Goal: Task Accomplishment & Management: Manage account settings

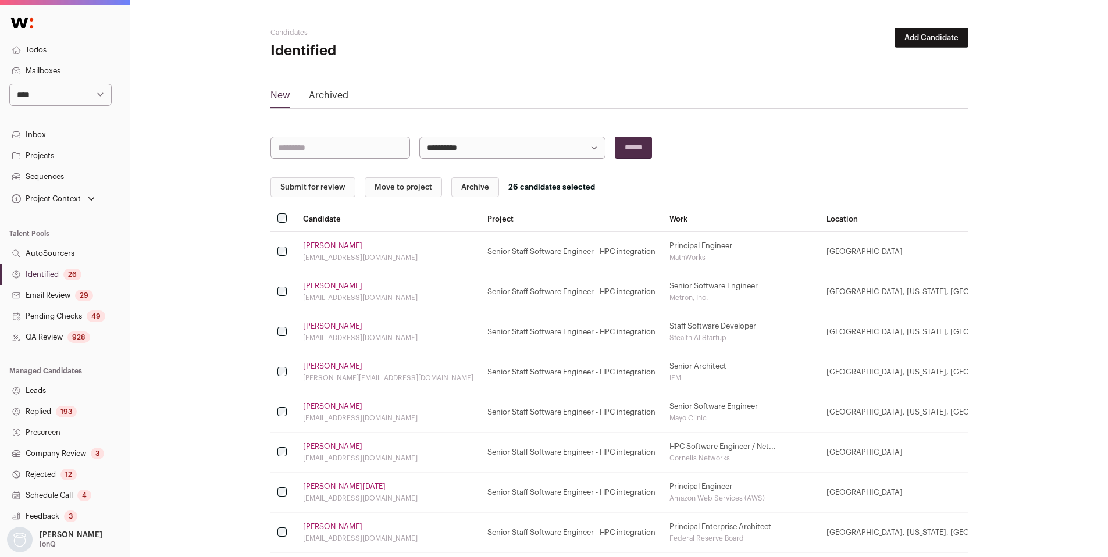
click at [66, 276] on div "26" at bounding box center [72, 275] width 18 height 12
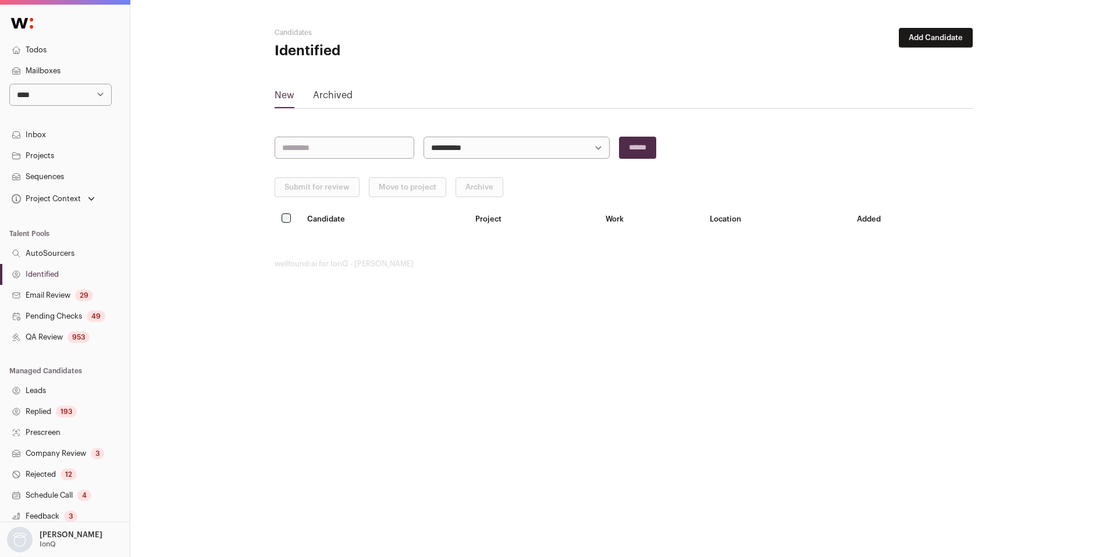
click at [52, 342] on link "QA Review 953" at bounding box center [65, 337] width 130 height 21
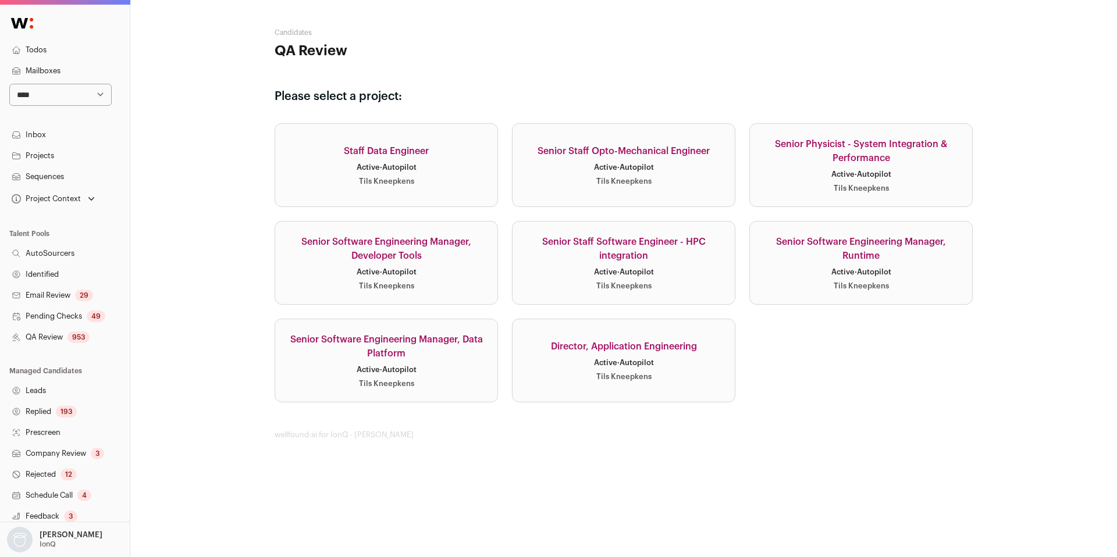
click at [56, 91] on select "**********" at bounding box center [60, 95] width 102 height 22
select select "*****"
click at [9, 84] on select "**********" at bounding box center [60, 95] width 102 height 22
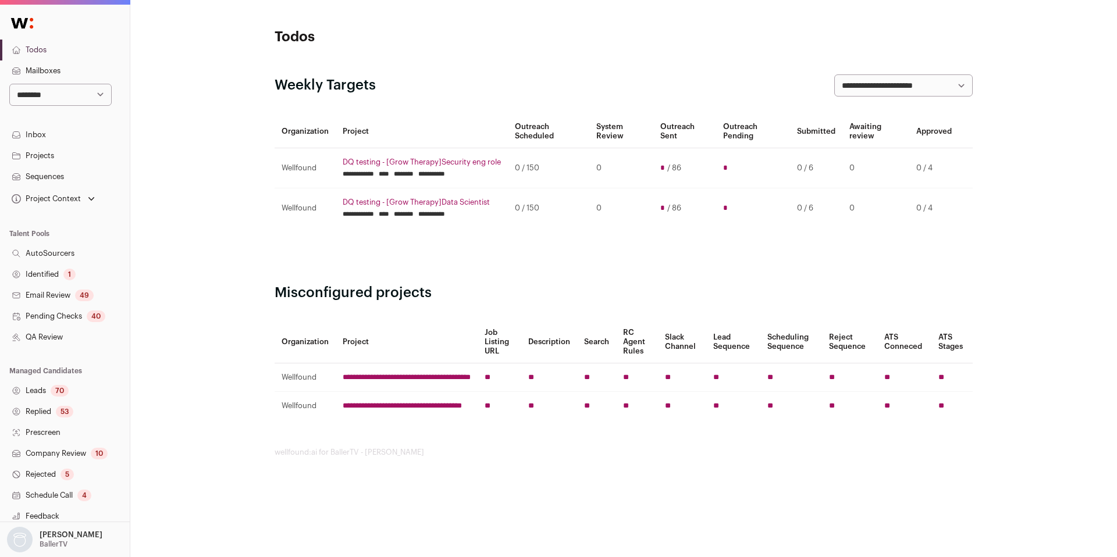
click at [49, 336] on link "QA Review" at bounding box center [65, 337] width 130 height 21
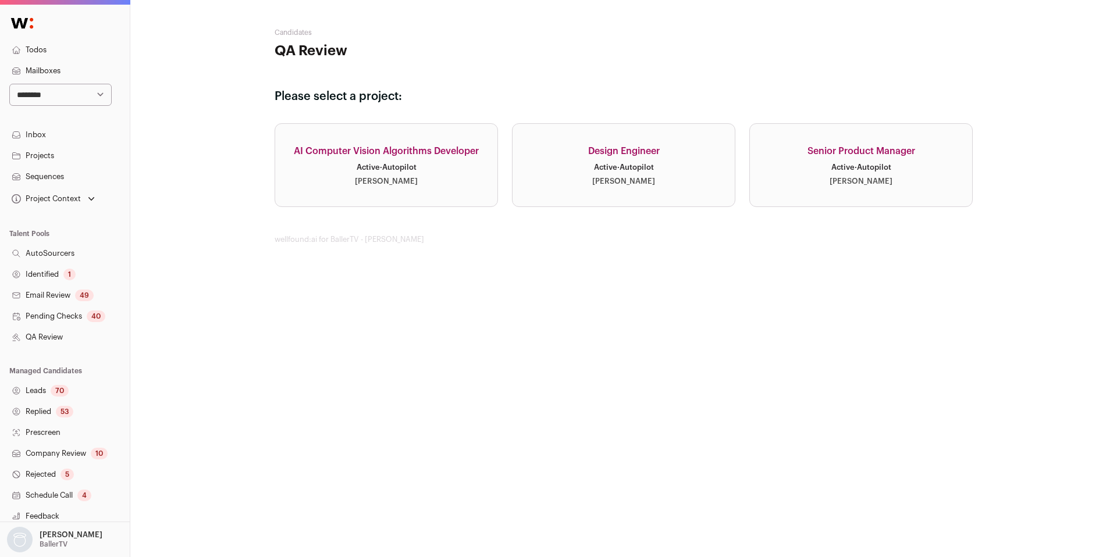
click at [643, 167] on div "Active · Autopilot" at bounding box center [624, 167] width 60 height 9
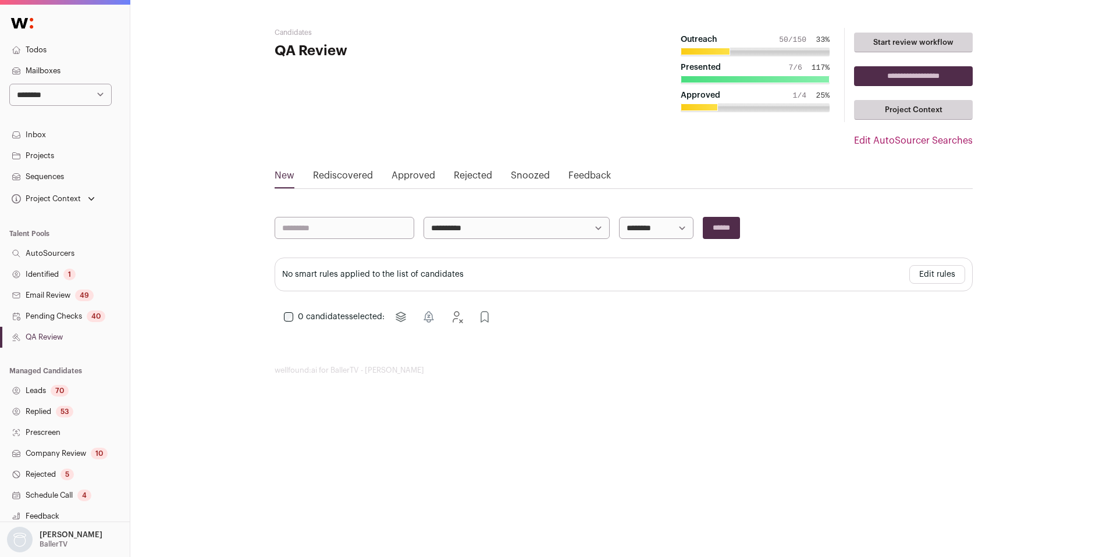
click at [399, 172] on link "Approved" at bounding box center [414, 178] width 44 height 19
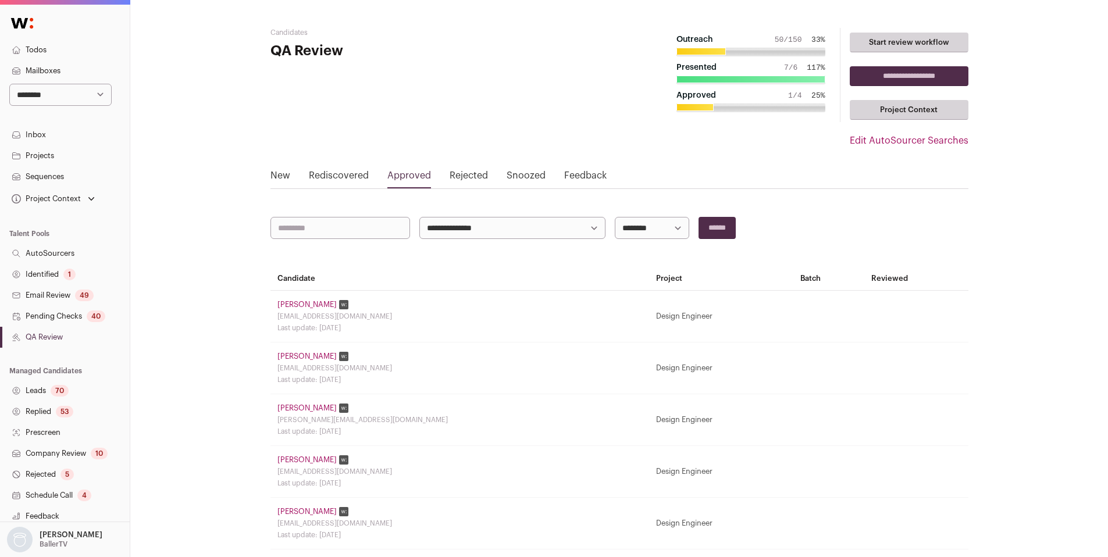
click at [305, 300] on link "Ariana Davis" at bounding box center [307, 304] width 59 height 9
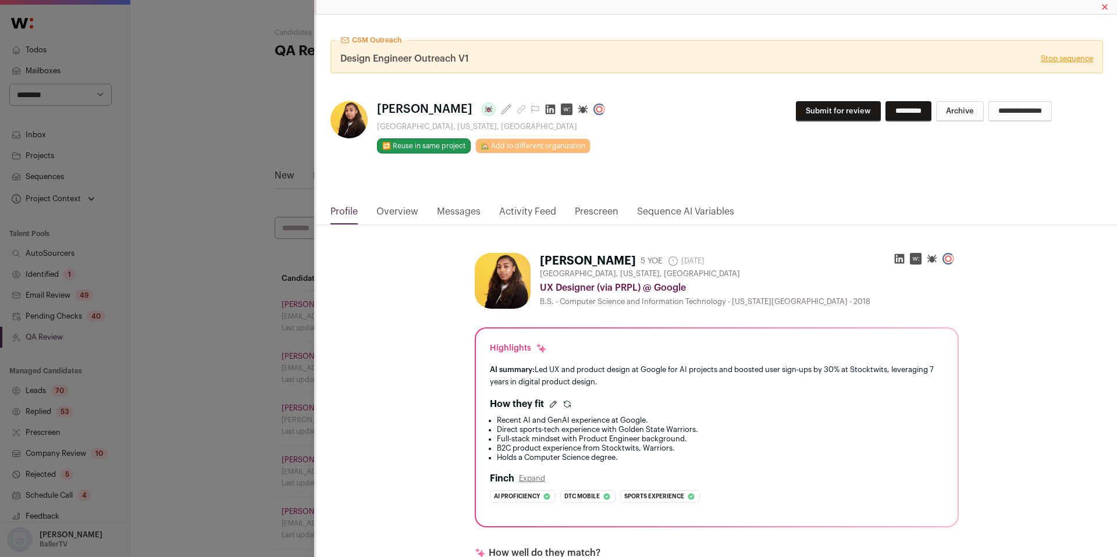
click at [517, 209] on link "Activity Feed" at bounding box center [527, 215] width 57 height 20
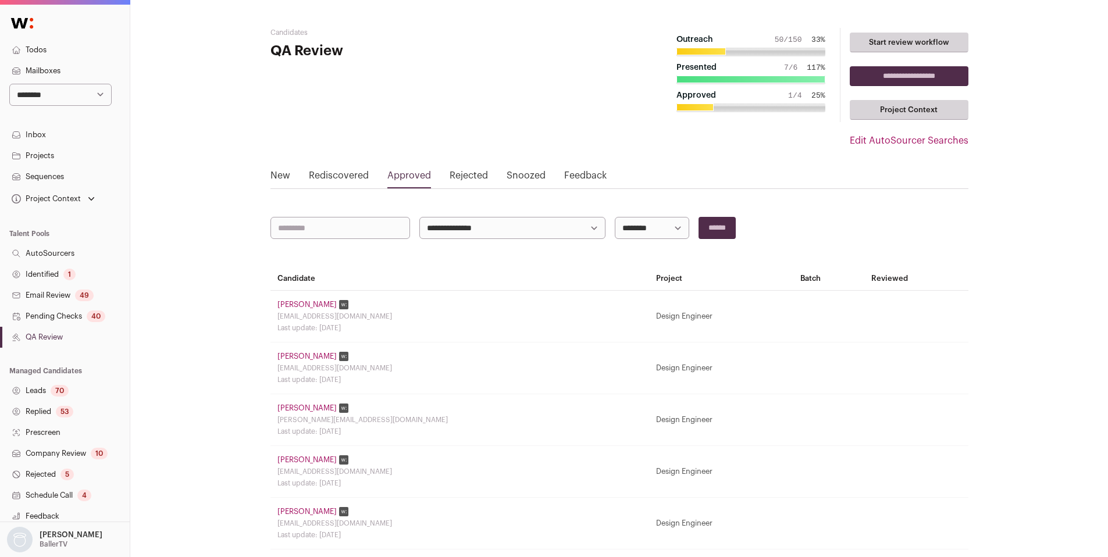
click at [288, 361] on link "Nikki Lao" at bounding box center [307, 356] width 59 height 9
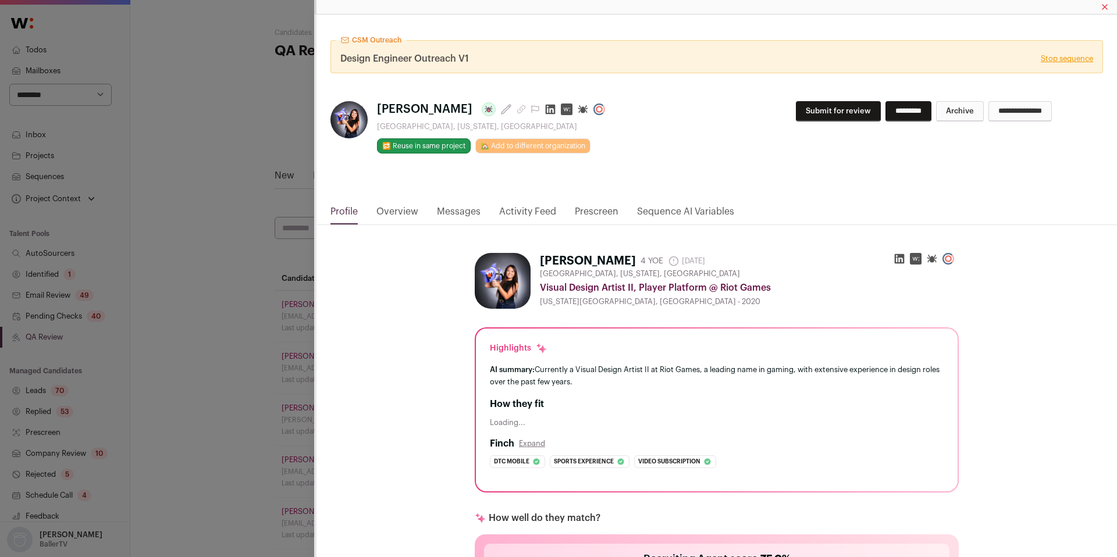
click at [506, 210] on link "Activity Feed" at bounding box center [527, 215] width 57 height 20
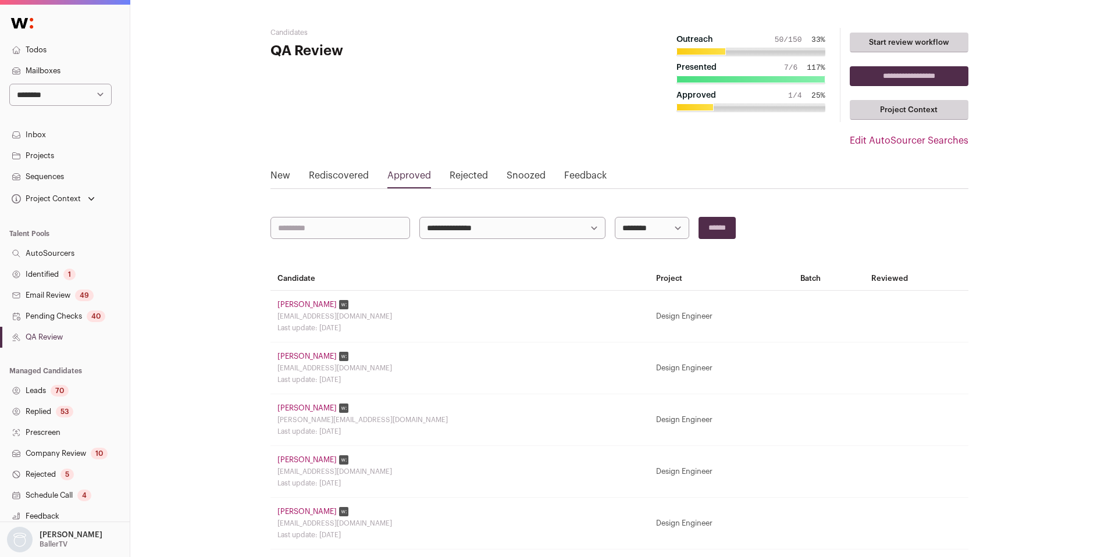
click at [929, 147] on link "Edit AutoSourcer Searches" at bounding box center [909, 141] width 119 height 14
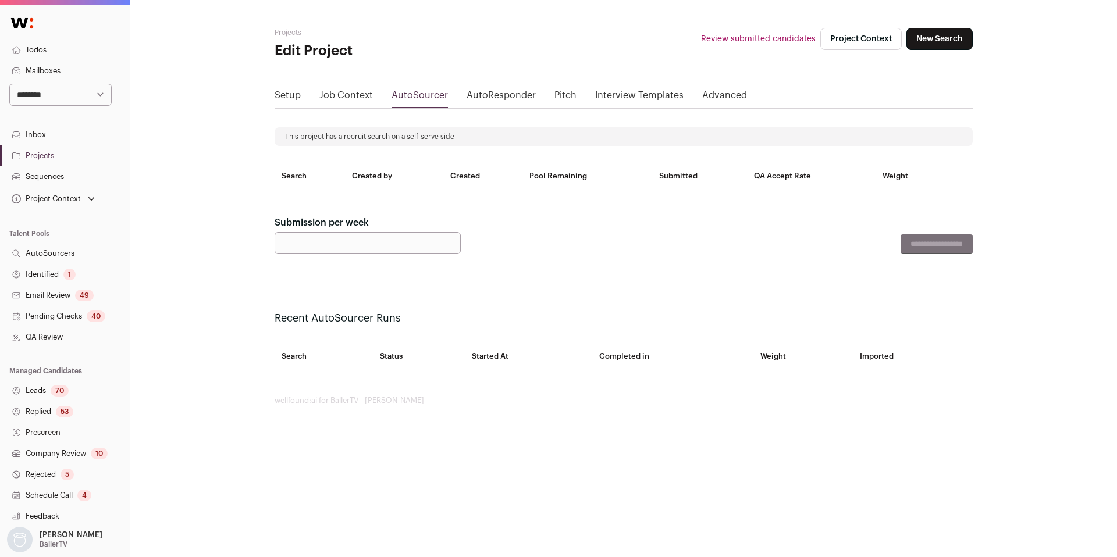
click at [349, 95] on link "Job Context" at bounding box center [346, 97] width 54 height 19
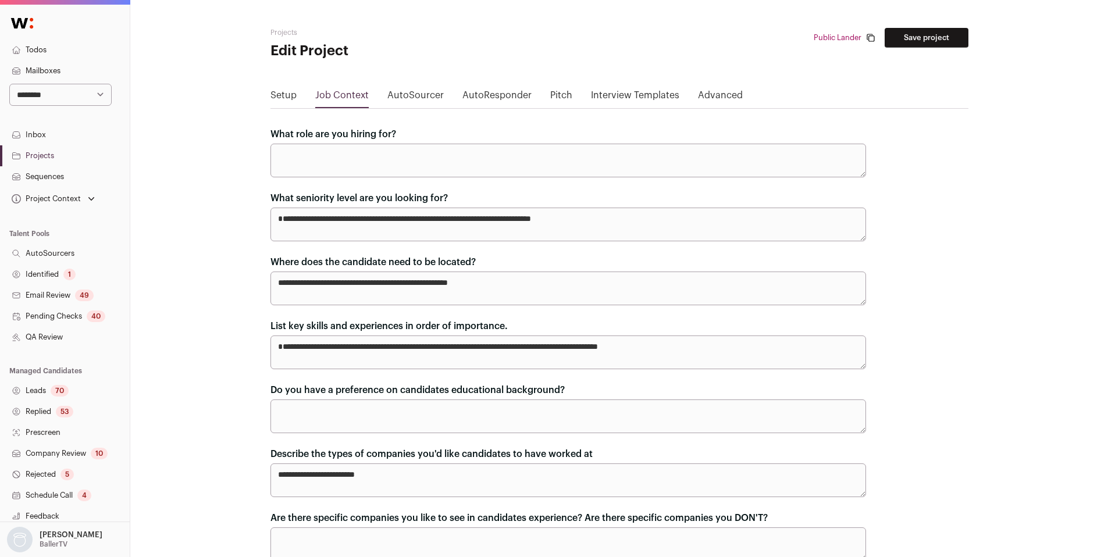
drag, startPoint x: 293, startPoint y: 346, endPoint x: 276, endPoint y: 344, distance: 16.4
click at [276, 344] on textarea "**********" at bounding box center [569, 353] width 596 height 34
click at [58, 336] on link "QA Review" at bounding box center [65, 337] width 130 height 21
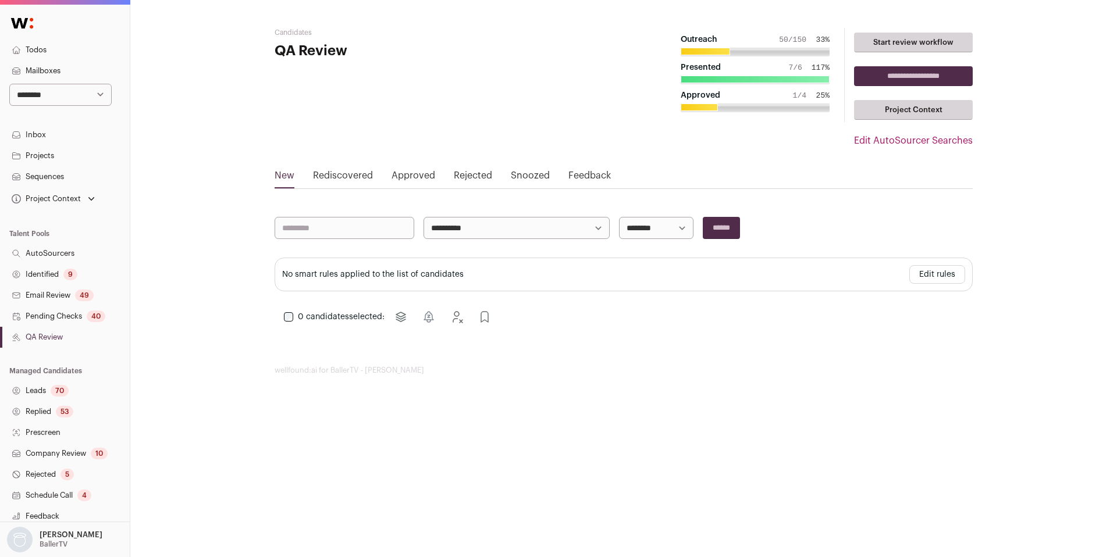
click at [412, 180] on link "Approved" at bounding box center [414, 178] width 44 height 19
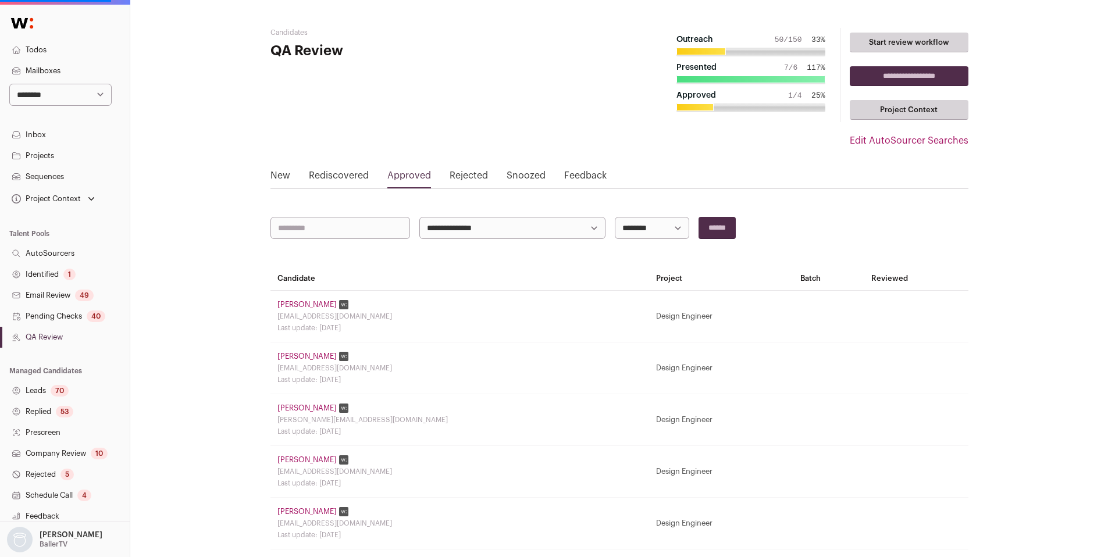
click at [662, 223] on select "**********" at bounding box center [652, 228] width 74 height 22
click at [664, 238] on select "**********" at bounding box center [652, 228] width 74 height 22
select select "**********"
click at [615, 217] on select "**********" at bounding box center [652, 228] width 74 height 22
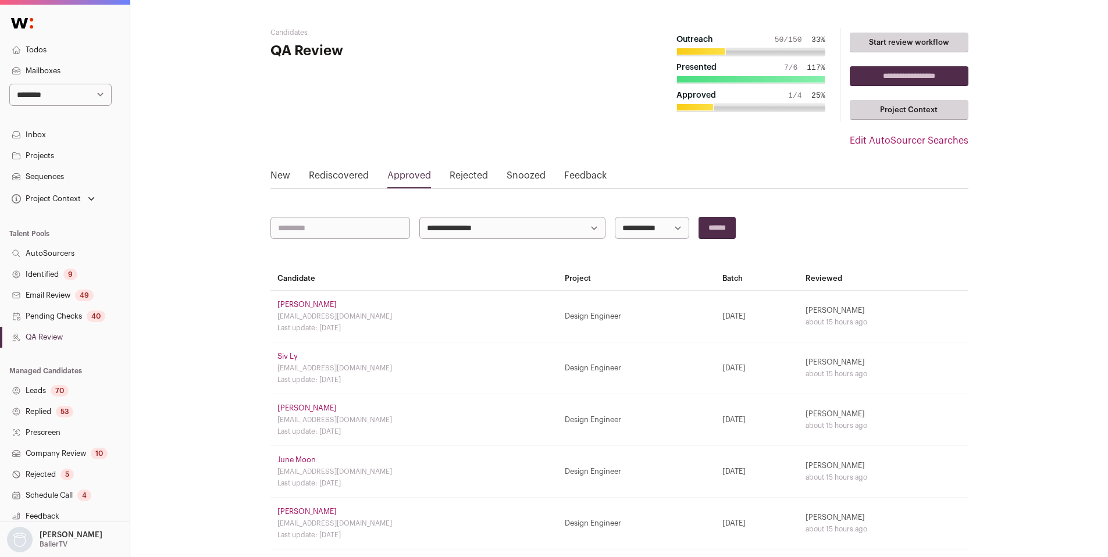
click at [310, 307] on link "Matthew Rudas" at bounding box center [307, 304] width 59 height 9
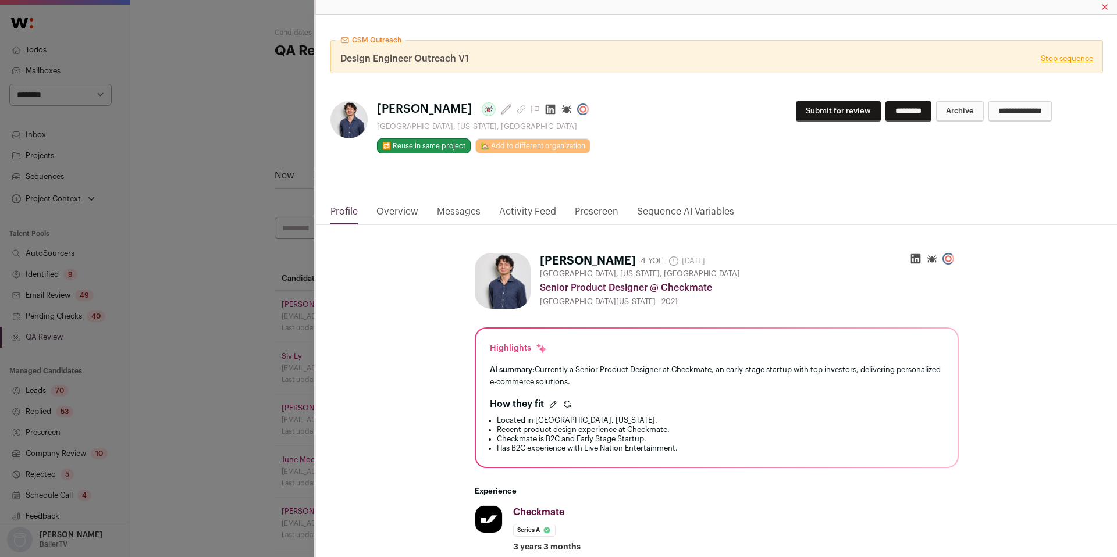
click at [401, 216] on link "Overview" at bounding box center [397, 215] width 42 height 20
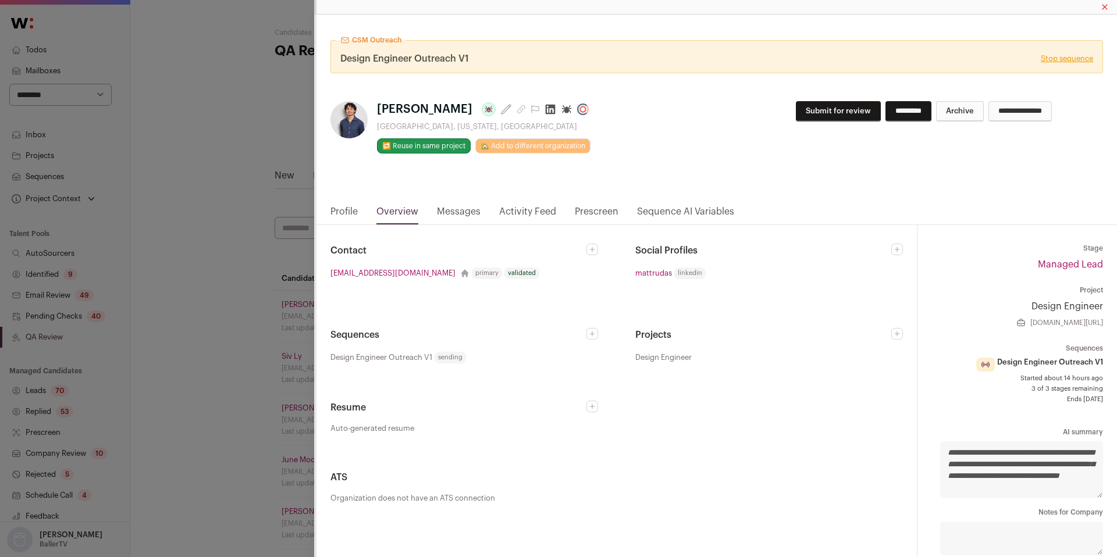
click at [358, 214] on nav "Profile Overview Messages Activity Feed Prescreen Sequence AI Variables" at bounding box center [717, 215] width 801 height 20
click at [522, 211] on link "Activity Feed" at bounding box center [527, 215] width 57 height 20
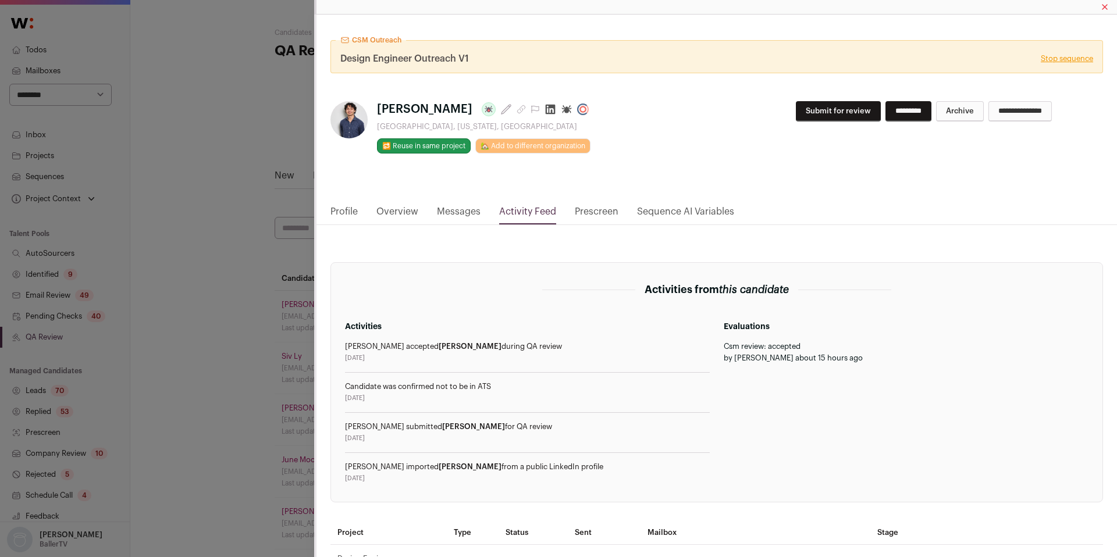
click at [350, 212] on link "Profile" at bounding box center [344, 215] width 27 height 20
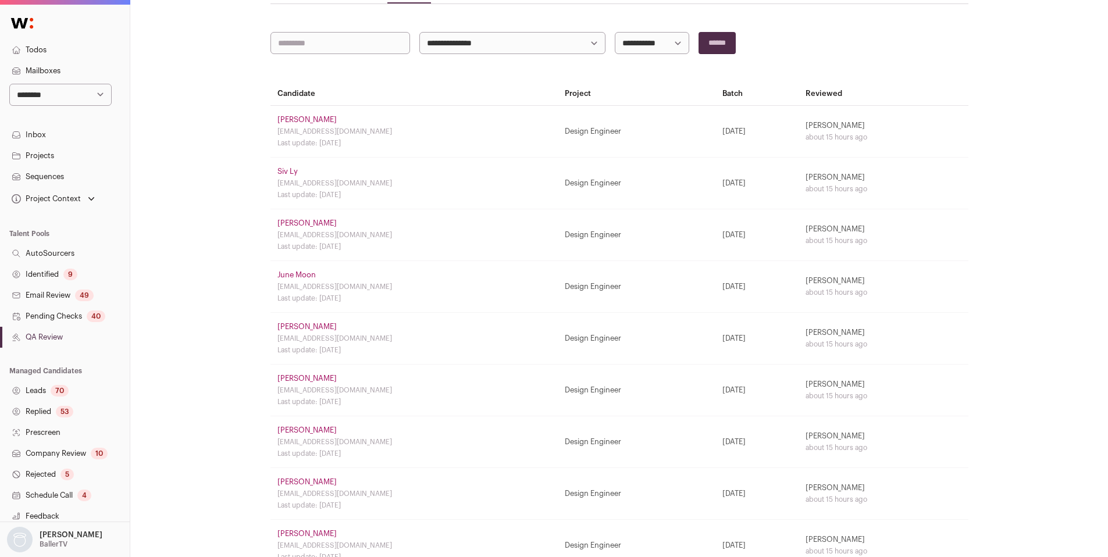
scroll to position [471, 0]
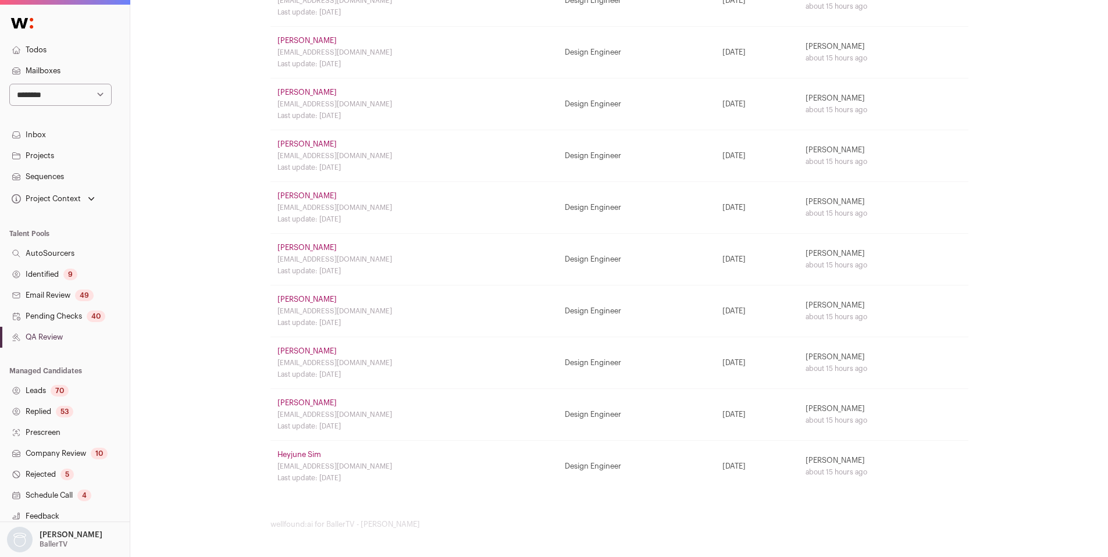
click at [299, 453] on link "Heyjune Sim" at bounding box center [300, 454] width 44 height 9
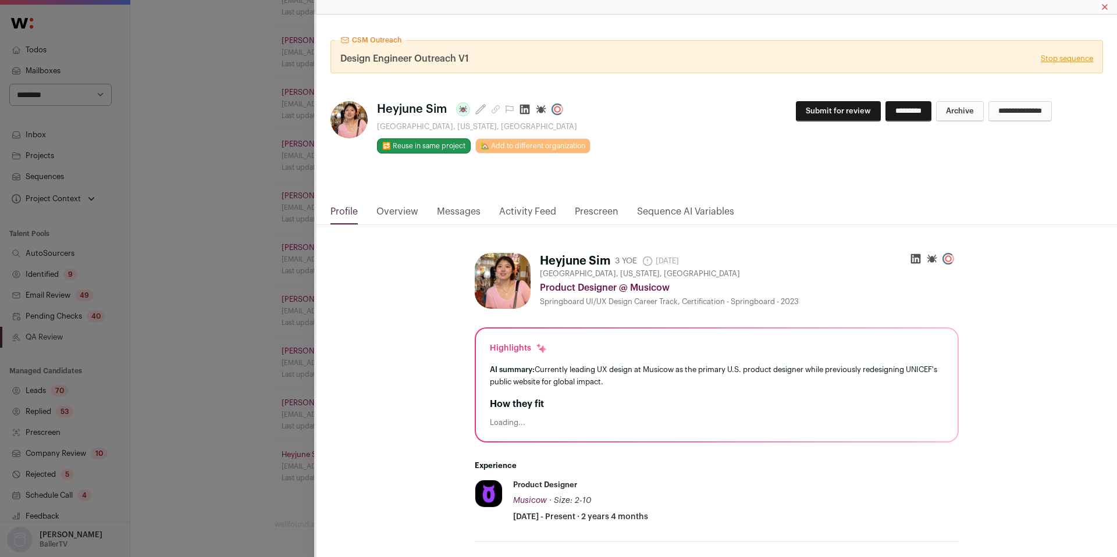
click at [517, 213] on link "Activity Feed" at bounding box center [527, 215] width 57 height 20
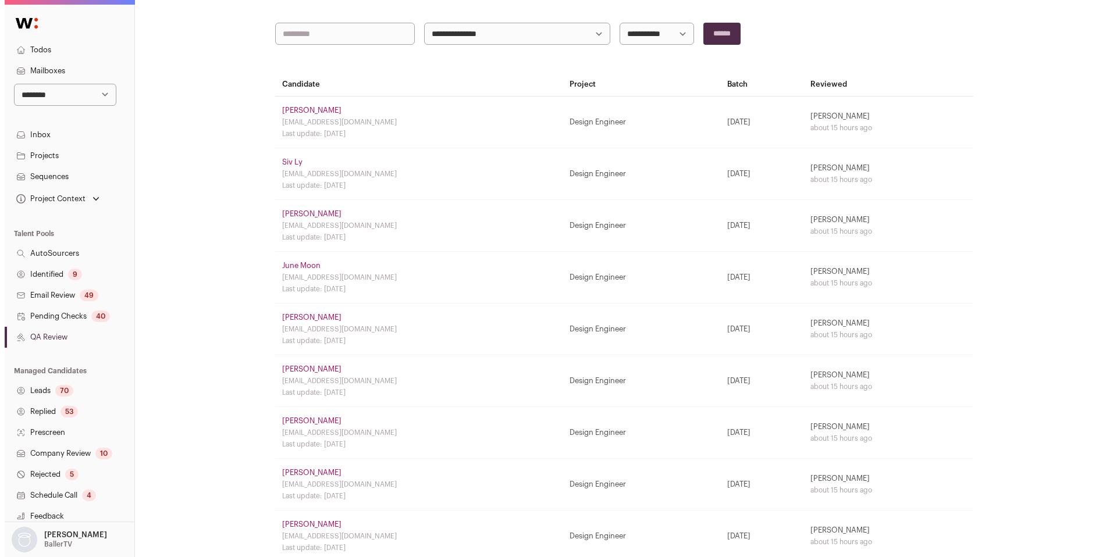
scroll to position [0, 0]
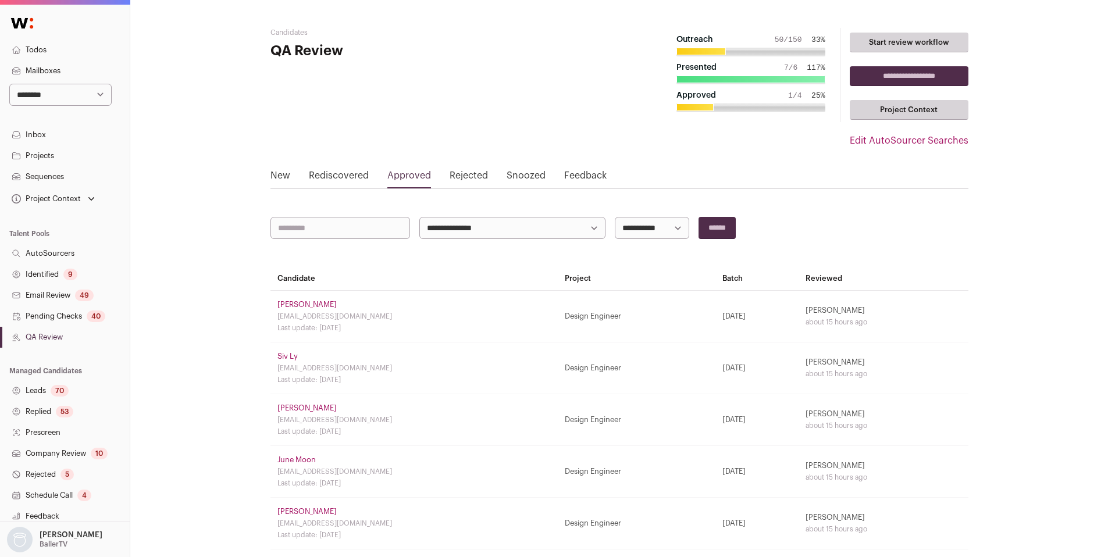
click at [34, 335] on link "QA Review" at bounding box center [65, 337] width 130 height 21
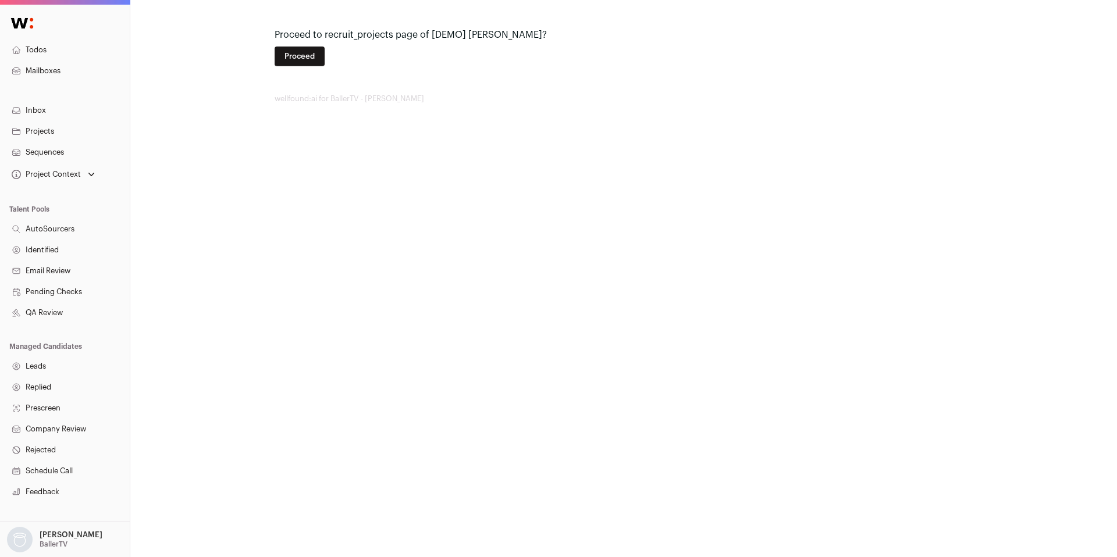
click at [300, 62] on button "Proceed" at bounding box center [300, 57] width 50 height 20
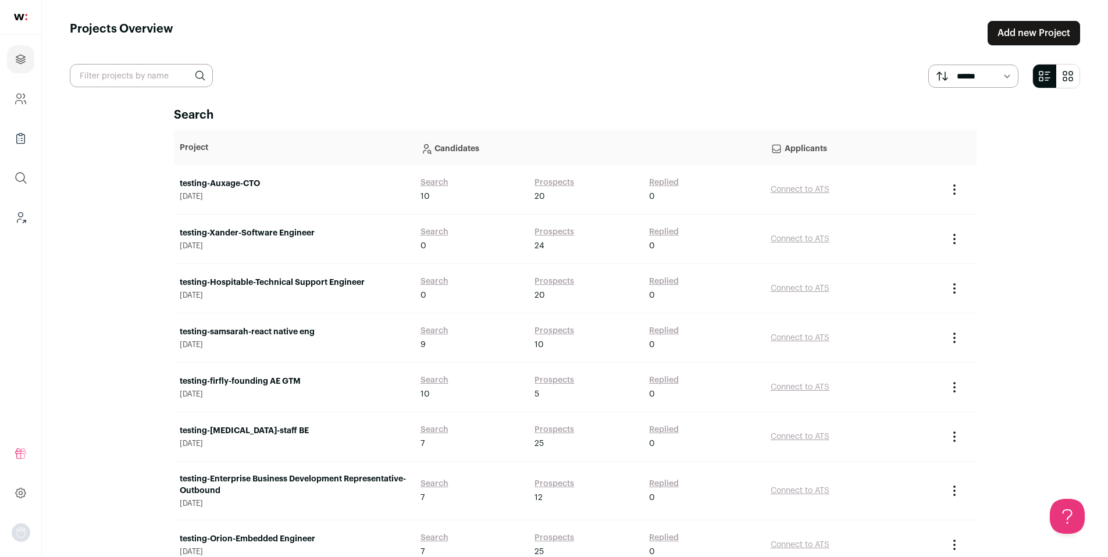
click at [1061, 25] on link "Add new Project" at bounding box center [1034, 33] width 93 height 24
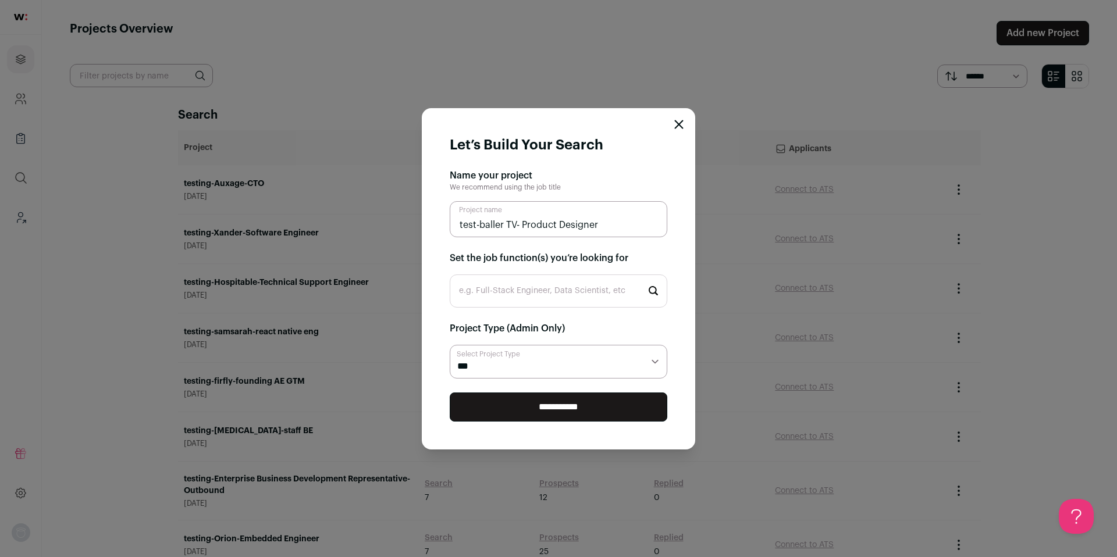
type input "test-baller TV- Product Designer"
click at [559, 283] on input "e.g. Full-Stack Engineer, Data Scientist, etc" at bounding box center [559, 291] width 218 height 33
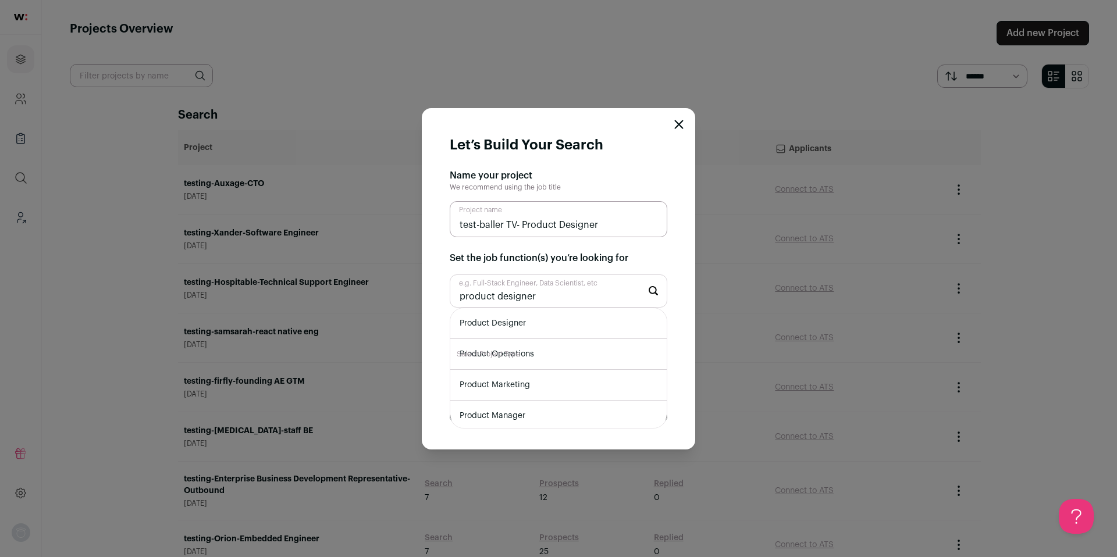
type input "product designer"
click at [587, 318] on li "Product Designer" at bounding box center [558, 323] width 216 height 31
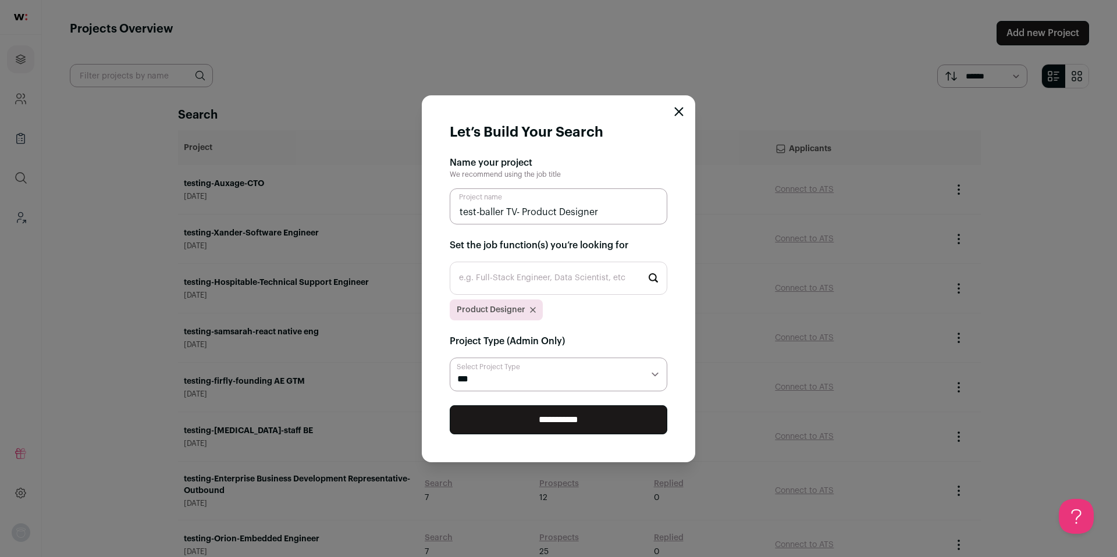
click at [569, 375] on select "**********" at bounding box center [559, 375] width 218 height 34
select select "**********"
click at [450, 358] on select "**********" at bounding box center [559, 375] width 218 height 34
click at [562, 417] on input "**********" at bounding box center [559, 420] width 218 height 29
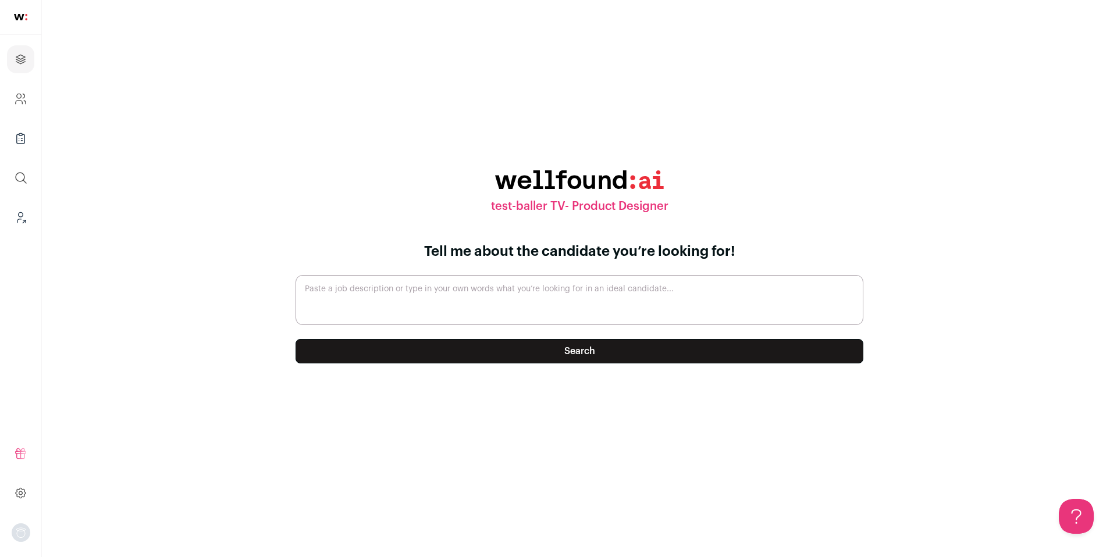
click at [443, 308] on textarea "Paste a job description or type in your own words what you’re looking for in an…" at bounding box center [580, 300] width 568 height 50
paste textarea "an individual contributor role with 3-5 years of experience and a salary up to …"
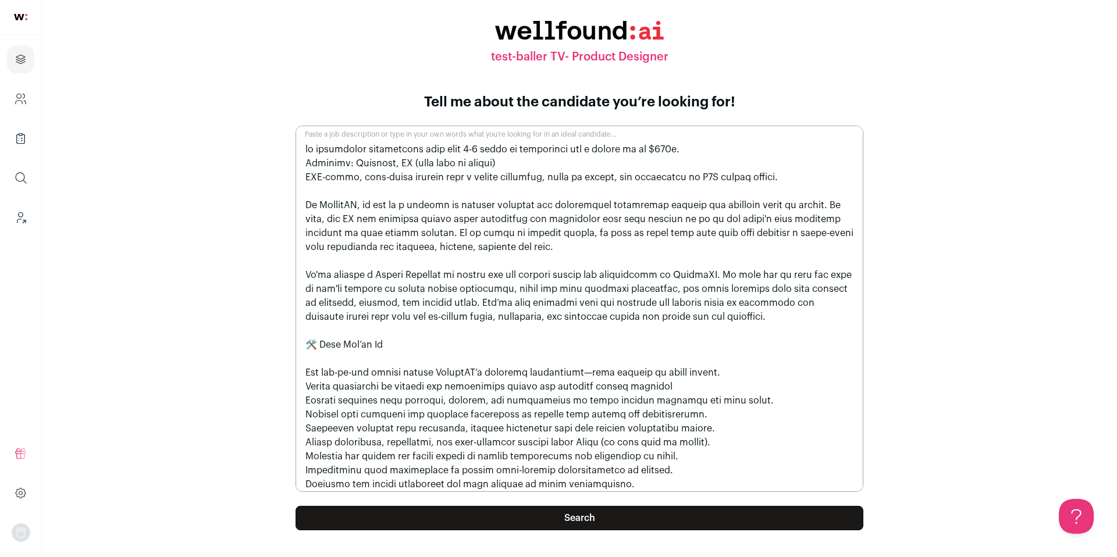
scroll to position [766, 0]
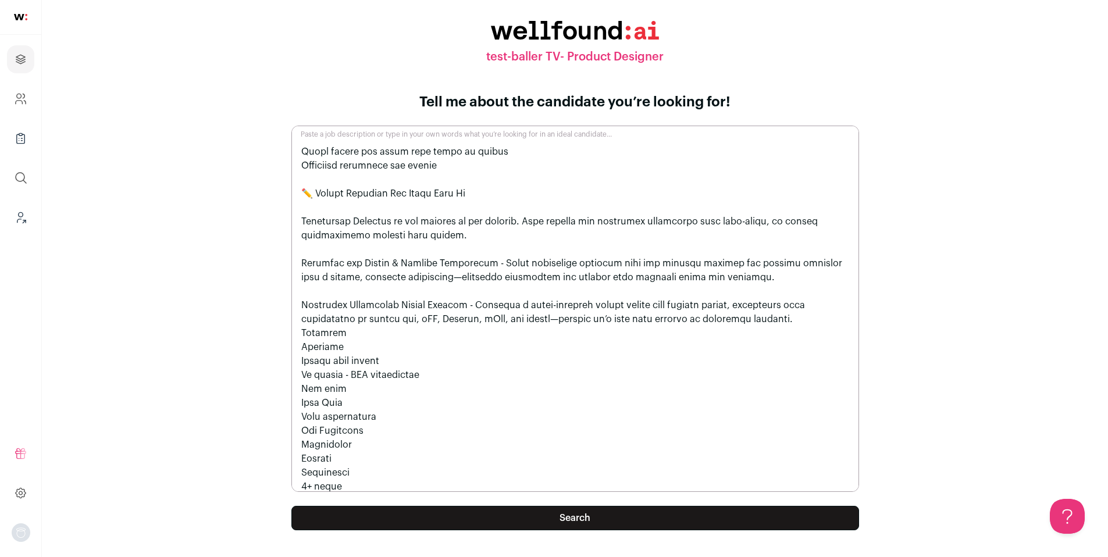
type textarea "an individual contributor role with 3-5 years of experience and a salary up to …"
click at [552, 516] on button "Search" at bounding box center [576, 518] width 568 height 24
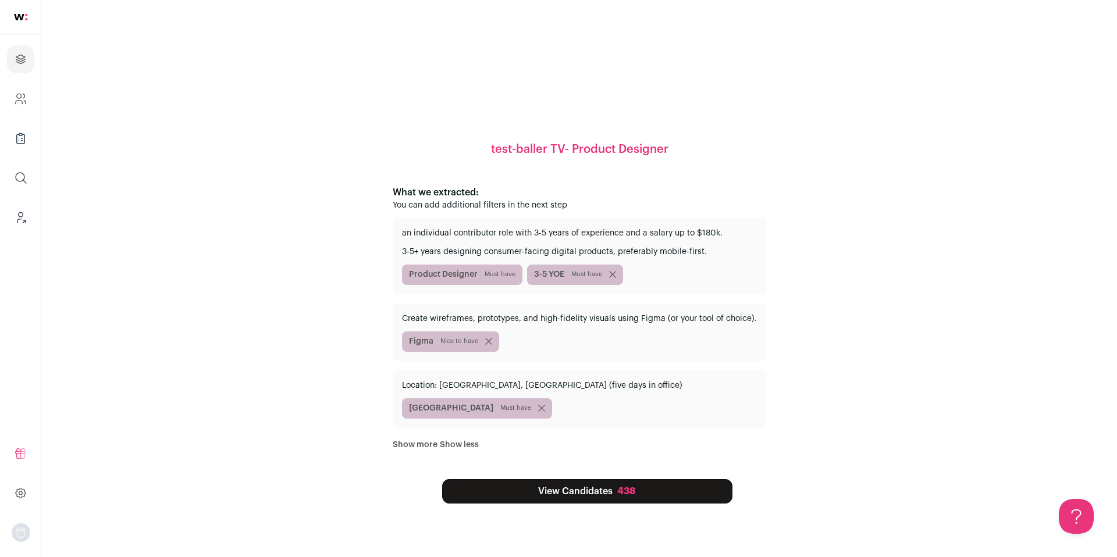
click at [591, 496] on link "View Candidates 438" at bounding box center [587, 491] width 290 height 24
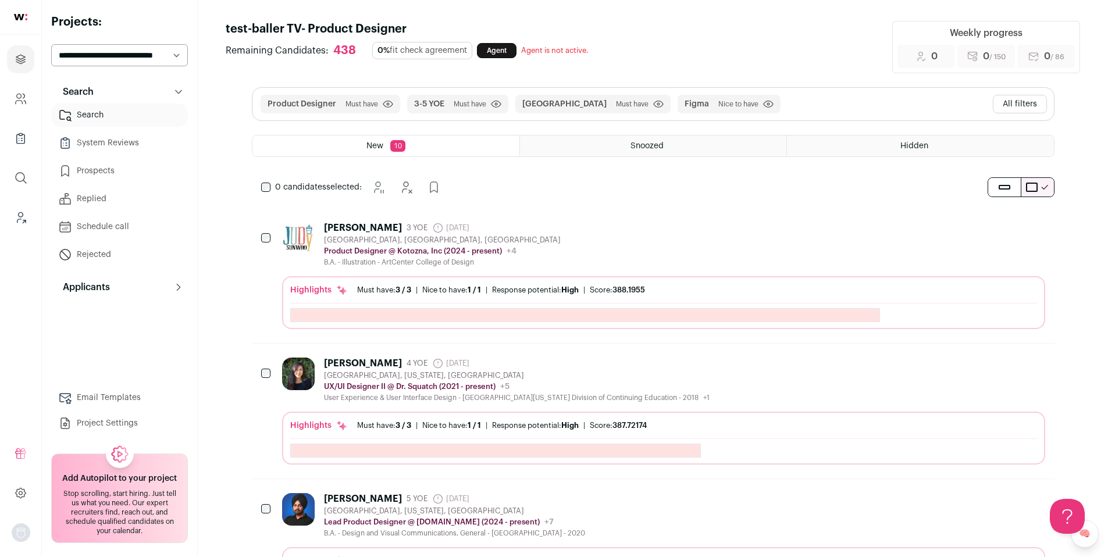
click at [1019, 94] on div "Product Designer Must have Click to disable/enable filter 3-5 YOE Must have Cli…" at bounding box center [654, 104] width 802 height 33
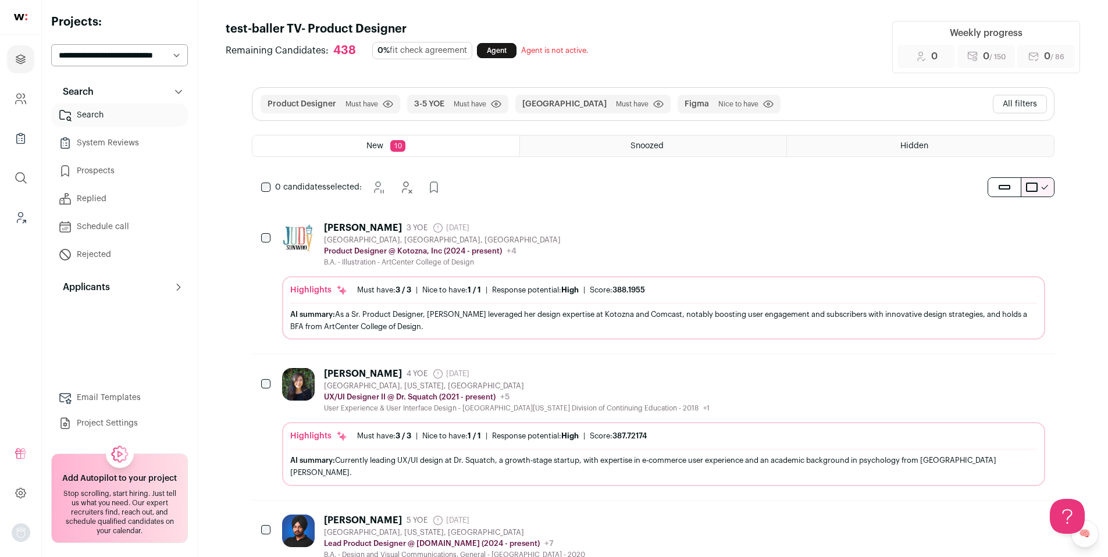
click at [1018, 93] on div "Product Designer Must have Click to disable/enable filter 3-5 YOE Must have Cli…" at bounding box center [654, 104] width 802 height 33
click at [1019, 101] on button "All filters" at bounding box center [1020, 104] width 54 height 19
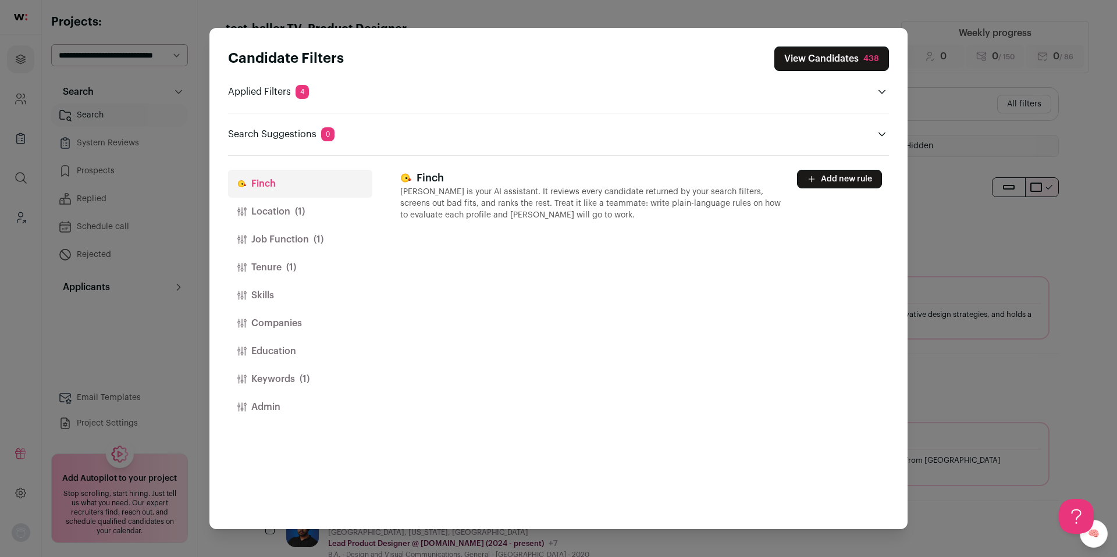
click at [306, 200] on button "Location (1)" at bounding box center [300, 212] width 144 height 28
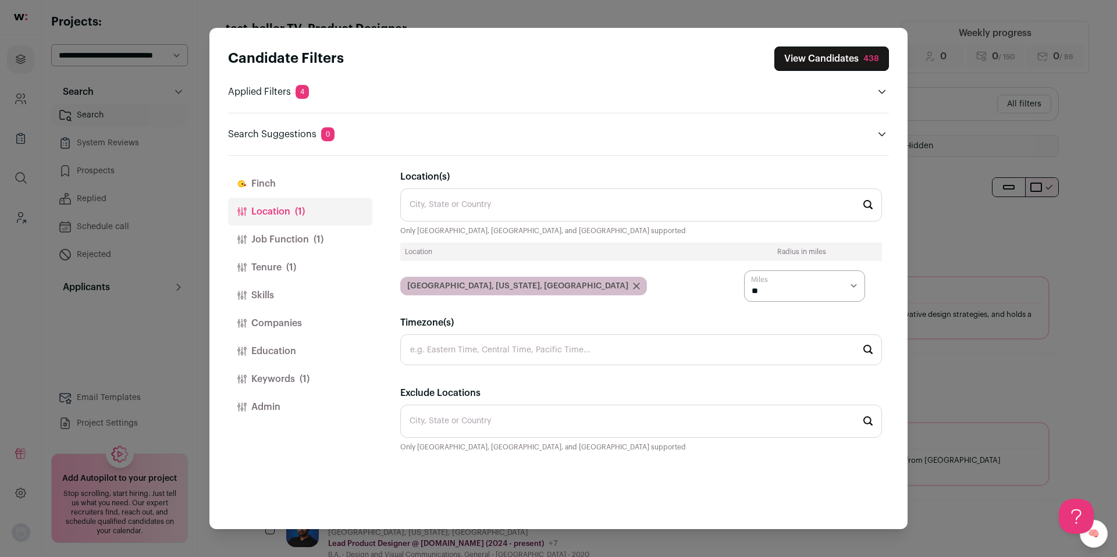
click at [294, 238] on button "Job Function (1)" at bounding box center [300, 240] width 144 height 28
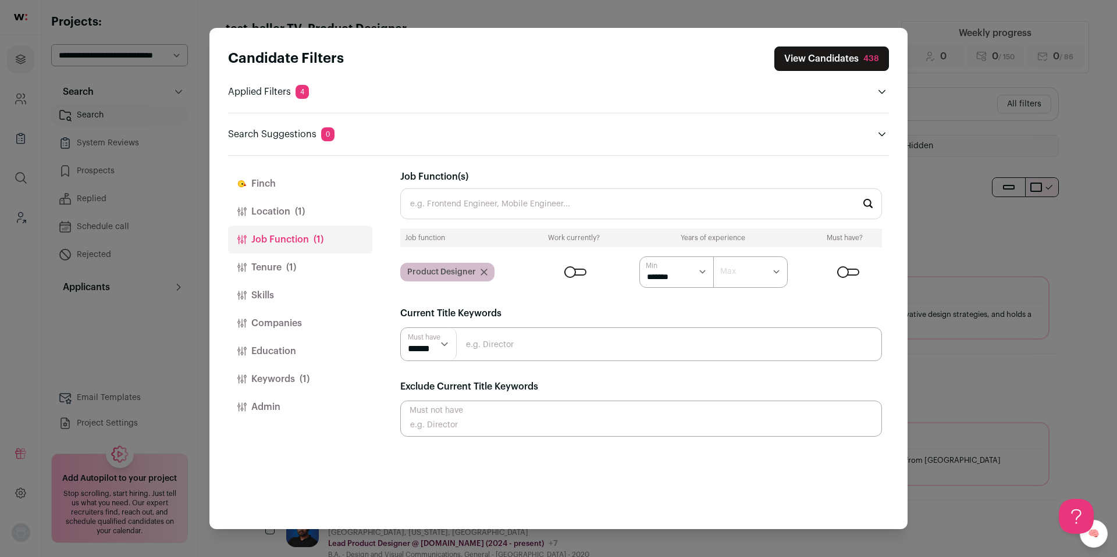
click at [763, 272] on select "******* ******* ******* ******* ******* ******* ******** ******** ******** ****…" at bounding box center [750, 272] width 74 height 31
select select "*"
click at [713, 257] on select "******* ******* ******* ******* ******* ******* ******** ******** ******** ****…" at bounding box center [750, 272] width 74 height 31
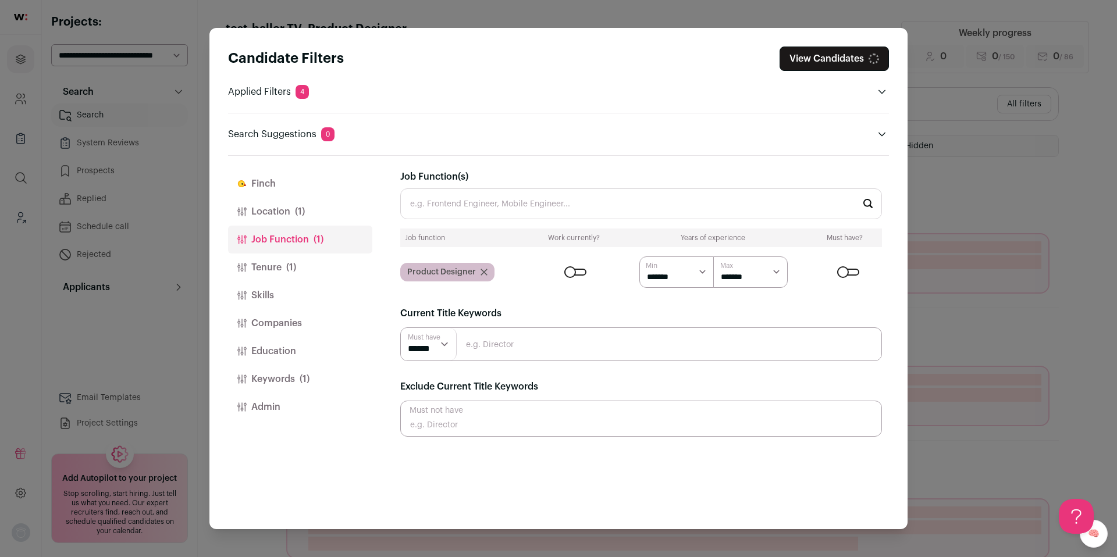
click at [280, 271] on button "Tenure (1)" at bounding box center [300, 268] width 144 height 28
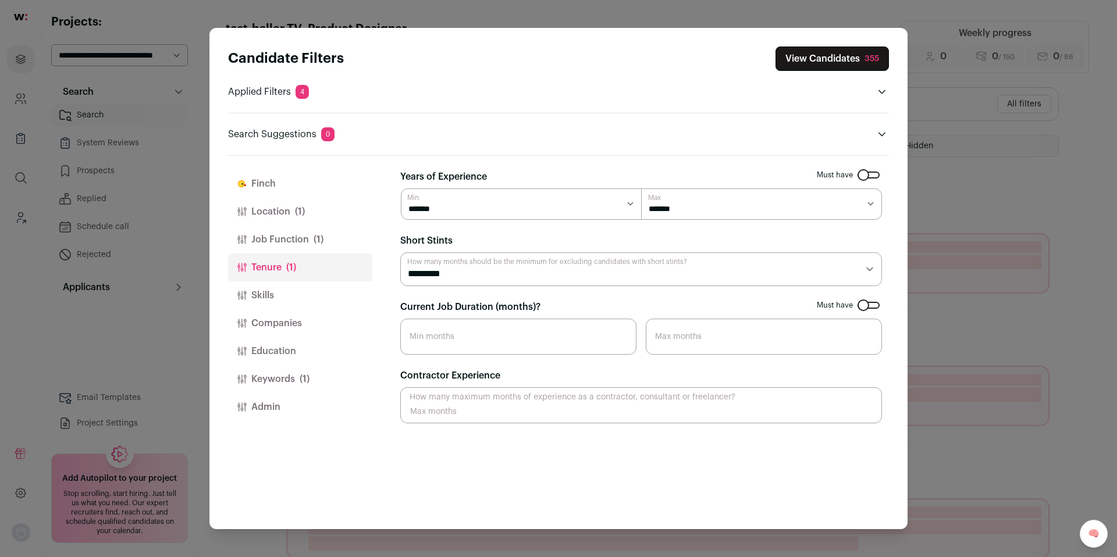
click at [453, 347] on input "Current Job Duration (months)?" at bounding box center [518, 337] width 236 height 36
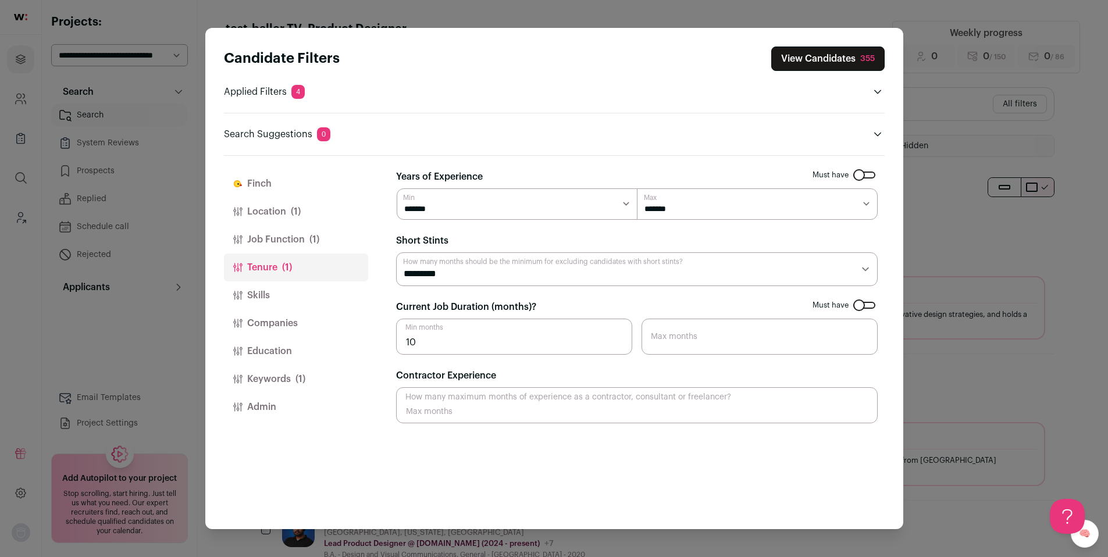
type input "10"
click at [269, 320] on button "Companies" at bounding box center [296, 324] width 144 height 28
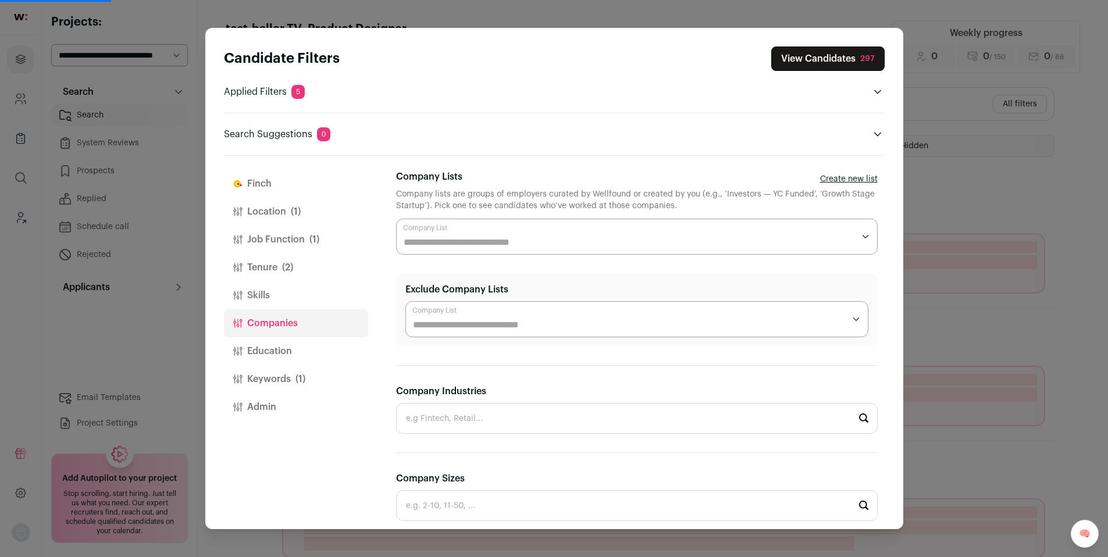
click at [503, 239] on input "Company Lists" at bounding box center [629, 243] width 450 height 14
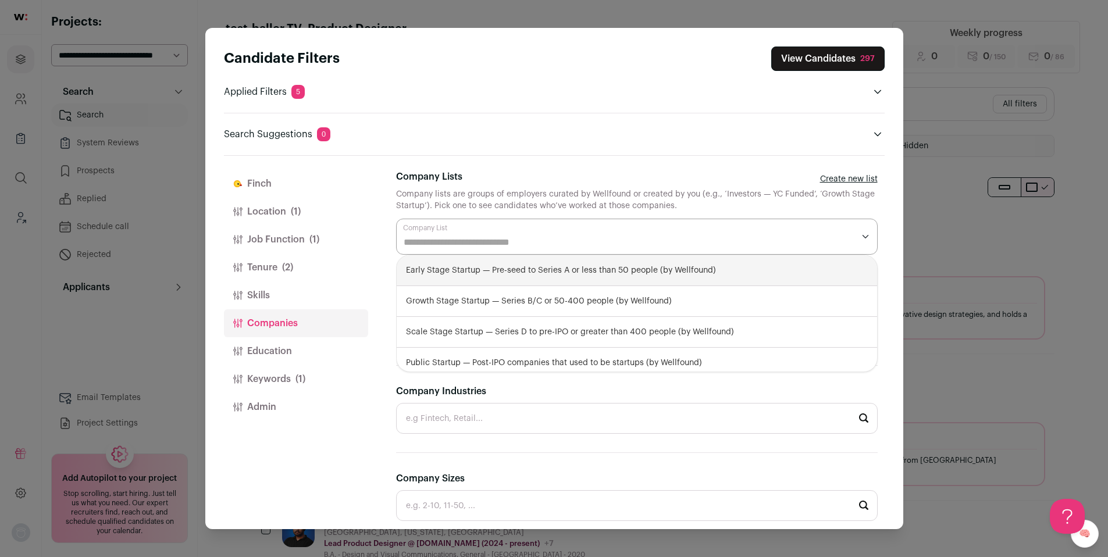
click at [484, 266] on div "Early Stage Startup — Pre-seed to Series A or less than 50 people (by Wellfound)" at bounding box center [637, 270] width 481 height 31
select select "**********"
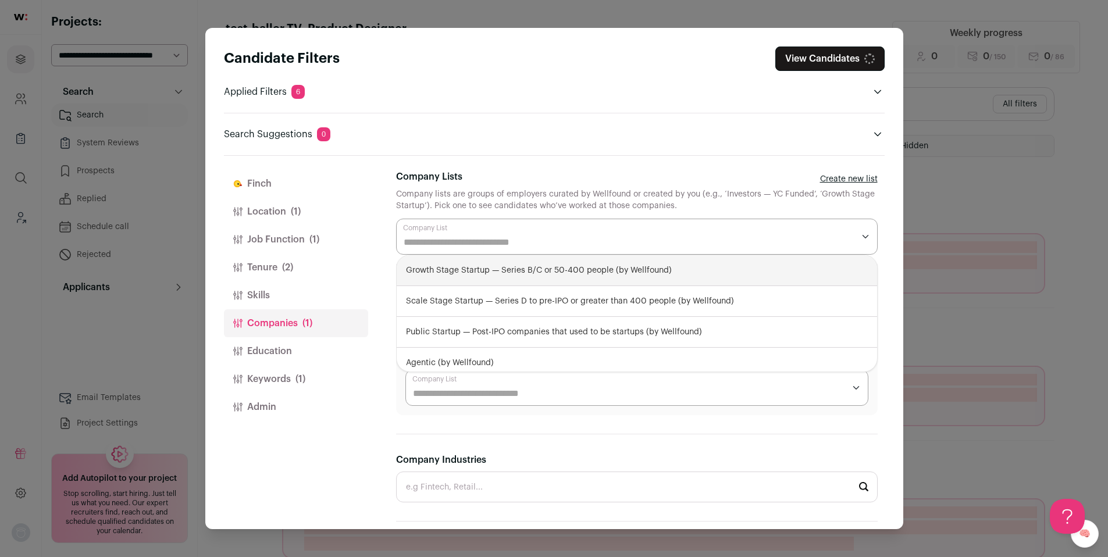
click at [489, 241] on input "Company Lists" at bounding box center [629, 243] width 450 height 14
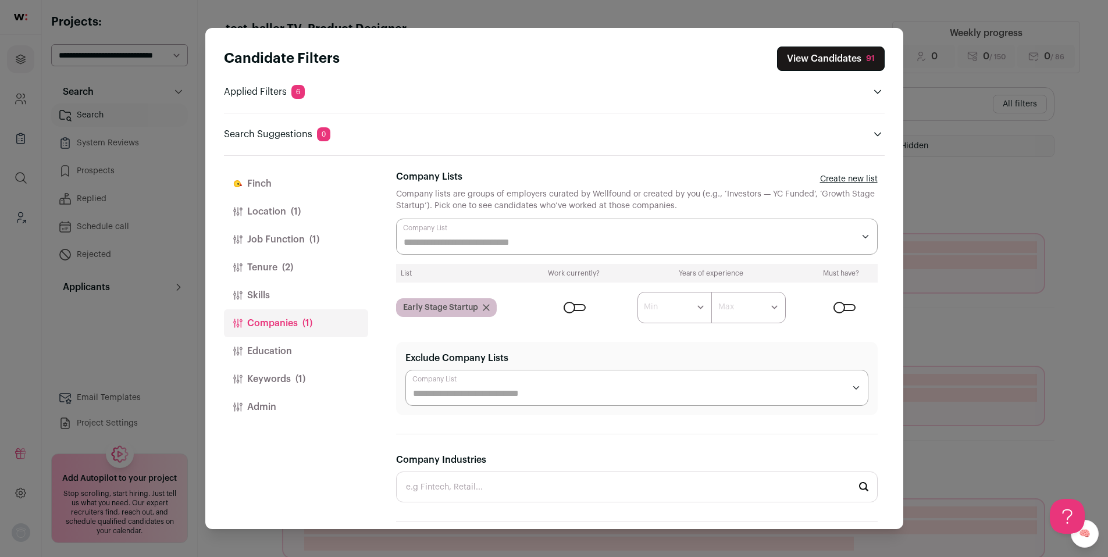
click at [488, 243] on input "Company Lists" at bounding box center [629, 243] width 450 height 14
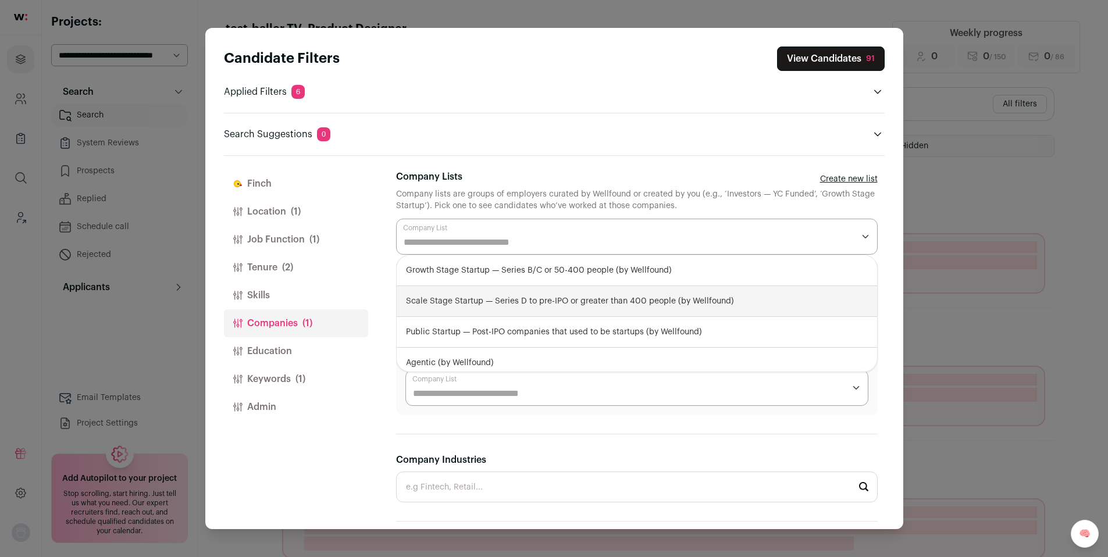
click at [465, 297] on div "Scale Stage Startup — Series D to pre-IPO or greater than 400 people (by Wellfo…" at bounding box center [637, 301] width 481 height 31
select select "**********"
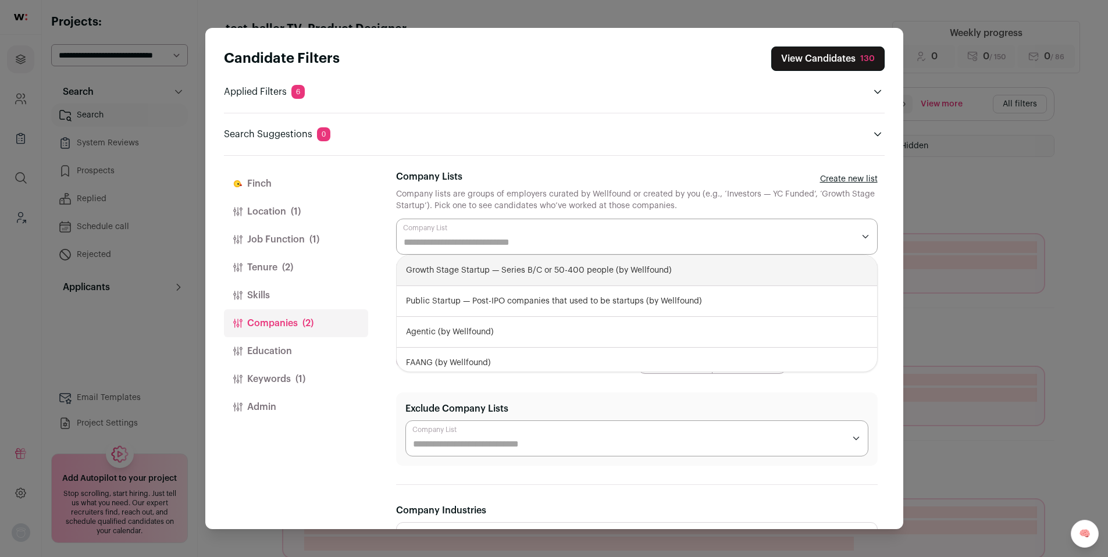
click at [748, 163] on div "Finch Finch is your AI assistant. It reviews every candidate returned by your s…" at bounding box center [640, 343] width 489 height 374
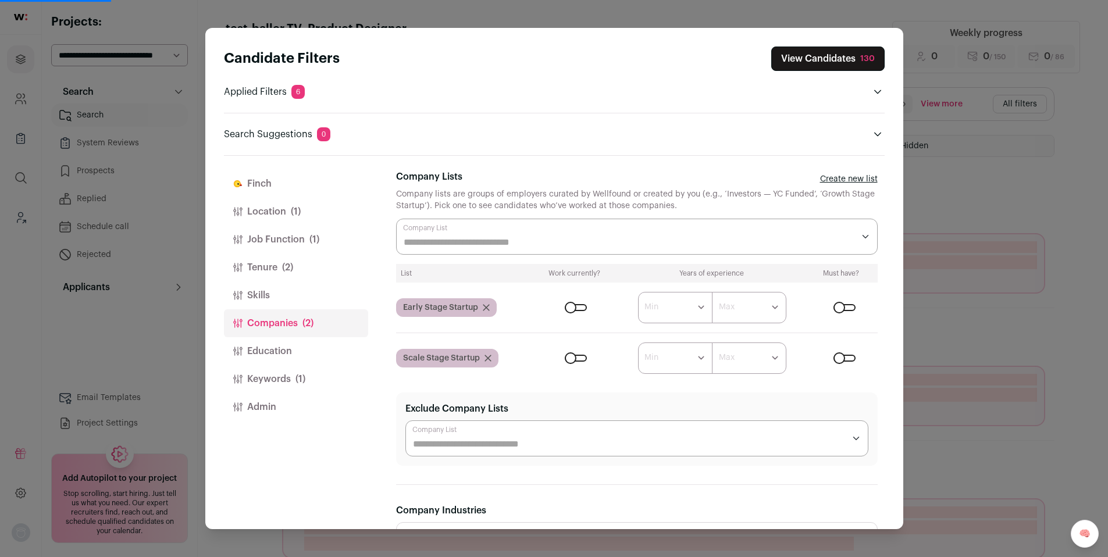
click at [585, 308] on div "Close modal via background" at bounding box center [574, 307] width 29 height 7
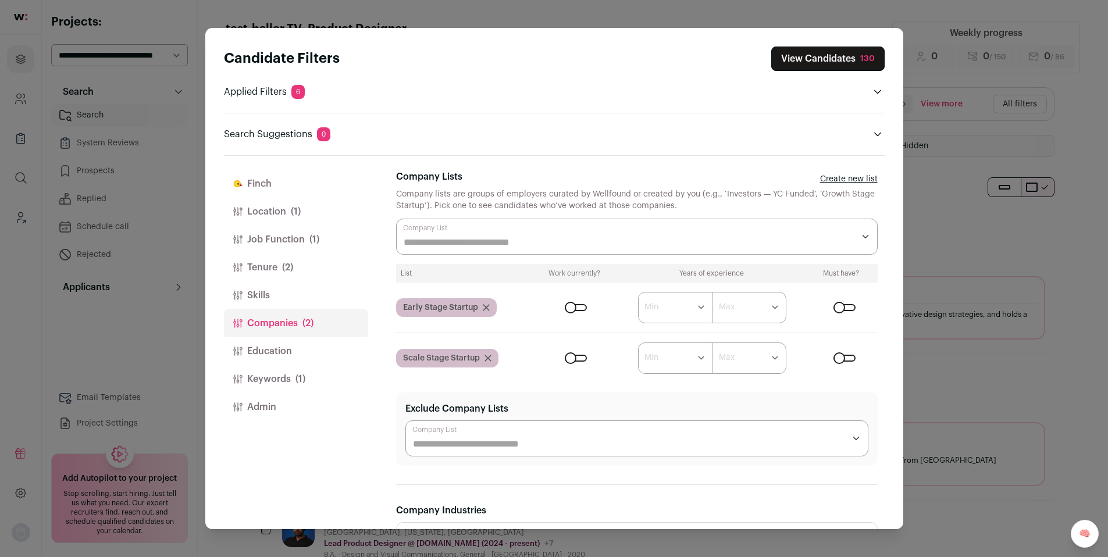
click at [571, 308] on div "Close modal via background" at bounding box center [576, 307] width 22 height 7
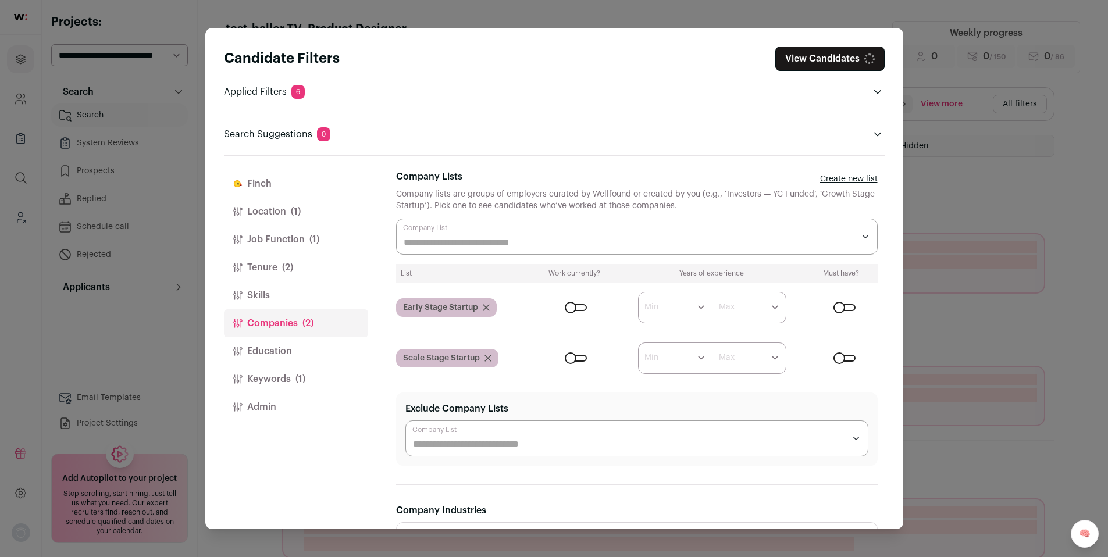
click at [573, 362] on form "****** ******* ******* ******* ******* ******* ******* ******* ******* ********…" at bounding box center [706, 358] width 343 height 31
click at [573, 360] on div "Close modal via background" at bounding box center [576, 358] width 22 height 7
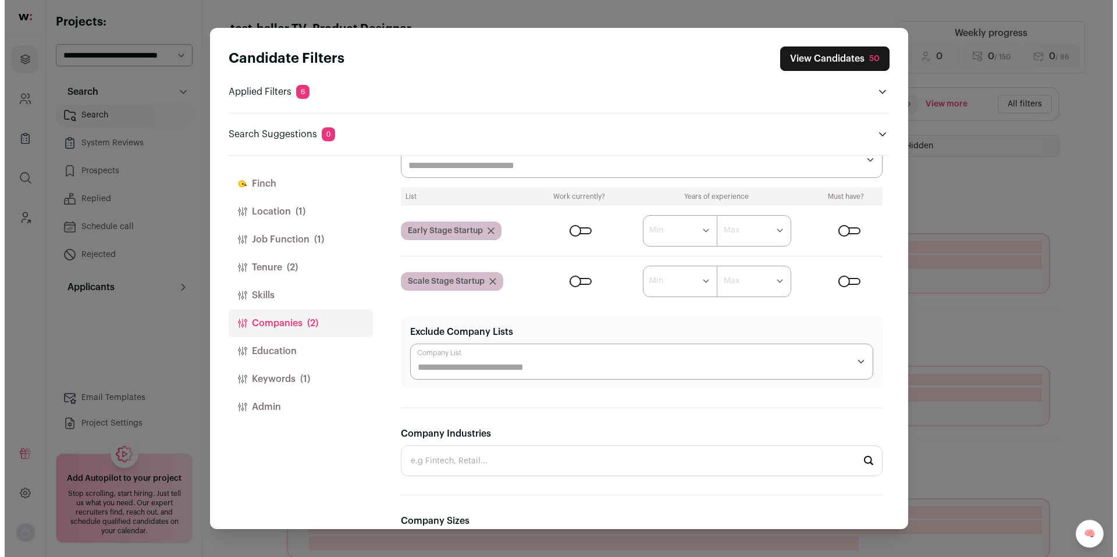
scroll to position [107, 0]
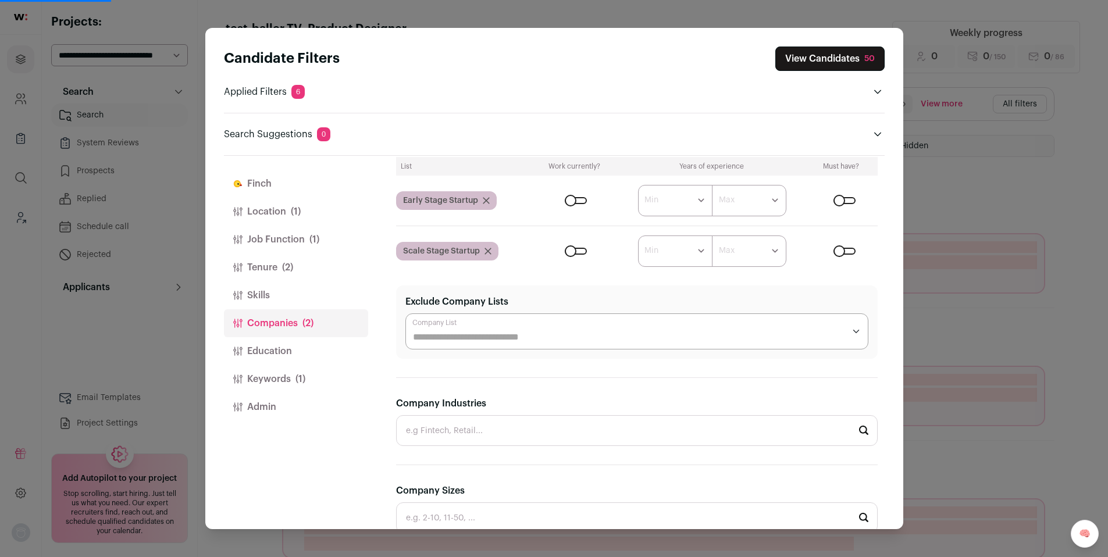
click at [482, 423] on input "Company Industries" at bounding box center [637, 430] width 482 height 31
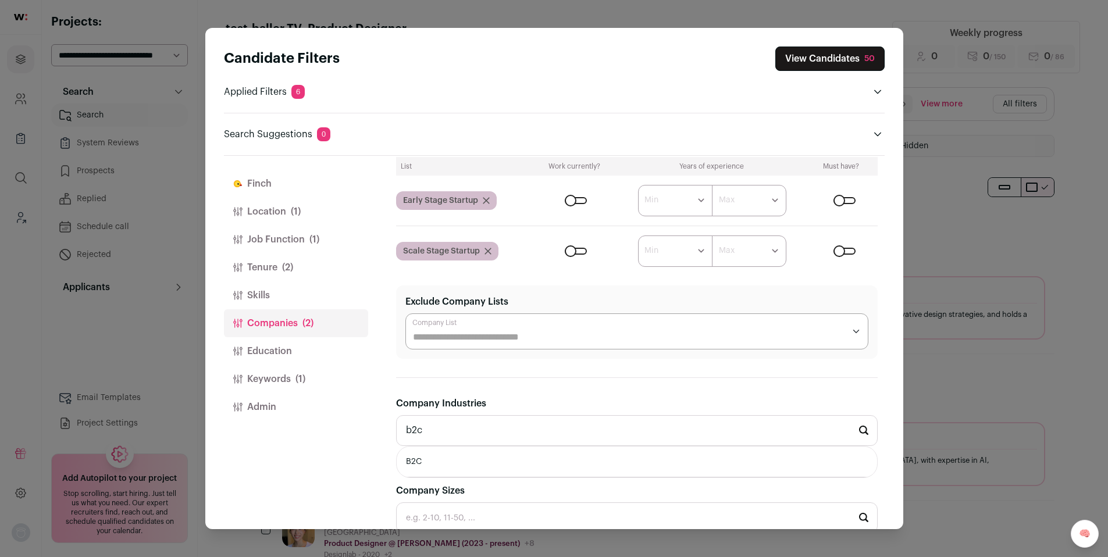
click at [457, 472] on li "B2C" at bounding box center [637, 462] width 481 height 31
type input "B2C"
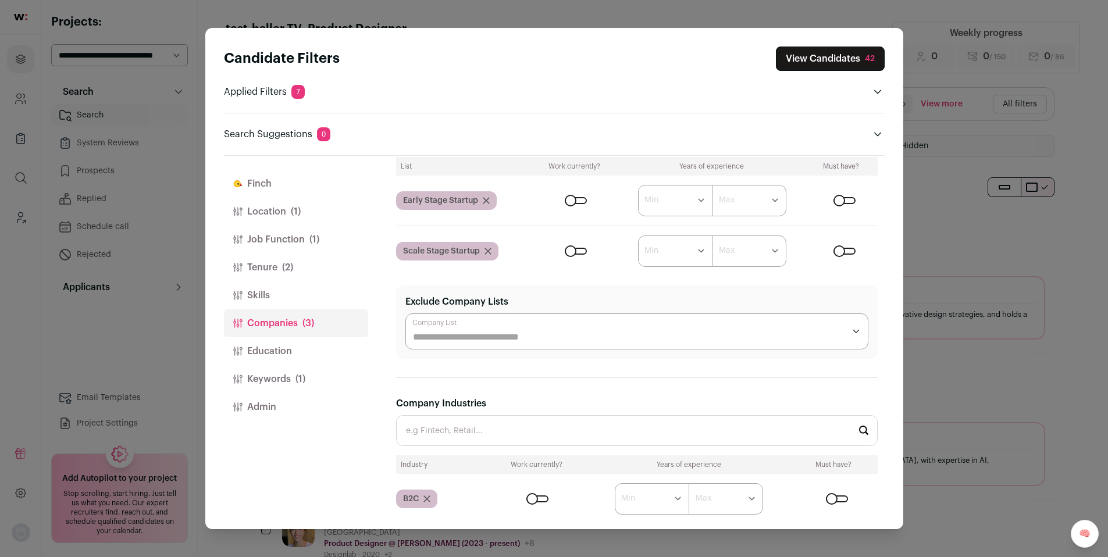
click at [534, 498] on div "Close modal via background" at bounding box center [538, 499] width 22 height 7
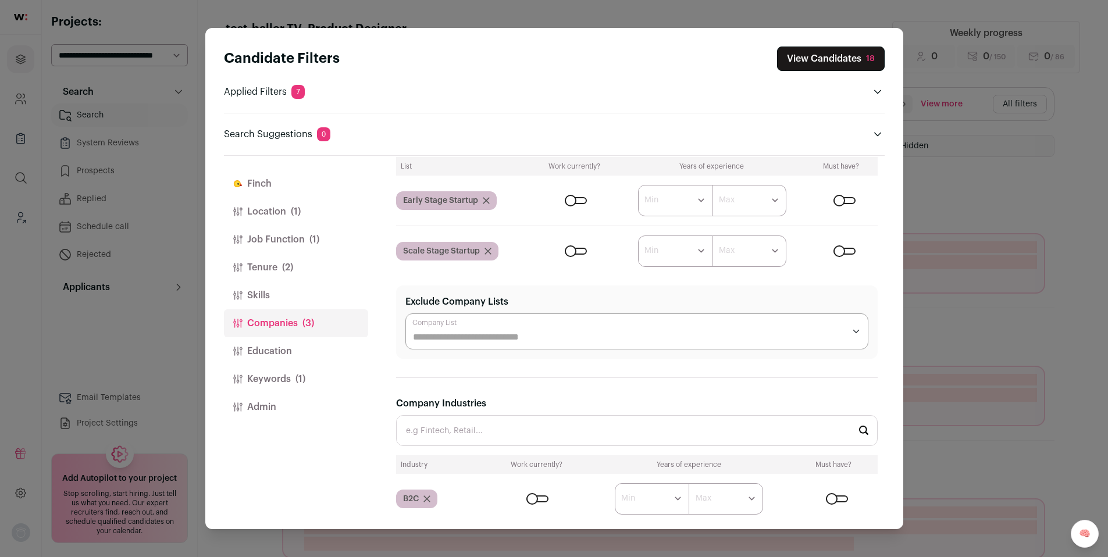
click at [973, 212] on div "Candidate Filters View Candidates 18 Applied Filters 7 Product Designer Must ha…" at bounding box center [554, 278] width 1108 height 557
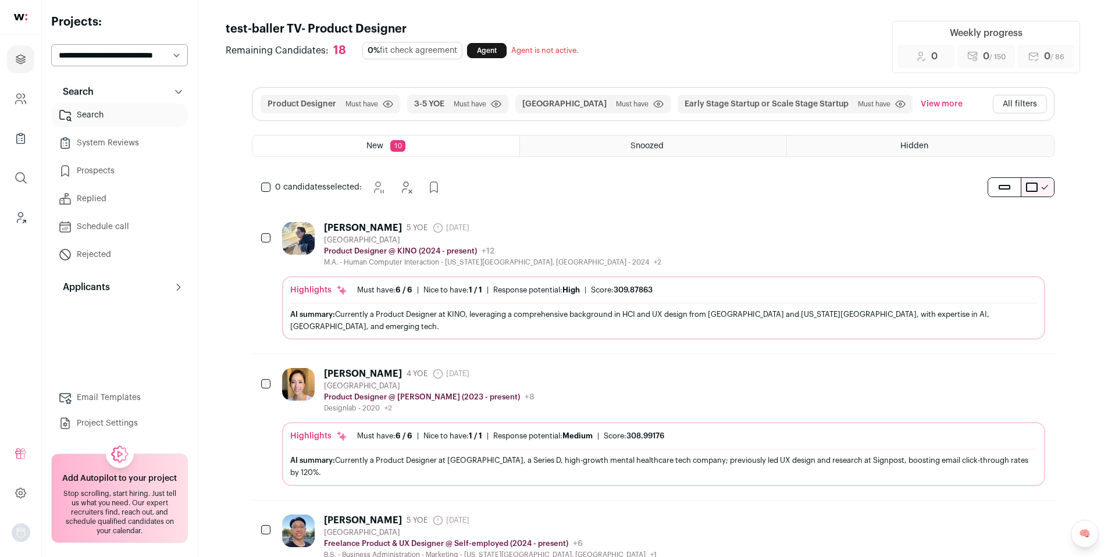
click at [628, 243] on div "Edward Kim 5 YOE 14 days ago Admin only. The last time the profile was scraped.…" at bounding box center [663, 244] width 763 height 45
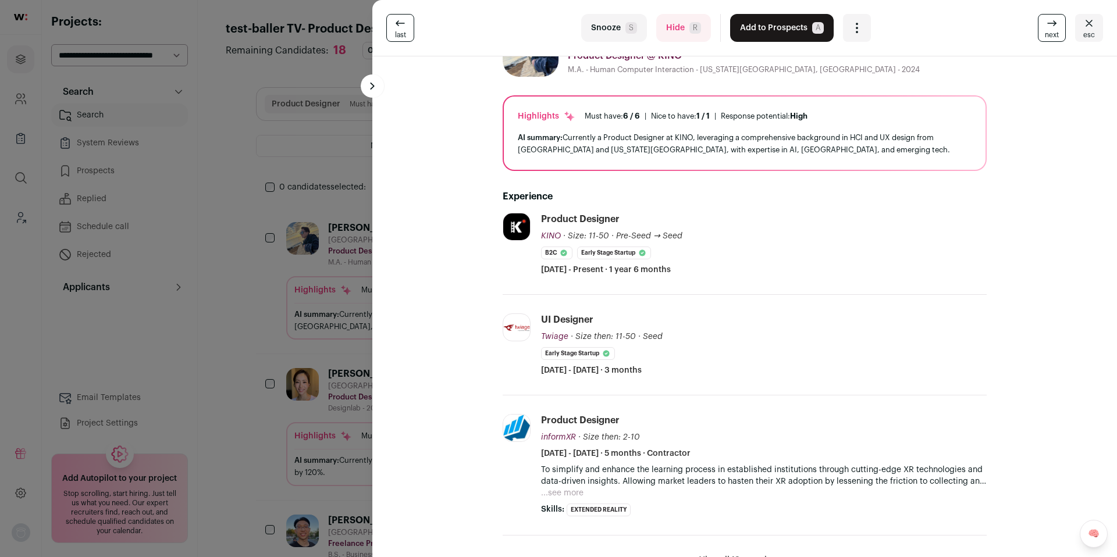
scroll to position [49, 0]
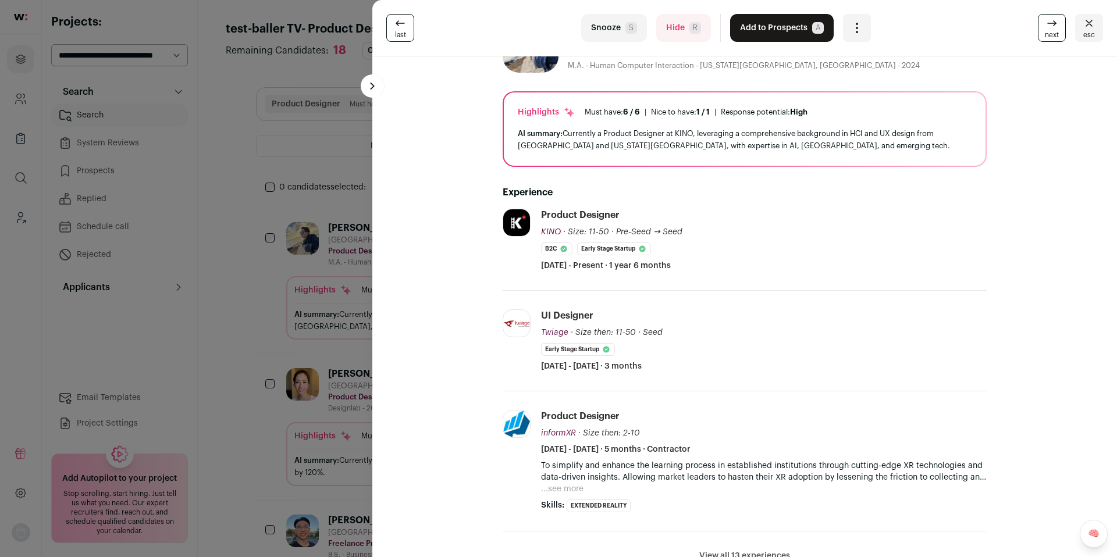
click at [257, 274] on div "last Snooze S Hide R Add to Prospects A Are you sure? Edward Kim is already in …" at bounding box center [558, 278] width 1117 height 557
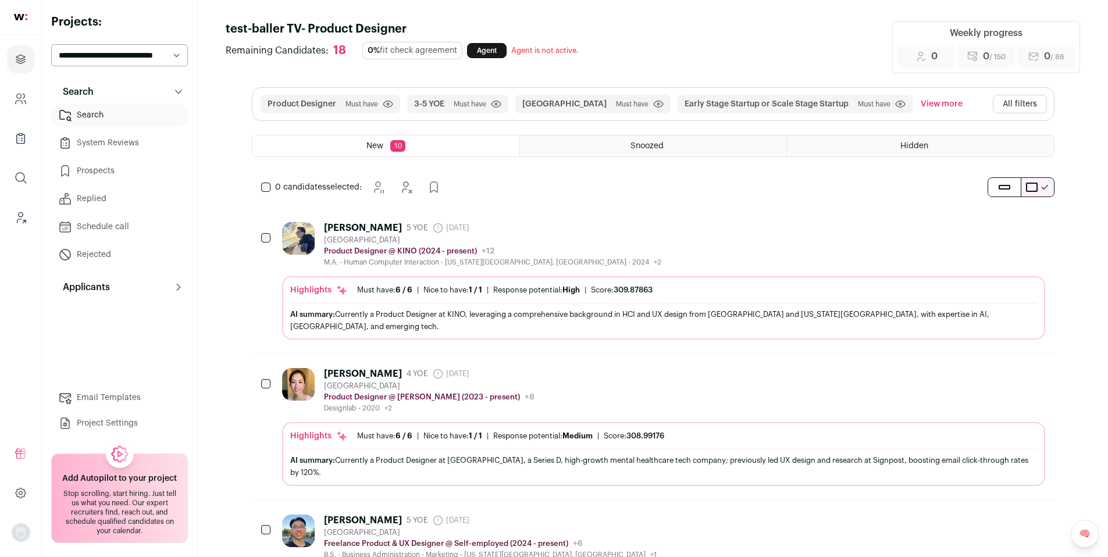
click at [1024, 110] on button "All filters" at bounding box center [1020, 104] width 54 height 19
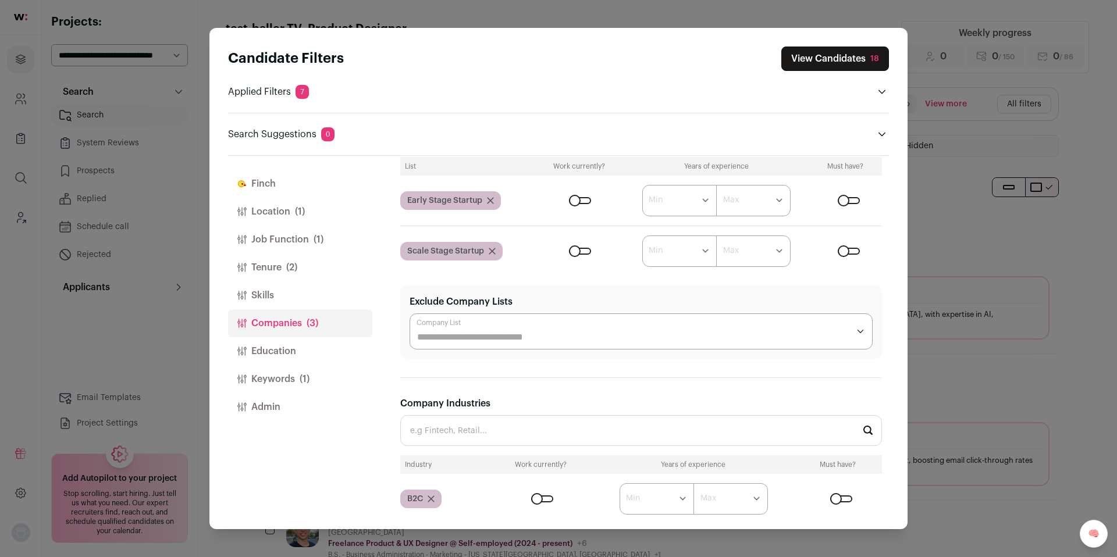
click at [276, 296] on button "Skills" at bounding box center [300, 296] width 144 height 28
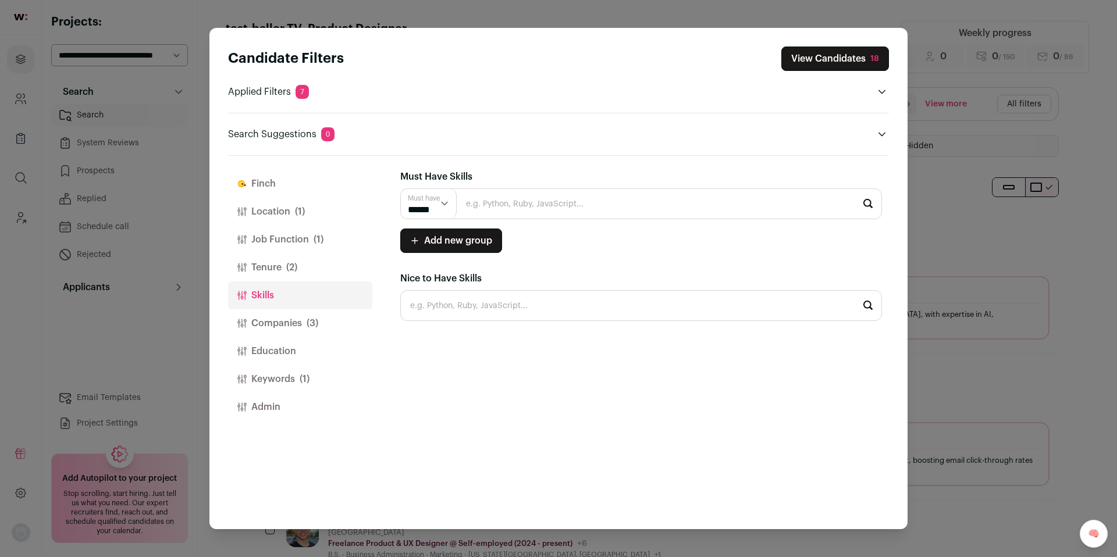
scroll to position [0, 0]
click at [279, 379] on button "Keywords (1)" at bounding box center [300, 379] width 144 height 28
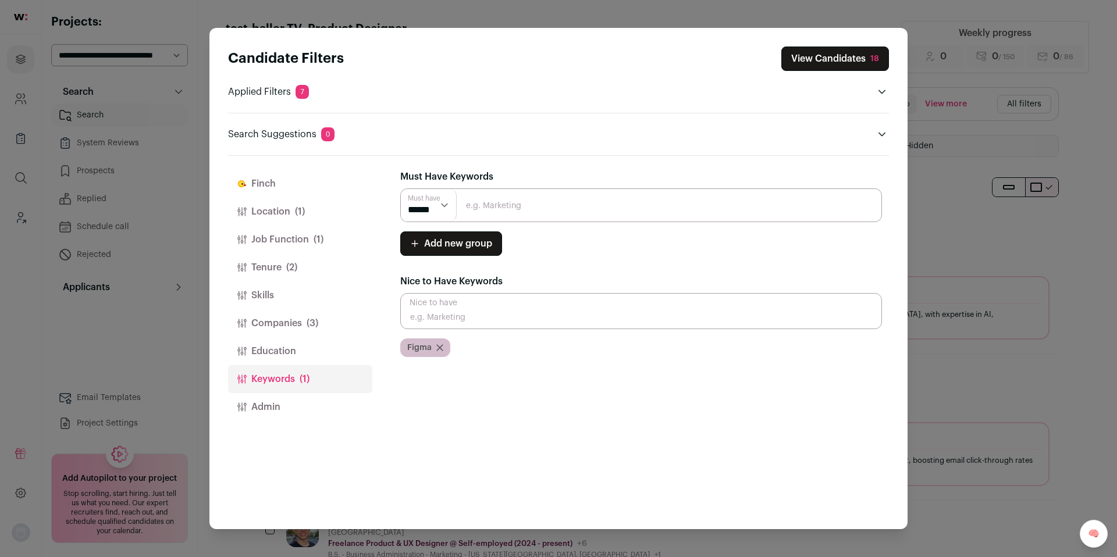
click at [438, 350] on icon "Close modal via background" at bounding box center [439, 347] width 7 height 7
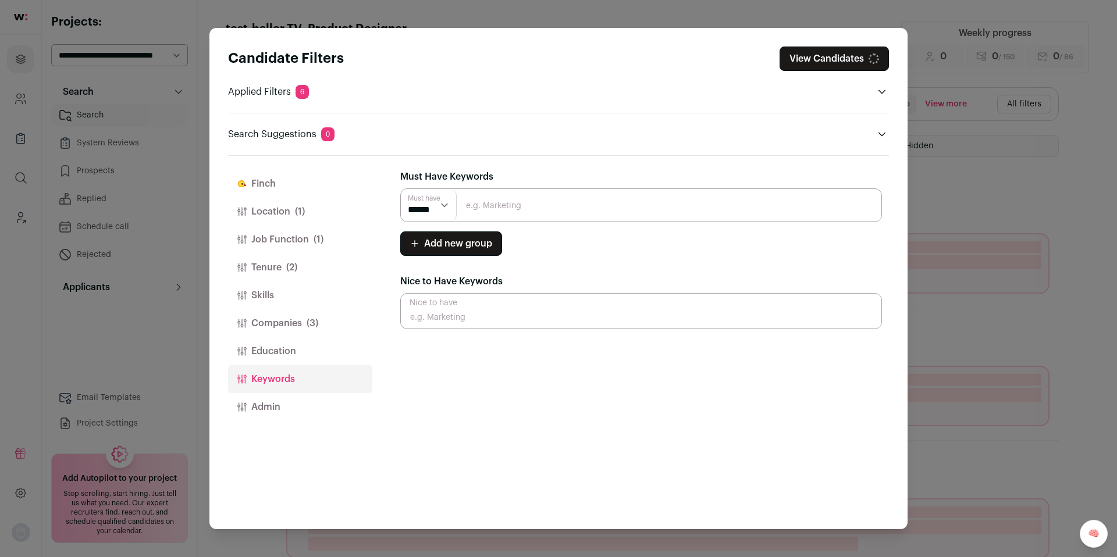
click at [499, 218] on input "Close modal via background" at bounding box center [641, 206] width 482 height 34
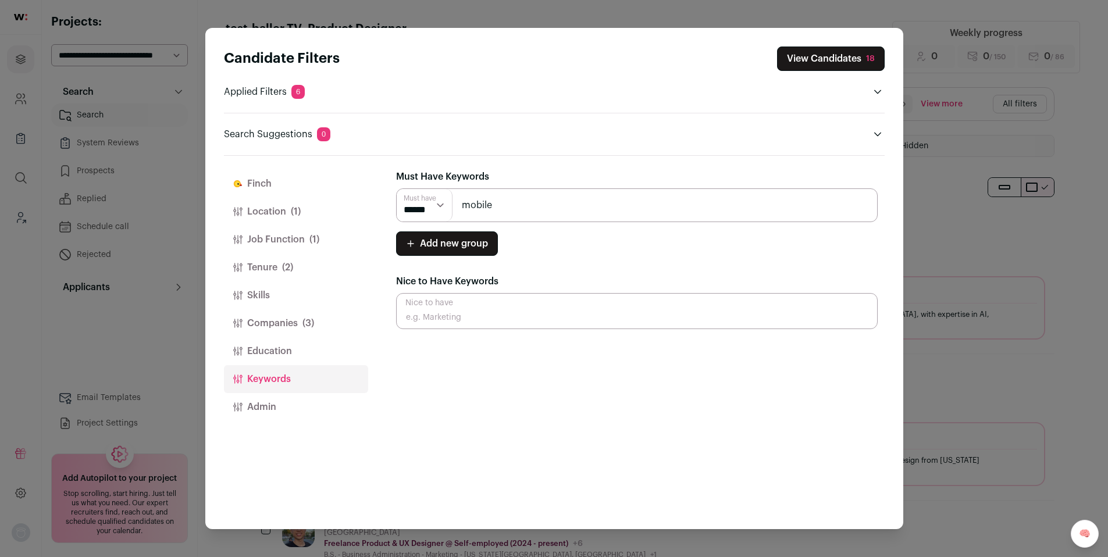
type input "mobile"
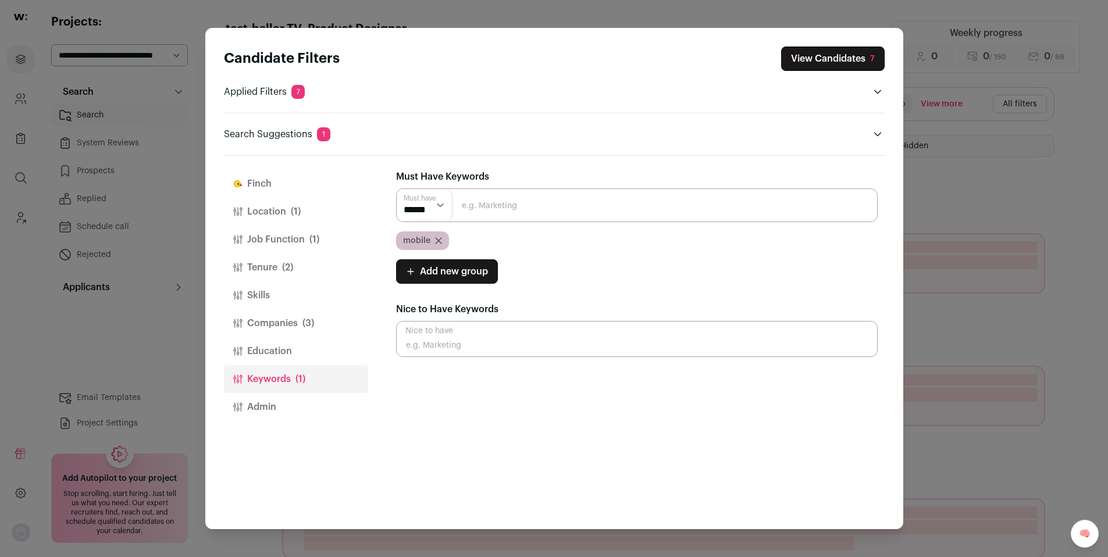
click at [962, 184] on div "Candidate Filters View Candidates 7 Applied Filters 7 Product Designer Must hav…" at bounding box center [554, 278] width 1108 height 557
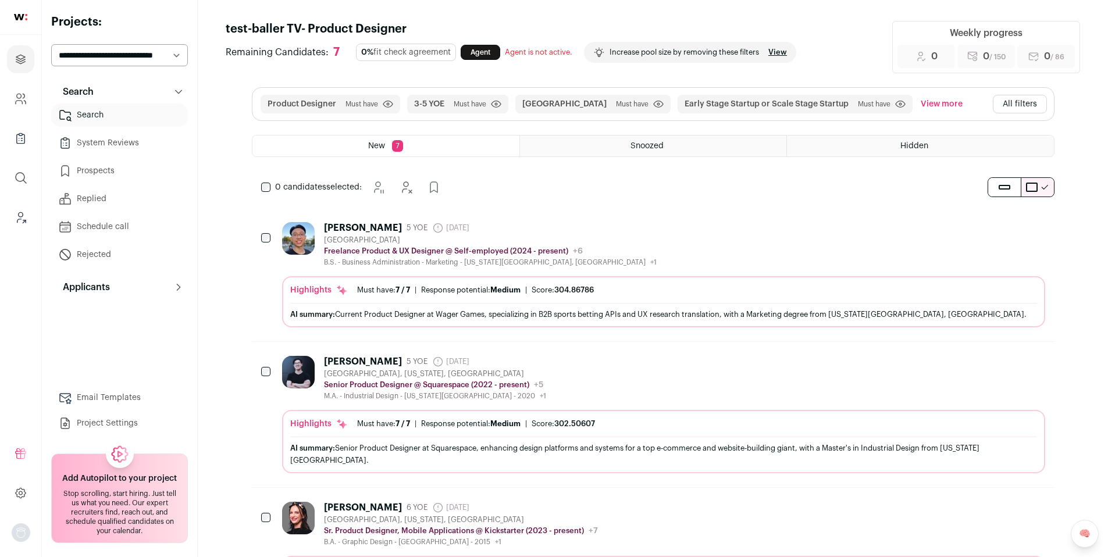
click at [719, 236] on div "Michael Wu 5 YOE 16 days ago Admin only. The last time the profile was scraped.…" at bounding box center [663, 244] width 763 height 45
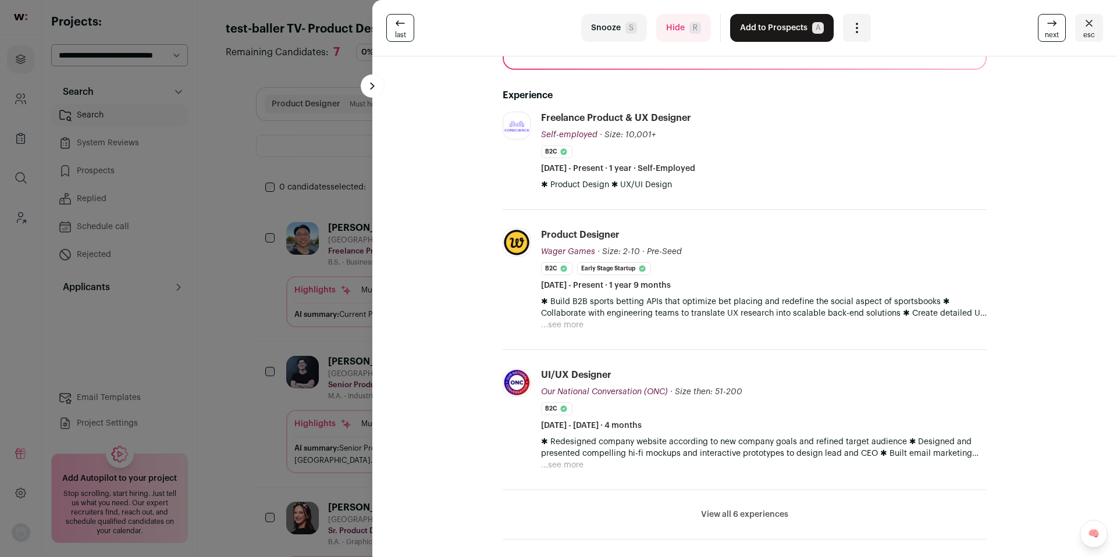
scroll to position [156, 0]
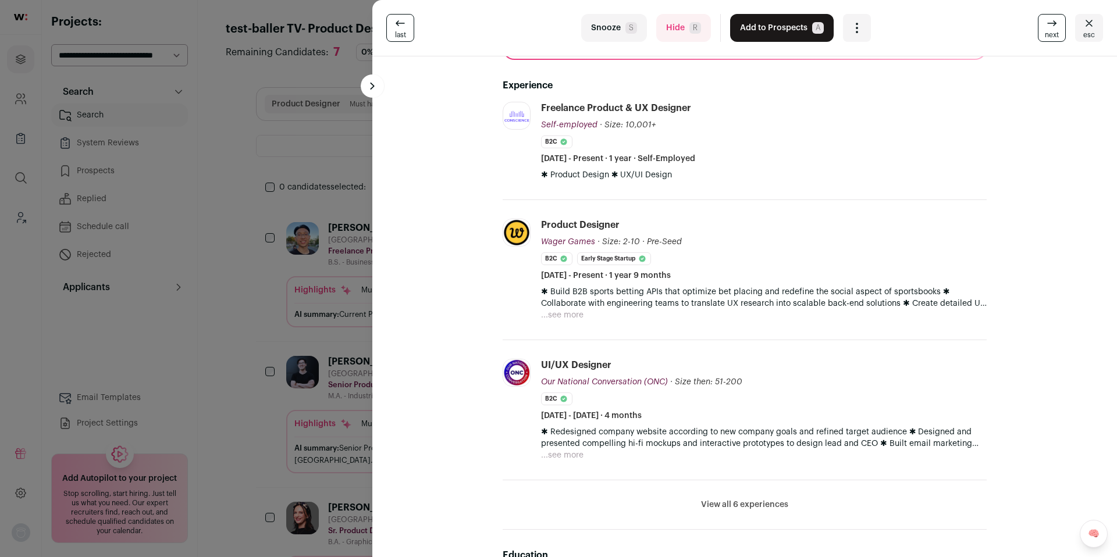
click at [568, 316] on button "...see more" at bounding box center [562, 316] width 42 height 12
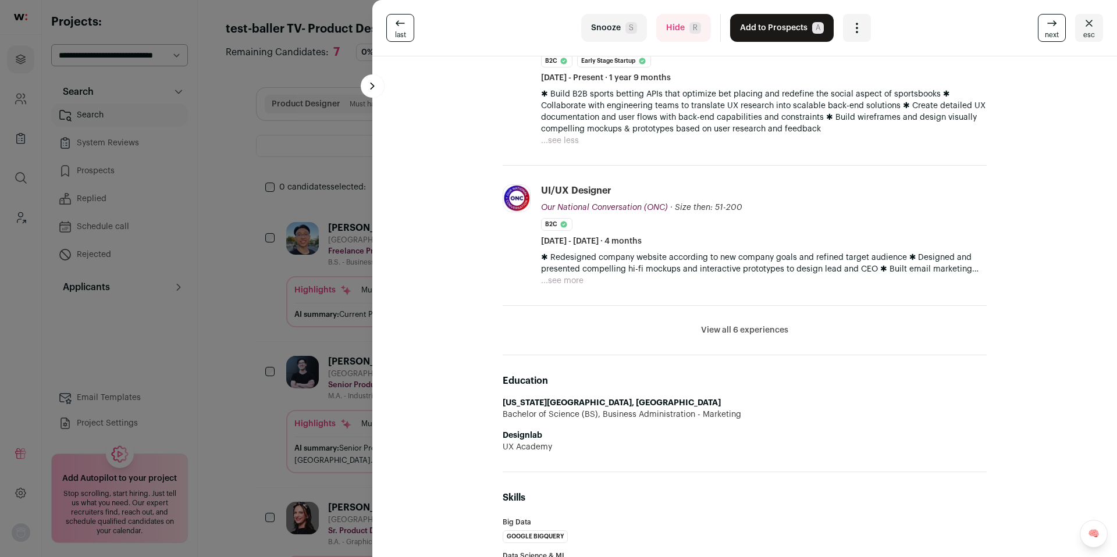
scroll to position [361, 0]
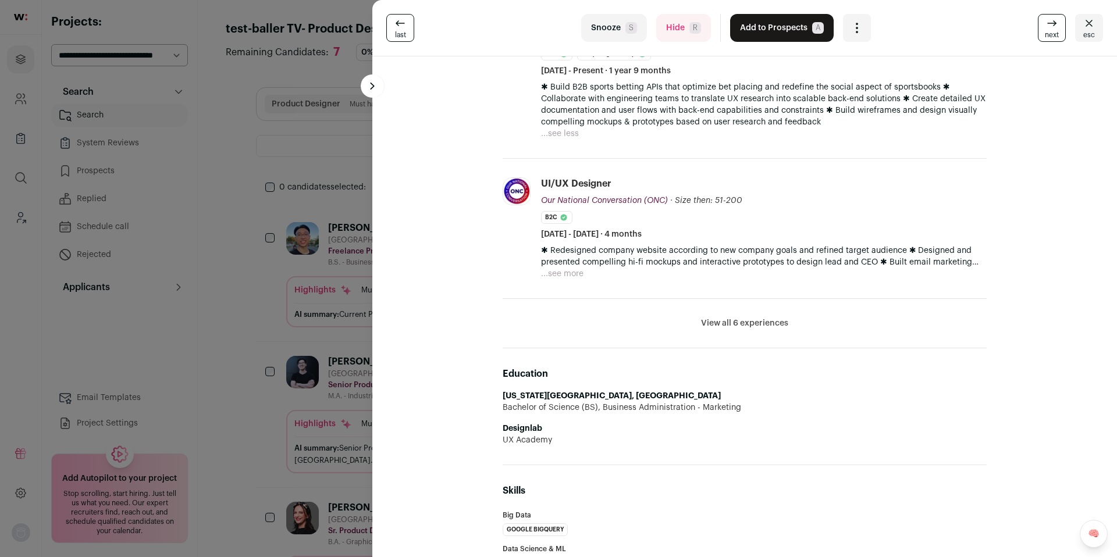
click at [709, 325] on button "View all 6 experiences" at bounding box center [744, 324] width 87 height 12
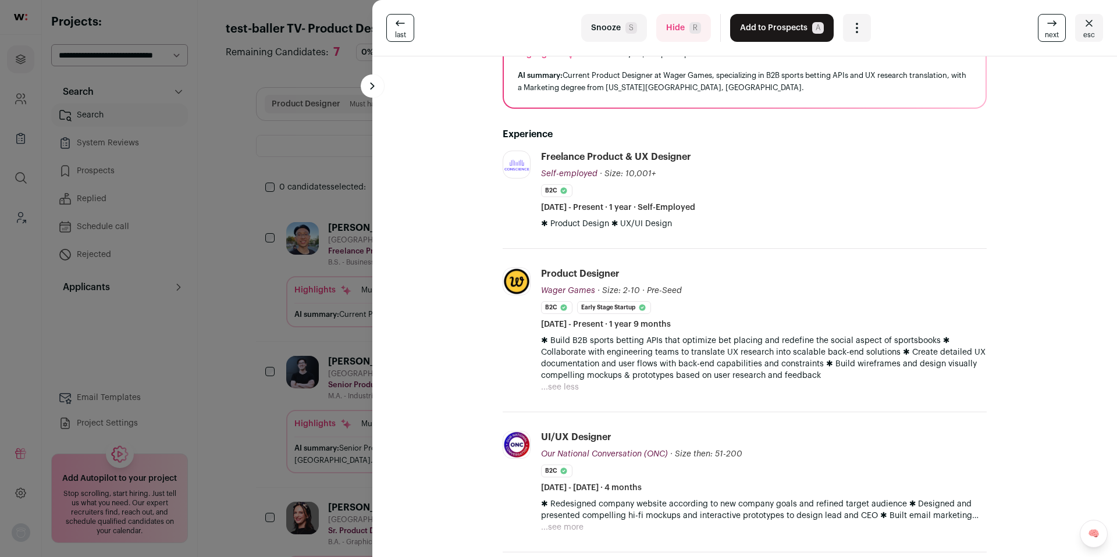
scroll to position [105, 0]
click at [784, 30] on button "Add to Prospects A" at bounding box center [782, 28] width 104 height 28
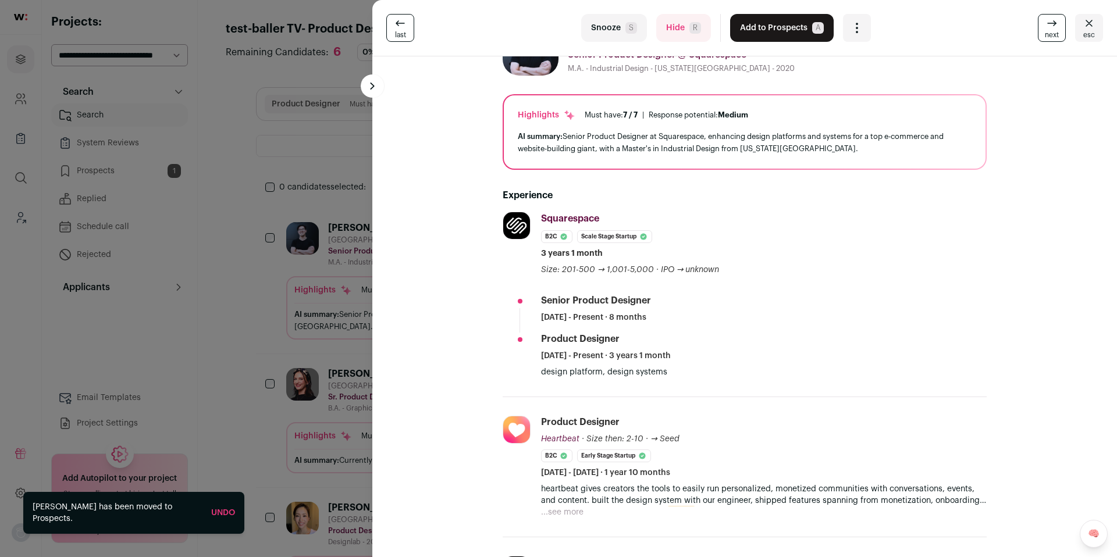
scroll to position [49, 0]
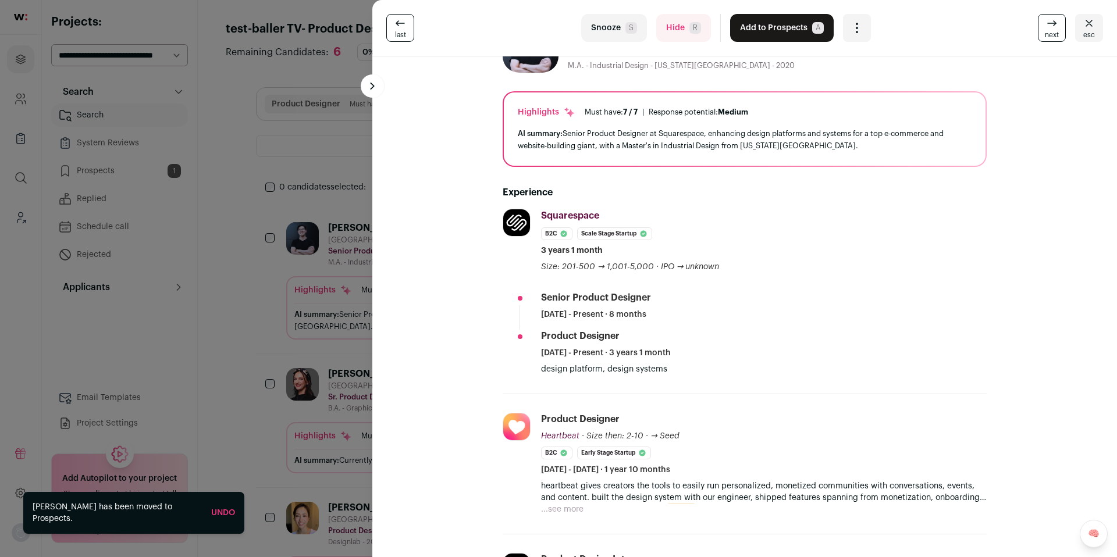
click at [755, 29] on button "Add to Prospects A" at bounding box center [782, 28] width 104 height 28
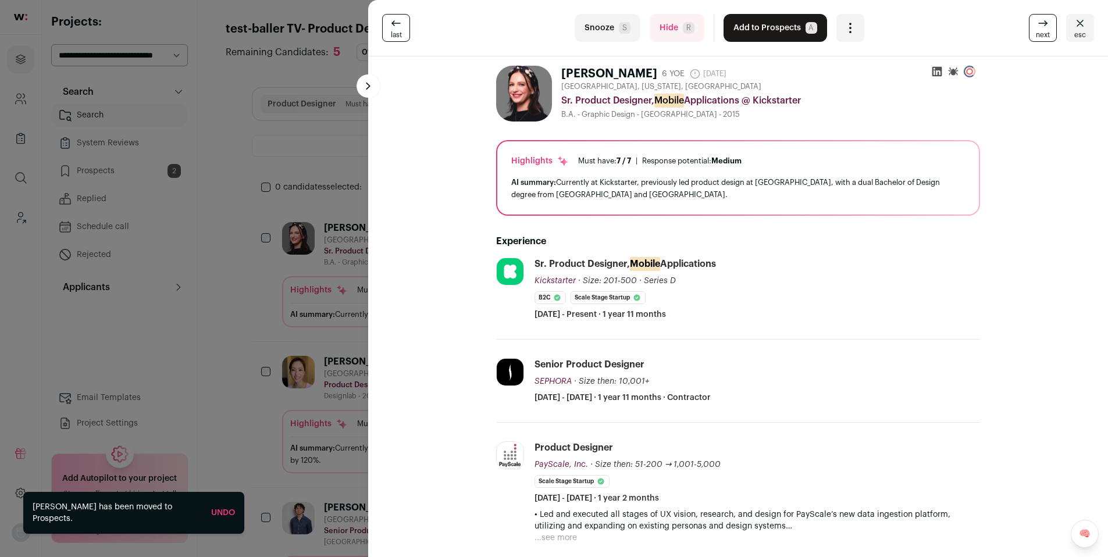
click at [754, 28] on button "Add to Prospects A" at bounding box center [776, 28] width 104 height 28
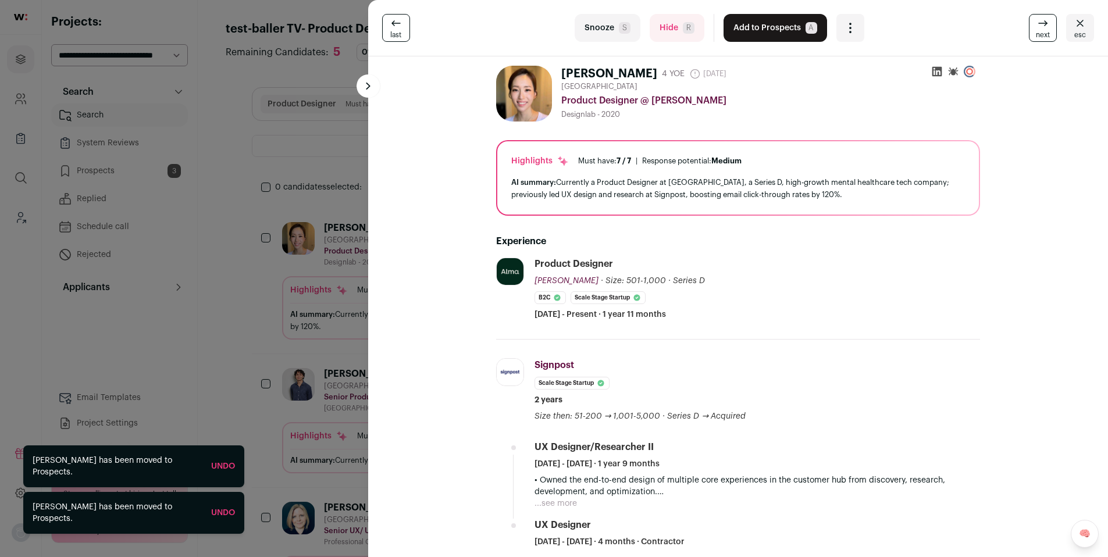
click at [754, 28] on button "Add to Prospects A" at bounding box center [776, 28] width 104 height 28
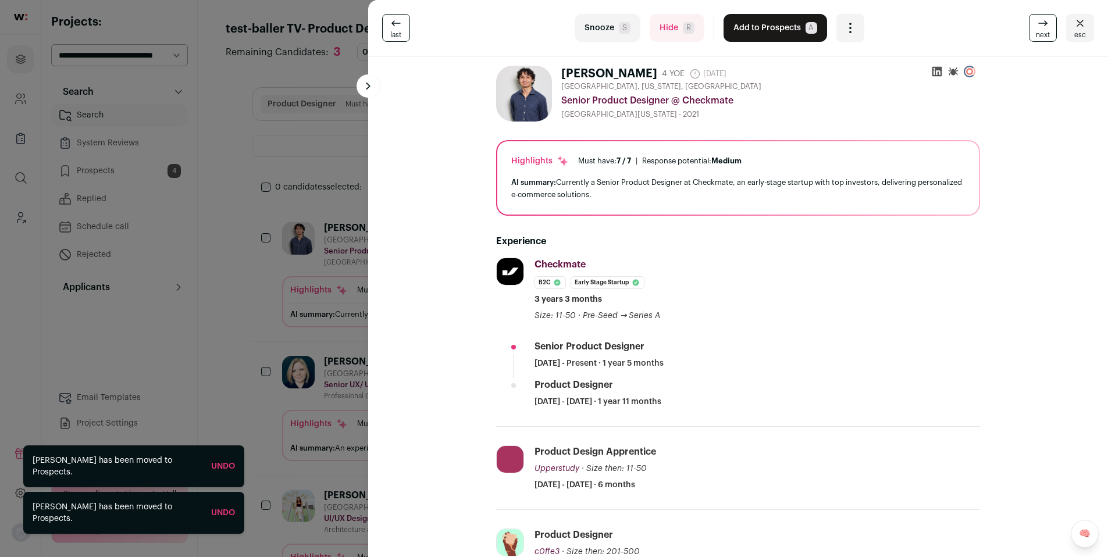
click at [754, 28] on button "Add to Prospects A" at bounding box center [776, 28] width 104 height 28
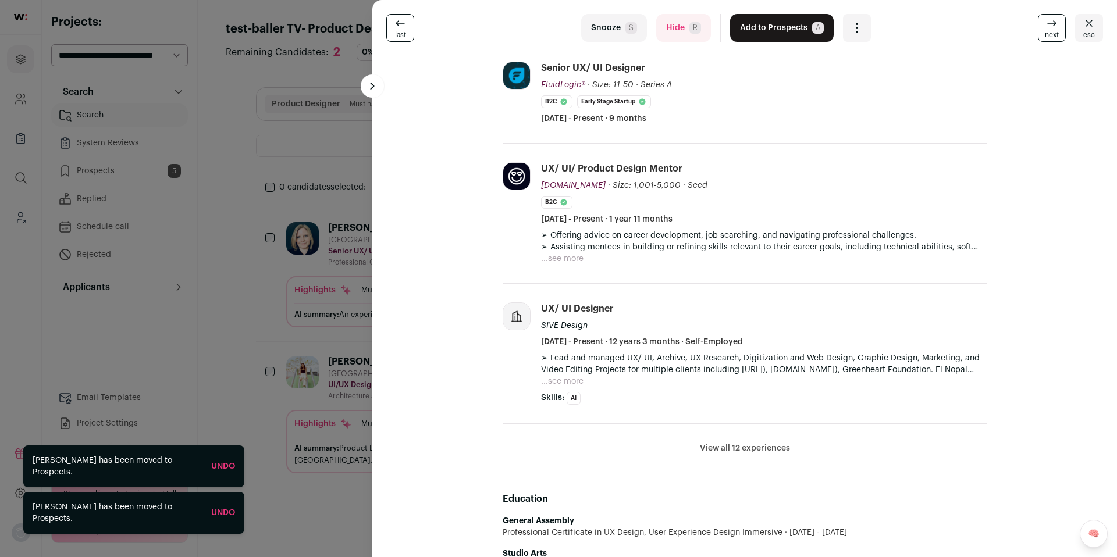
scroll to position [214, 0]
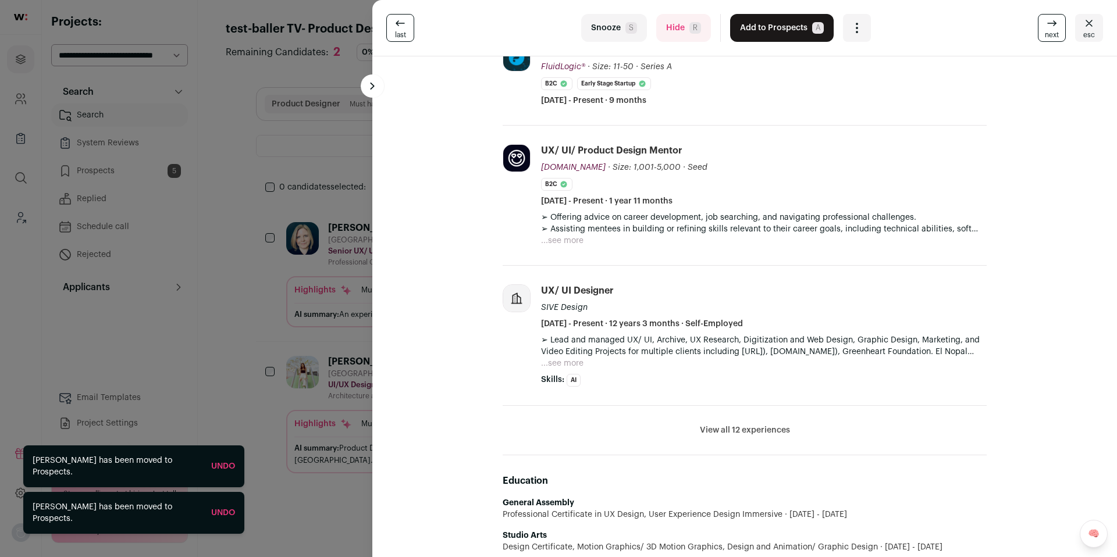
click at [739, 433] on button "View all 12 experiences" at bounding box center [745, 431] width 90 height 12
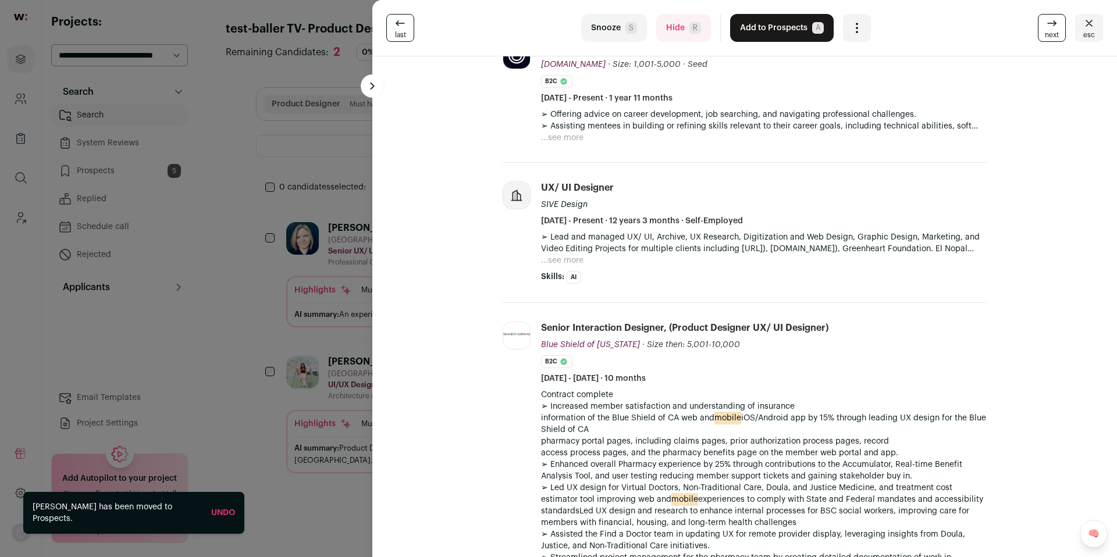
scroll to position [322, 0]
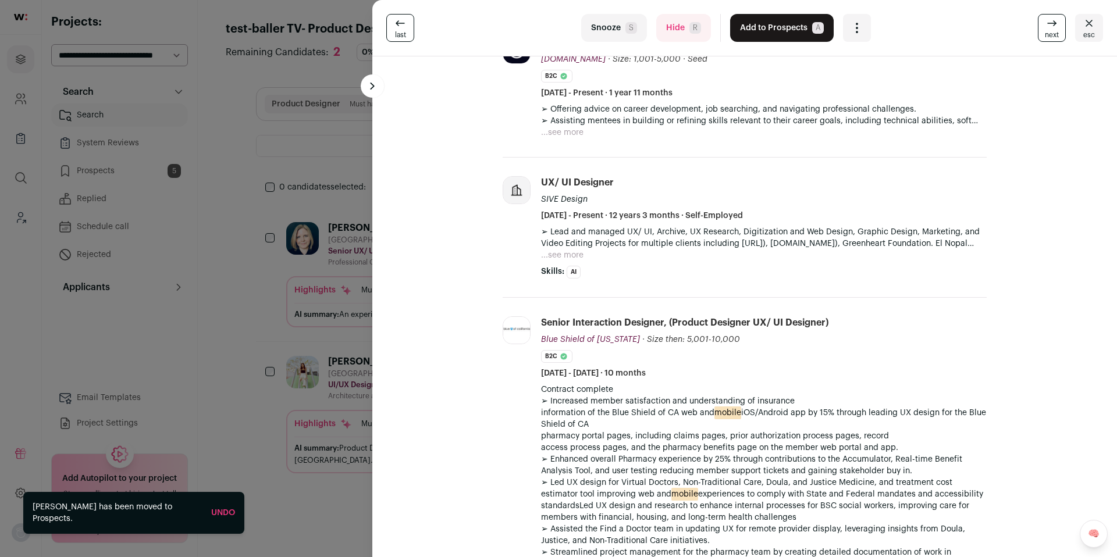
click at [683, 34] on button "Hide R" at bounding box center [683, 28] width 55 height 28
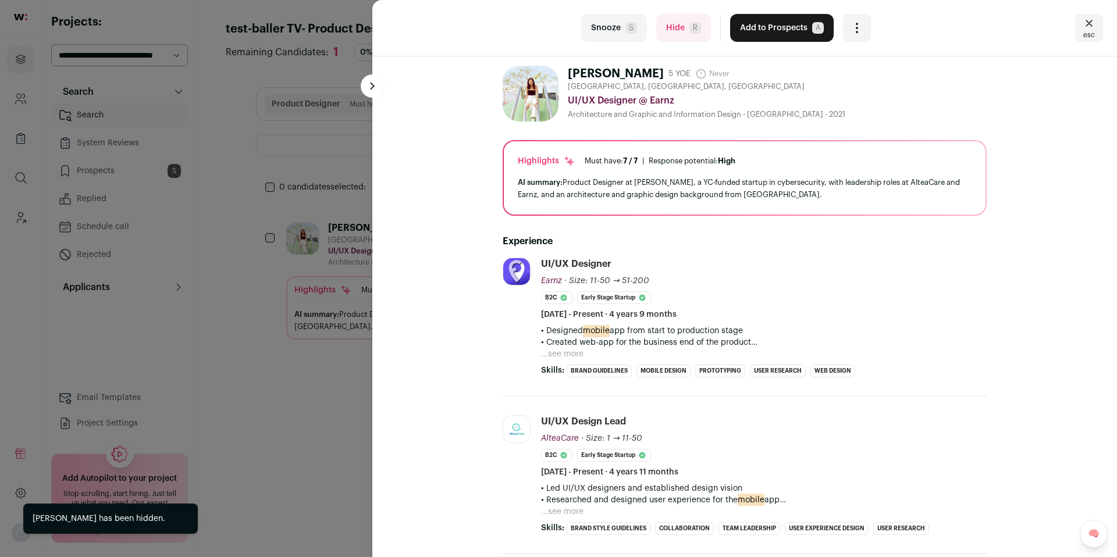
click at [758, 31] on button "Add to Prospects A" at bounding box center [782, 28] width 104 height 28
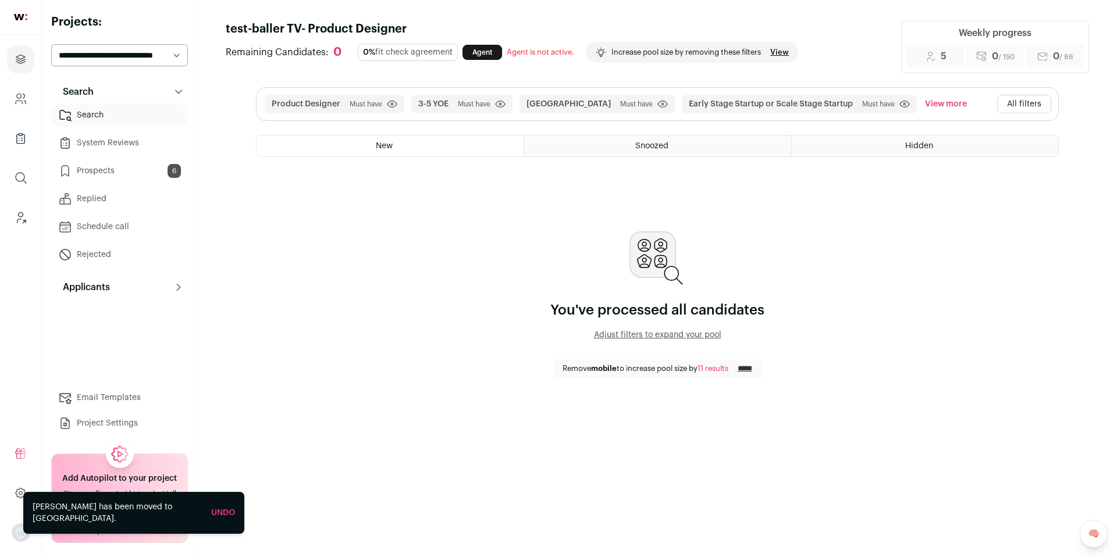
click at [1051, 100] on button "All filters" at bounding box center [1024, 104] width 54 height 19
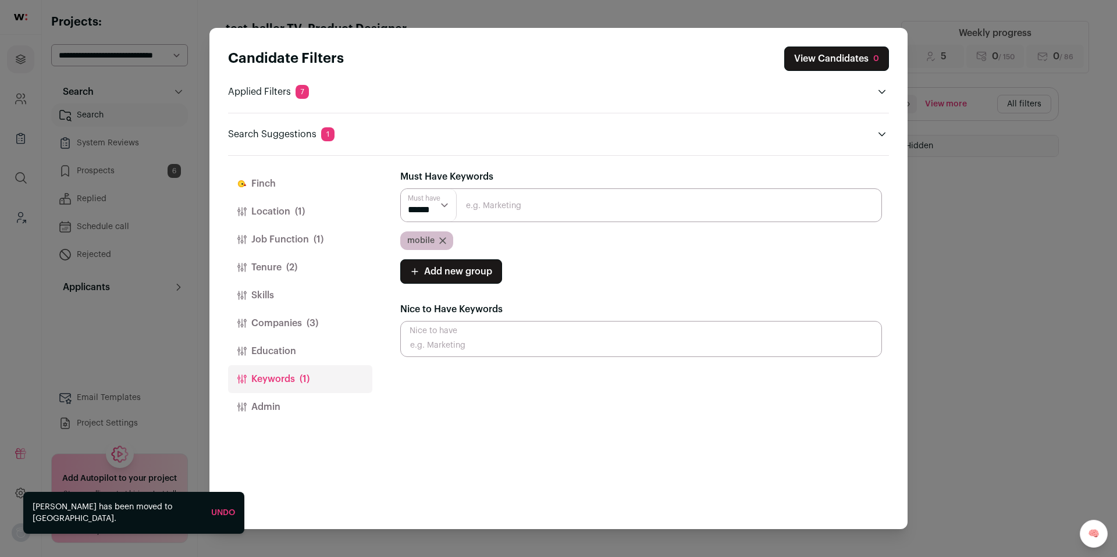
click at [307, 328] on span "(3)" at bounding box center [313, 324] width 12 height 14
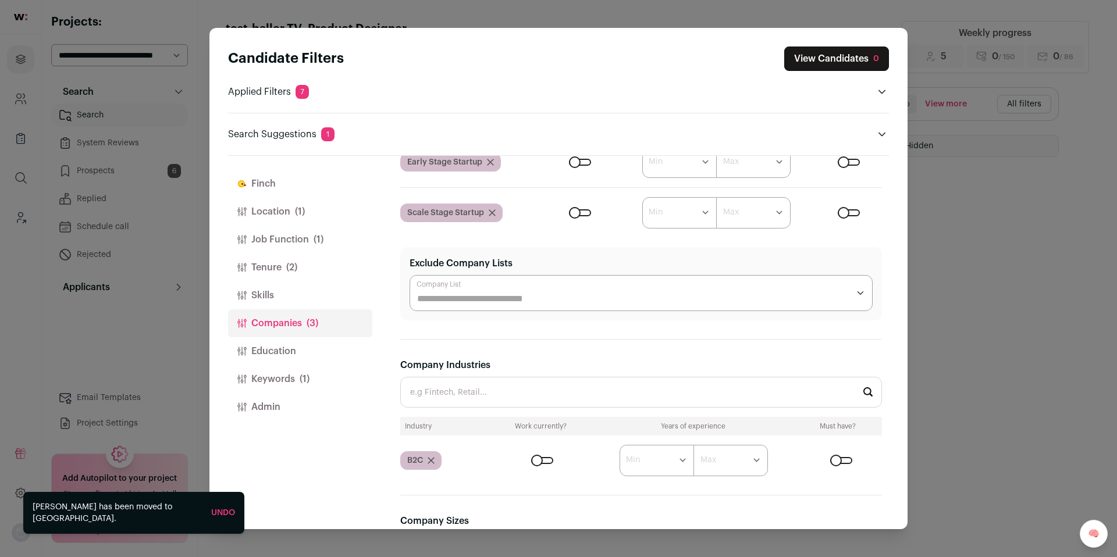
scroll to position [166, 0]
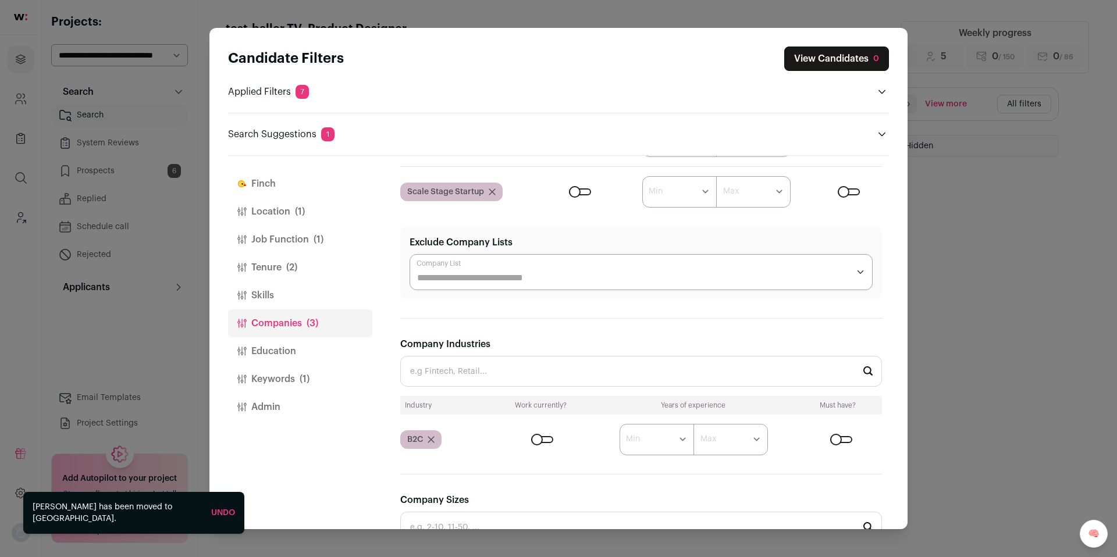
click at [535, 439] on div "Close modal via background" at bounding box center [542, 439] width 22 height 7
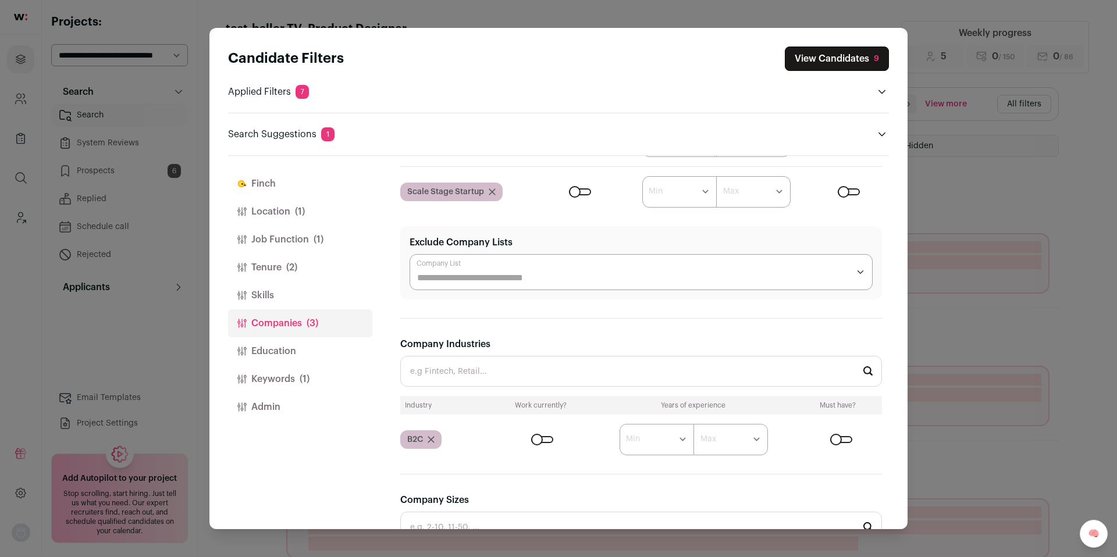
click at [1009, 177] on div "Candidate Filters View Candidates 9 Applied Filters 7 Product Designer Must hav…" at bounding box center [558, 278] width 1117 height 557
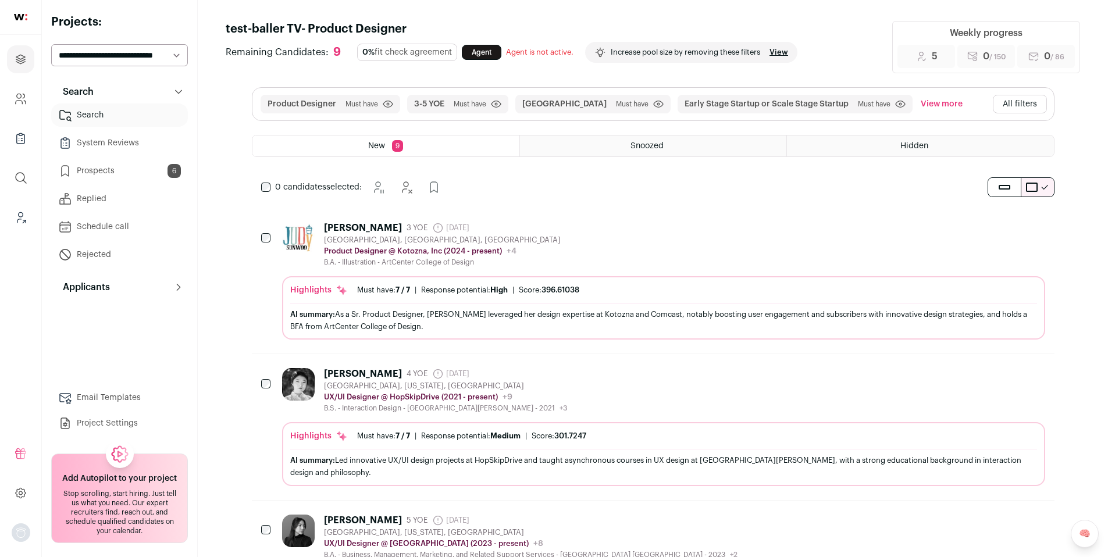
click at [596, 241] on div "Judy Sunwoo 3 YOE 24 days ago Admin only. The last time the profile was scraped…" at bounding box center [663, 244] width 763 height 45
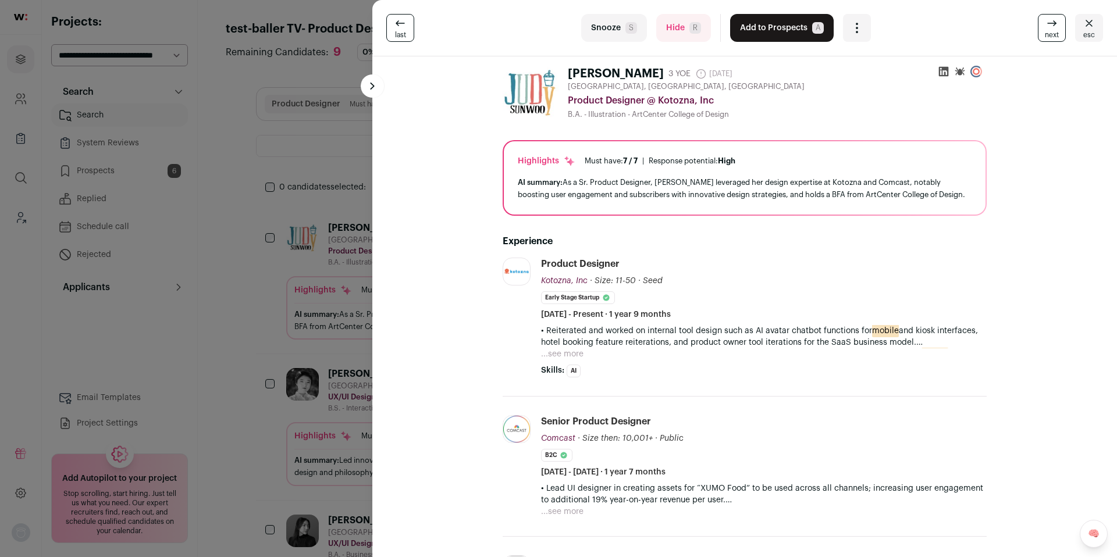
click at [770, 30] on button "Add to Prospects A" at bounding box center [782, 28] width 104 height 28
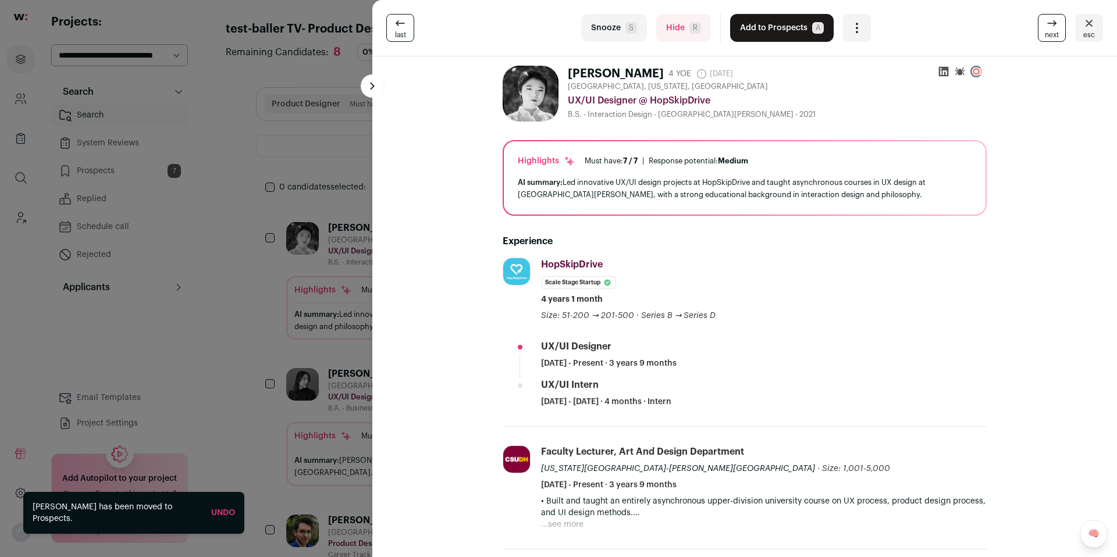
click at [770, 30] on button "Add to Prospects A" at bounding box center [782, 28] width 104 height 28
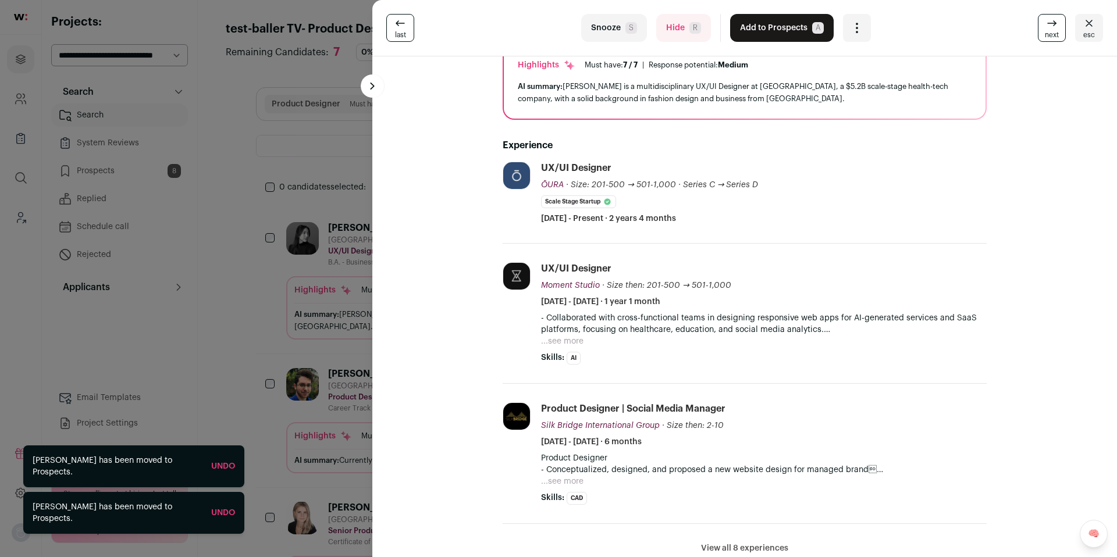
scroll to position [108, 0]
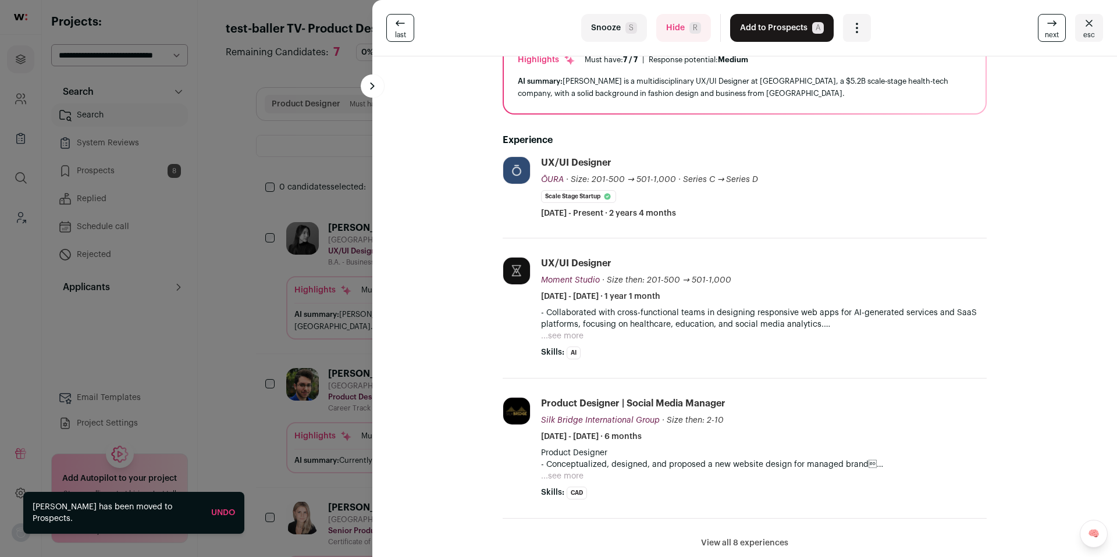
click at [690, 33] on span "R" at bounding box center [696, 28] width 12 height 12
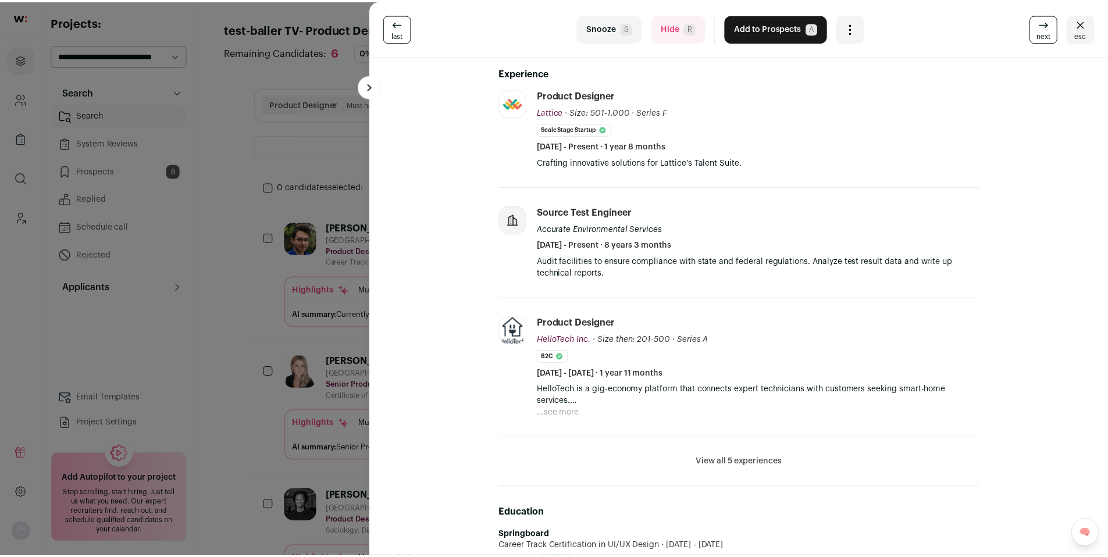
scroll to position [180, 0]
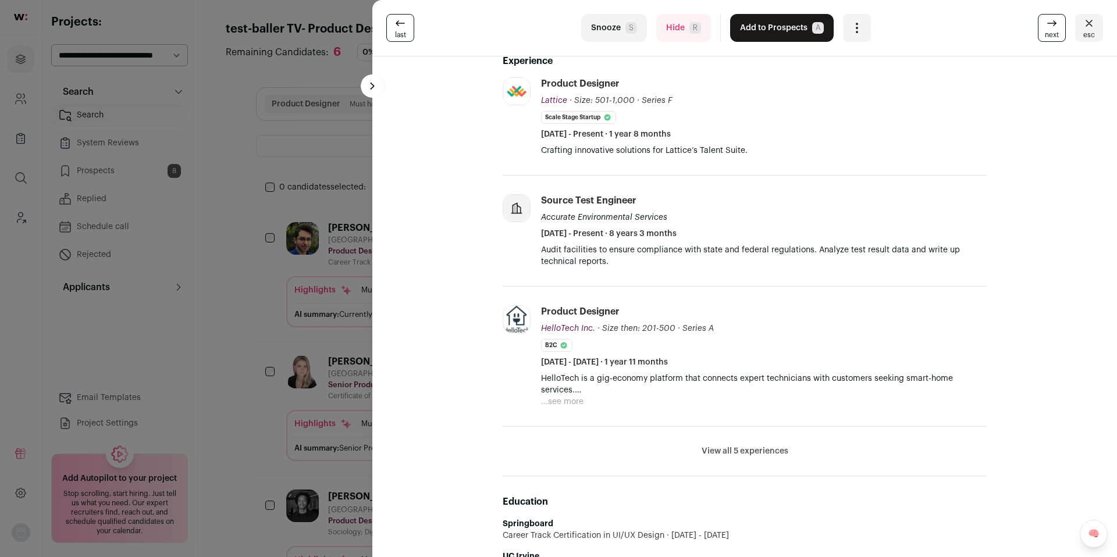
click at [773, 35] on button "Add to Prospects A" at bounding box center [782, 28] width 104 height 28
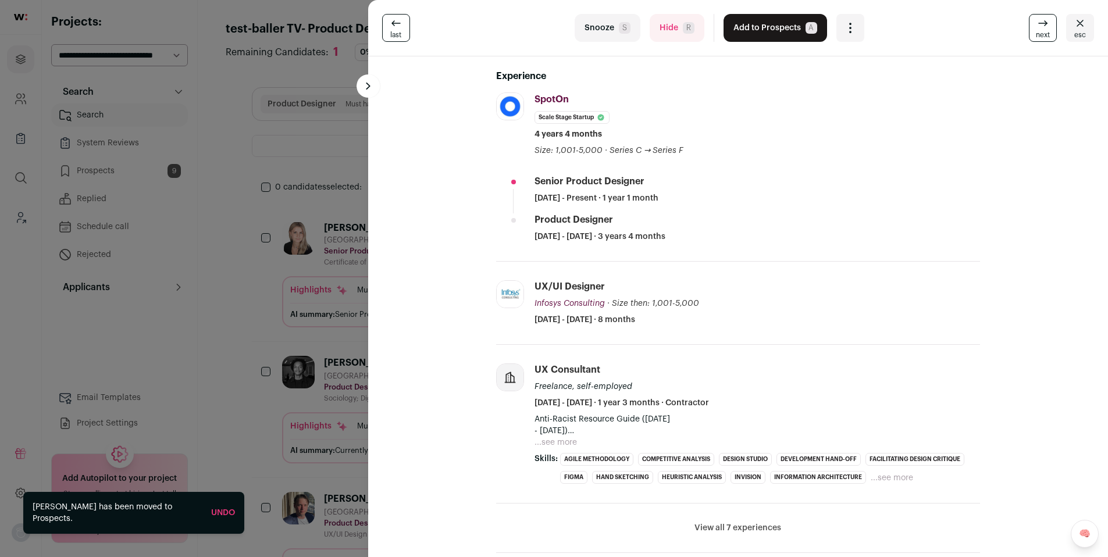
scroll to position [188, 0]
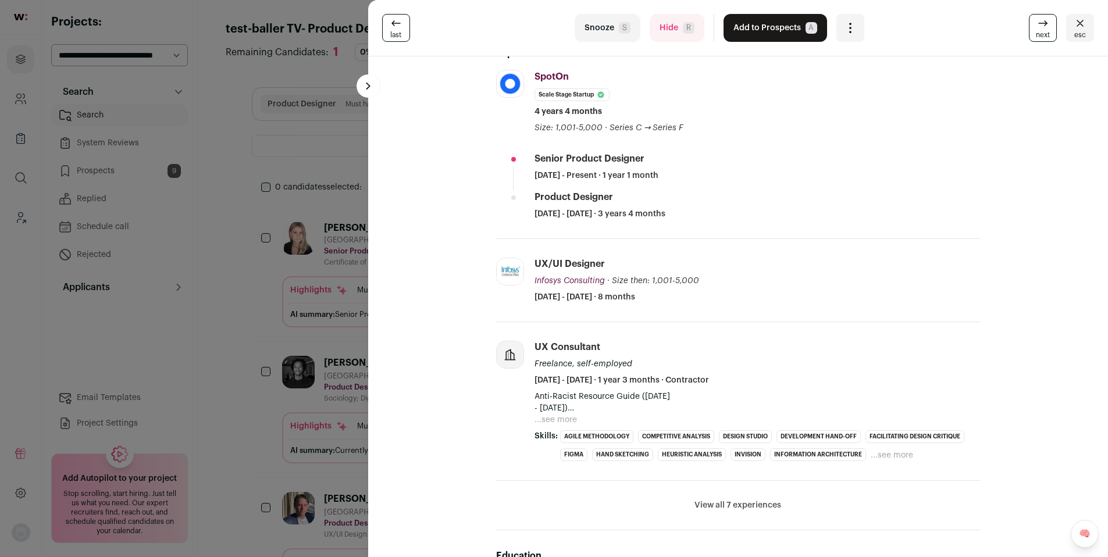
click at [790, 29] on button "Add to Prospects A" at bounding box center [776, 28] width 104 height 28
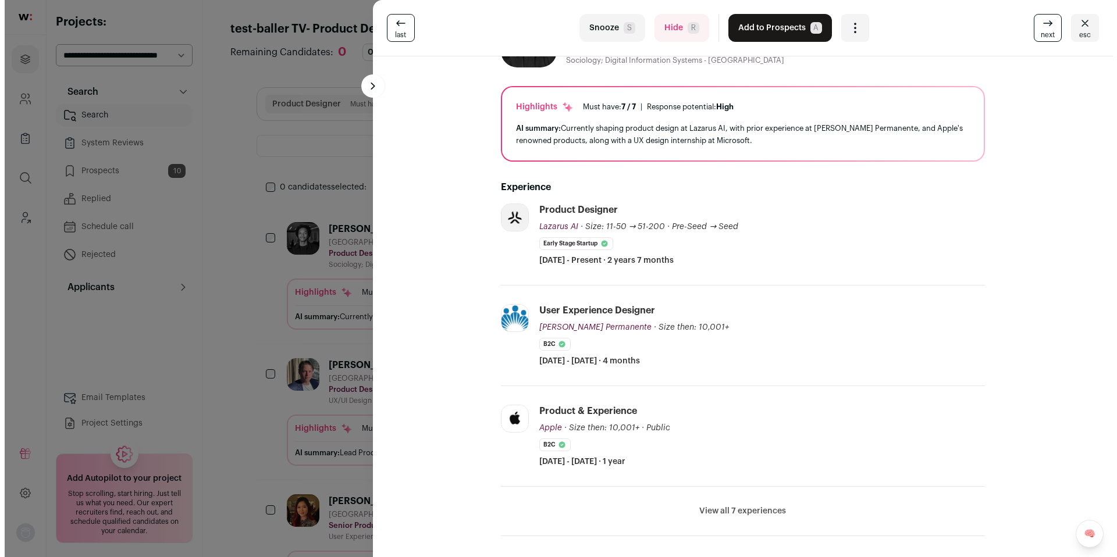
scroll to position [51, 0]
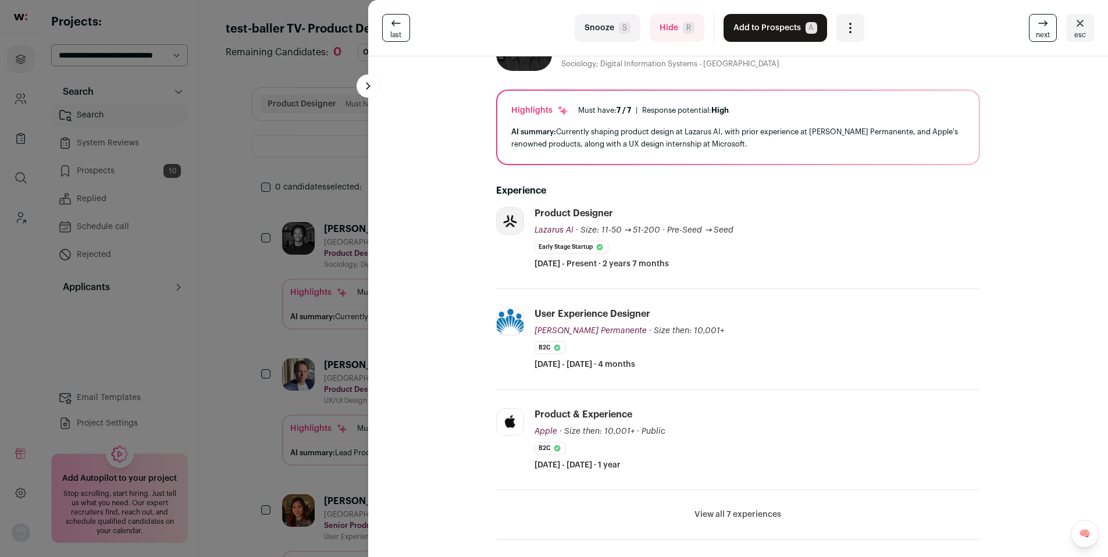
click at [742, 35] on button "Add to Prospects A" at bounding box center [776, 28] width 104 height 28
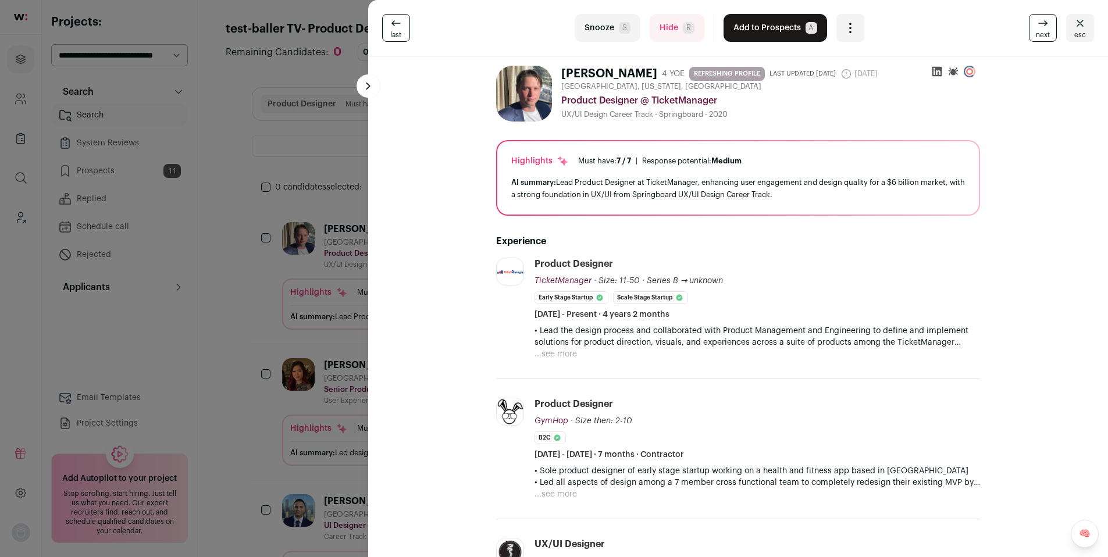
click at [671, 27] on button "Hide R" at bounding box center [677, 28] width 55 height 28
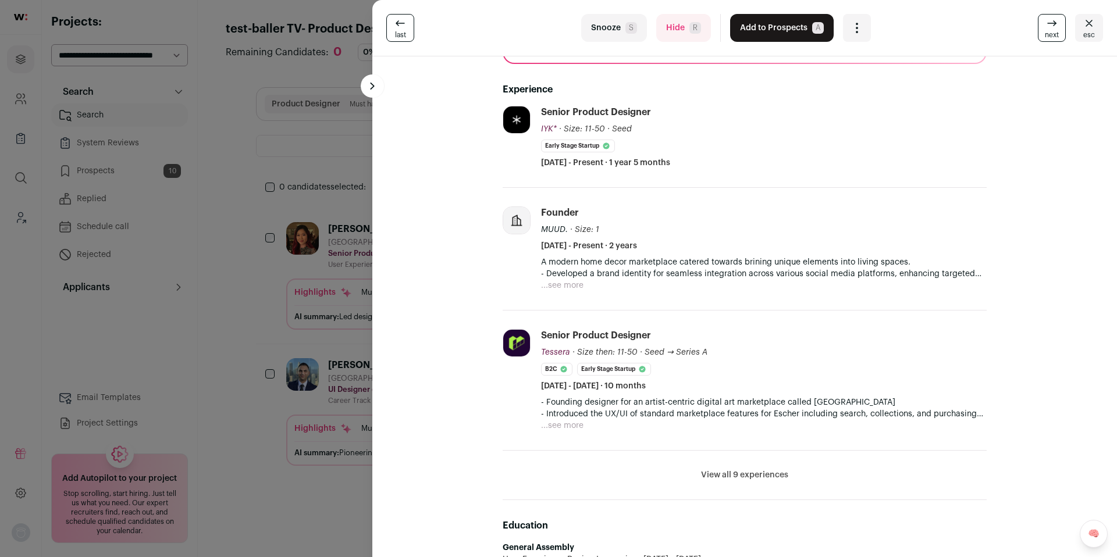
scroll to position [156, 0]
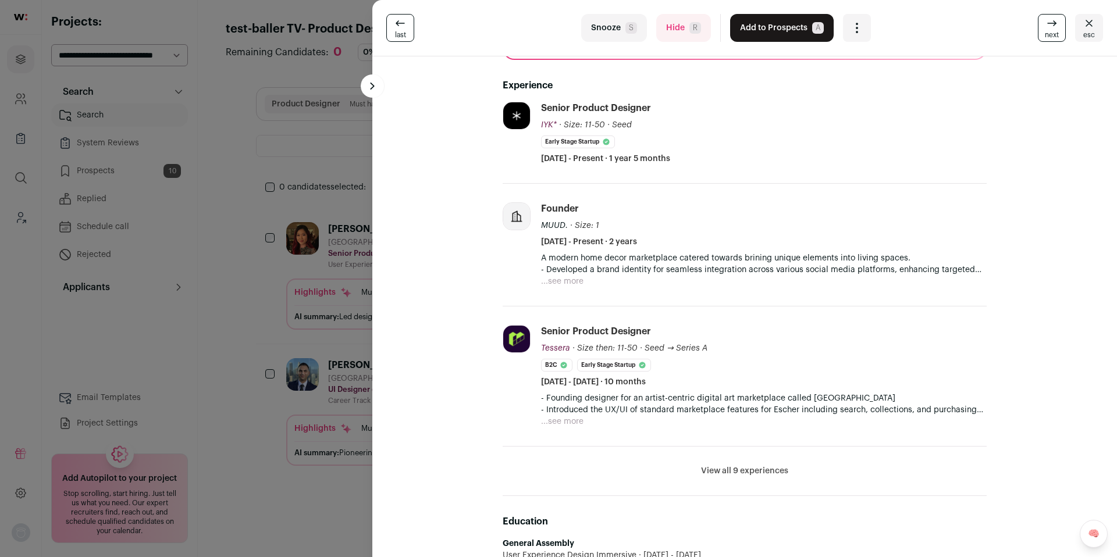
click at [773, 30] on button "Add to Prospects A" at bounding box center [782, 28] width 104 height 28
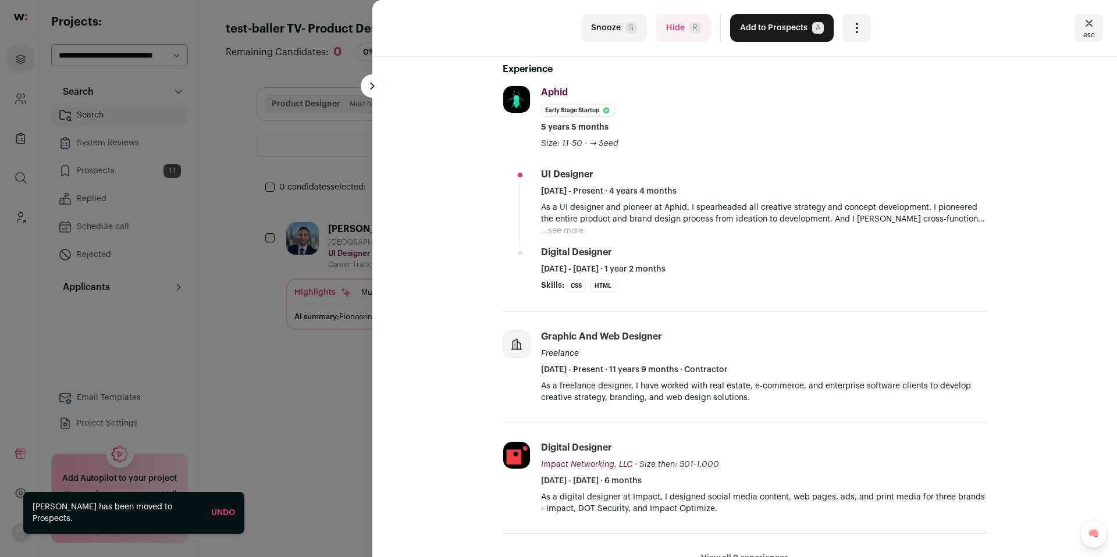
scroll to position [214, 0]
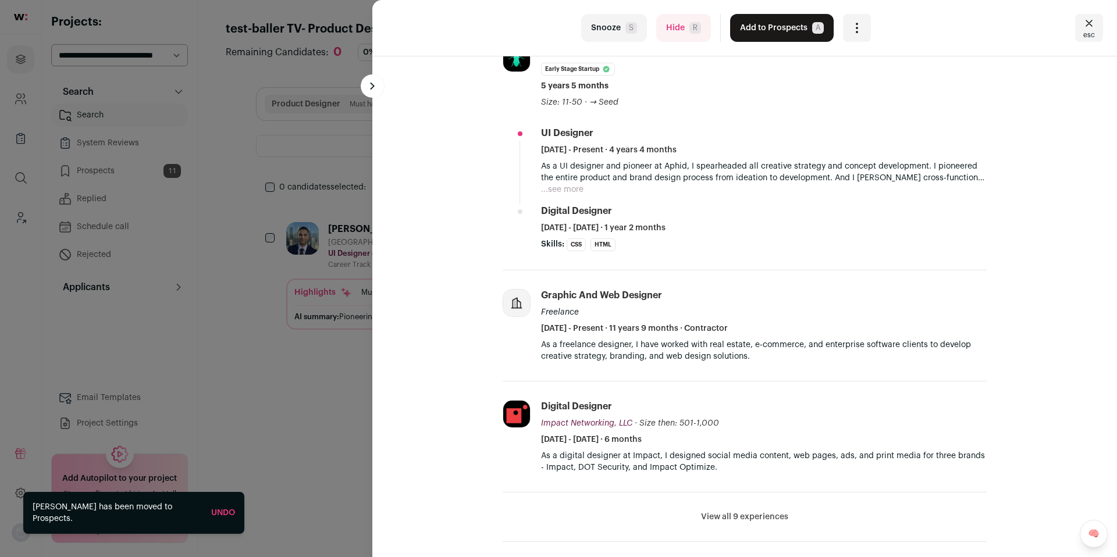
click at [560, 197] on ul "UI Designer June 2021 - Present · 4 years 4 months As a UI designer and pioneer…" at bounding box center [764, 189] width 446 height 125
click at [560, 192] on button "...see more" at bounding box center [562, 190] width 42 height 12
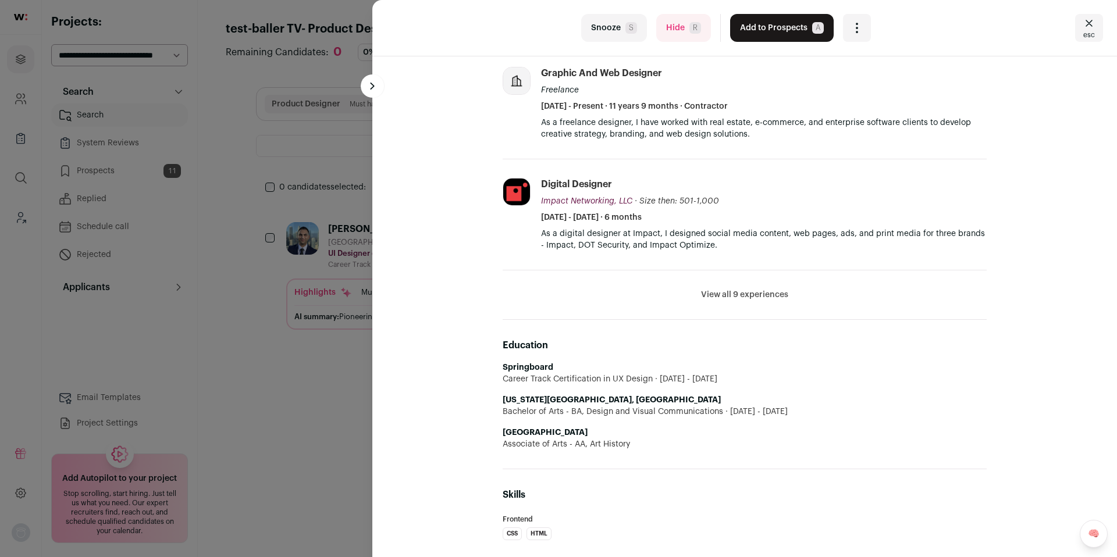
scroll to position [452, 0]
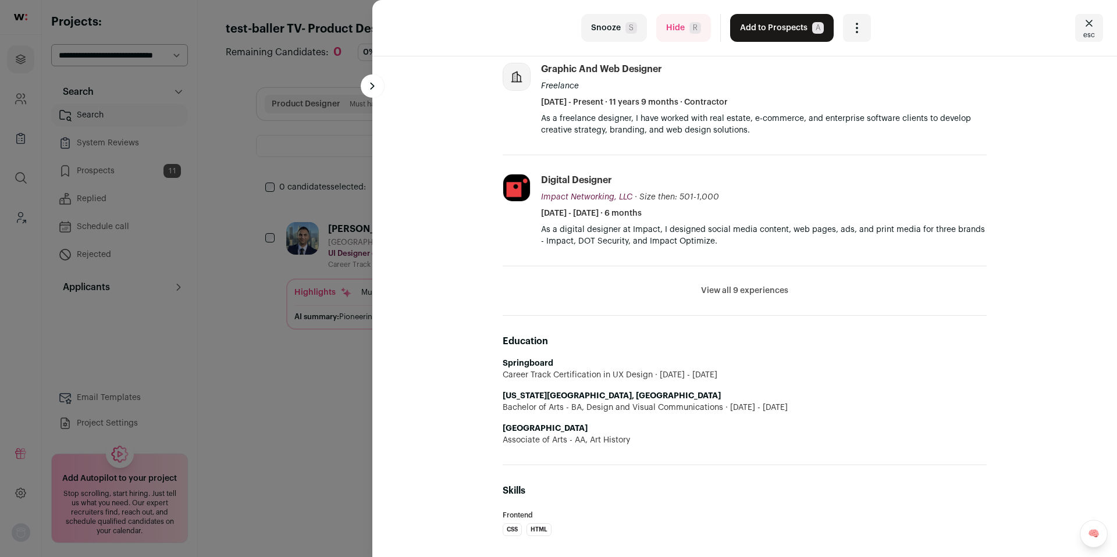
click at [744, 290] on button "View all 9 experiences" at bounding box center [744, 291] width 87 height 12
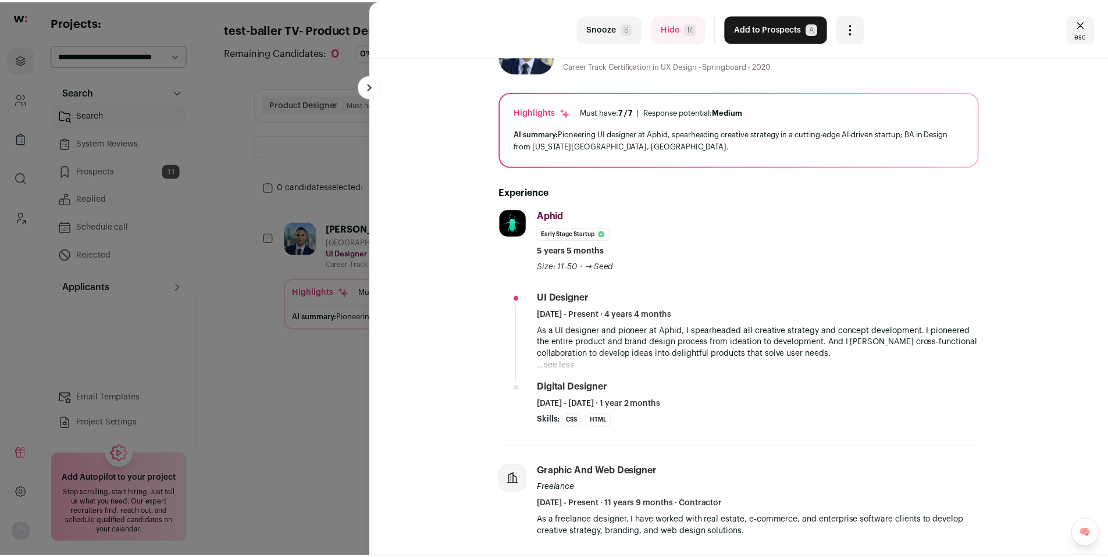
scroll to position [0, 0]
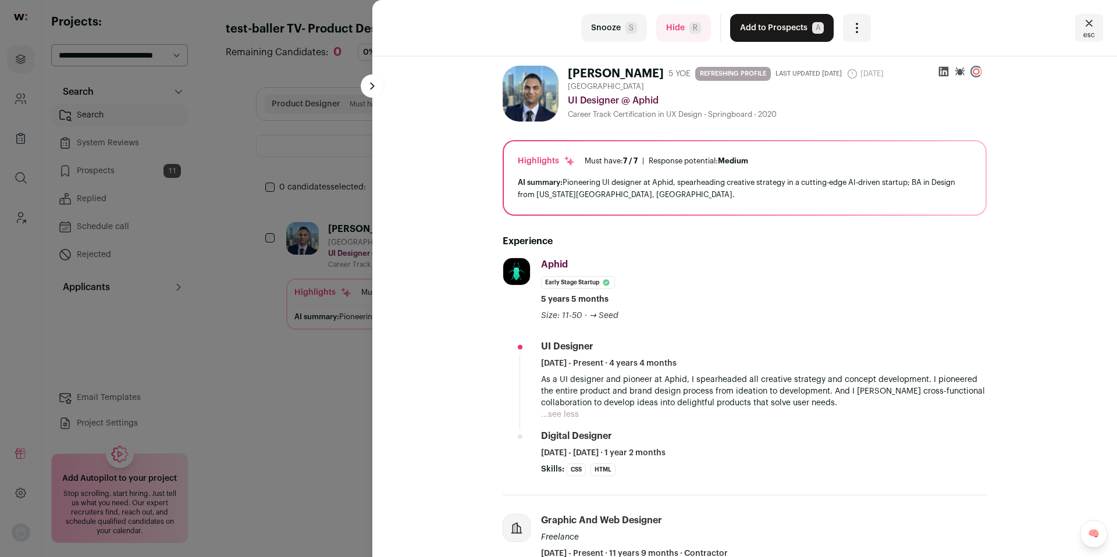
click at [790, 27] on button "Add to Prospects A" at bounding box center [782, 28] width 104 height 28
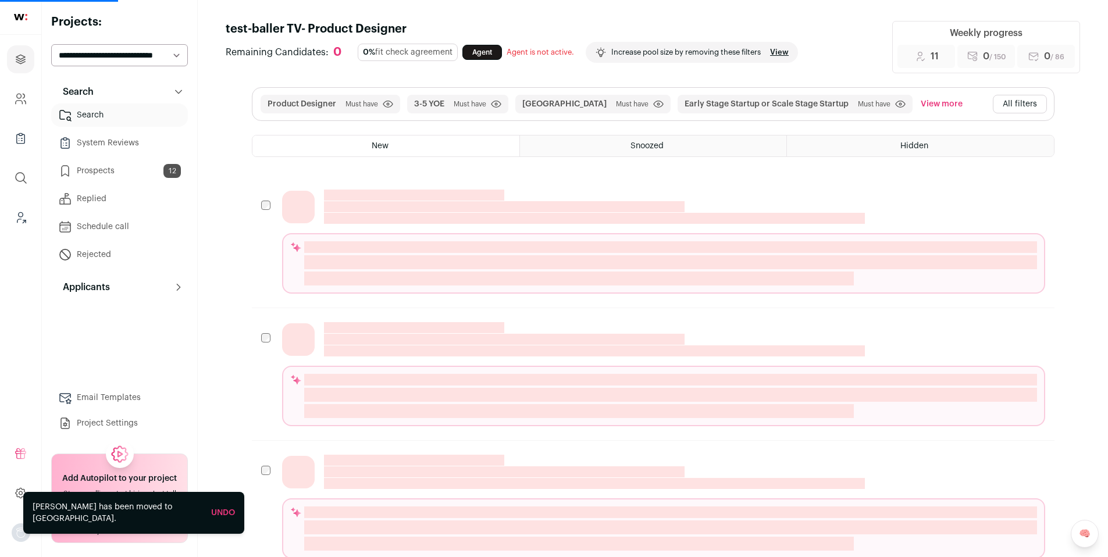
click at [140, 171] on link "Prospects 12" at bounding box center [119, 170] width 137 height 23
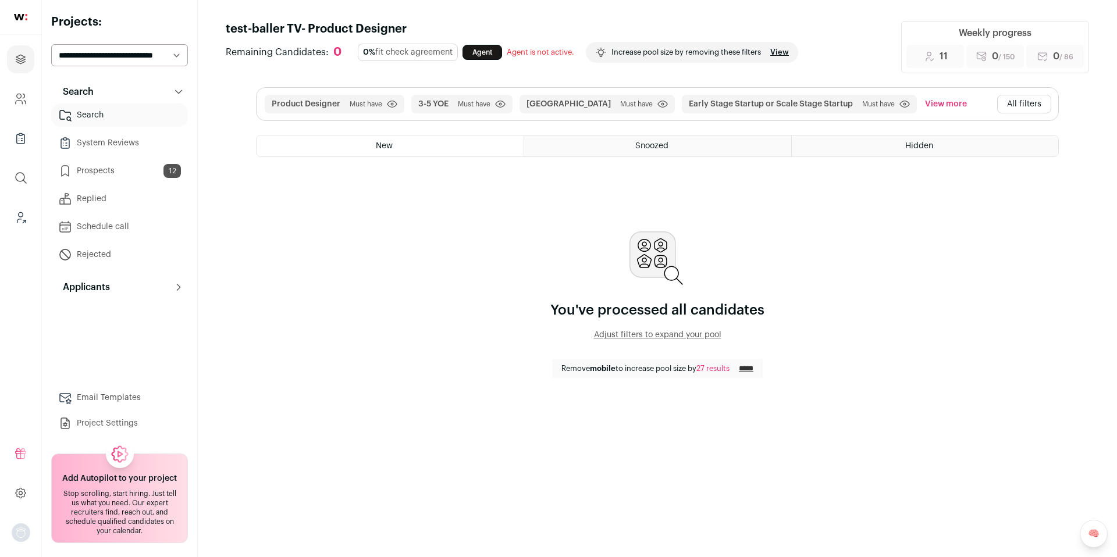
click at [154, 171] on link "Prospects 12" at bounding box center [119, 170] width 137 height 23
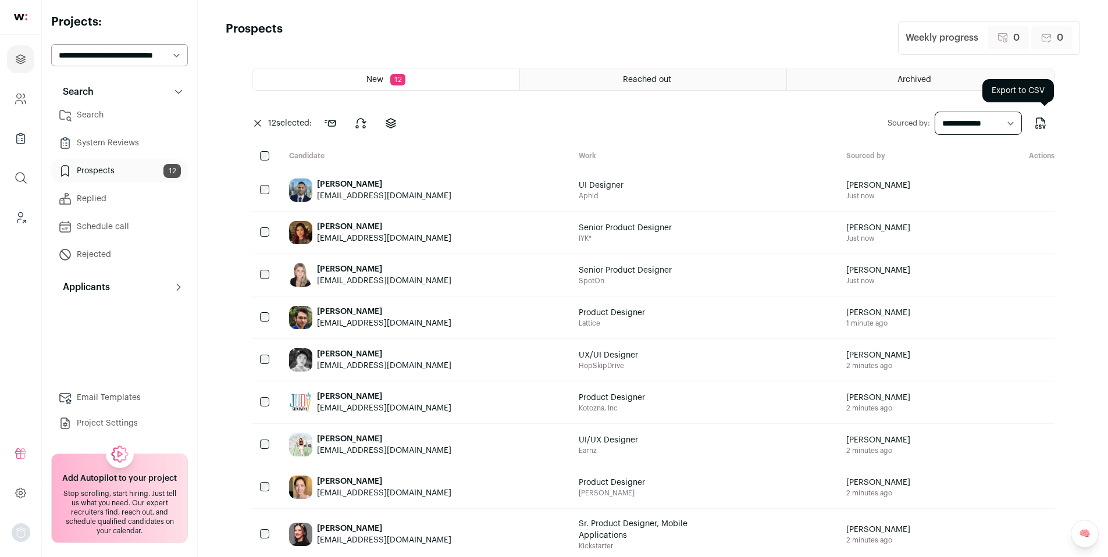
click at [1047, 125] on button "Export to CSV" at bounding box center [1041, 123] width 28 height 28
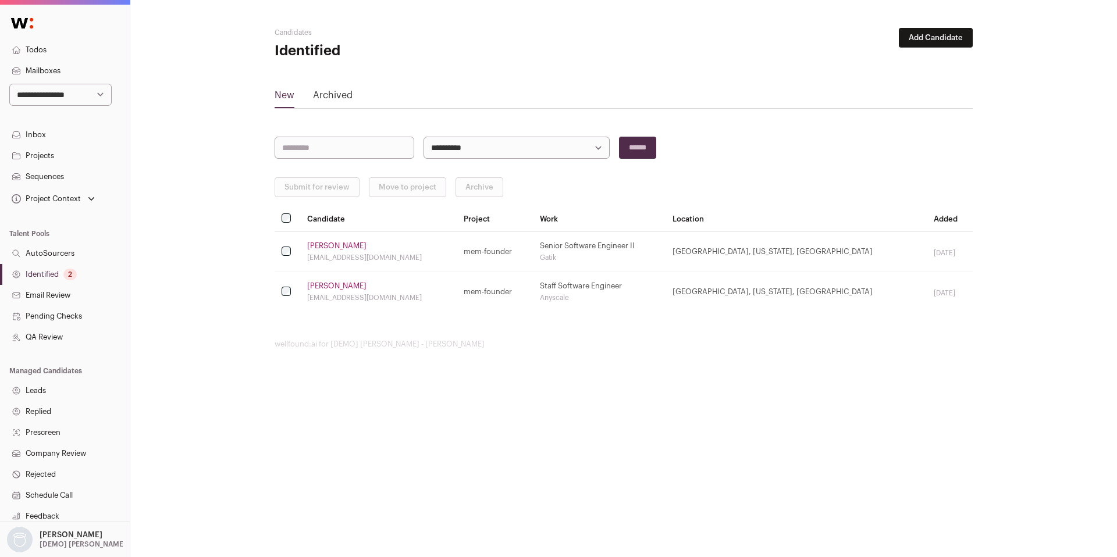
click at [45, 104] on select "**********" at bounding box center [60, 95] width 102 height 22
select select "*****"
click at [9, 84] on select "**********" at bounding box center [60, 95] width 102 height 22
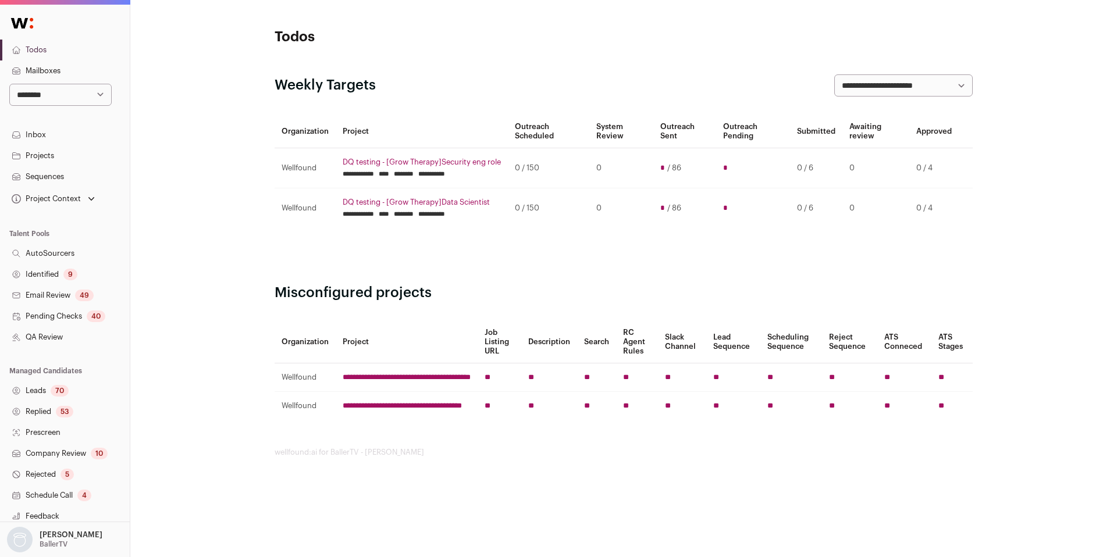
click at [47, 275] on link "Identified 9" at bounding box center [65, 274] width 130 height 21
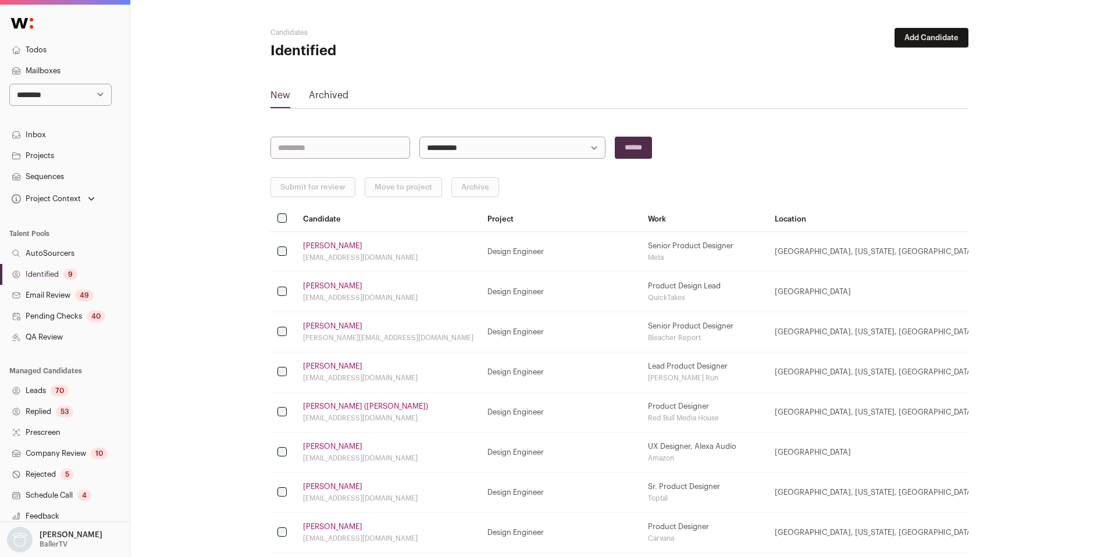
click at [931, 44] on button "Add Candidate" at bounding box center [932, 38] width 74 height 20
click at [884, 88] on link "From CSV file" at bounding box center [901, 82] width 140 height 19
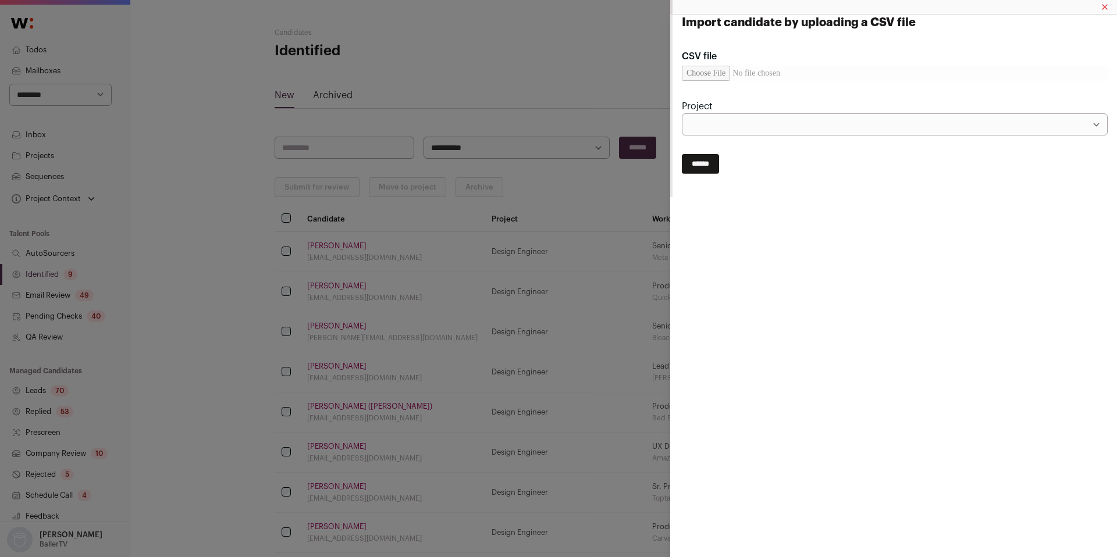
click at [727, 74] on input "CSV file" at bounding box center [895, 73] width 426 height 15
type input "**********"
click at [769, 130] on select "**********" at bounding box center [895, 124] width 426 height 22
select select "*****"
click at [682, 113] on select "**********" at bounding box center [895, 124] width 426 height 22
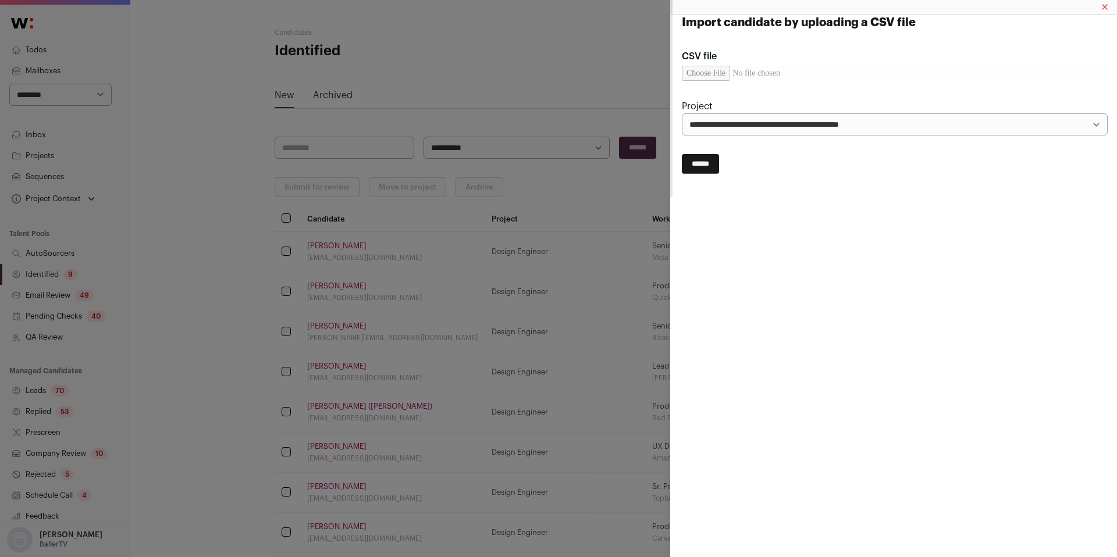
click at [715, 166] on input "******" at bounding box center [700, 164] width 37 height 20
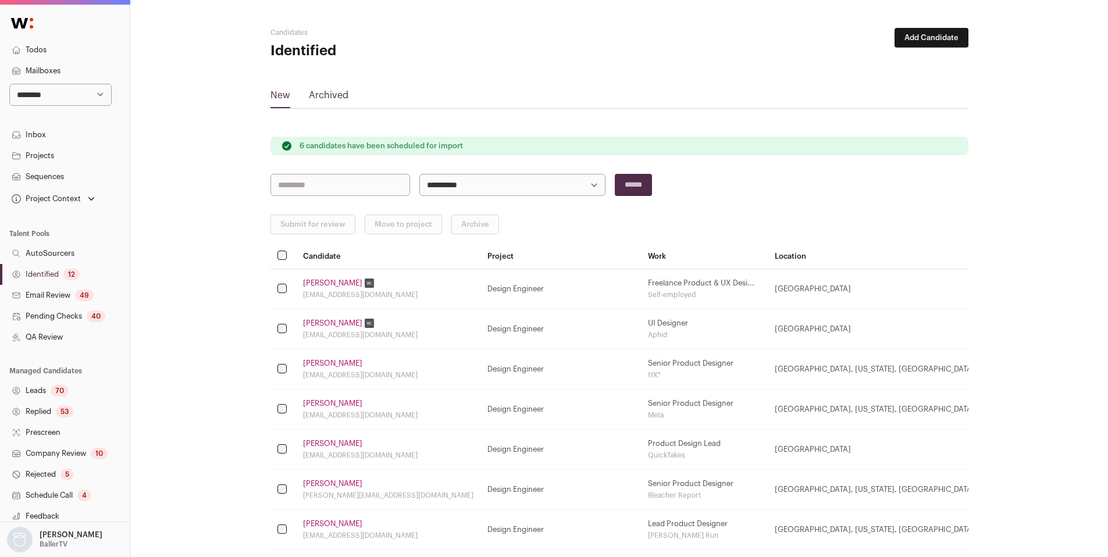
click at [54, 278] on link "Identified 12" at bounding box center [65, 274] width 130 height 21
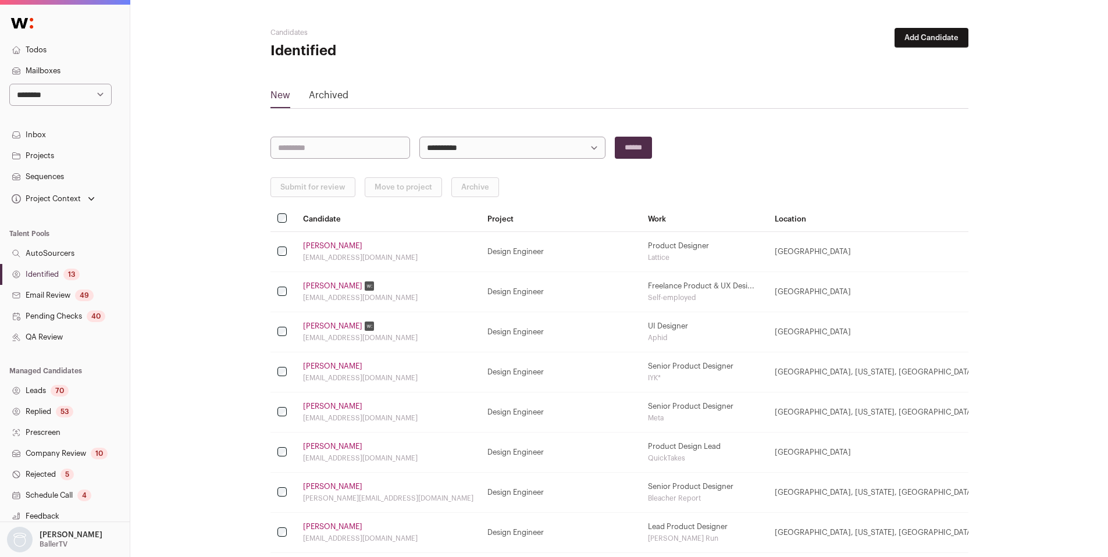
click at [58, 278] on link "Identified 13" at bounding box center [65, 274] width 130 height 21
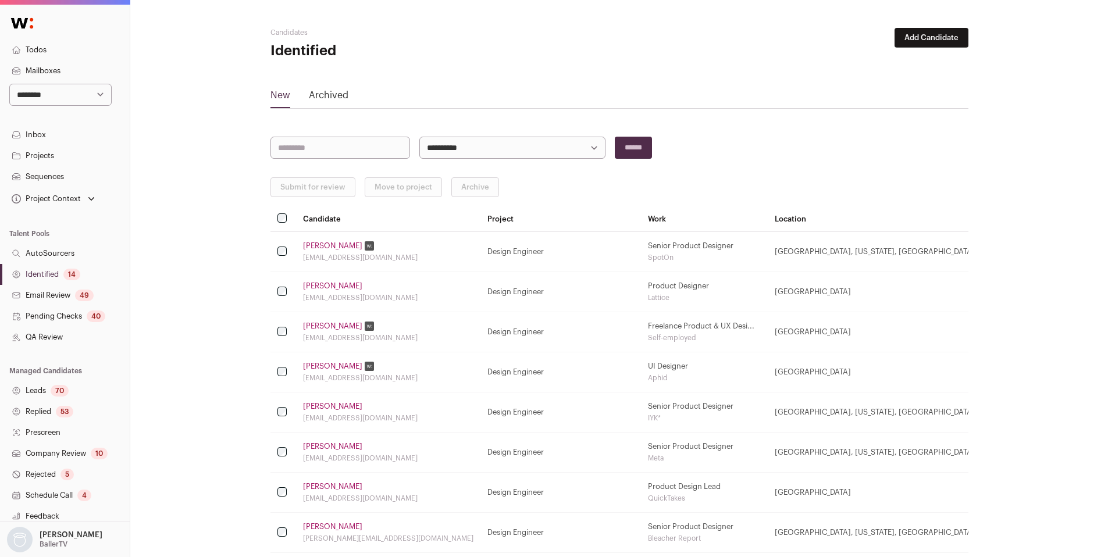
click at [528, 155] on select "**********" at bounding box center [513, 148] width 186 height 22
select select "*****"
click at [420, 137] on select "**********" at bounding box center [513, 148] width 186 height 22
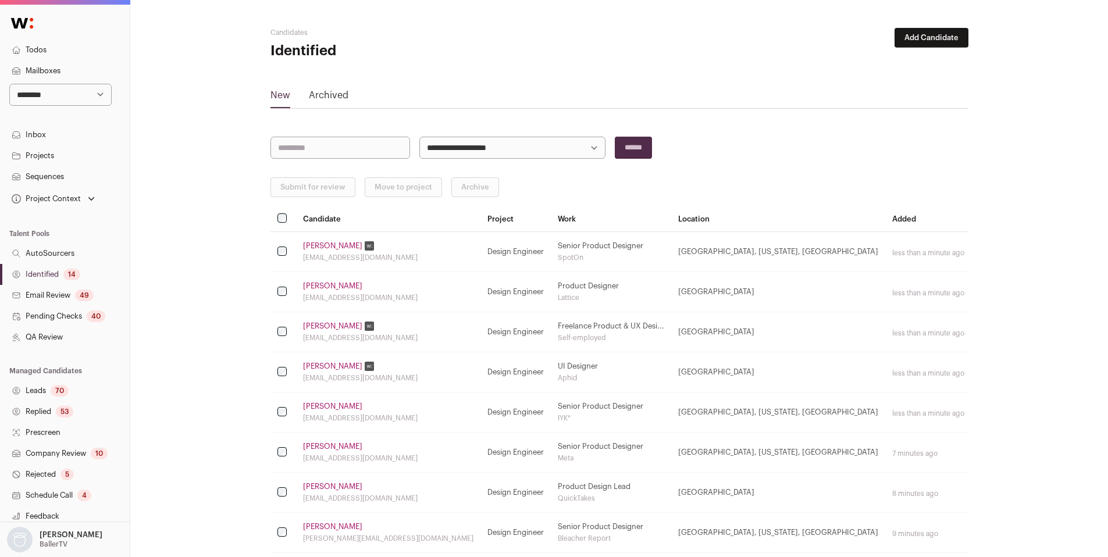
click at [319, 328] on link "[PERSON_NAME]" at bounding box center [332, 326] width 59 height 9
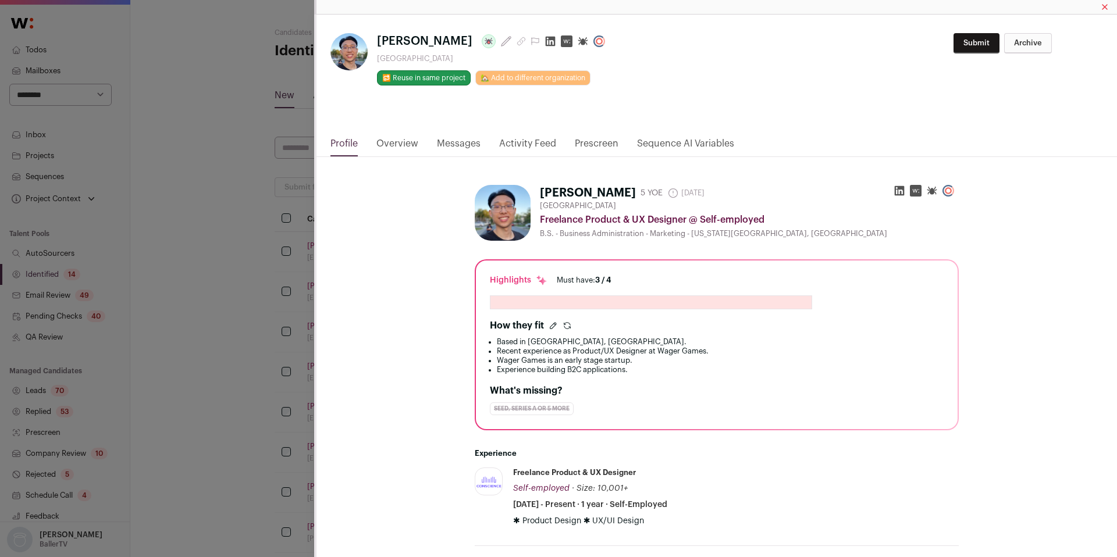
click at [546, 40] on icon "Close modal via background" at bounding box center [551, 42] width 10 height 10
click at [248, 271] on div "Michael Wu Last update: 11 days ago Los Angeles Metropolitan Area 🔂 Reuse in sa…" at bounding box center [558, 278] width 1117 height 557
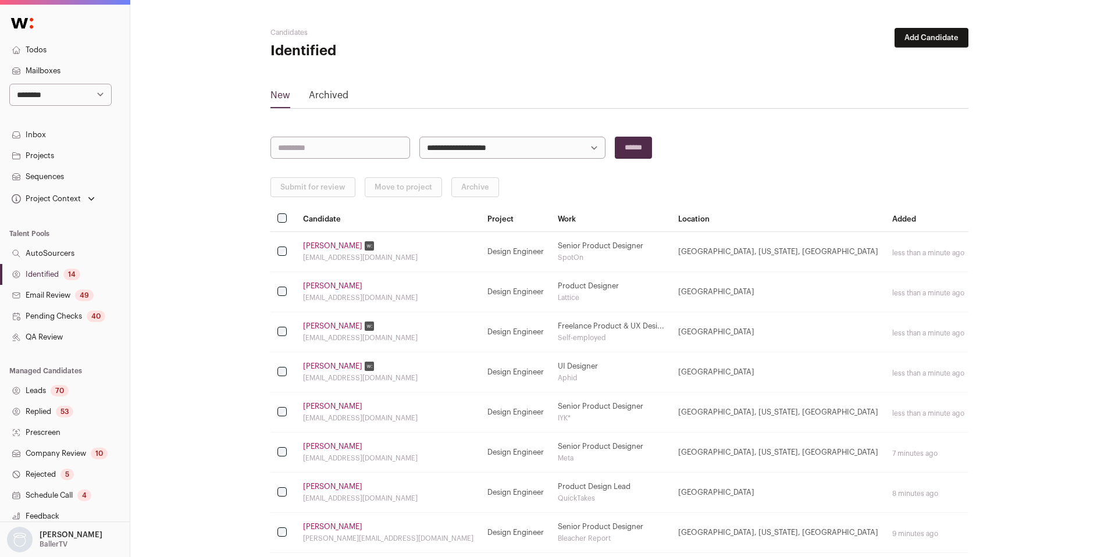
click at [49, 334] on link "QA Review" at bounding box center [65, 337] width 130 height 21
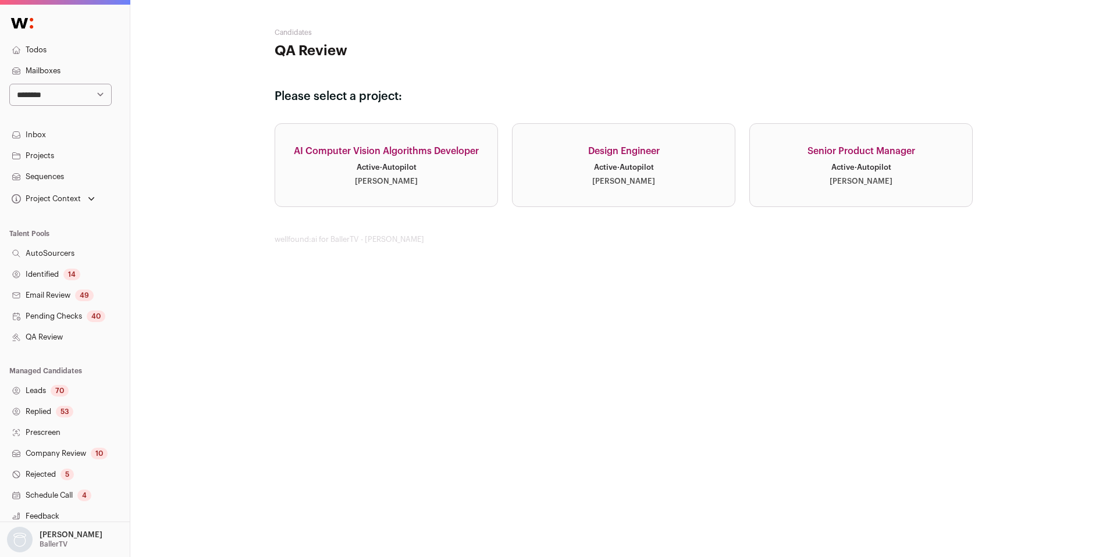
click at [647, 161] on link "Design Engineer Active · Autopilot Emily Rhodenbaugh" at bounding box center [623, 165] width 223 height 84
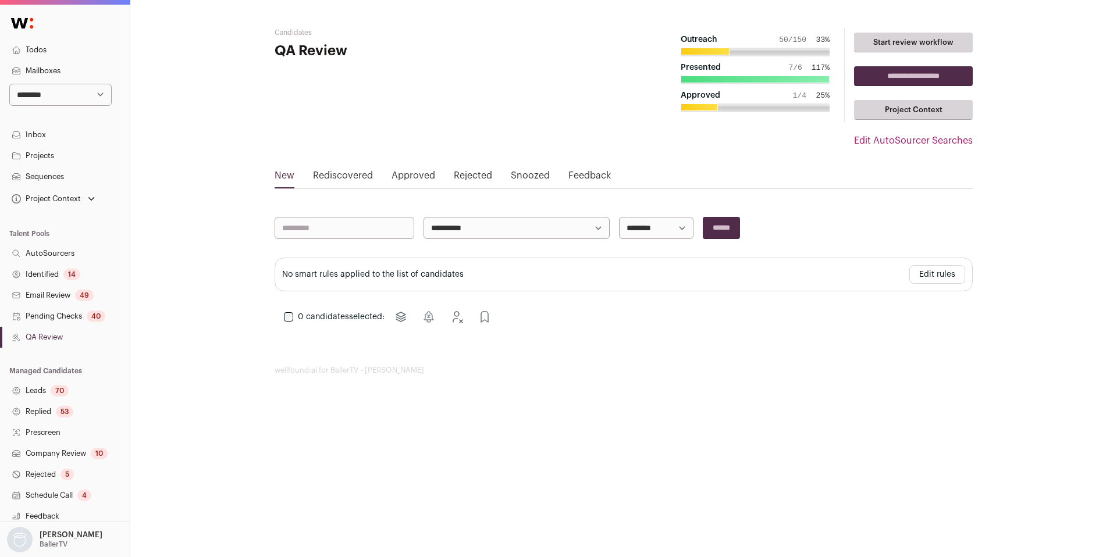
click at [420, 184] on link "Approved" at bounding box center [414, 178] width 44 height 19
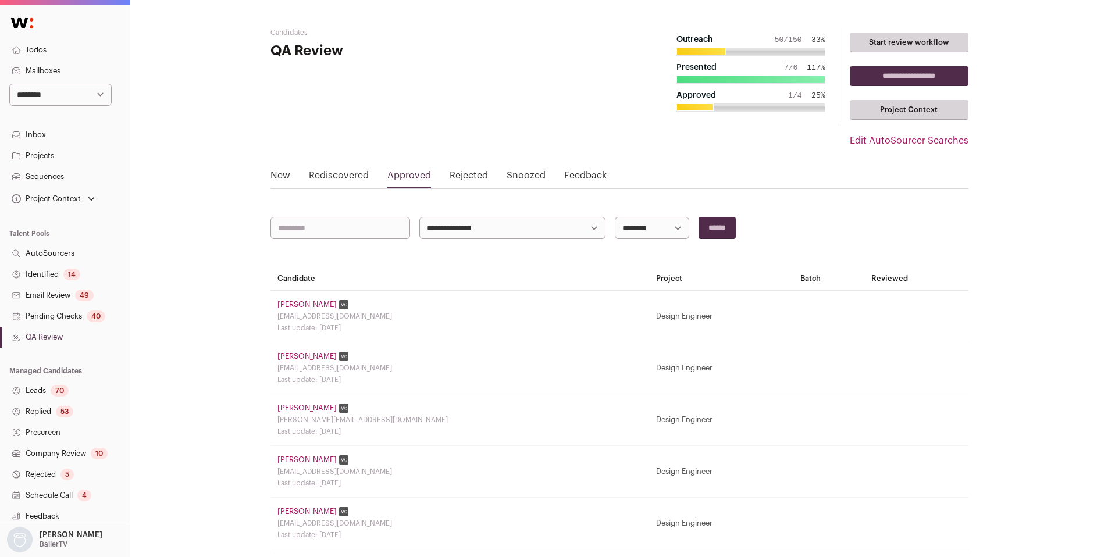
click at [655, 236] on select "**********" at bounding box center [652, 228] width 74 height 22
select select "**********"
click at [615, 217] on select "**********" at bounding box center [652, 228] width 74 height 22
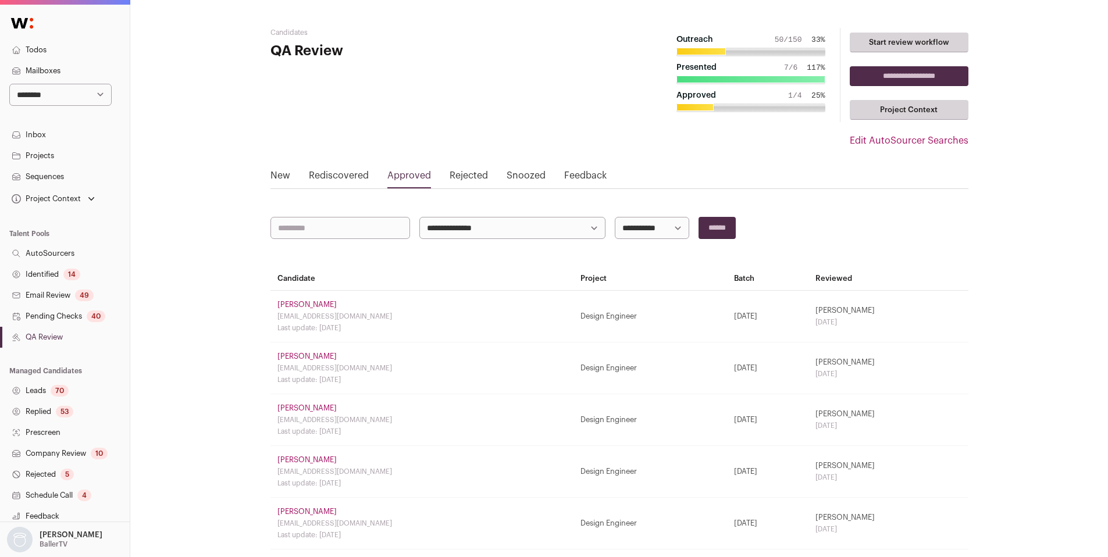
click at [647, 229] on select "**********" at bounding box center [652, 228] width 74 height 22
select select "**********"
click at [615, 217] on select "**********" at bounding box center [652, 228] width 74 height 22
click at [300, 304] on link "[PERSON_NAME]" at bounding box center [307, 304] width 59 height 9
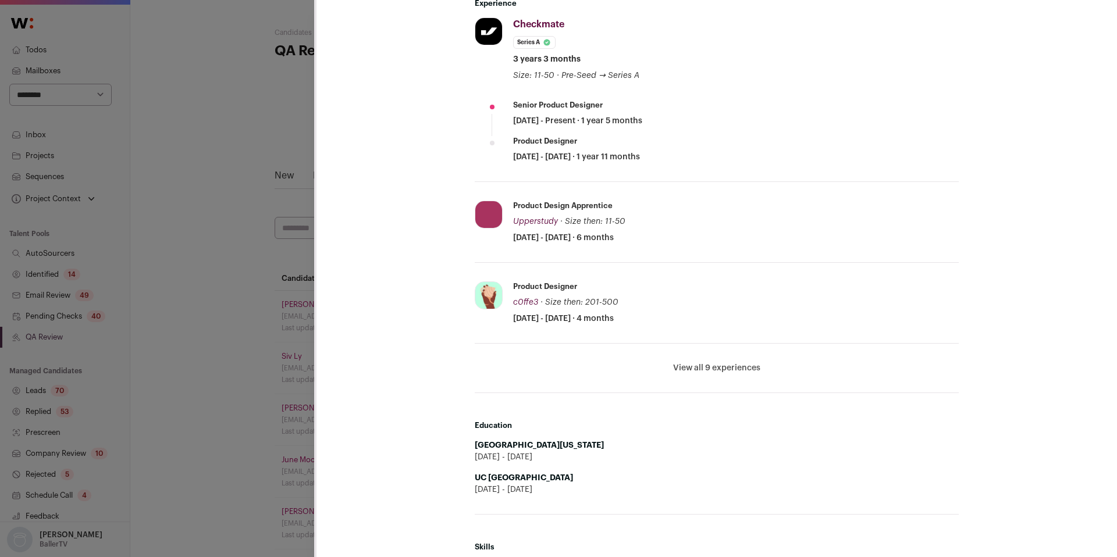
scroll to position [492, 0]
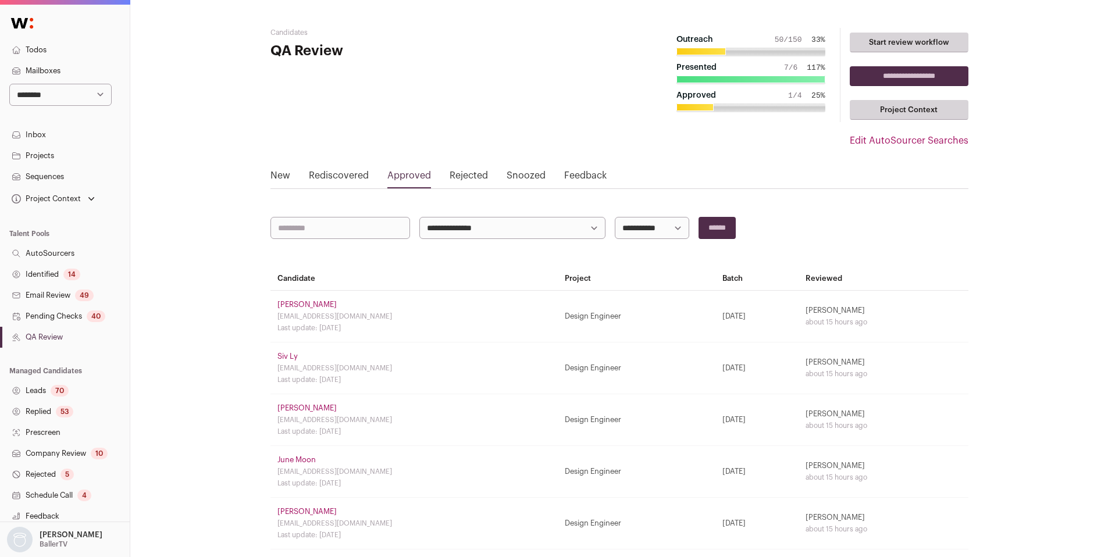
click at [286, 357] on link "Siv Ly" at bounding box center [288, 356] width 20 height 9
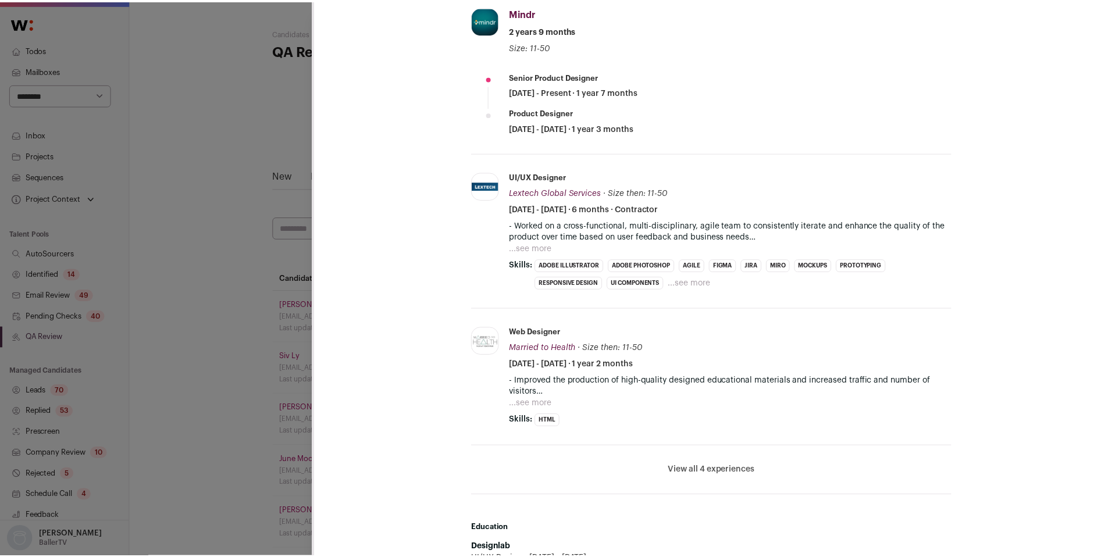
scroll to position [496, 0]
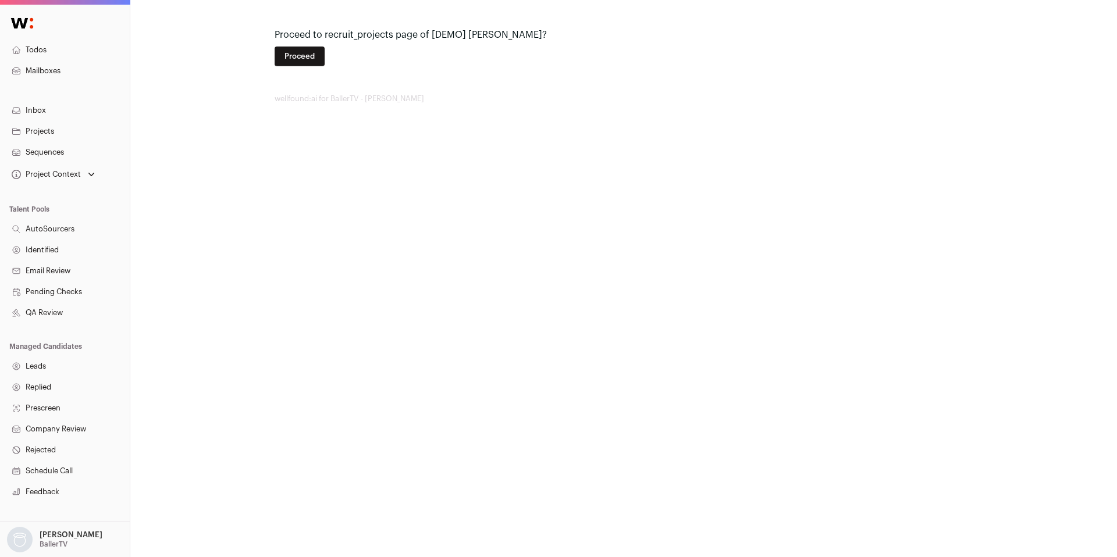
click at [306, 62] on button "Proceed" at bounding box center [300, 57] width 50 height 20
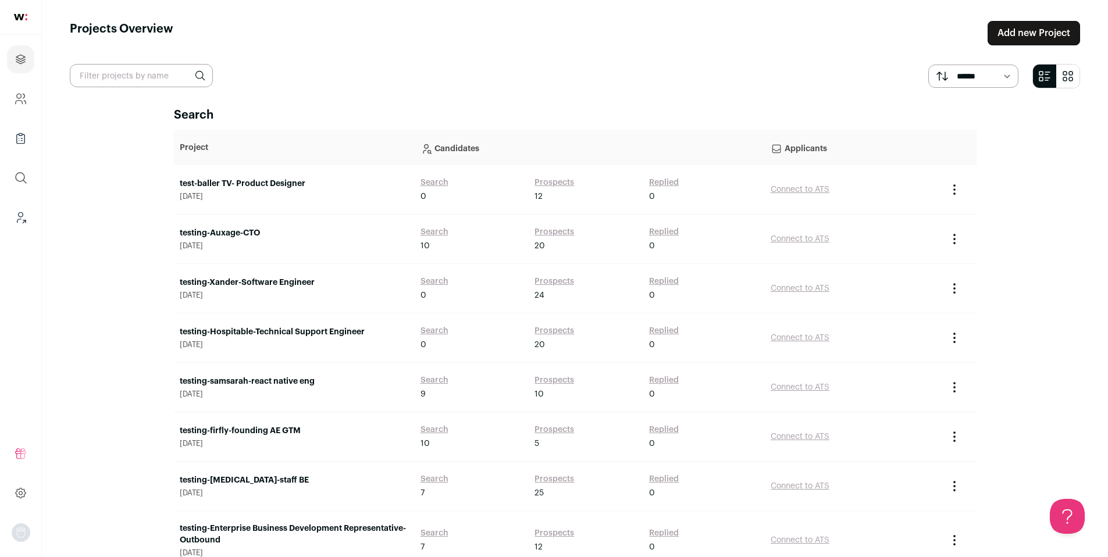
click at [272, 186] on link "test-baller TV- Product Designer" at bounding box center [294, 184] width 229 height 12
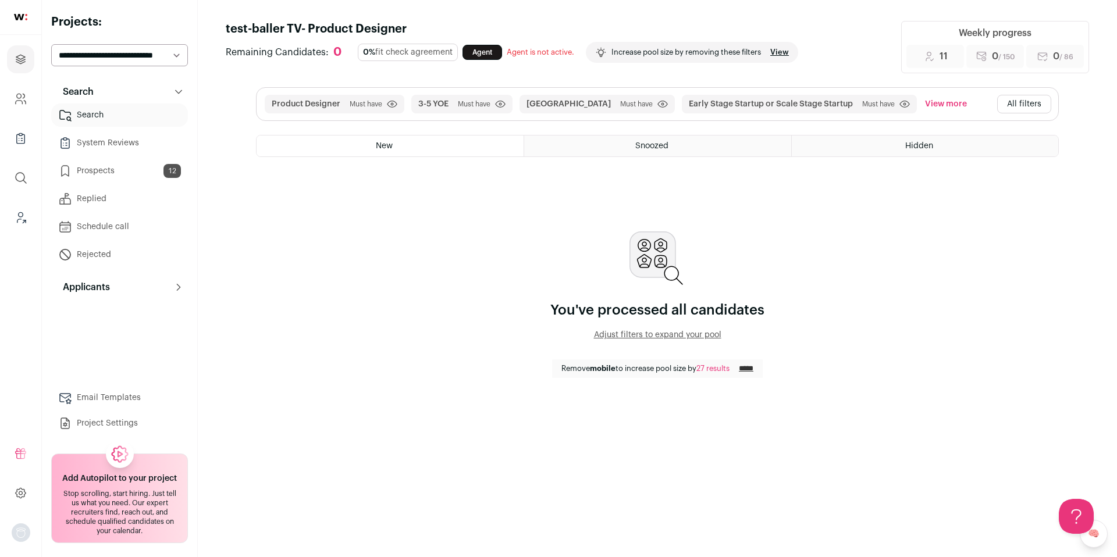
click at [109, 166] on link "Prospects 12" at bounding box center [119, 170] width 137 height 23
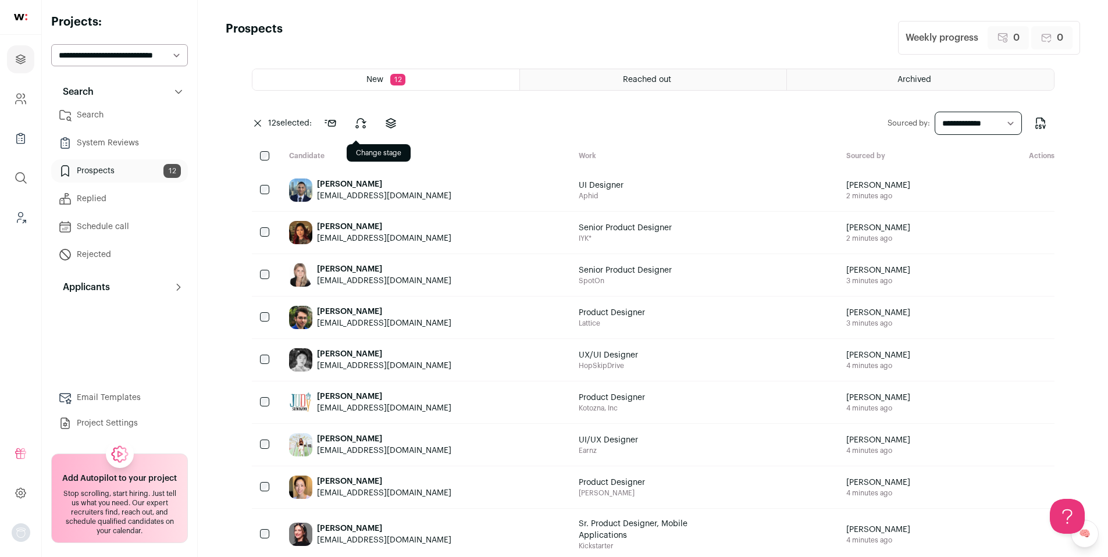
click at [362, 127] on icon at bounding box center [361, 123] width 14 height 14
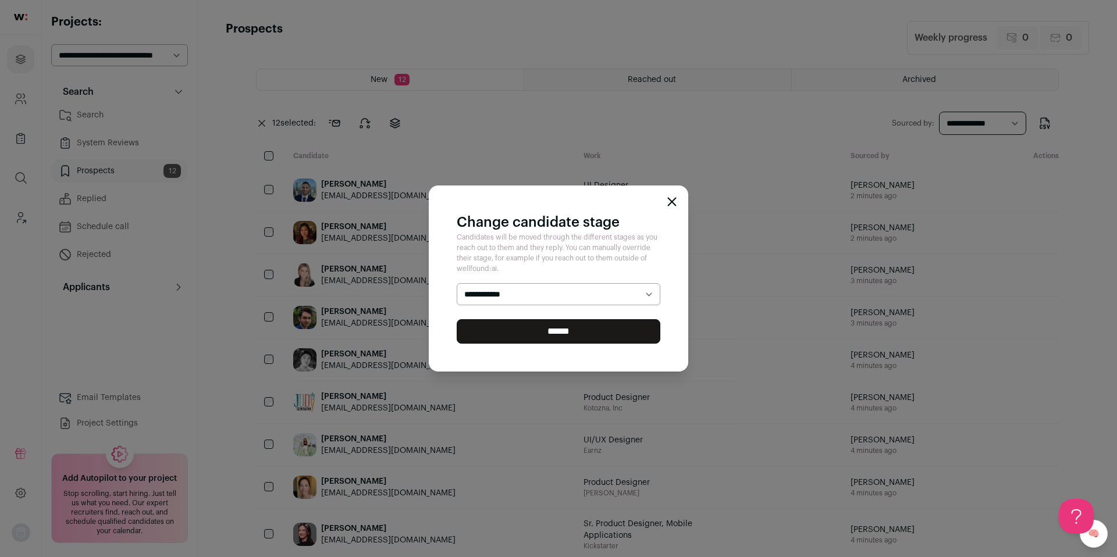
click at [498, 294] on select "**********" at bounding box center [559, 294] width 204 height 22
select select "********"
click at [457, 283] on select "**********" at bounding box center [559, 294] width 204 height 22
click at [495, 336] on input "******" at bounding box center [559, 331] width 204 height 24
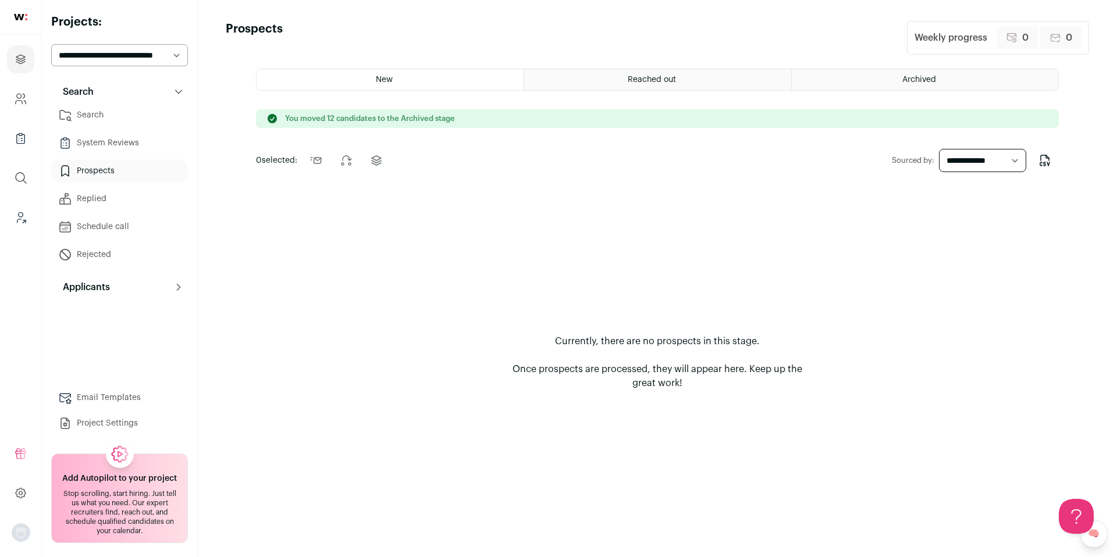
click at [90, 113] on link "Search" at bounding box center [119, 115] width 137 height 23
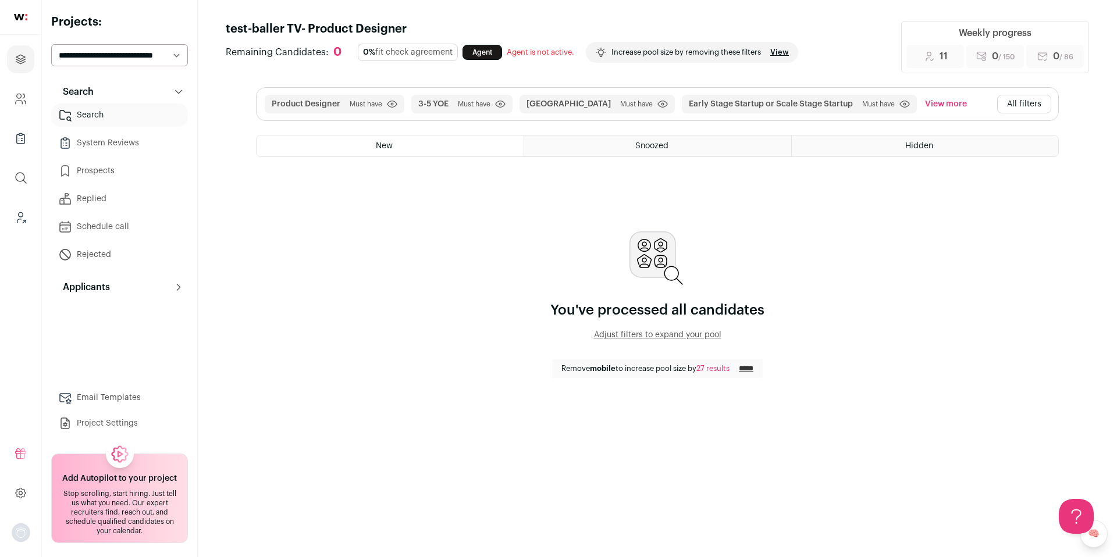
click at [1025, 100] on button "All filters" at bounding box center [1024, 104] width 54 height 19
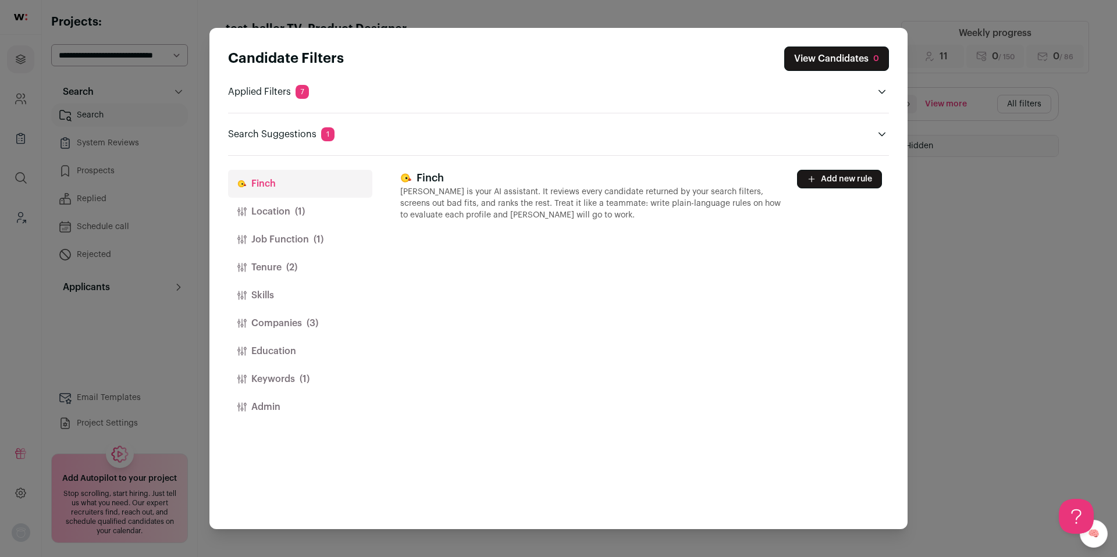
click at [276, 329] on button "Companies (3)" at bounding box center [300, 324] width 144 height 28
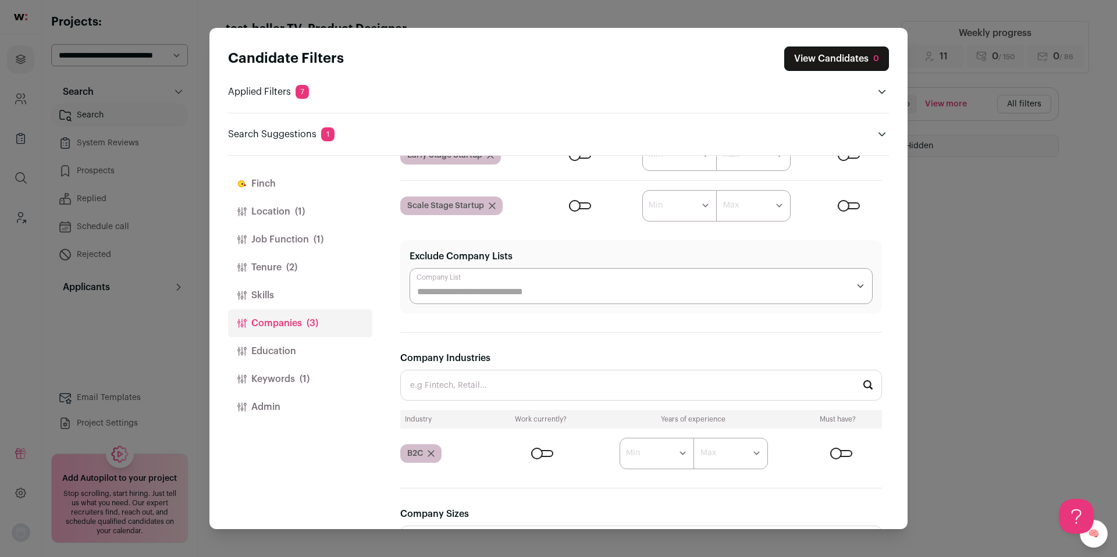
scroll to position [175, 0]
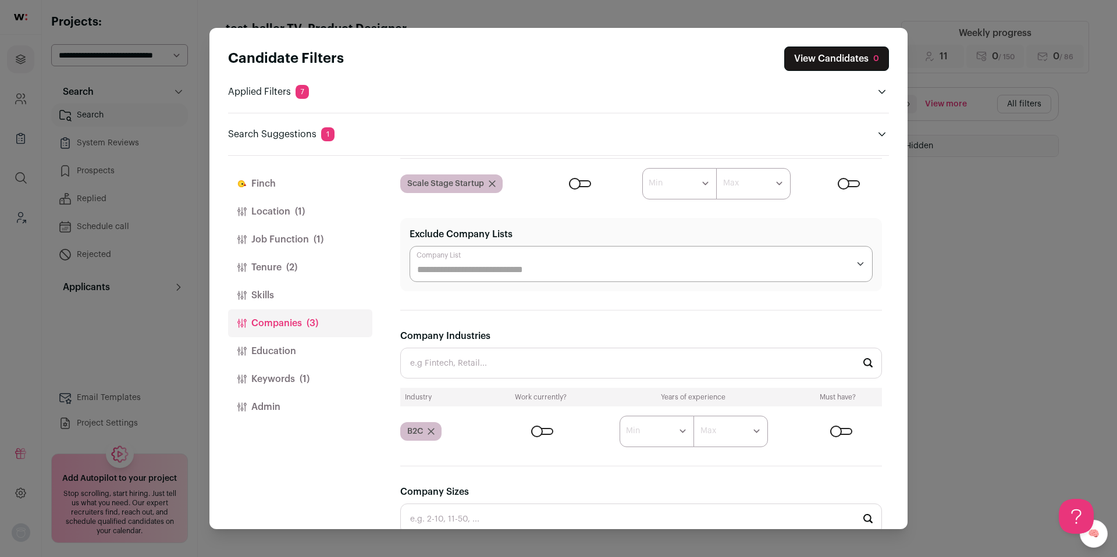
click at [493, 369] on input "Company Industries" at bounding box center [641, 363] width 482 height 31
click at [484, 403] on li "Sports" at bounding box center [641, 394] width 481 height 31
type input "Sports"
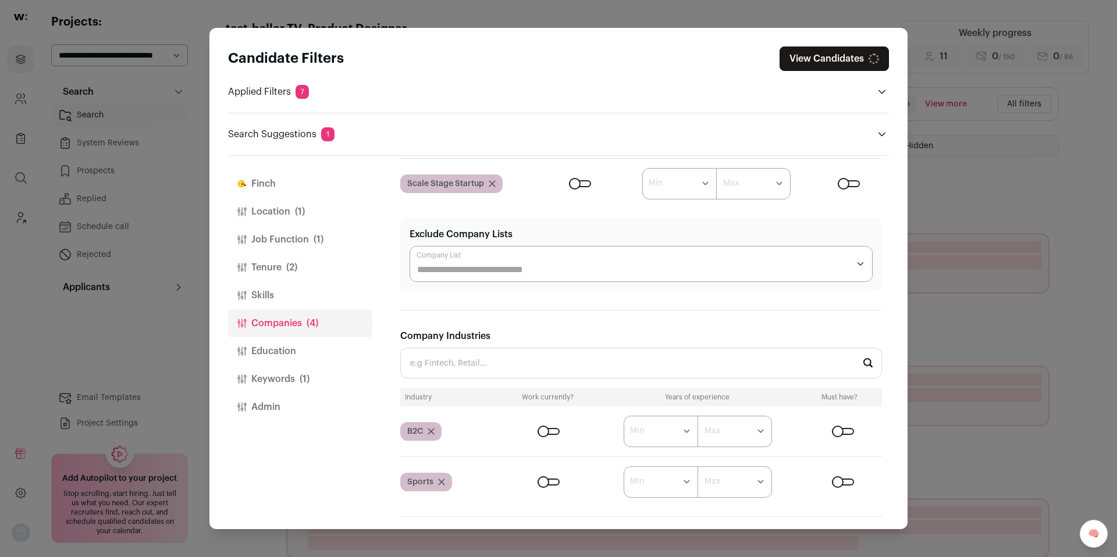
click at [486, 367] on input "Company Industries" at bounding box center [641, 363] width 482 height 31
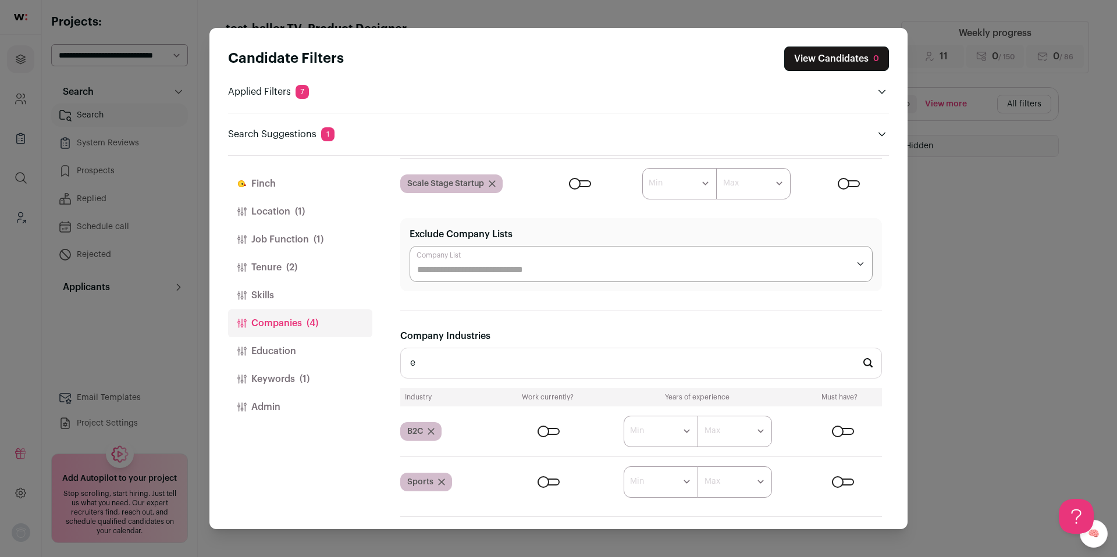
scroll to position [0, 0]
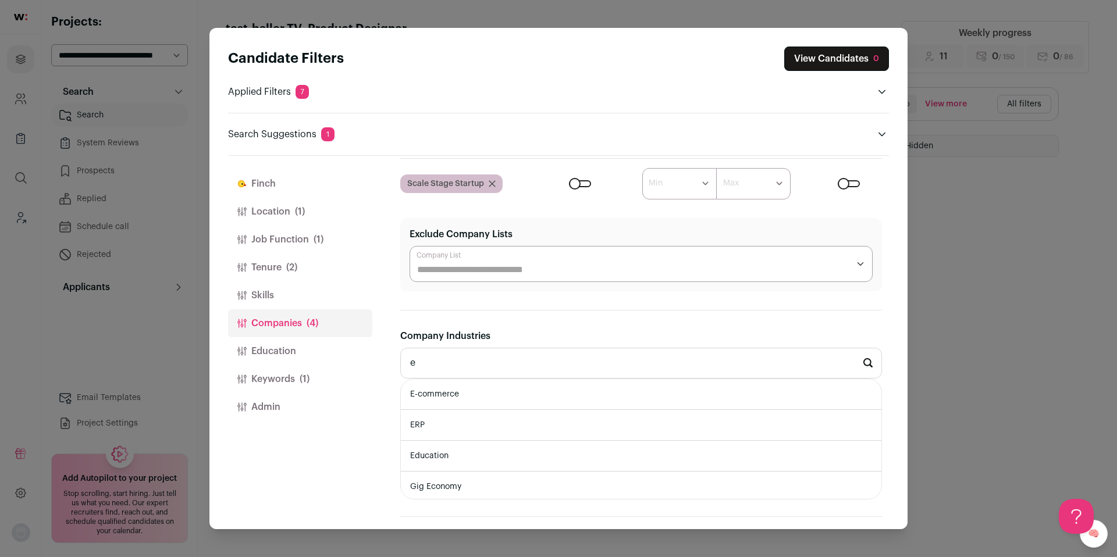
click at [472, 384] on li "E-commerce" at bounding box center [641, 394] width 481 height 31
type input "E-commerce"
click at [528, 394] on li "Health & Wellness" at bounding box center [641, 394] width 481 height 31
type input "Health & Wellness"
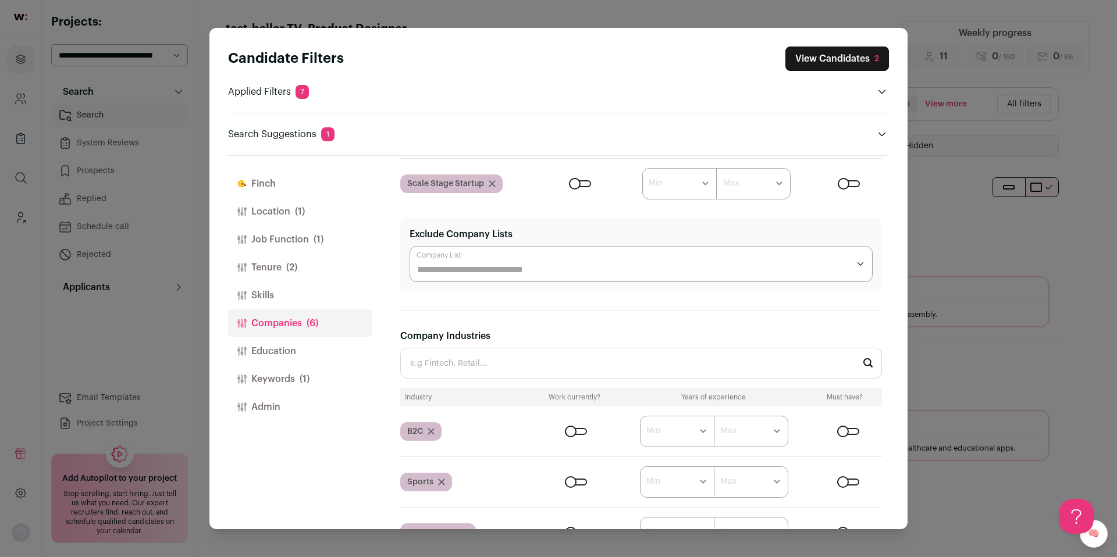
click at [285, 384] on button "Keywords (1)" at bounding box center [300, 379] width 144 height 28
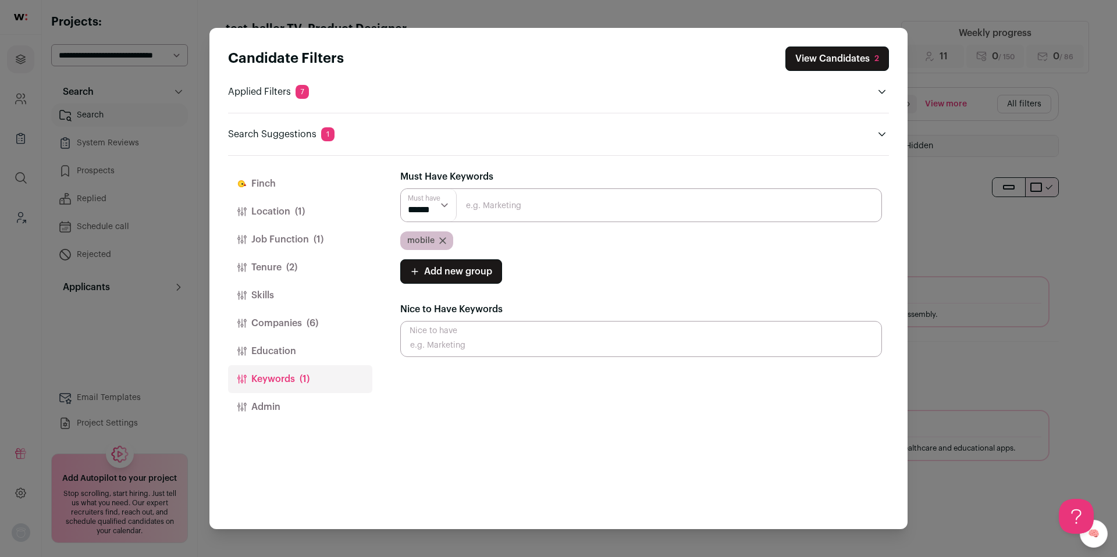
click at [290, 325] on button "Companies (6)" at bounding box center [300, 324] width 144 height 28
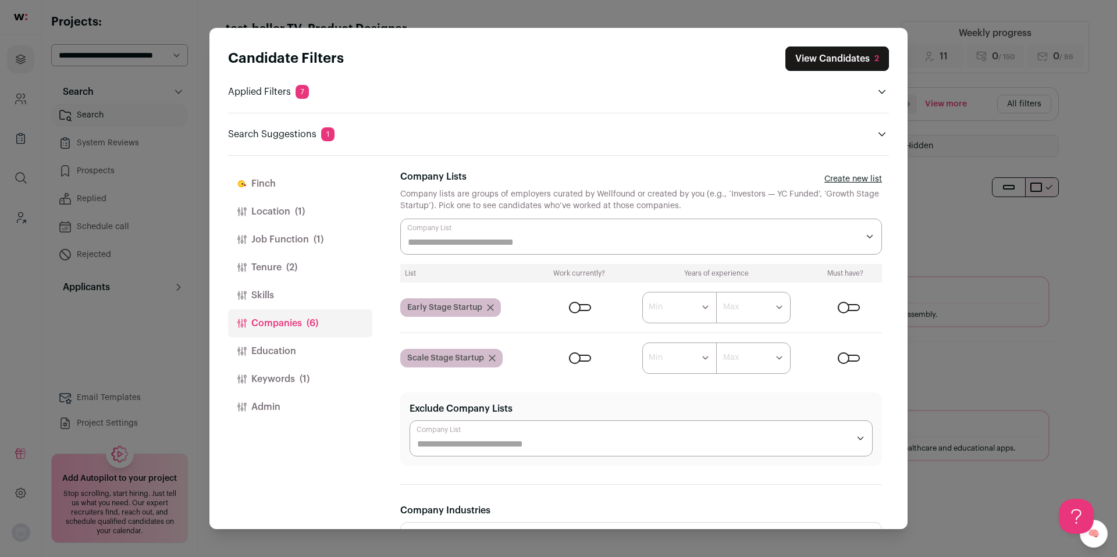
click at [582, 236] on input "Company Lists" at bounding box center [633, 243] width 450 height 14
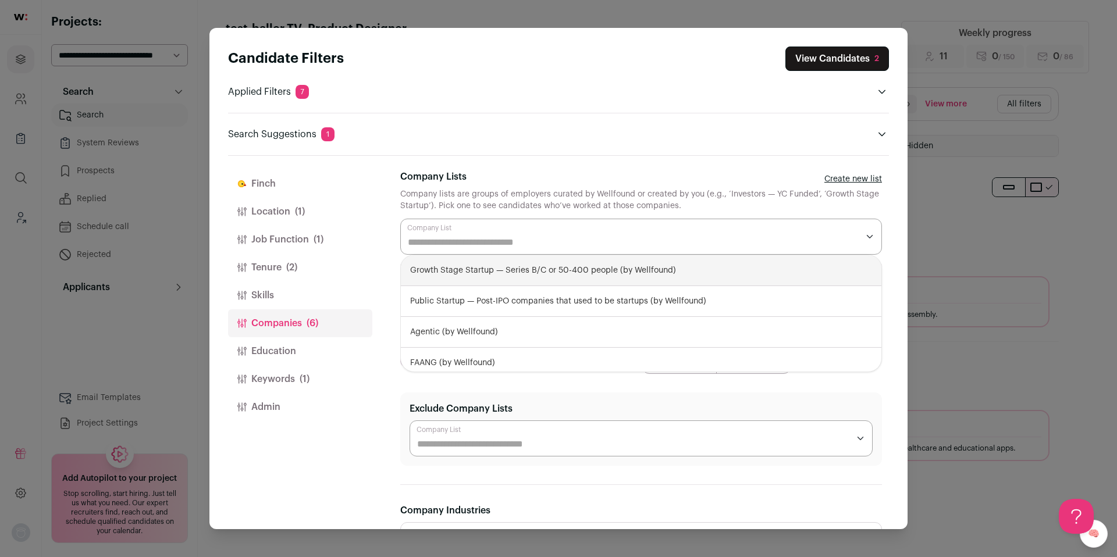
click at [965, 247] on div "Candidate Filters View Candidates 2 Applied Filters 7 Product Designer Must hav…" at bounding box center [558, 278] width 1117 height 557
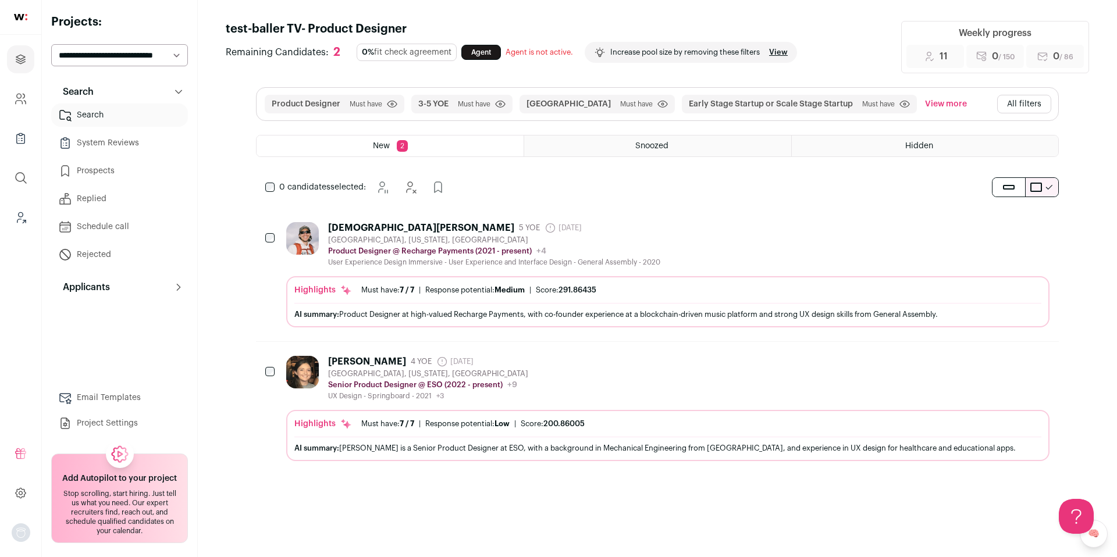
click at [1052, 111] on div "Product Designer Must have Click to disable/enable filter 3-5 YOE Must have Cli…" at bounding box center [658, 104] width 802 height 33
click at [1043, 108] on button "All filters" at bounding box center [1024, 104] width 54 height 19
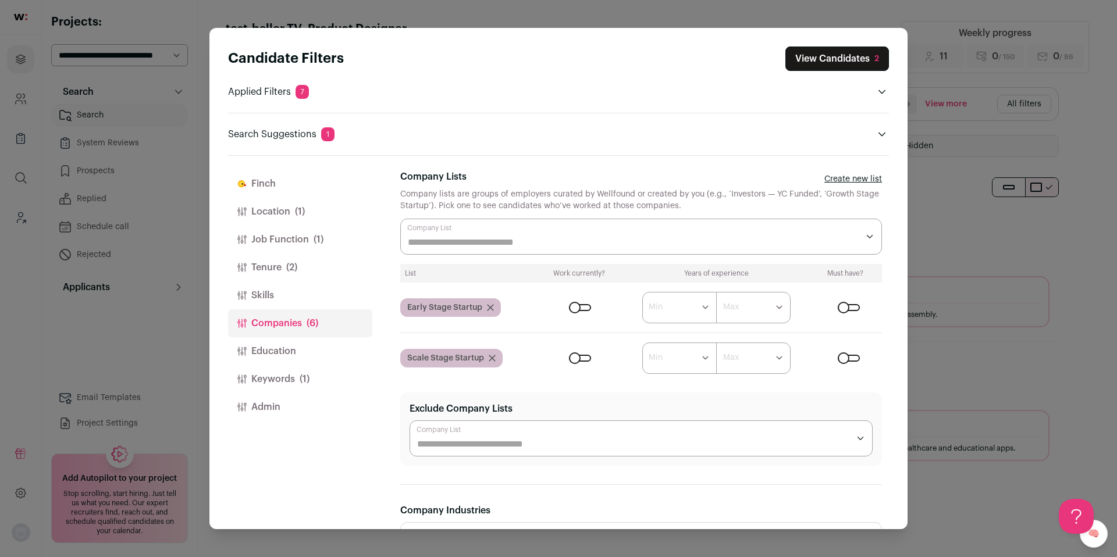
click at [601, 229] on div "Close modal via background" at bounding box center [641, 237] width 482 height 36
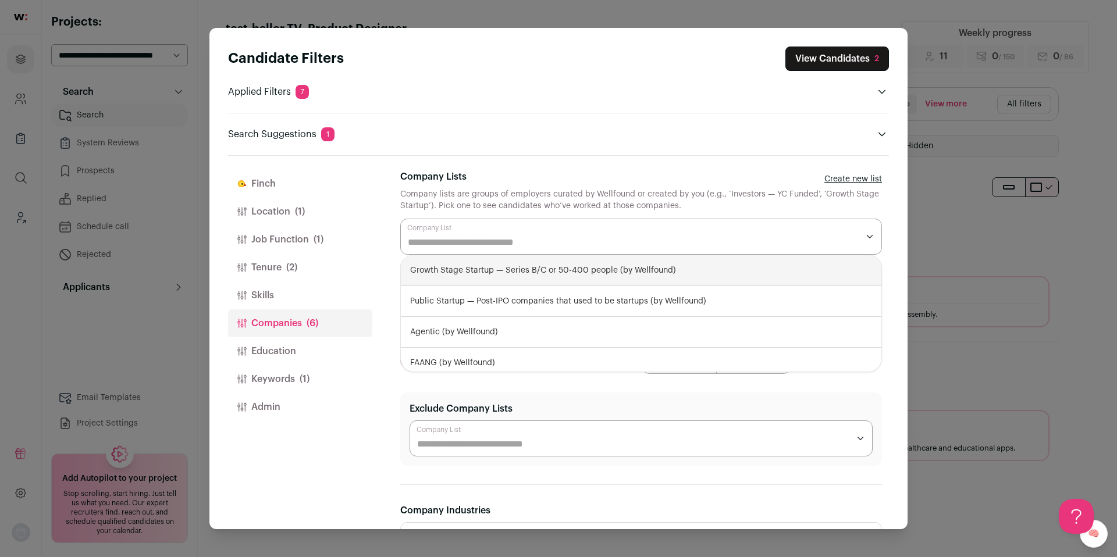
click at [527, 275] on div "Growth Stage Startup — Series B/C or 50-400 people (by Wellfound)" at bounding box center [641, 270] width 481 height 31
select select "**********"
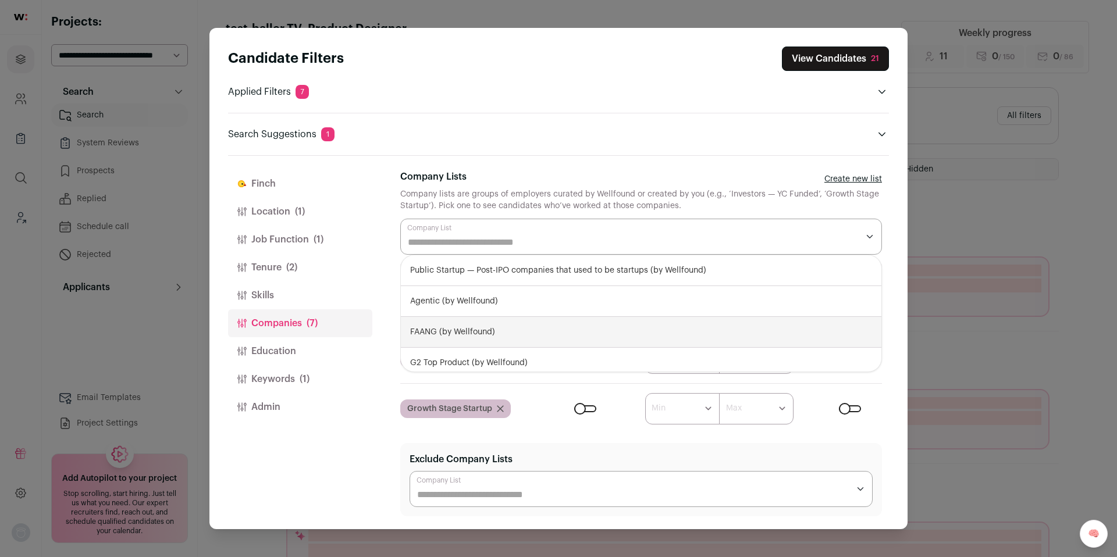
click at [890, 304] on div "Candidate Filters View Candidates 21 Applied Filters 7 Product Designer Must ha…" at bounding box center [558, 279] width 698 height 502
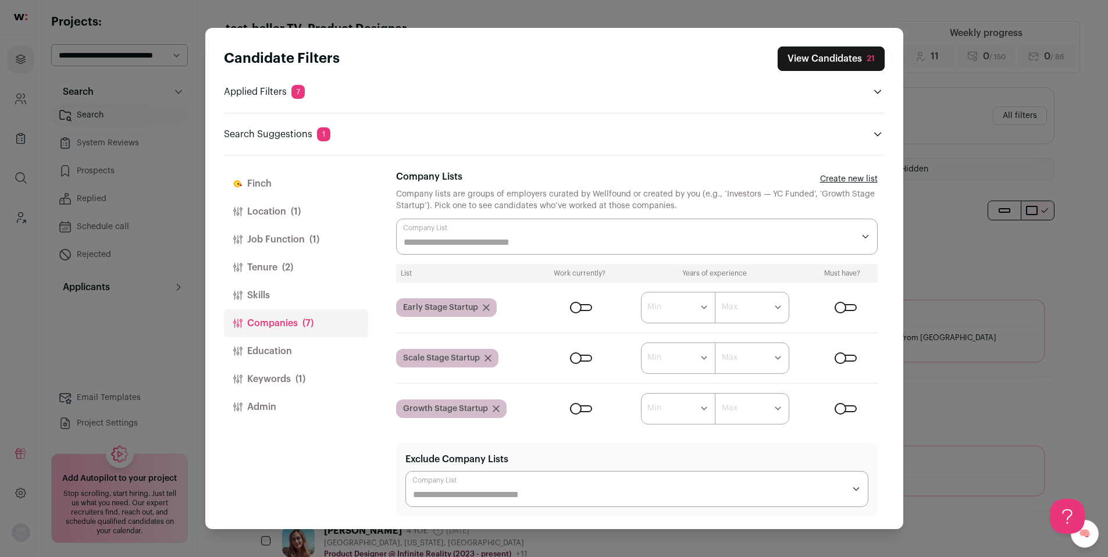
click at [1018, 265] on div "Candidate Filters View Candidates 21 Applied Filters 7 Product Designer Must ha…" at bounding box center [554, 278] width 1108 height 557
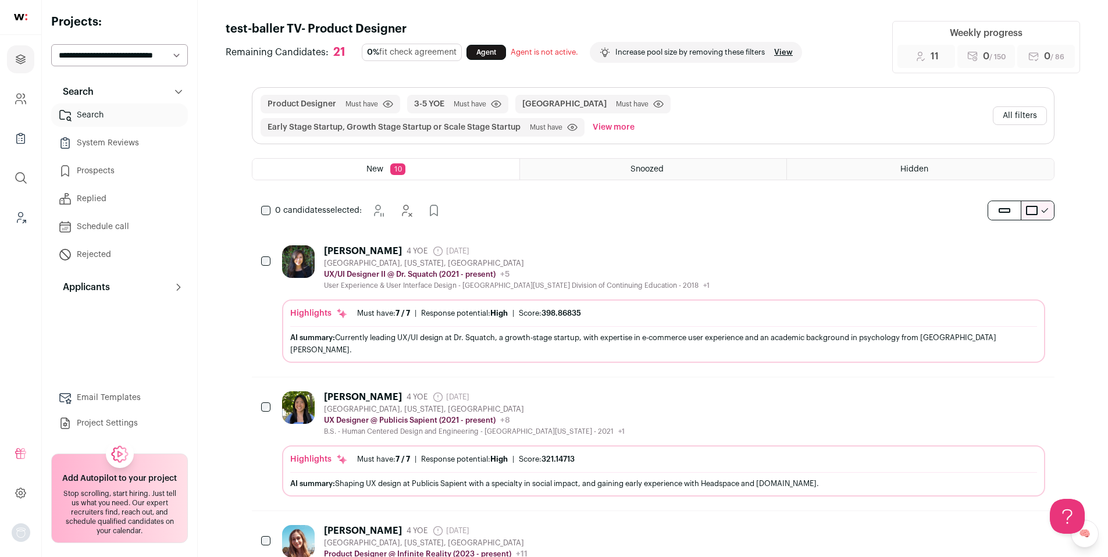
click at [655, 260] on div "[GEOGRAPHIC_DATA], [US_STATE], [GEOGRAPHIC_DATA]" at bounding box center [517, 263] width 386 height 9
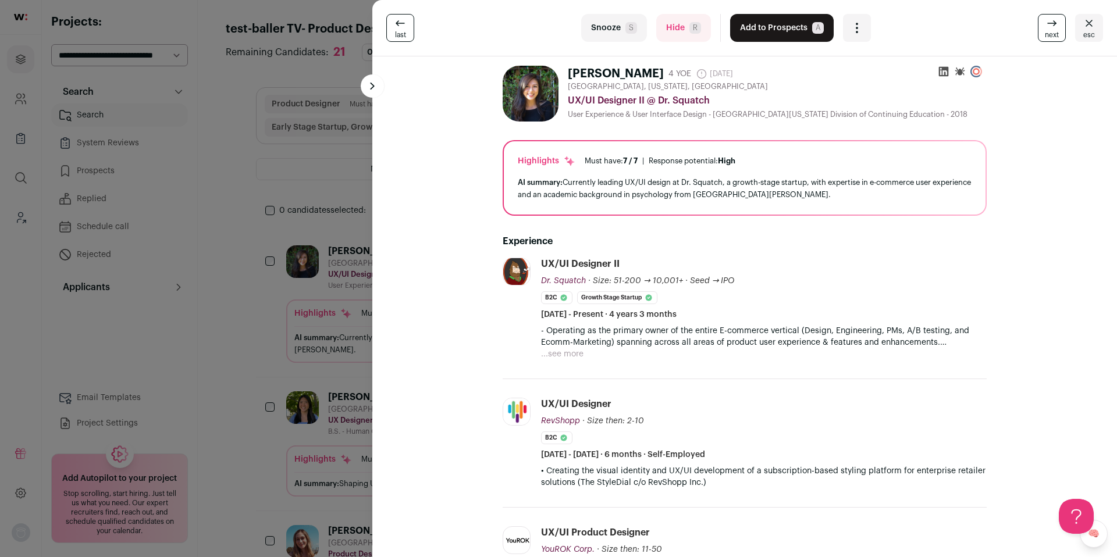
click at [660, 29] on button "Hide R" at bounding box center [683, 28] width 55 height 28
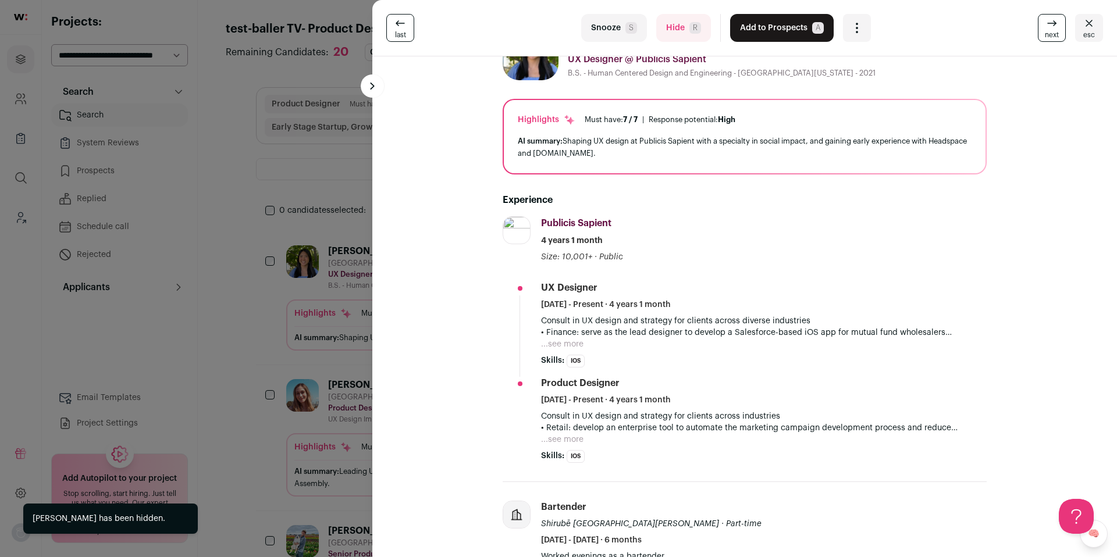
scroll to position [49, 0]
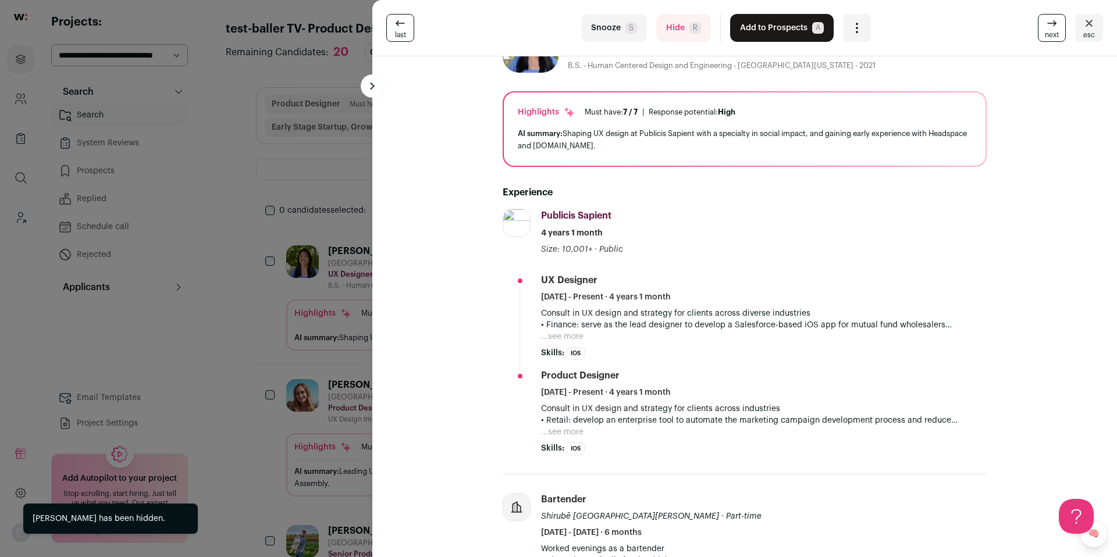
click at [672, 26] on button "Hide R" at bounding box center [683, 28] width 55 height 28
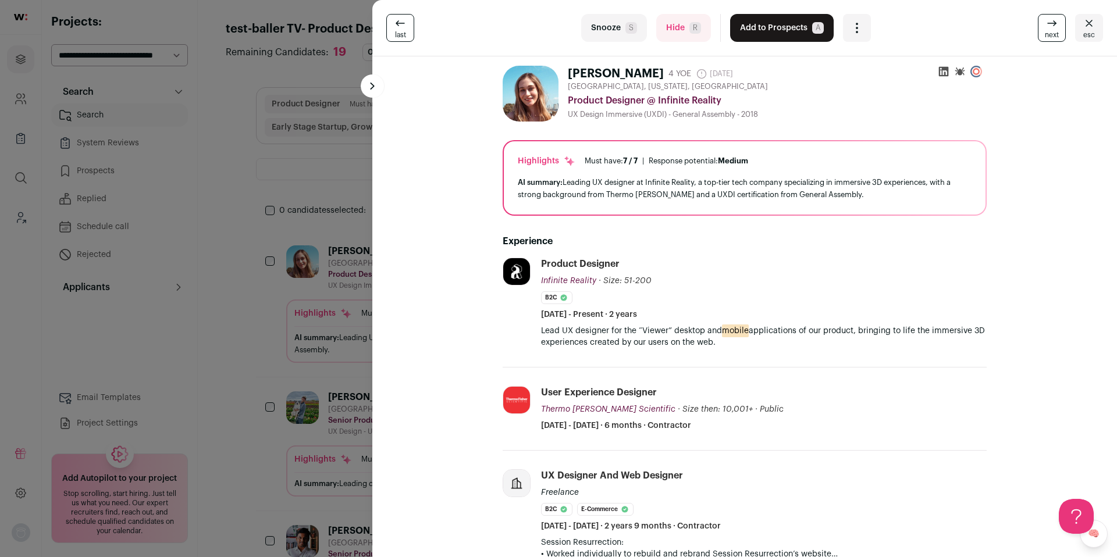
click at [780, 29] on button "Add to Prospects A" at bounding box center [782, 28] width 104 height 28
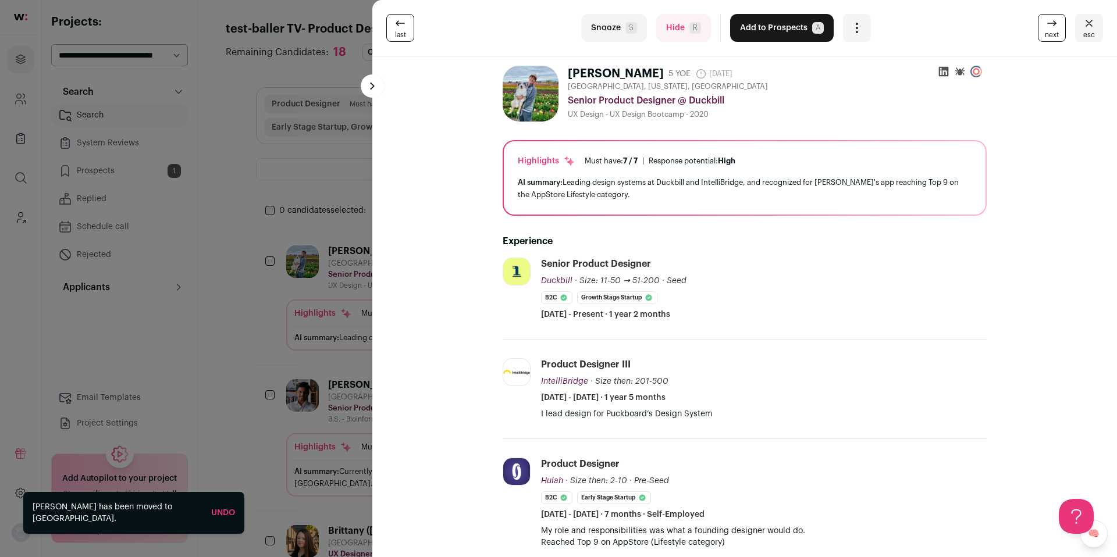
click at [770, 20] on button "Add to Prospects A" at bounding box center [782, 28] width 104 height 28
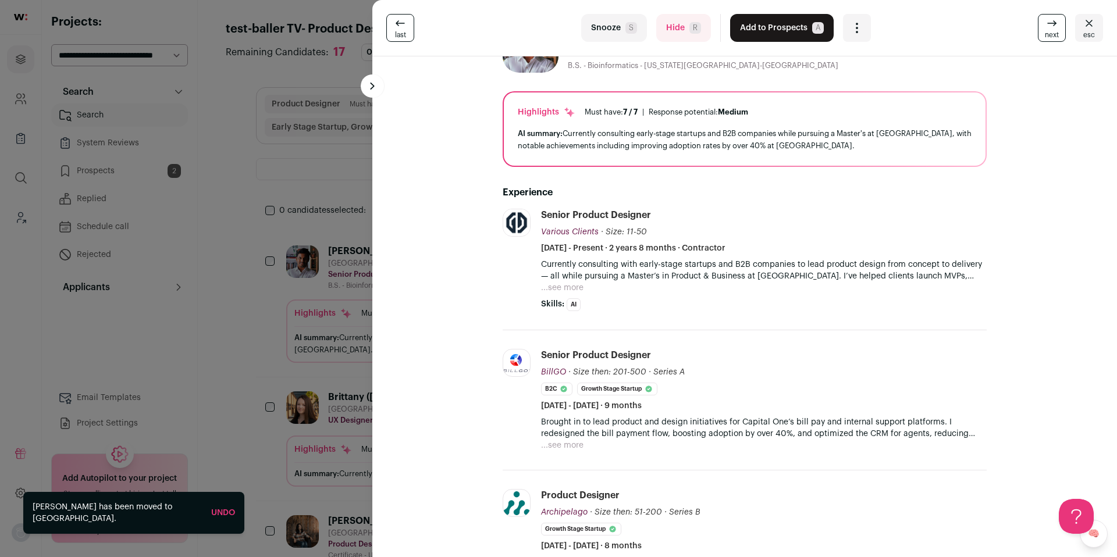
click at [677, 25] on button "Hide R" at bounding box center [683, 28] width 55 height 28
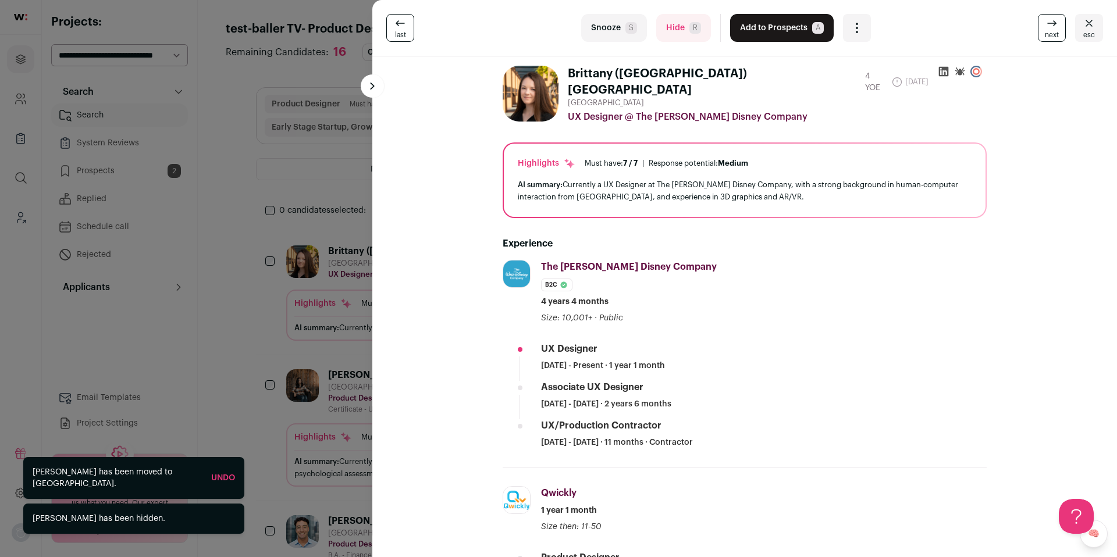
click at [676, 31] on button "Hide R" at bounding box center [683, 28] width 55 height 28
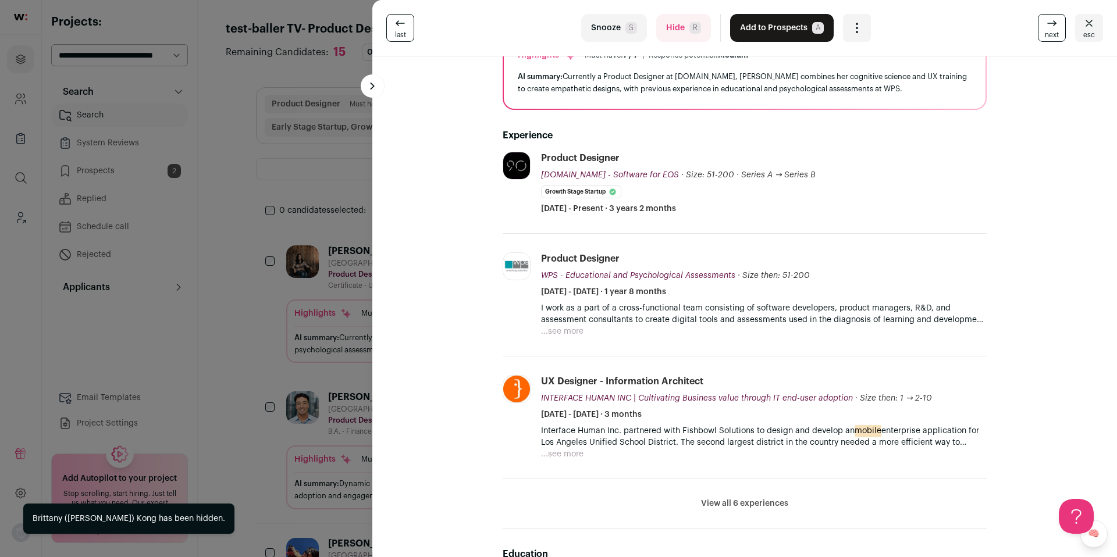
scroll to position [107, 0]
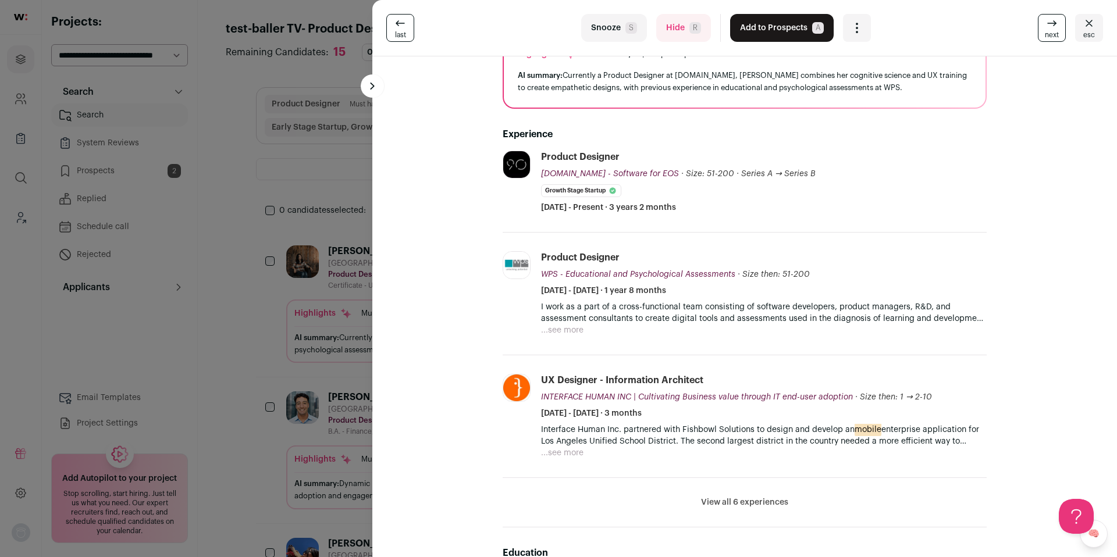
click at [788, 30] on button "Add to Prospects A" at bounding box center [782, 28] width 104 height 28
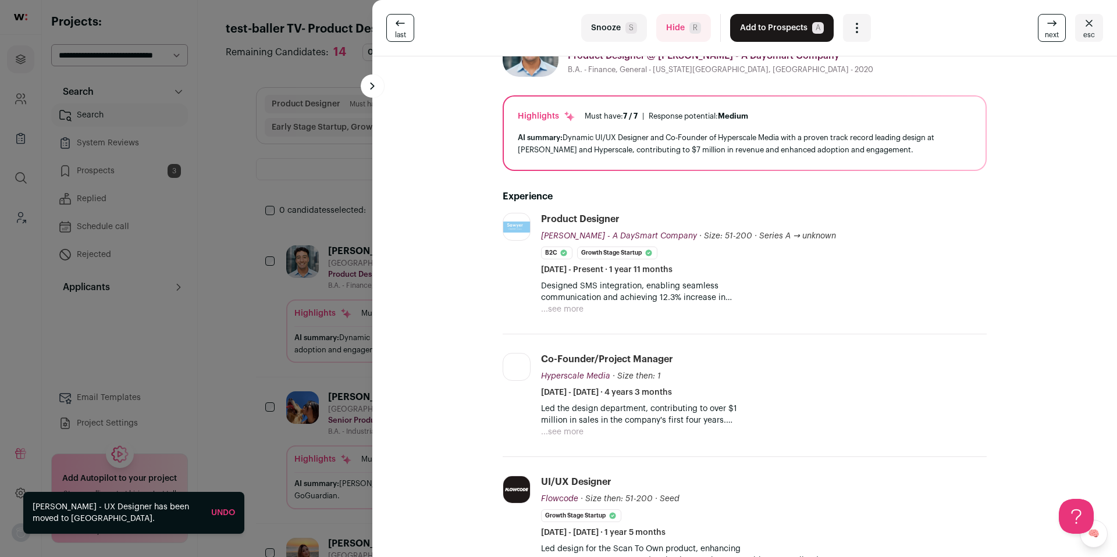
scroll to position [49, 0]
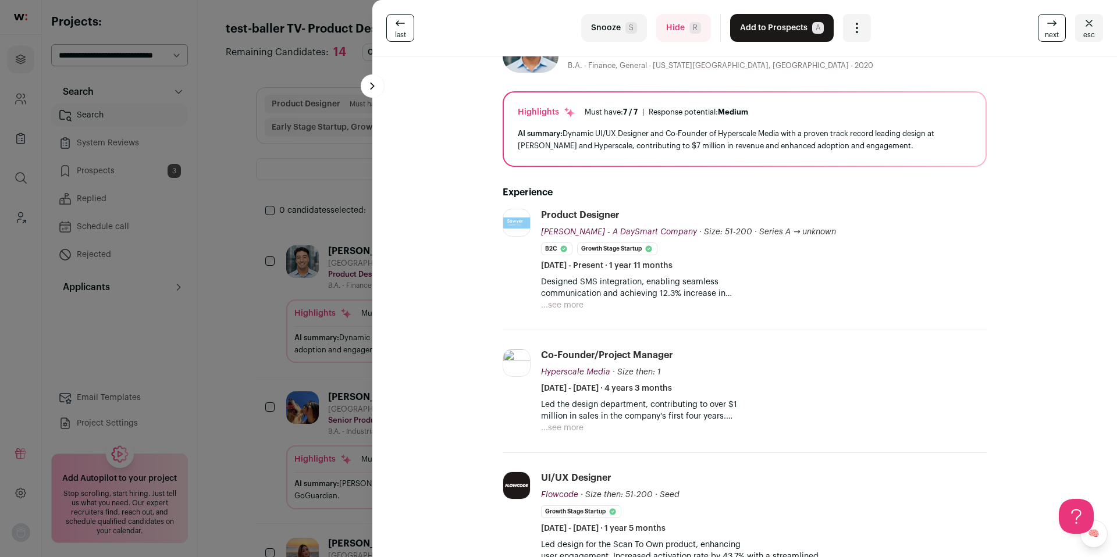
click at [557, 310] on button "...see more" at bounding box center [562, 306] width 42 height 12
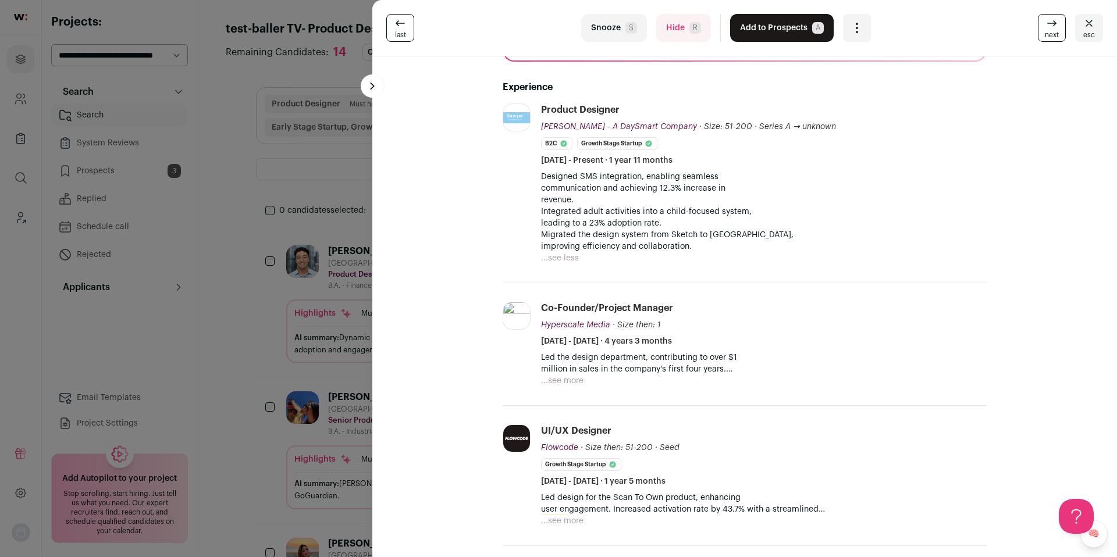
scroll to position [158, 0]
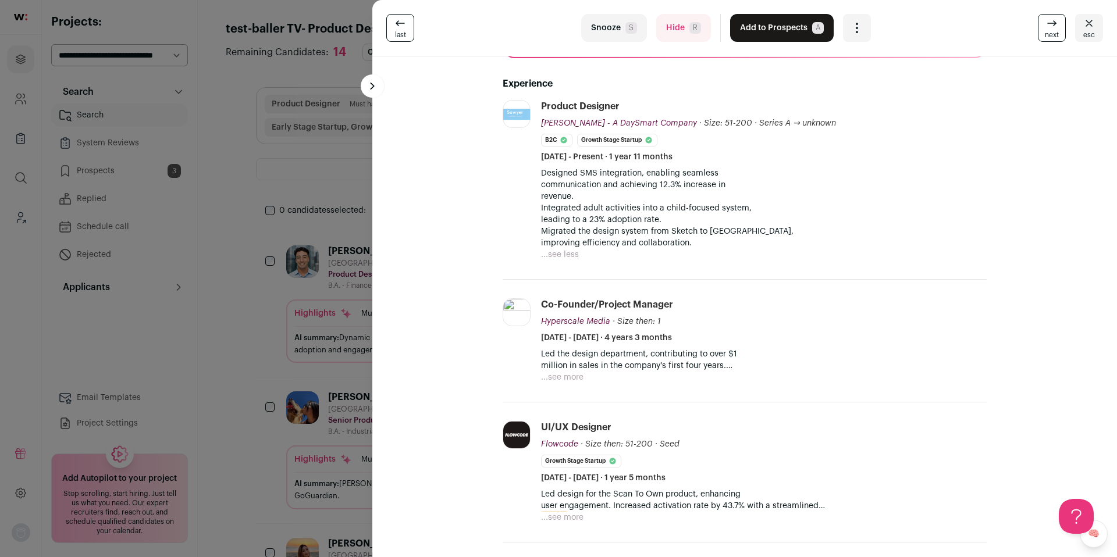
click at [767, 28] on button "Add to Prospects A" at bounding box center [782, 28] width 104 height 28
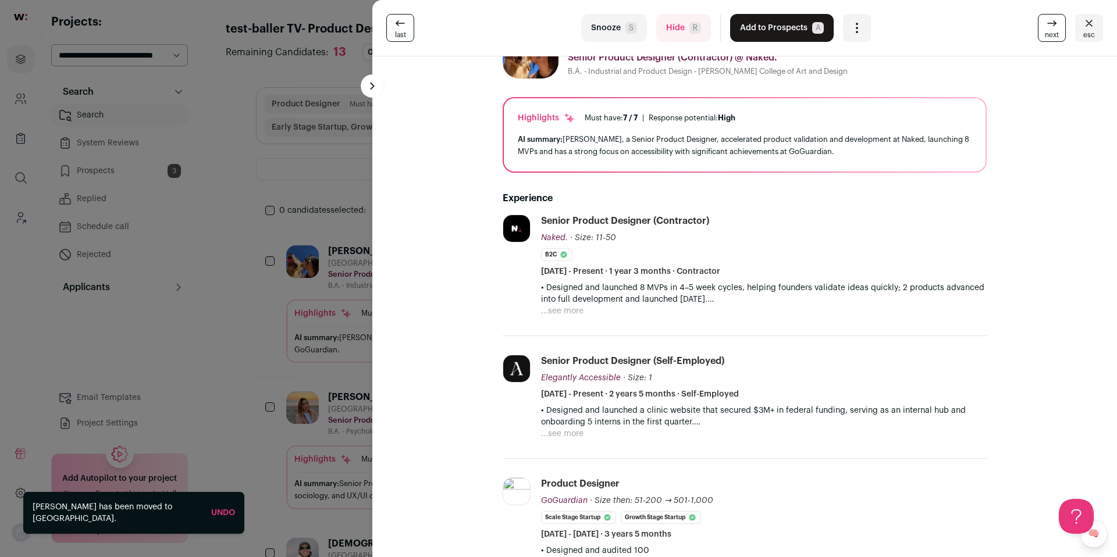
scroll to position [49, 0]
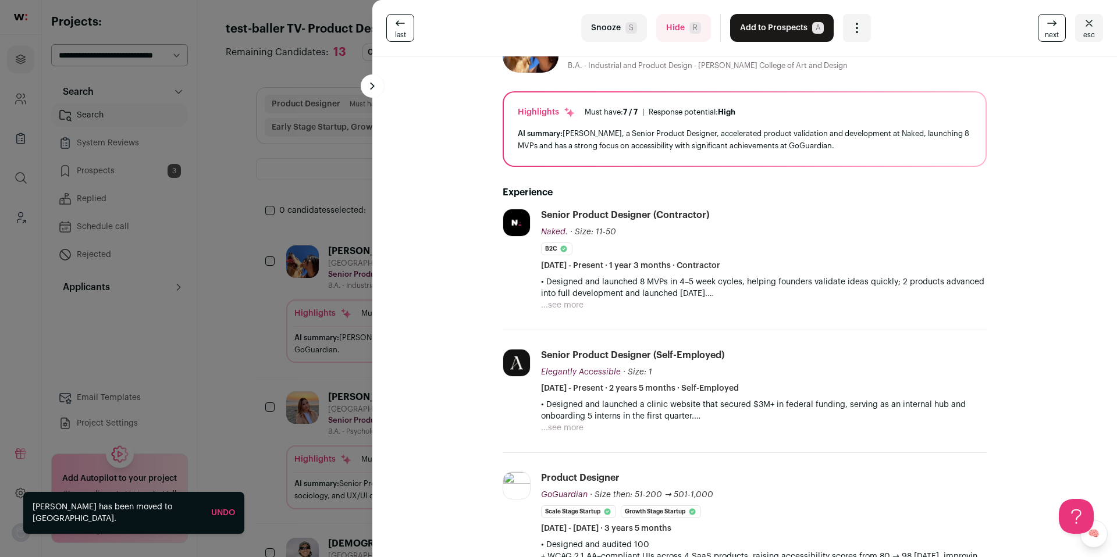
click at [680, 34] on button "Hide R" at bounding box center [683, 28] width 55 height 28
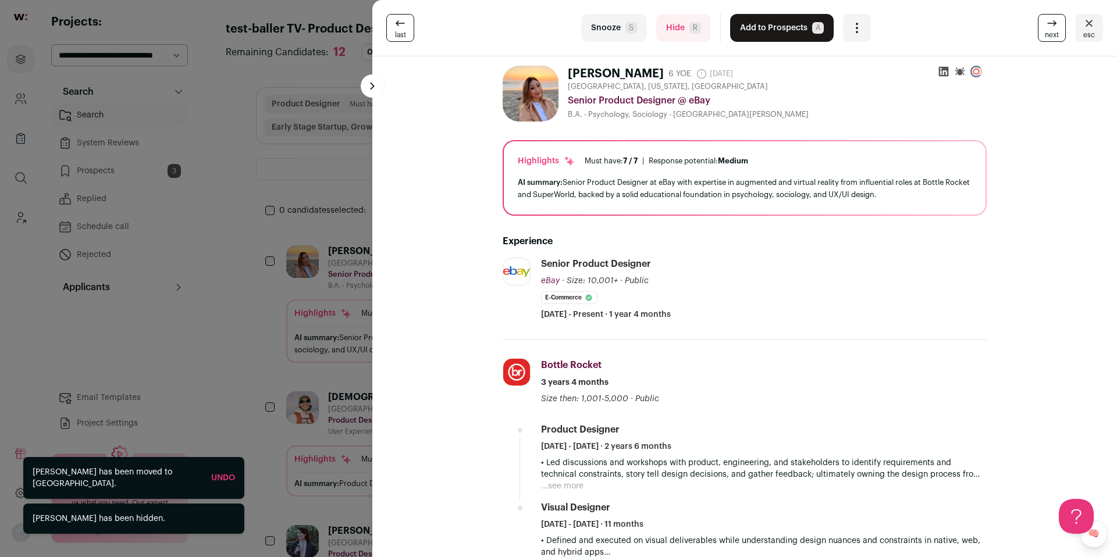
click at [675, 33] on button "Hide R" at bounding box center [683, 28] width 55 height 28
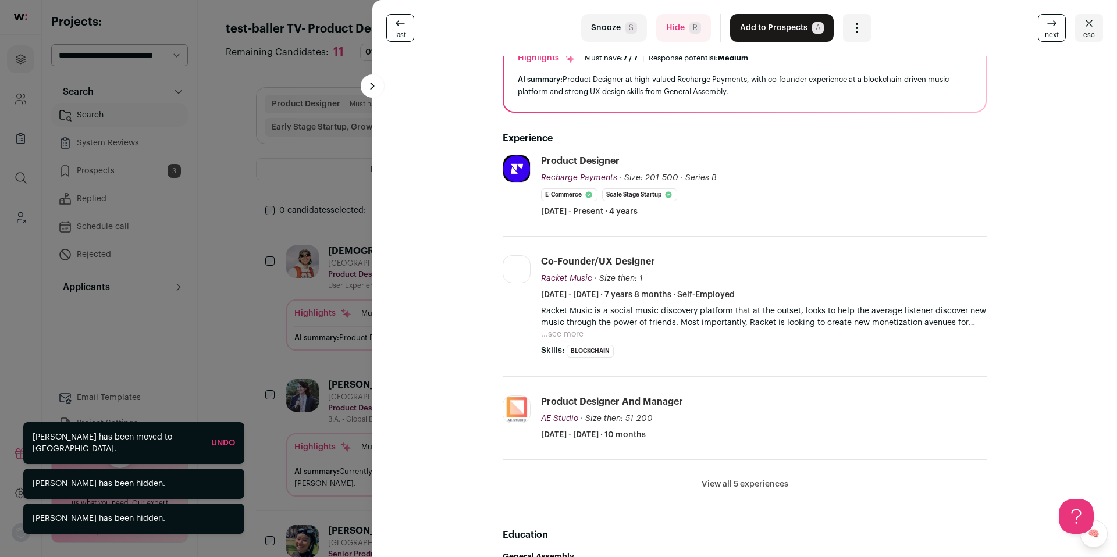
scroll to position [108, 0]
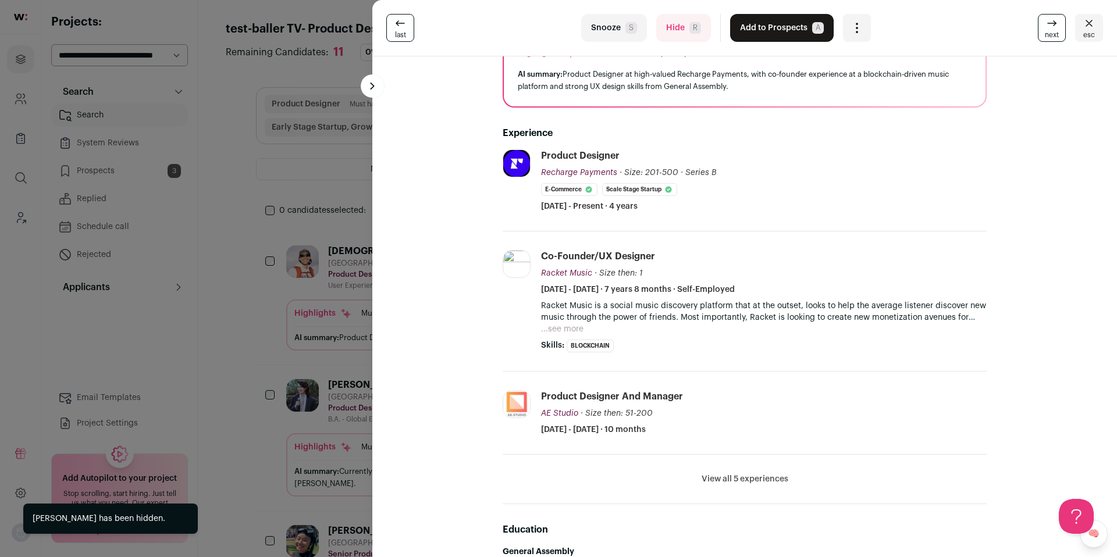
click at [767, 31] on button "Add to Prospects A" at bounding box center [782, 28] width 104 height 28
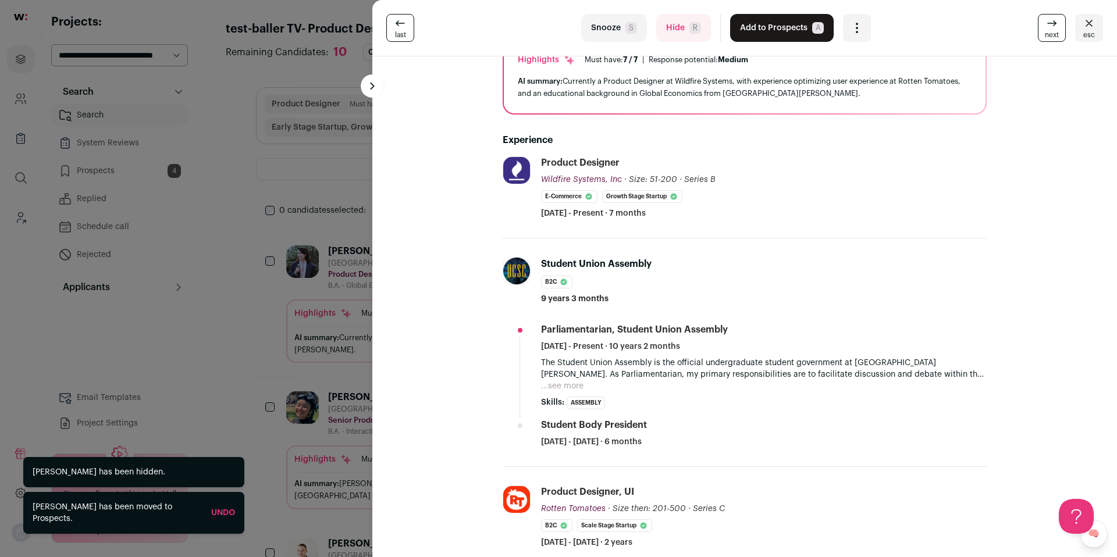
scroll to position [107, 0]
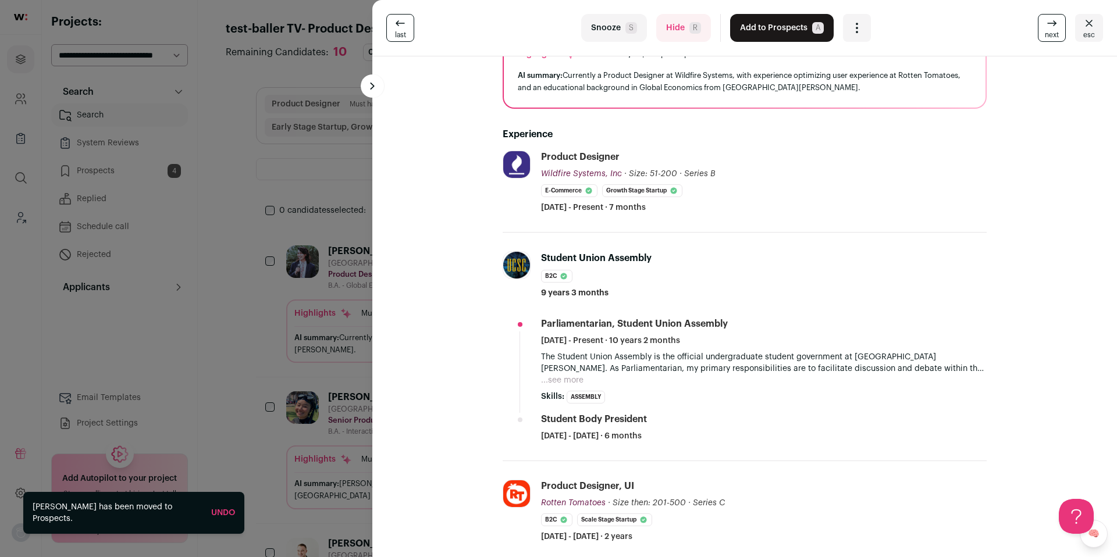
click at [791, 25] on button "Add to Prospects A" at bounding box center [782, 28] width 104 height 28
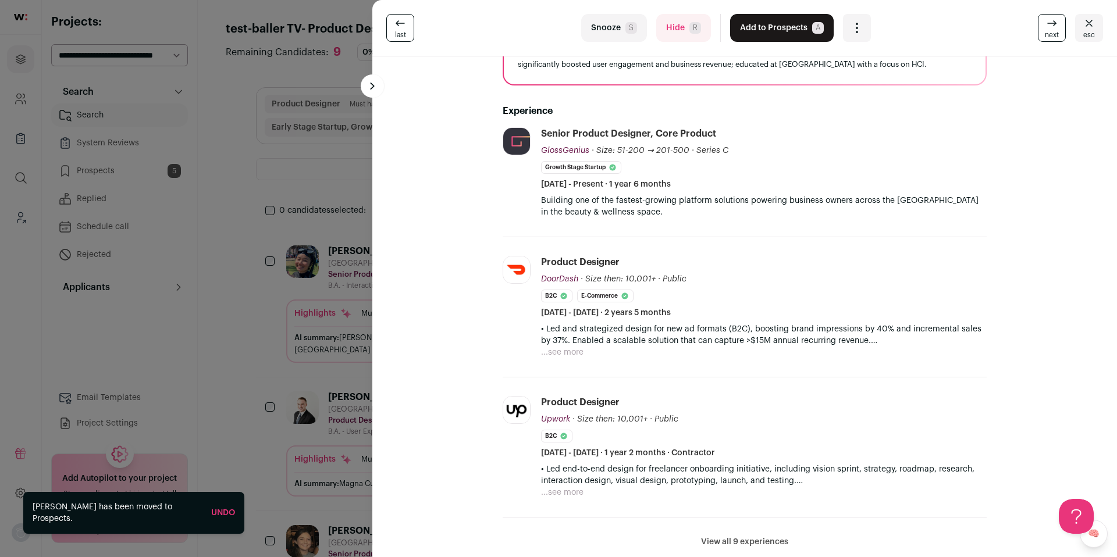
scroll to position [156, 0]
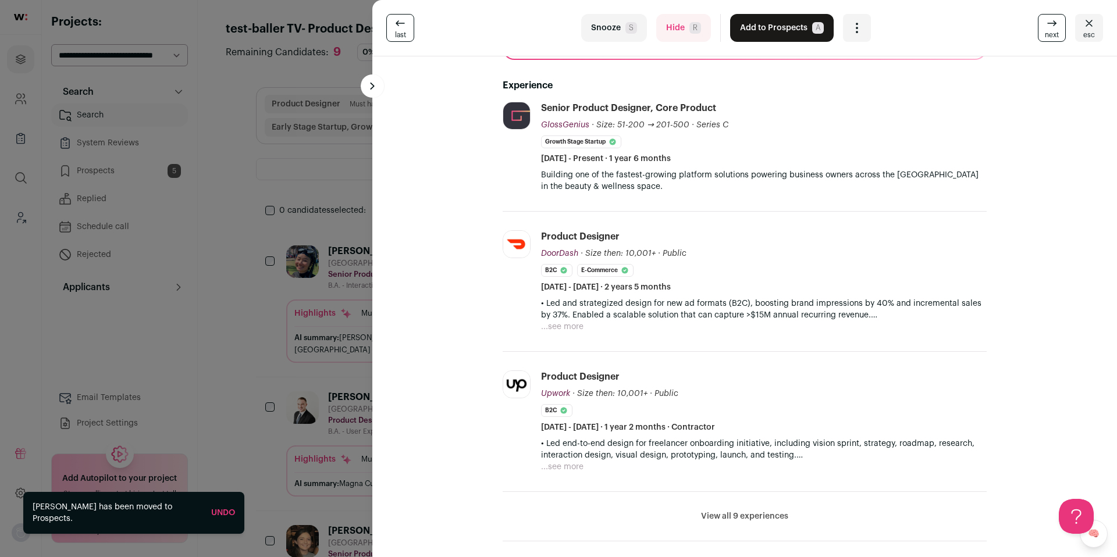
click at [561, 328] on button "...see more" at bounding box center [562, 327] width 42 height 12
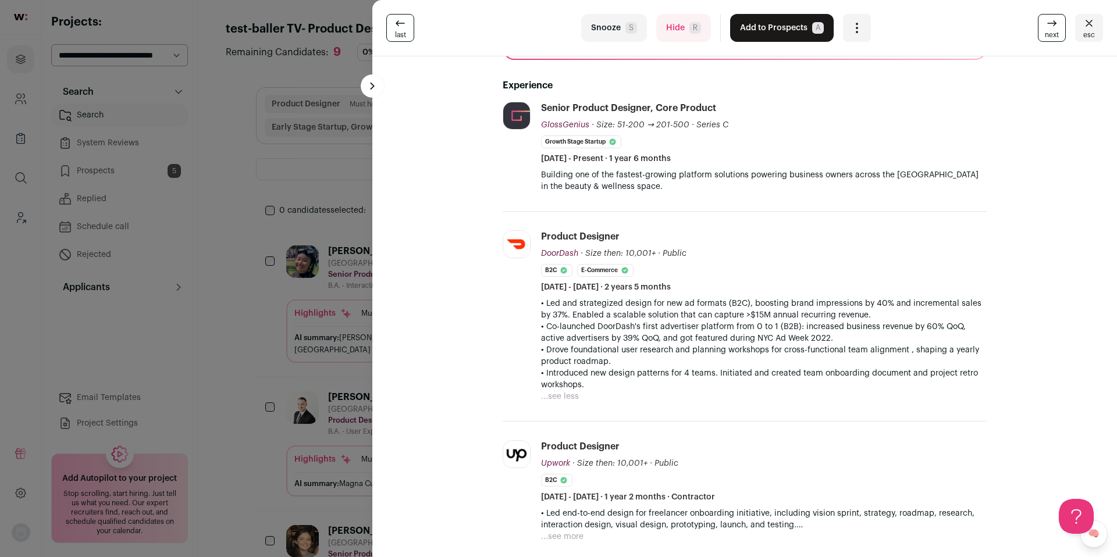
click at [755, 30] on button "Add to Prospects A" at bounding box center [782, 28] width 104 height 28
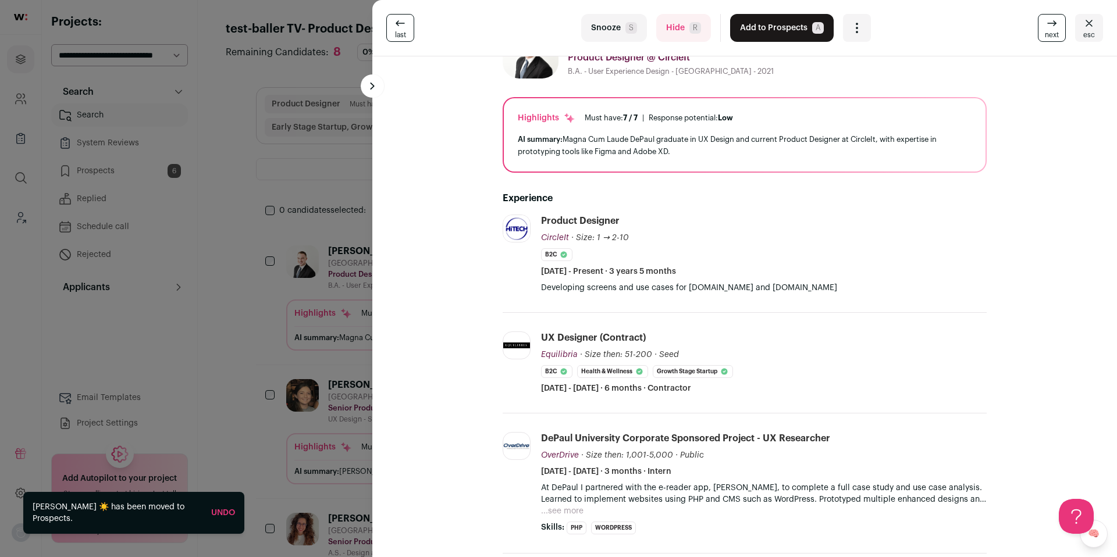
scroll to position [49, 0]
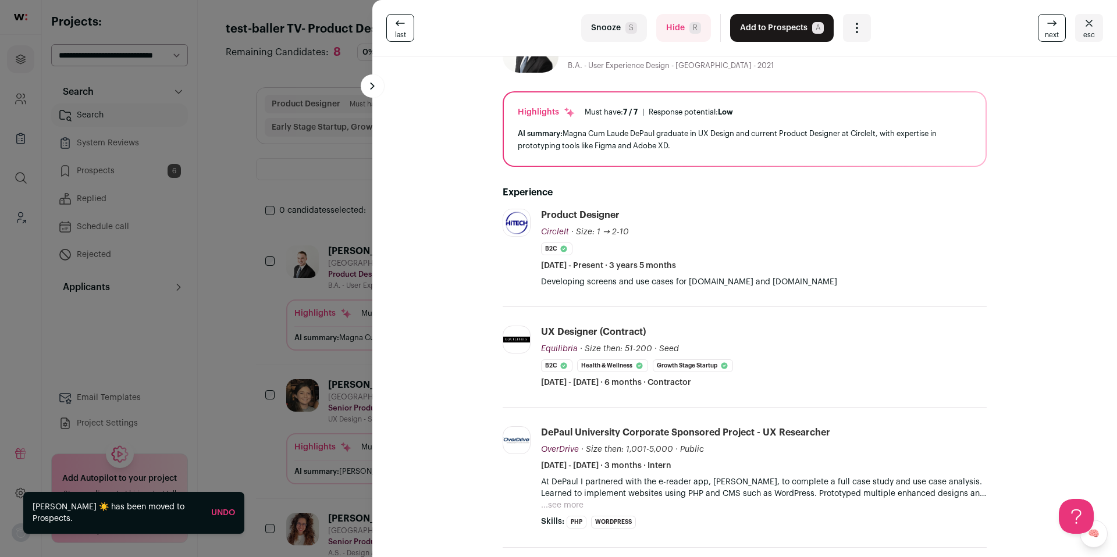
click at [694, 34] on button "Hide R" at bounding box center [683, 28] width 55 height 28
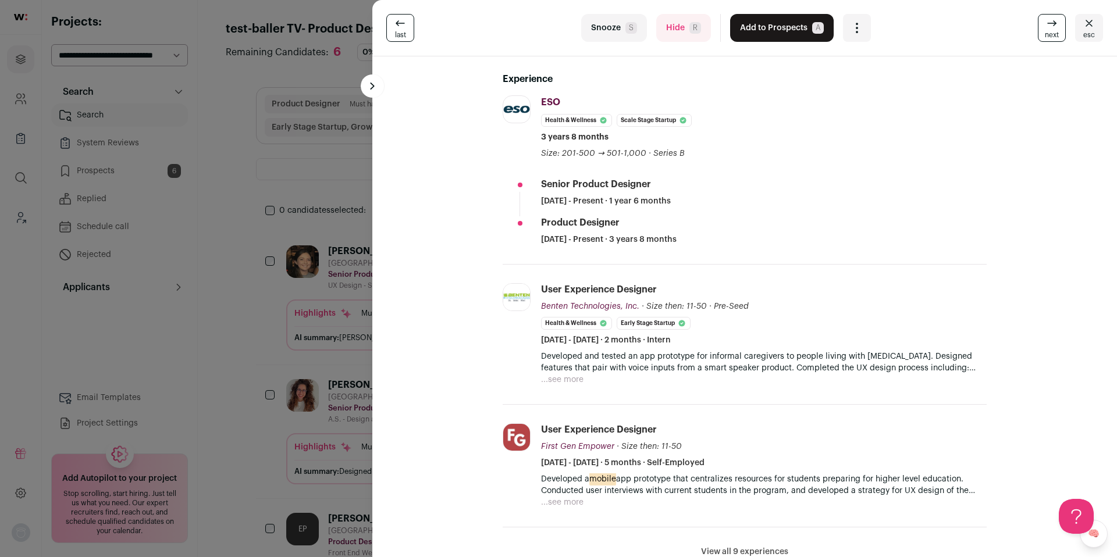
scroll to position [180, 0]
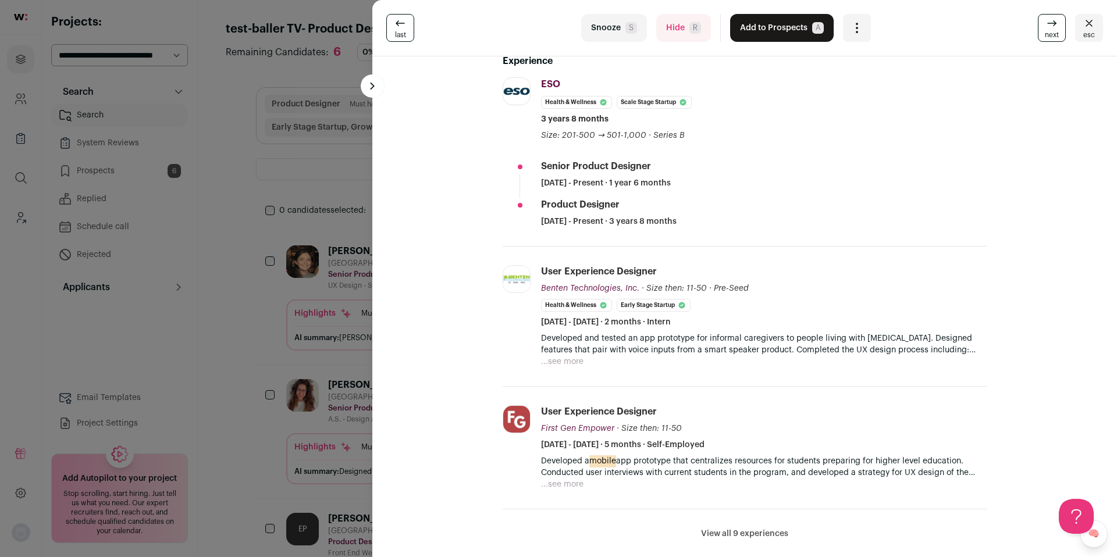
click at [763, 24] on button "Add to Prospects A" at bounding box center [782, 28] width 104 height 28
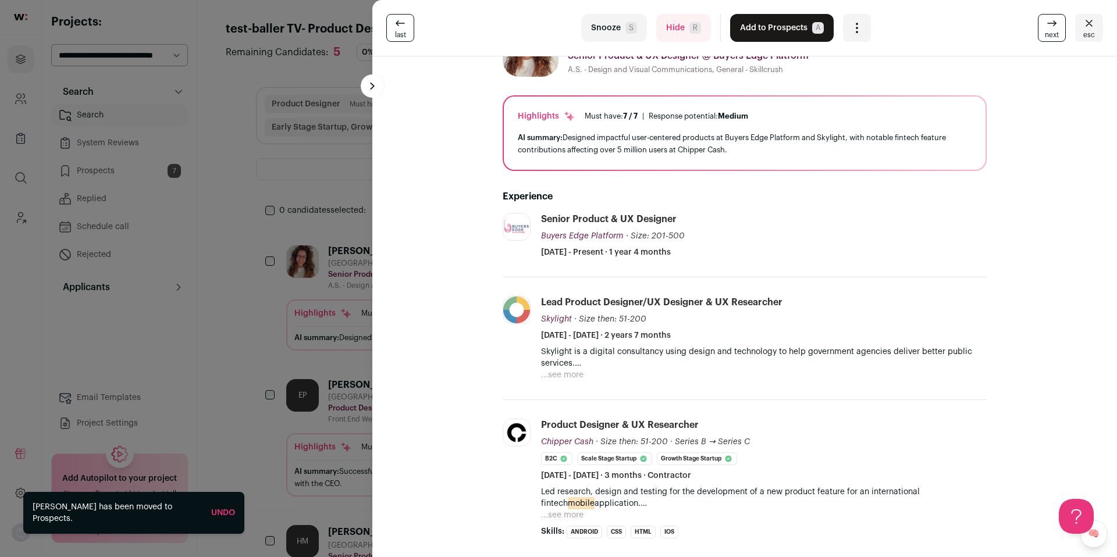
scroll to position [49, 0]
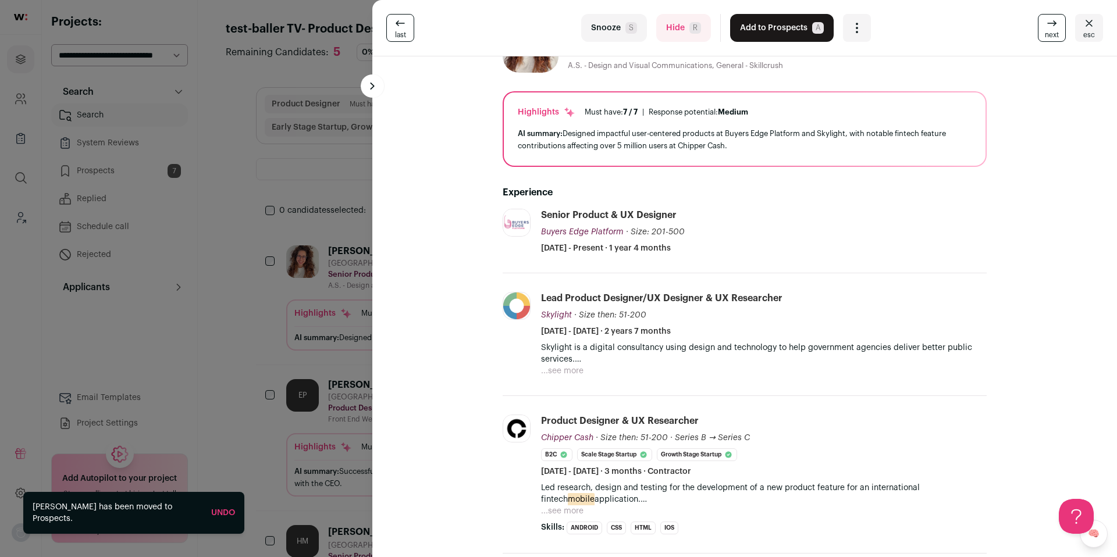
click at [686, 43] on div "last Snooze S Hide R Add to Prospects A Are you sure? [PERSON_NAME] is already …" at bounding box center [744, 28] width 745 height 56
click at [676, 35] on button "Hide R" at bounding box center [683, 28] width 55 height 28
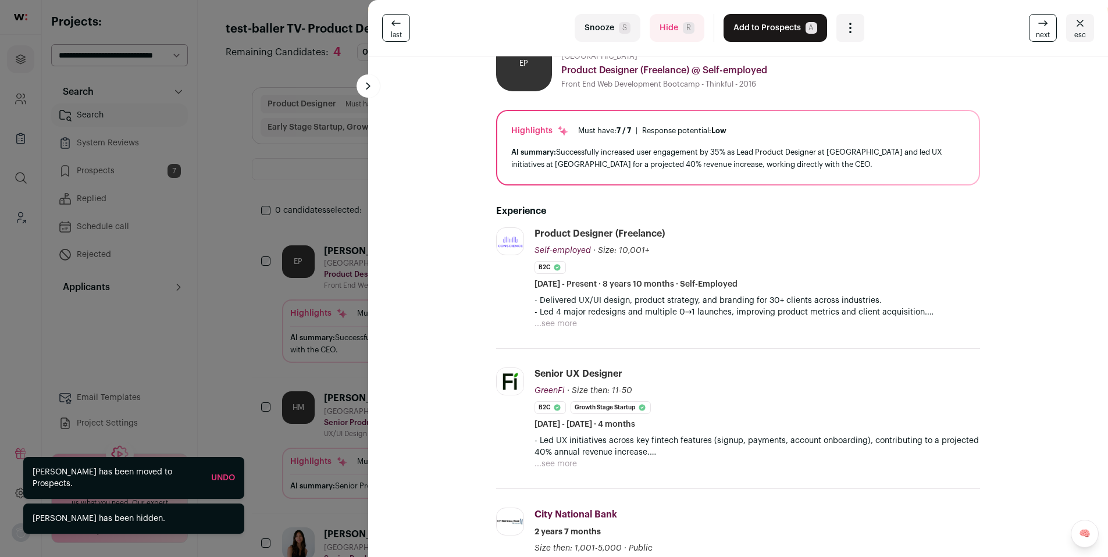
click at [670, 30] on button "Hide R" at bounding box center [677, 28] width 55 height 28
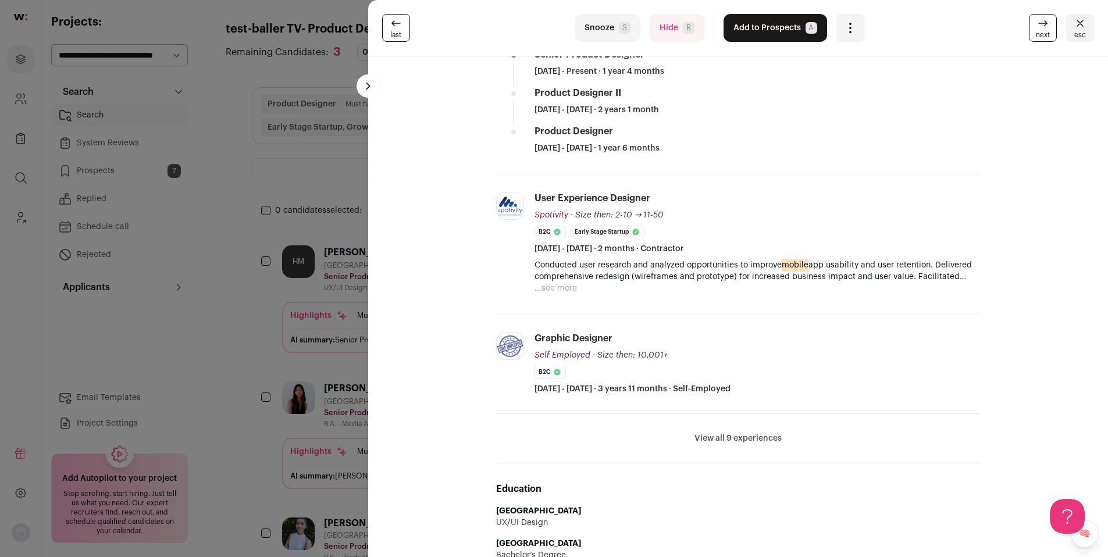
scroll to position [322, 0]
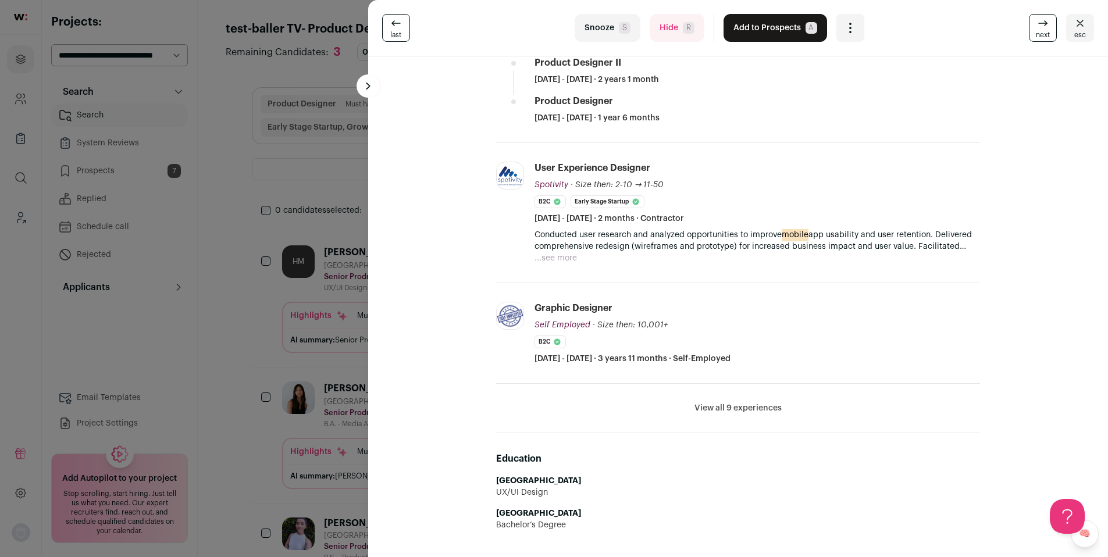
click at [735, 407] on button "View all 9 experiences" at bounding box center [738, 409] width 87 height 12
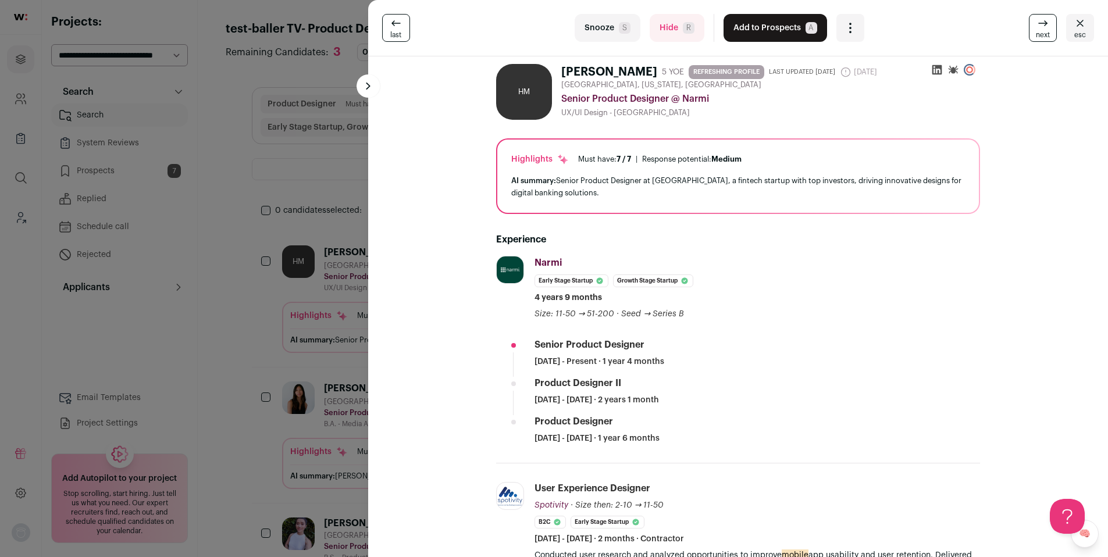
scroll to position [0, 0]
click at [773, 24] on button "Add to Prospects A" at bounding box center [776, 28] width 104 height 28
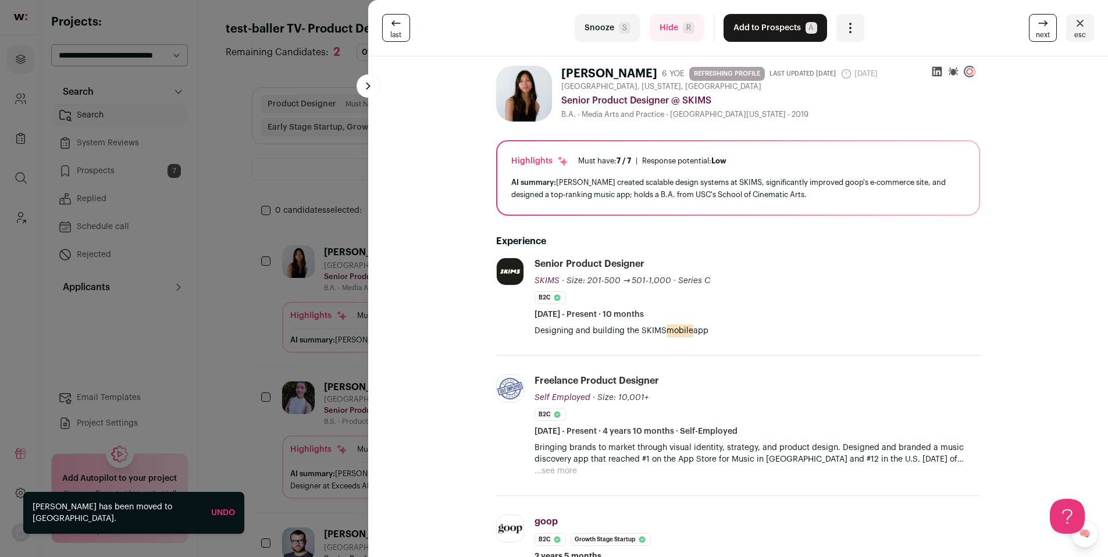
click at [769, 29] on button "Add to Prospects A" at bounding box center [776, 28] width 104 height 28
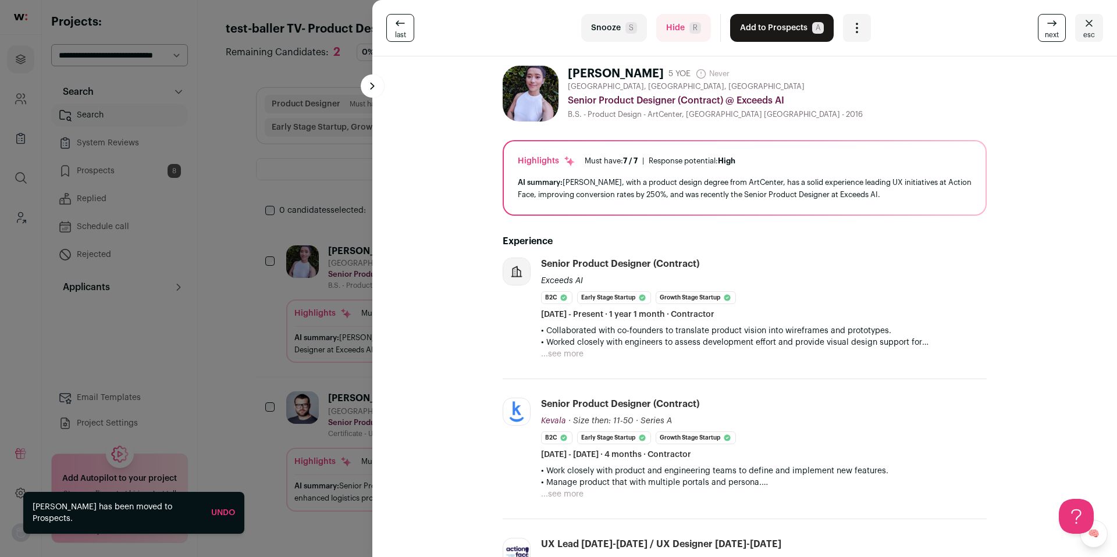
click at [675, 30] on button "Hide R" at bounding box center [683, 28] width 55 height 28
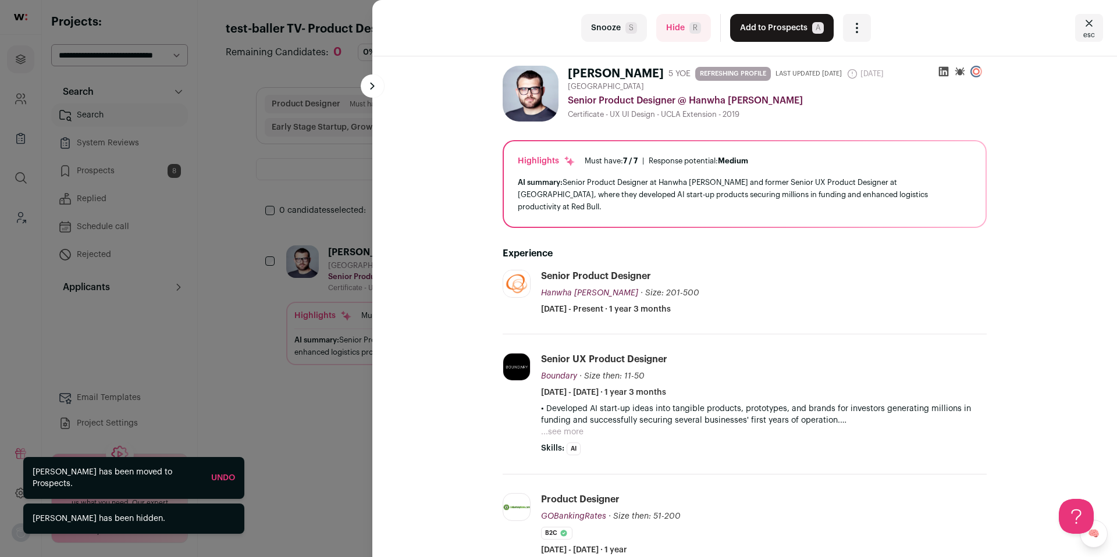
click at [675, 30] on button "Hide R" at bounding box center [683, 28] width 55 height 28
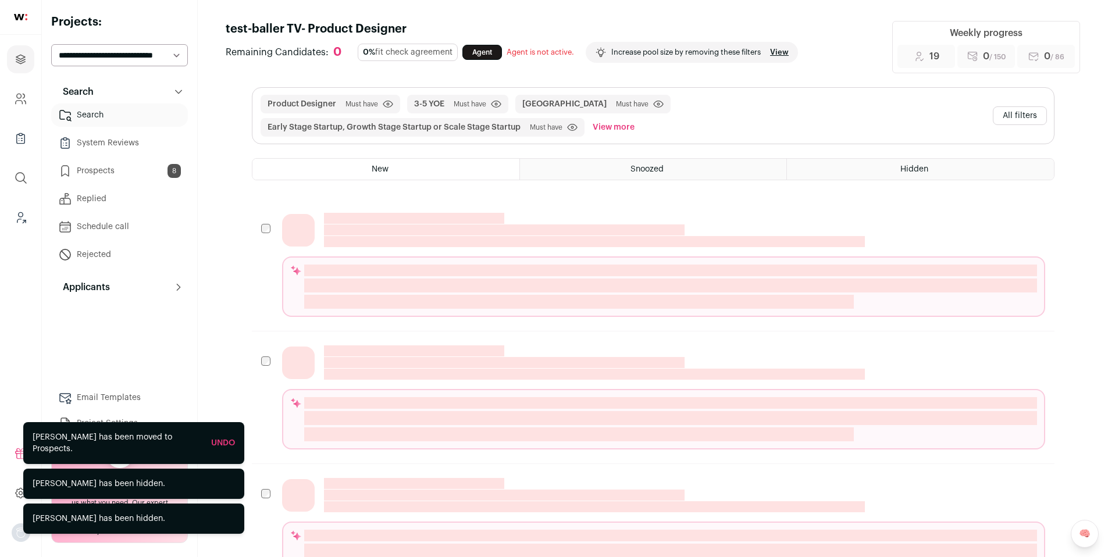
click at [116, 166] on link "Prospects 8" at bounding box center [119, 170] width 137 height 23
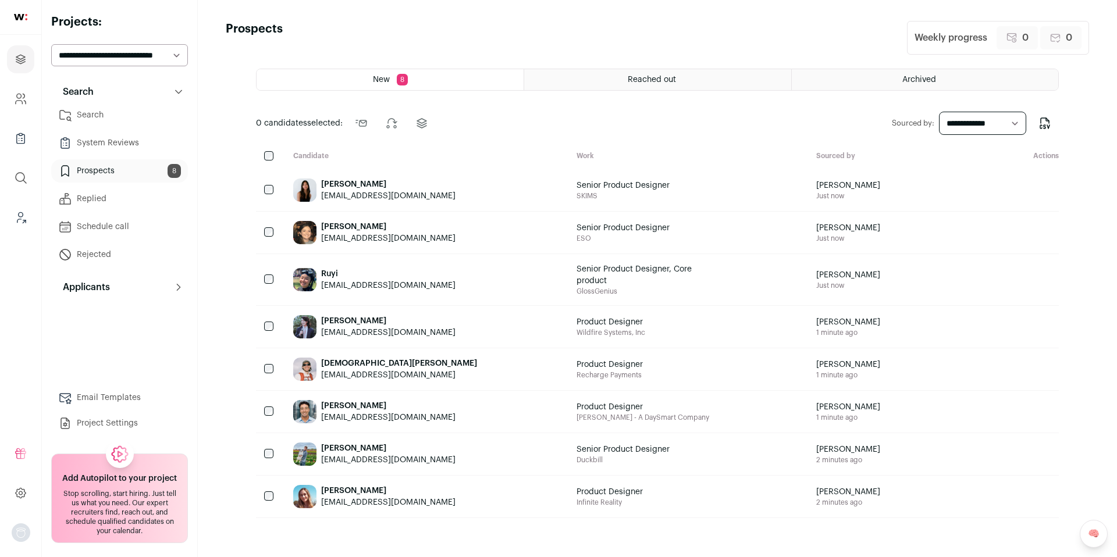
click at [102, 117] on link "Search" at bounding box center [119, 115] width 137 height 23
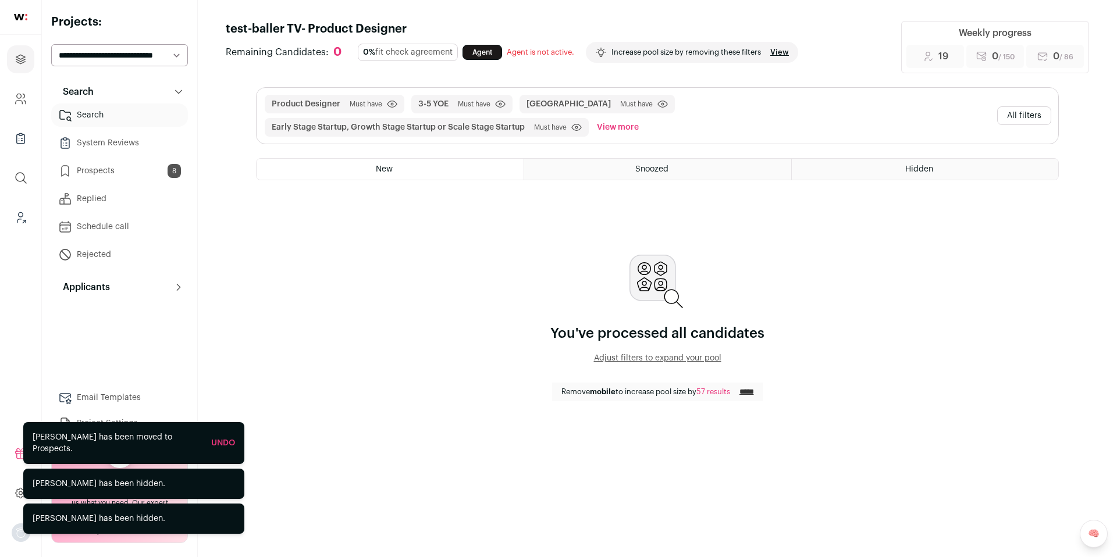
click at [1020, 112] on button "All filters" at bounding box center [1024, 115] width 54 height 19
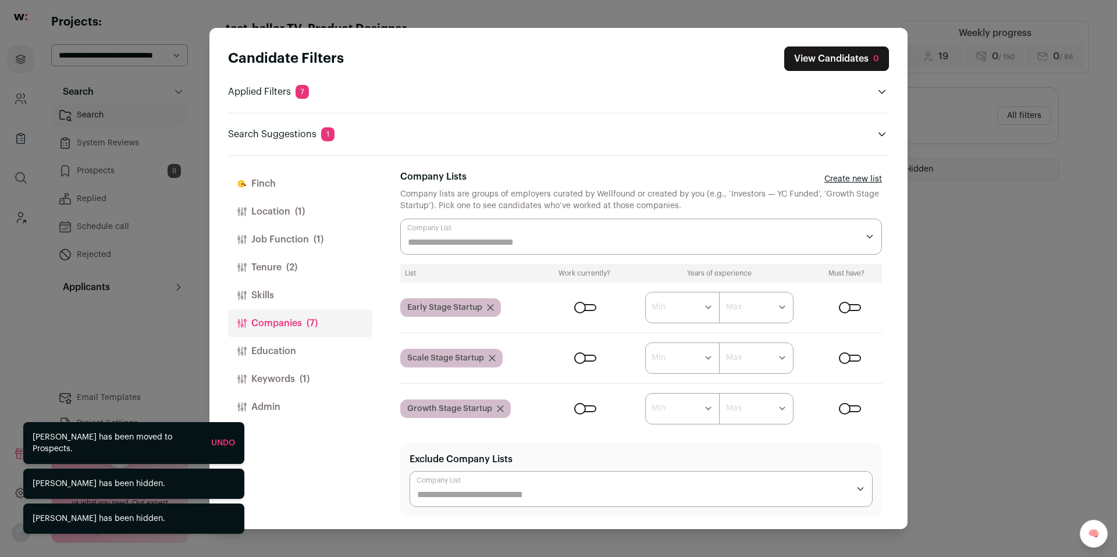
click at [581, 413] on form "****** ******* ******* ******* ******* ******* ******* ******* ******* ********…" at bounding box center [714, 408] width 336 height 31
click at [581, 409] on div "Close modal via background" at bounding box center [585, 409] width 22 height 7
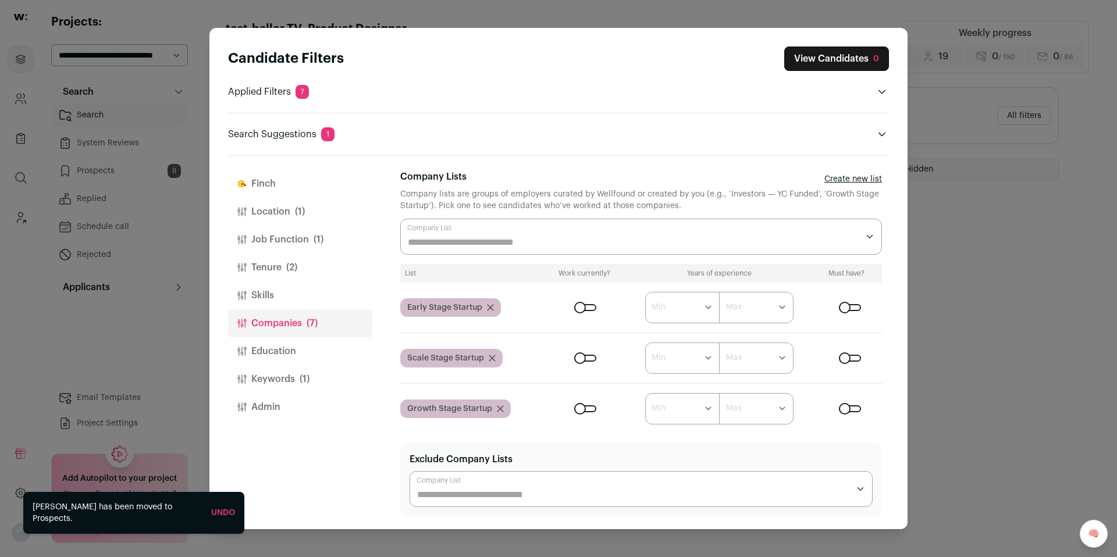
click at [302, 376] on span "(1)" at bounding box center [305, 379] width 10 height 14
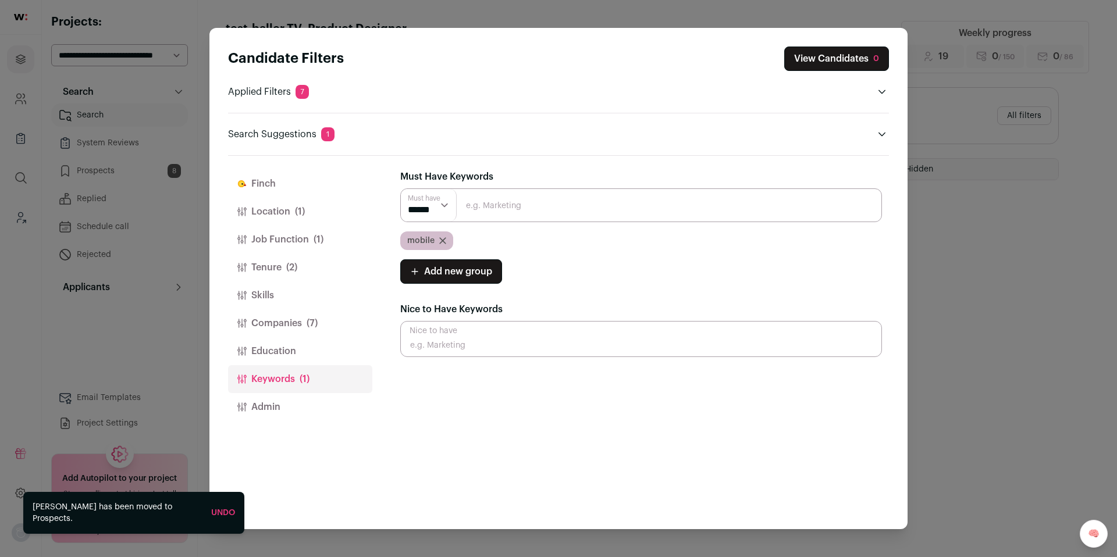
click at [305, 321] on button "Companies (7)" at bounding box center [300, 324] width 144 height 28
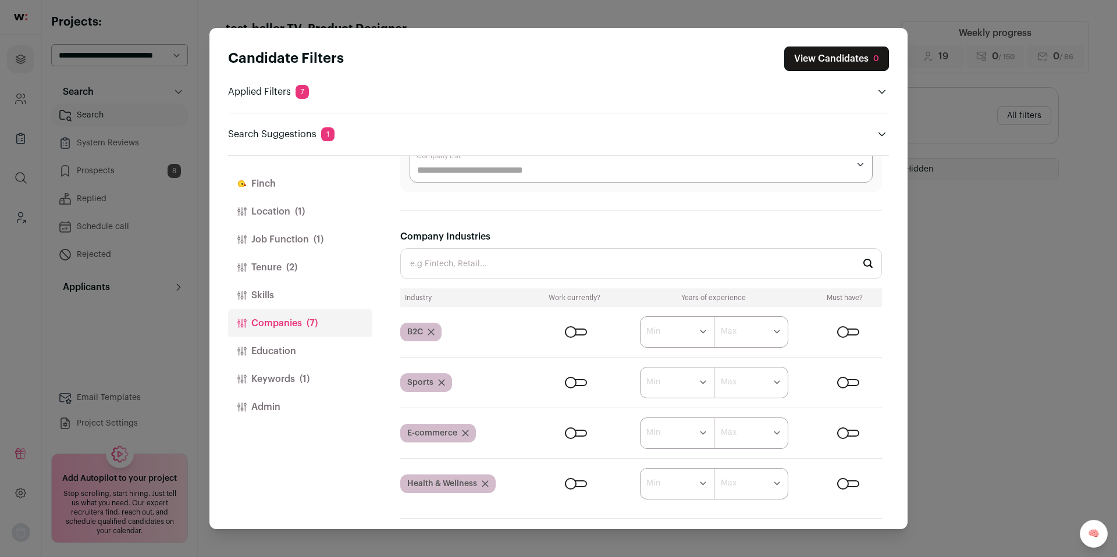
scroll to position [332, 0]
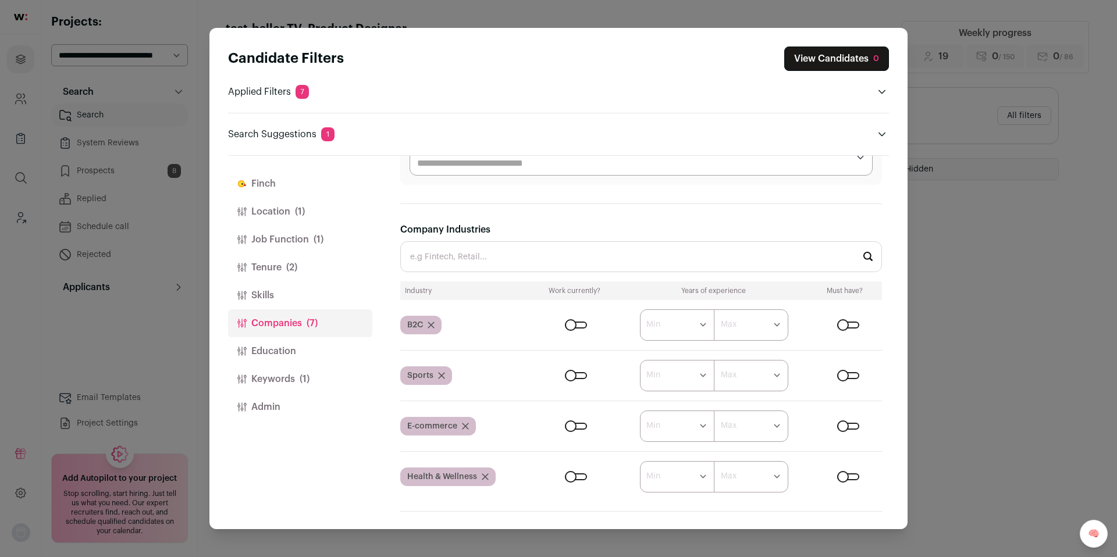
click at [837, 325] on div "Close modal via background" at bounding box center [848, 325] width 22 height 7
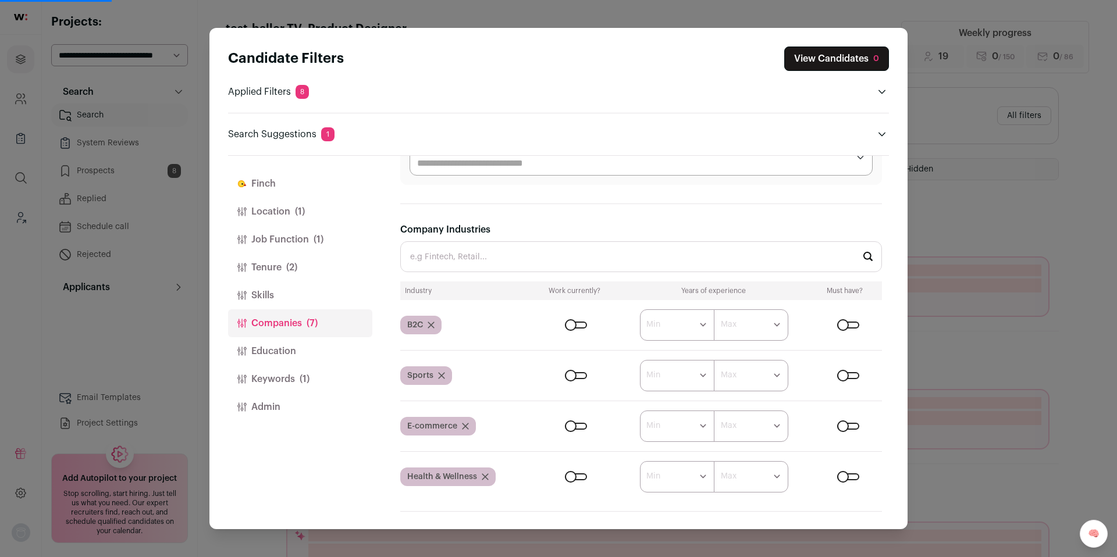
click at [837, 324] on div "Close modal via background" at bounding box center [848, 325] width 22 height 7
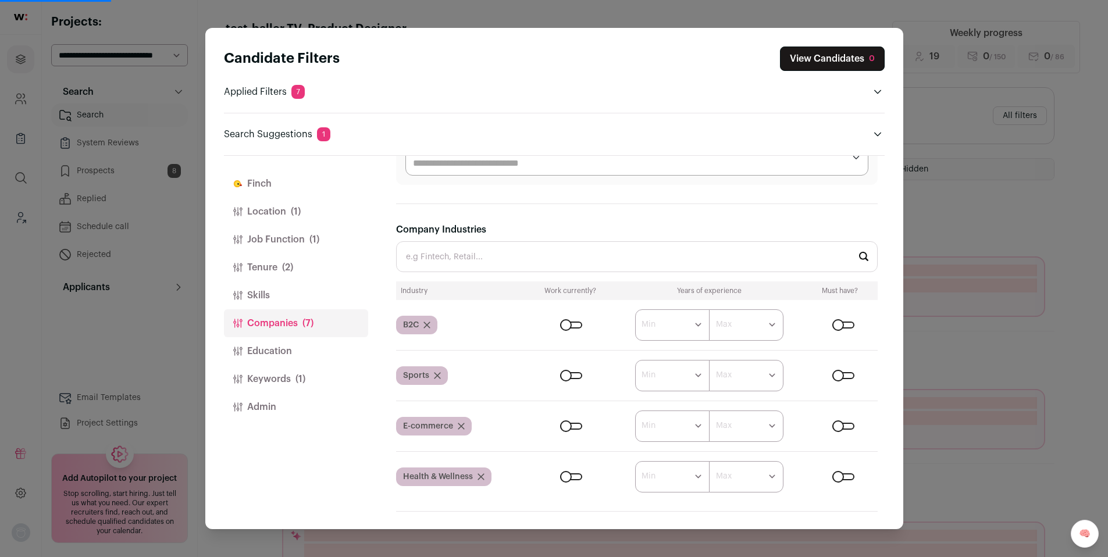
click at [298, 216] on span "(1)" at bounding box center [296, 212] width 10 height 14
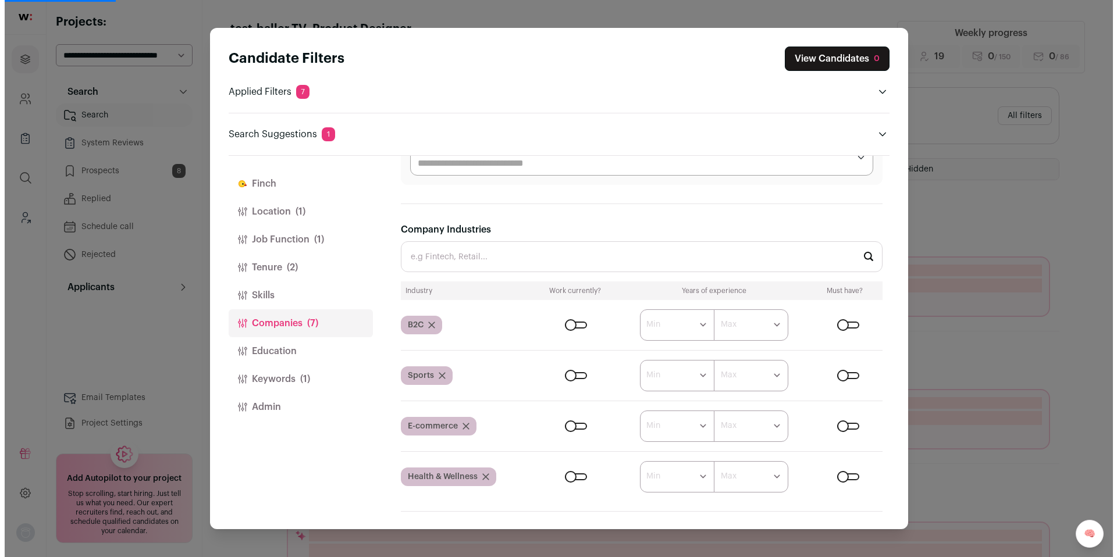
scroll to position [0, 0]
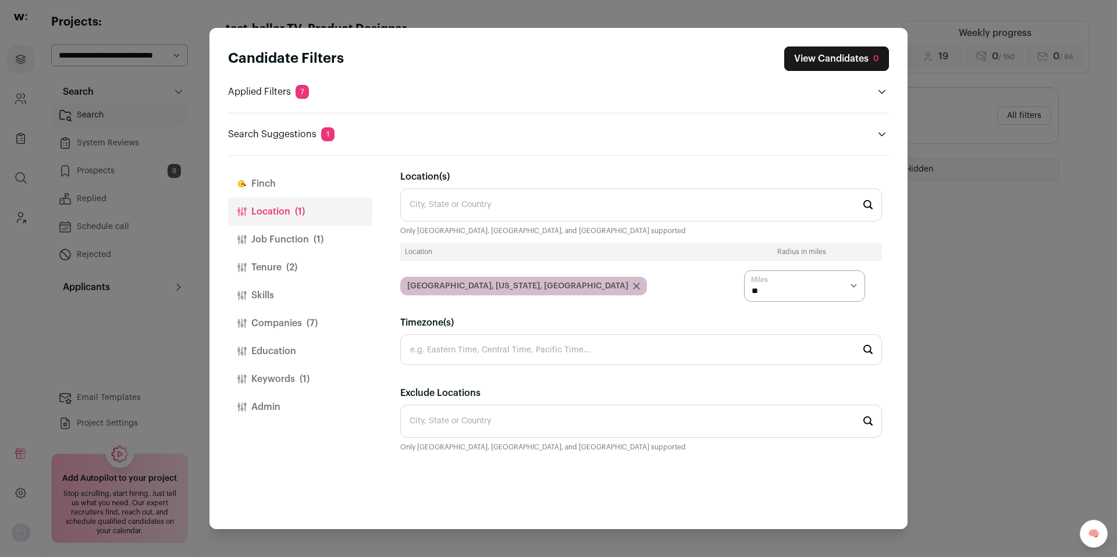
click at [305, 237] on button "Job Function (1)" at bounding box center [300, 240] width 144 height 28
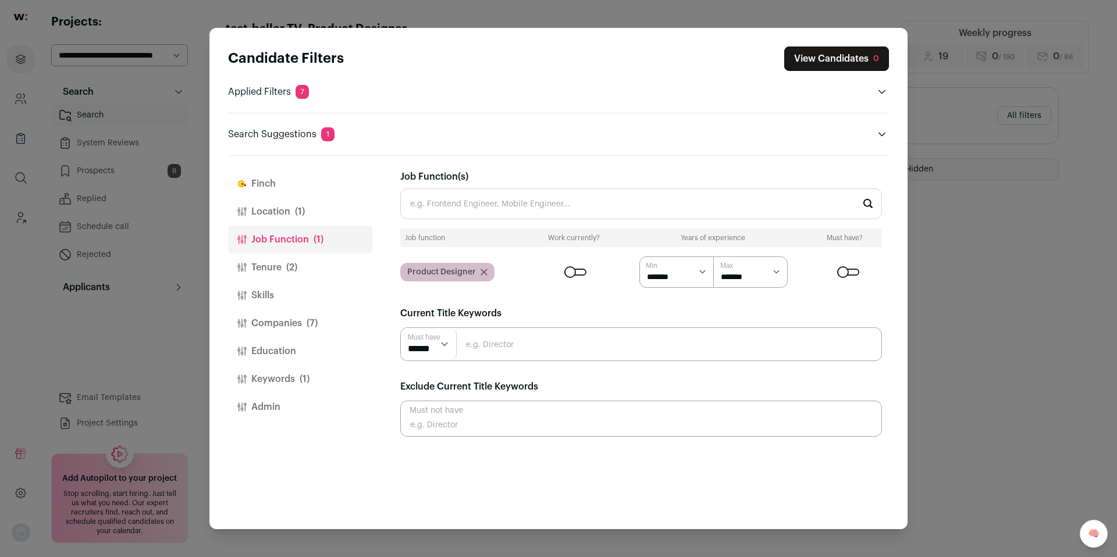
click at [774, 273] on select "******* ******* ******* ******* ******* ******* ******** ******** ******** ****…" at bounding box center [750, 272] width 74 height 31
select select "Close modal via background"
click at [713, 257] on select "******* ******* ******* ******* ******* ******* ******** ******** ******** ****…" at bounding box center [750, 272] width 74 height 31
click at [293, 261] on span "(2)" at bounding box center [291, 268] width 11 height 14
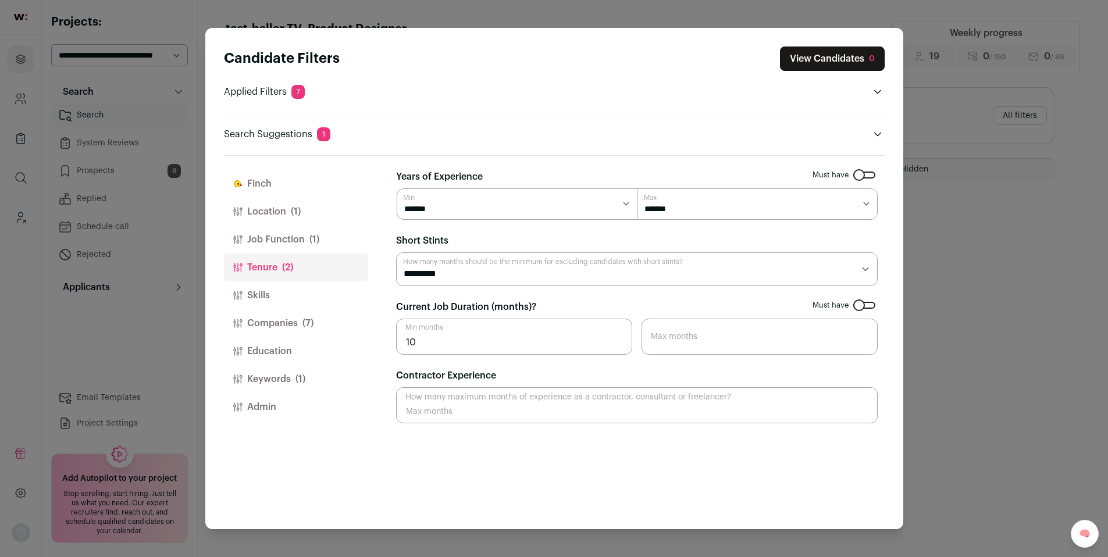
click at [863, 209] on select "******* ******* ******* ******* ******* ******* ******** ******** ******** ****…" at bounding box center [757, 204] width 241 height 31
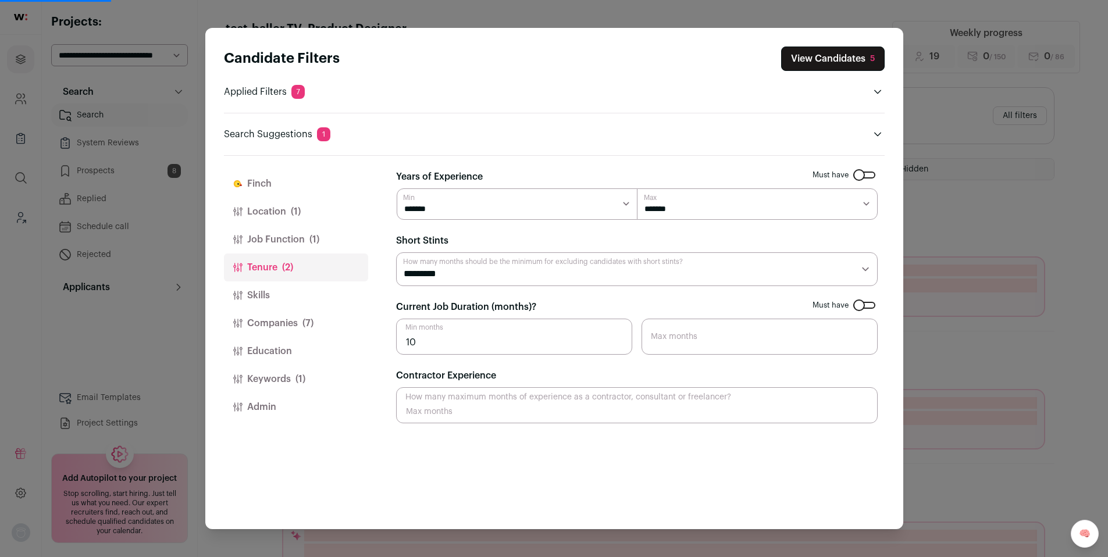
select select "*"
click at [637, 189] on select "******* ******* ******* ******* ******* ******* ******** ******** ******** ****…" at bounding box center [757, 204] width 241 height 31
click at [621, 205] on select "******* ****** ******* ******* ******* *******" at bounding box center [517, 204] width 241 height 31
select select "*"
click at [397, 189] on select "******* ****** ******* ******* ******* *******" at bounding box center [517, 204] width 241 height 31
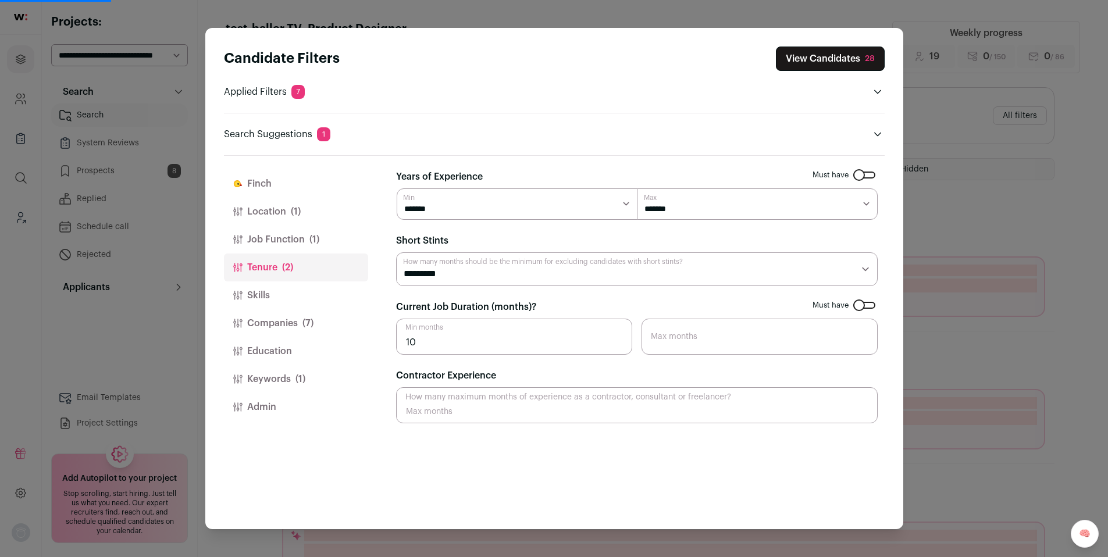
click at [978, 221] on div "Candidate Filters View Candidates 28 Applied Filters 7 Product Designer Must ha…" at bounding box center [554, 278] width 1108 height 557
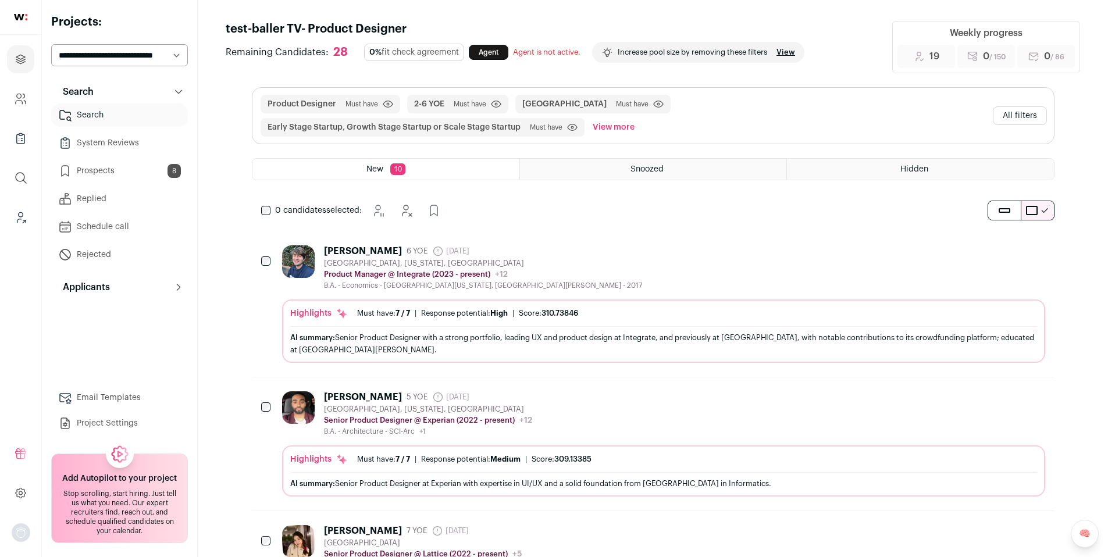
click at [586, 257] on div "[PERSON_NAME] 6 YOE [DATE] Admin only. The last time the profile was scraped. […" at bounding box center [663, 268] width 763 height 45
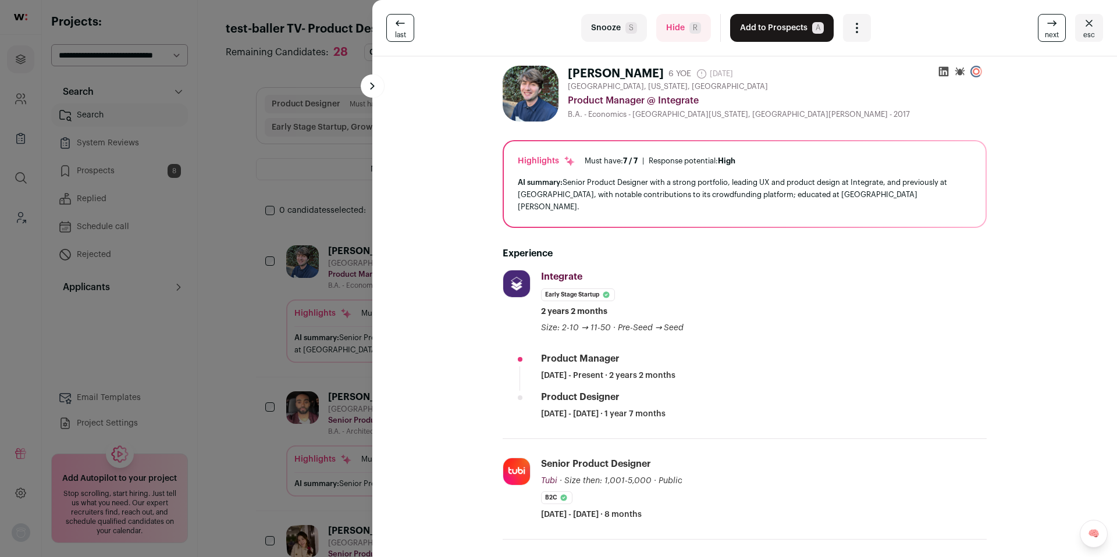
click at [683, 33] on button "Hide R" at bounding box center [683, 28] width 55 height 28
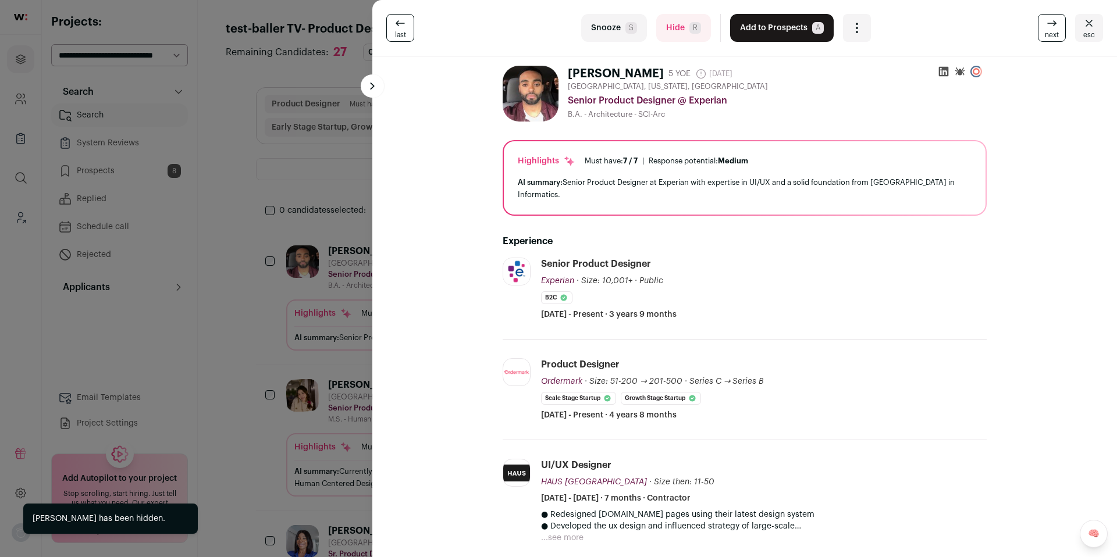
click at [693, 22] on span "R" at bounding box center [696, 28] width 12 height 12
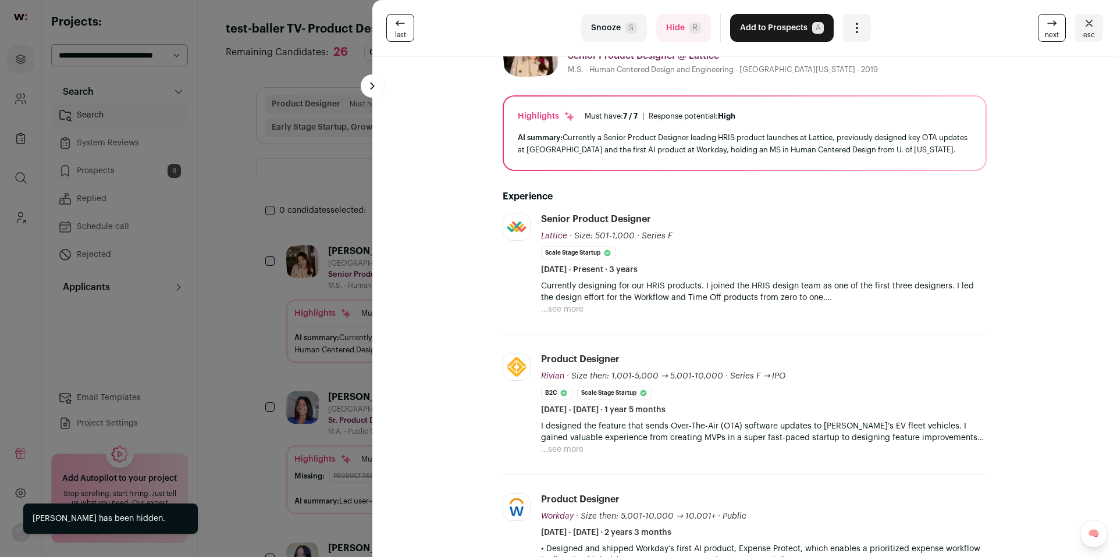
scroll to position [49, 0]
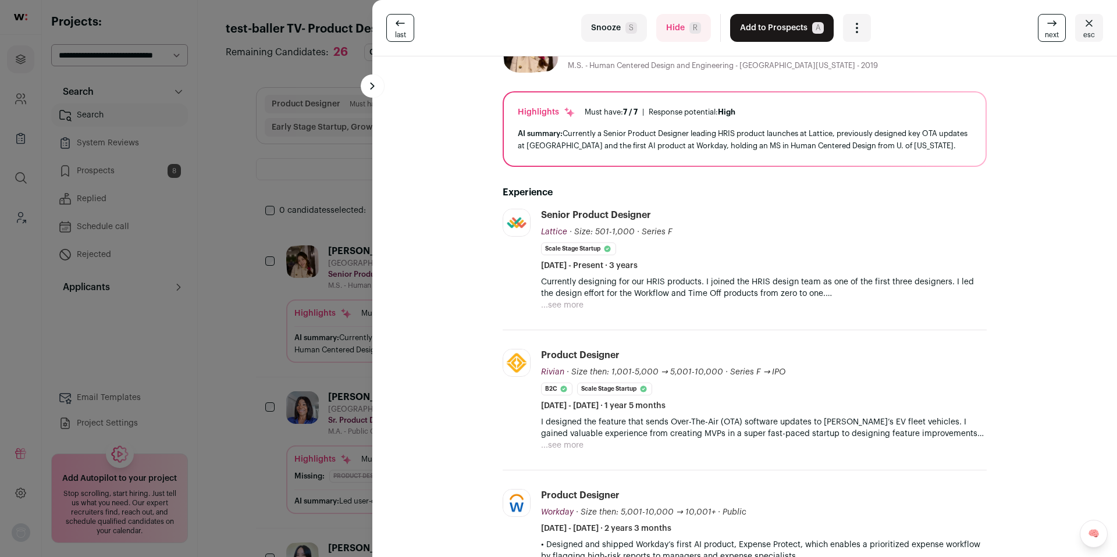
click at [559, 303] on button "...see more" at bounding box center [562, 306] width 42 height 12
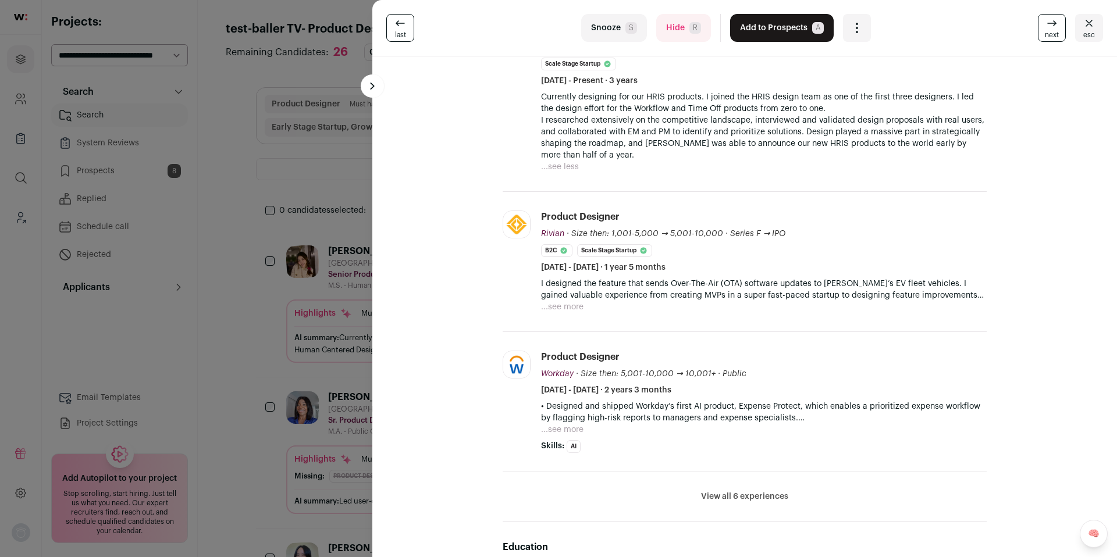
scroll to position [264, 0]
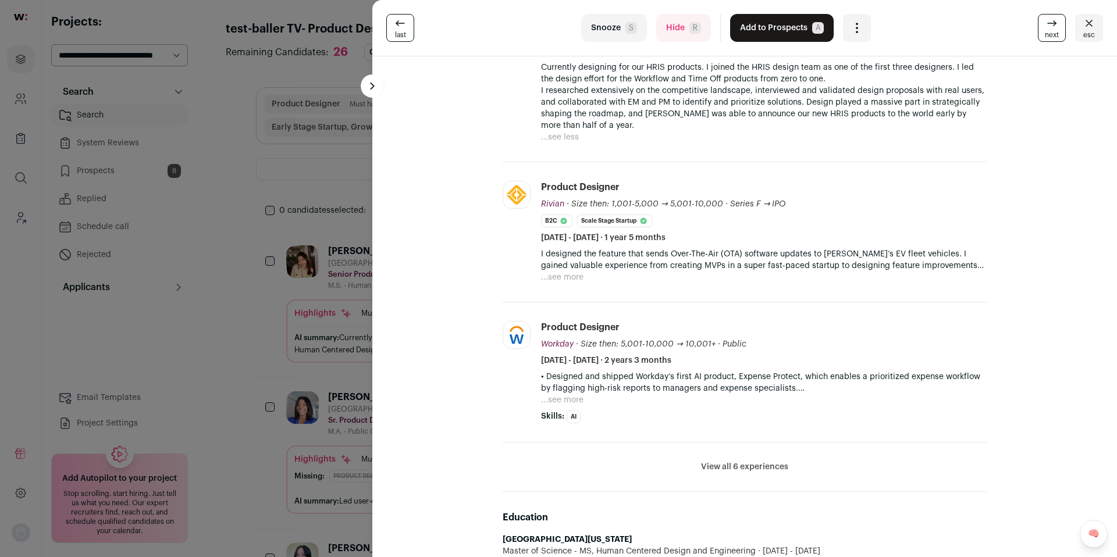
click at [570, 276] on button "...see more" at bounding box center [562, 278] width 42 height 12
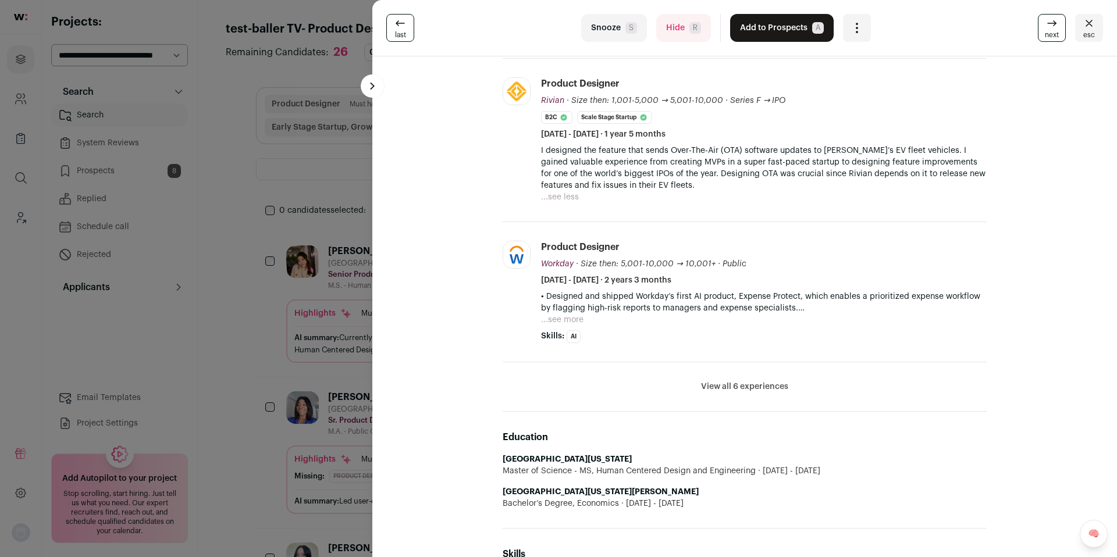
scroll to position [372, 0]
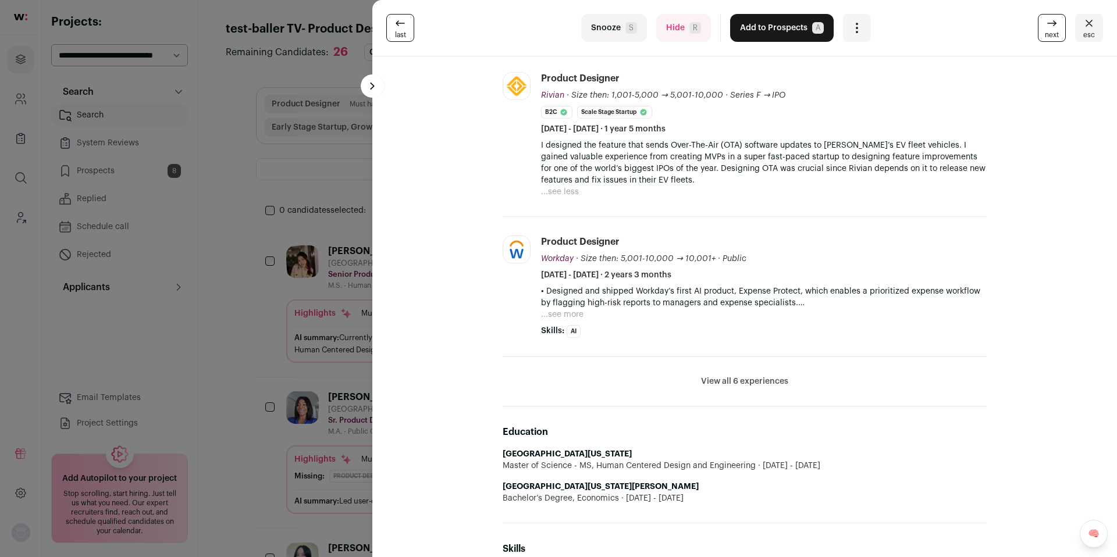
click at [552, 318] on button "...see more" at bounding box center [562, 315] width 42 height 12
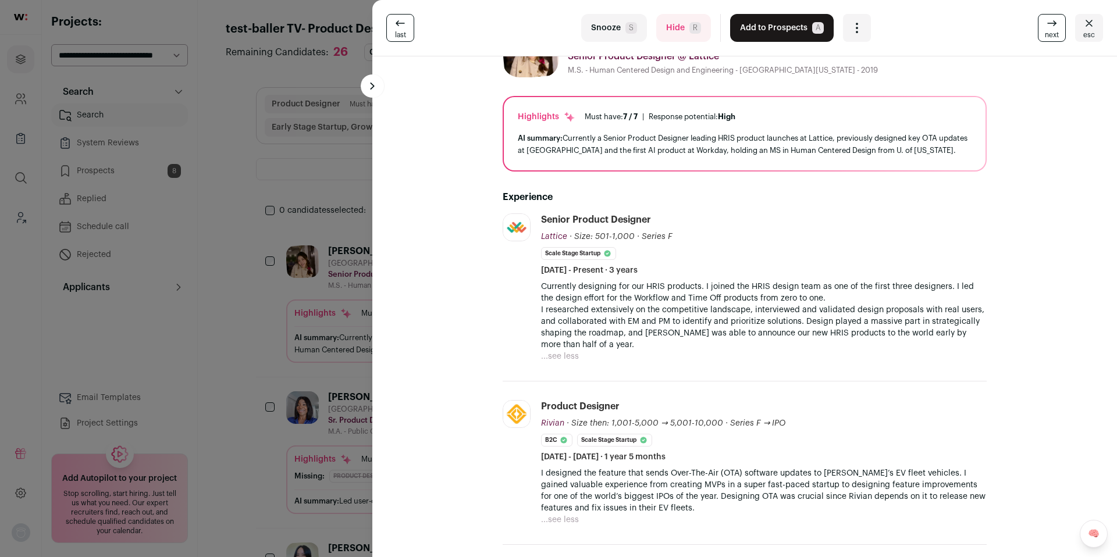
scroll to position [0, 0]
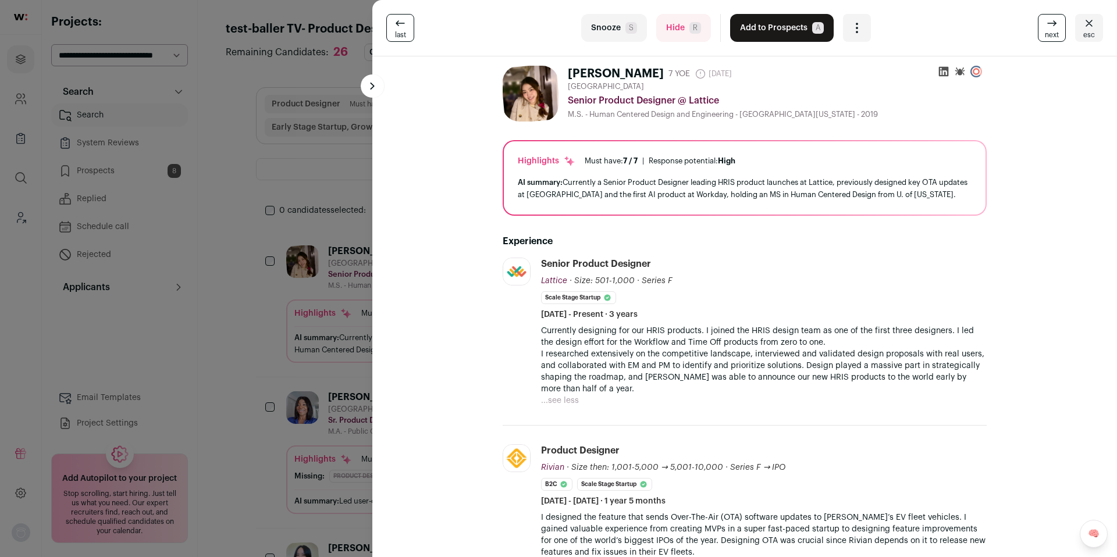
click at [778, 33] on button "Add to Prospects A" at bounding box center [782, 28] width 104 height 28
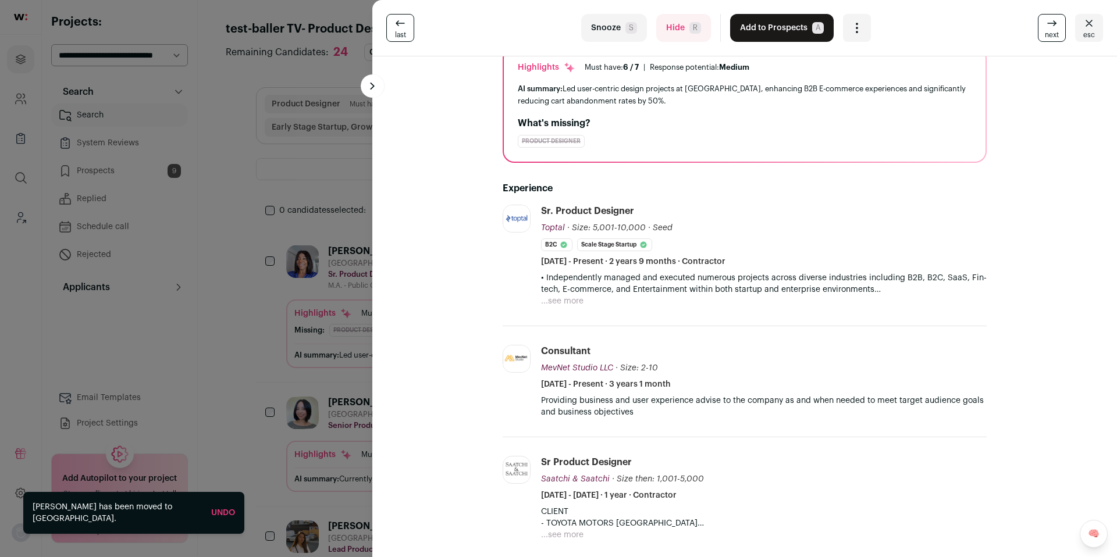
scroll to position [98, 0]
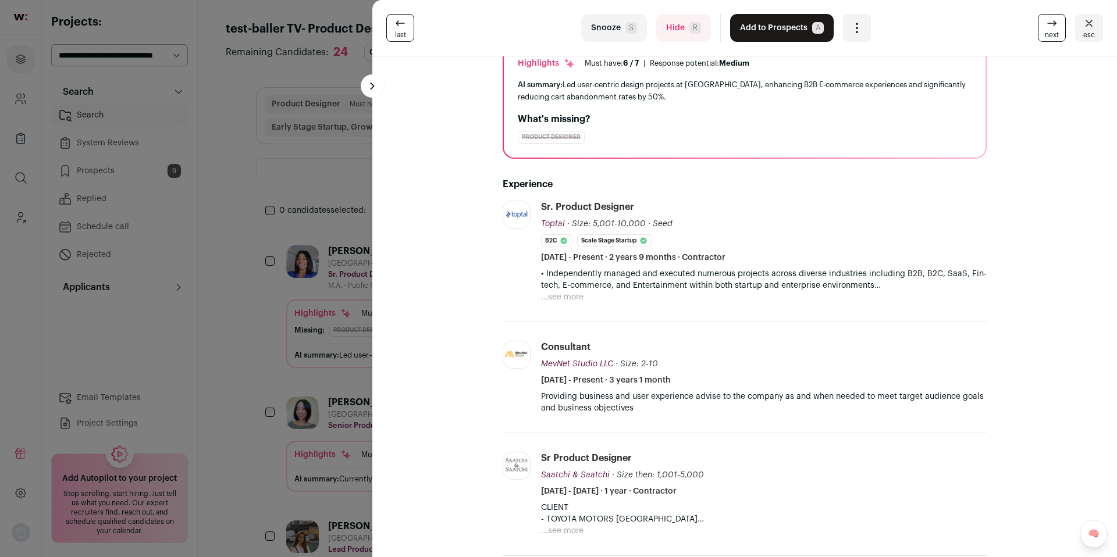
click at [690, 23] on span "R" at bounding box center [696, 28] width 12 height 12
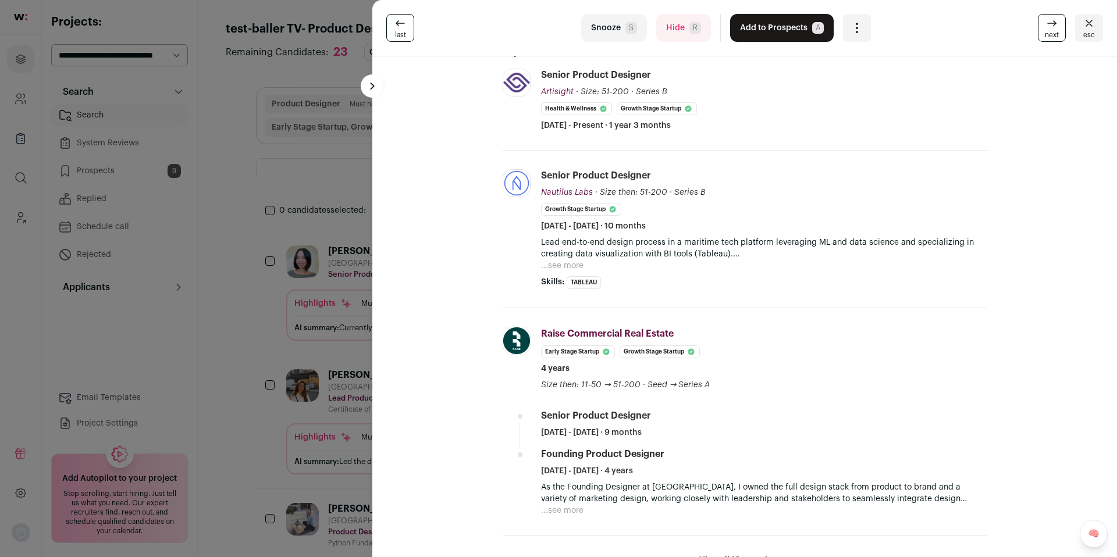
scroll to position [325, 0]
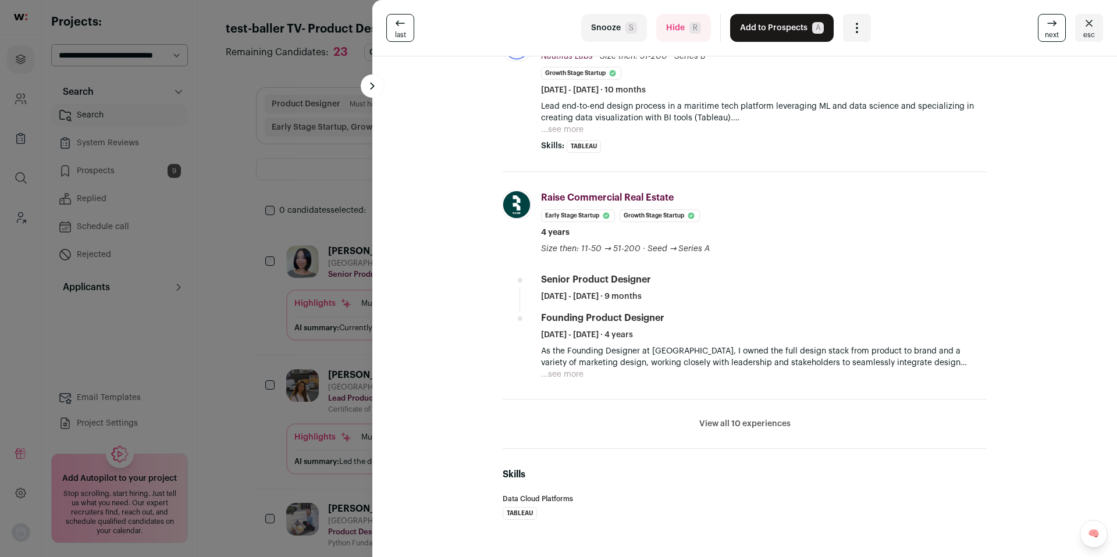
click at [729, 429] on button "View all 10 experiences" at bounding box center [744, 424] width 91 height 12
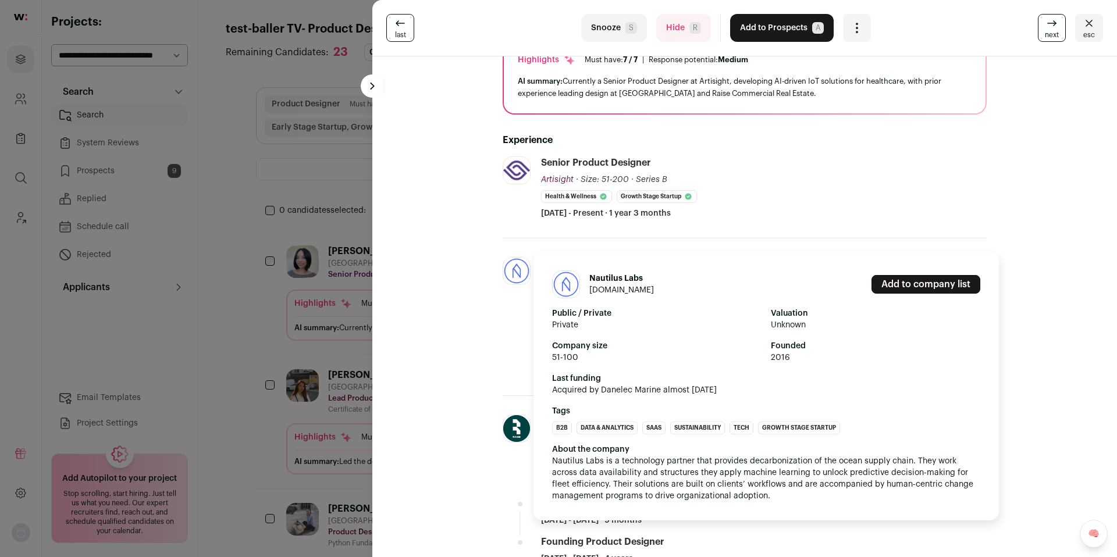
scroll to position [106, 0]
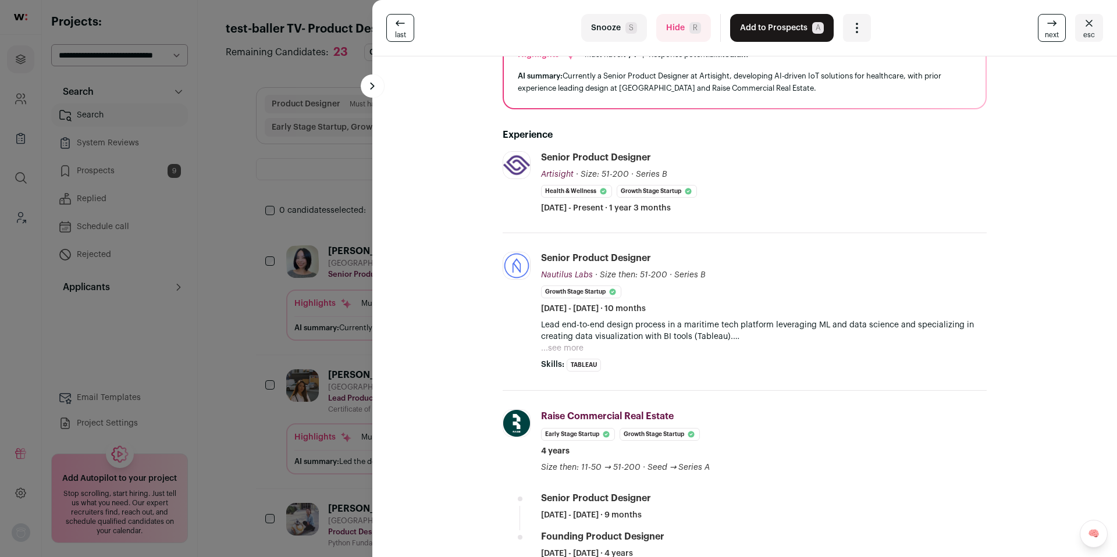
click at [751, 26] on button "Add to Prospects A" at bounding box center [782, 28] width 104 height 28
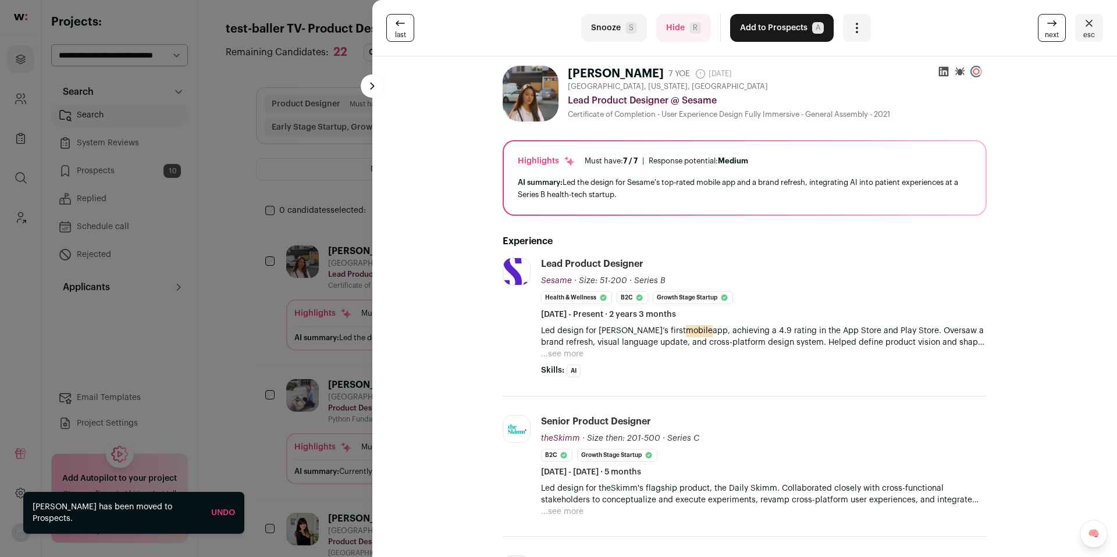
click at [770, 32] on button "Add to Prospects A" at bounding box center [782, 28] width 104 height 28
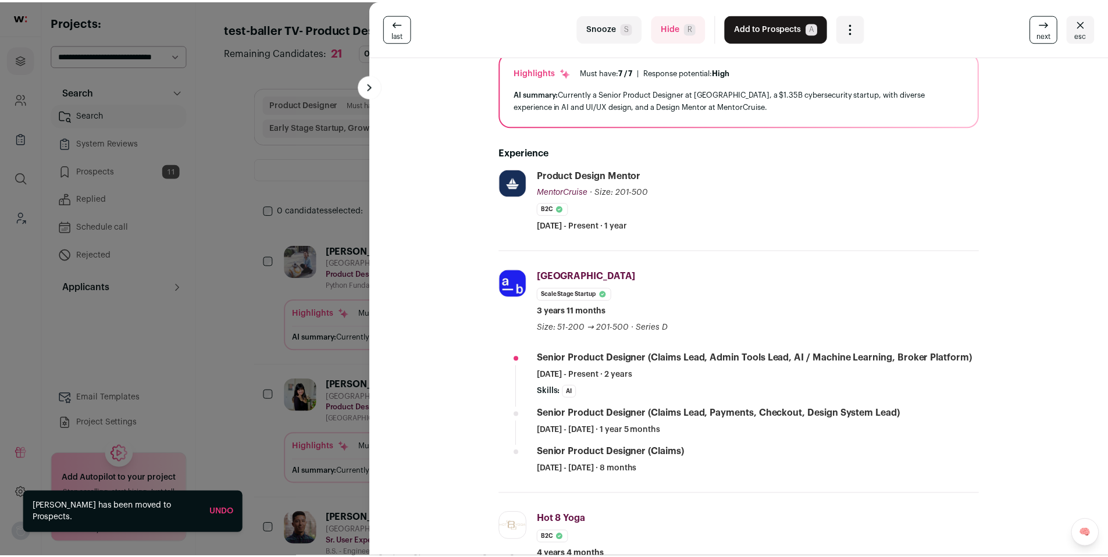
scroll to position [107, 0]
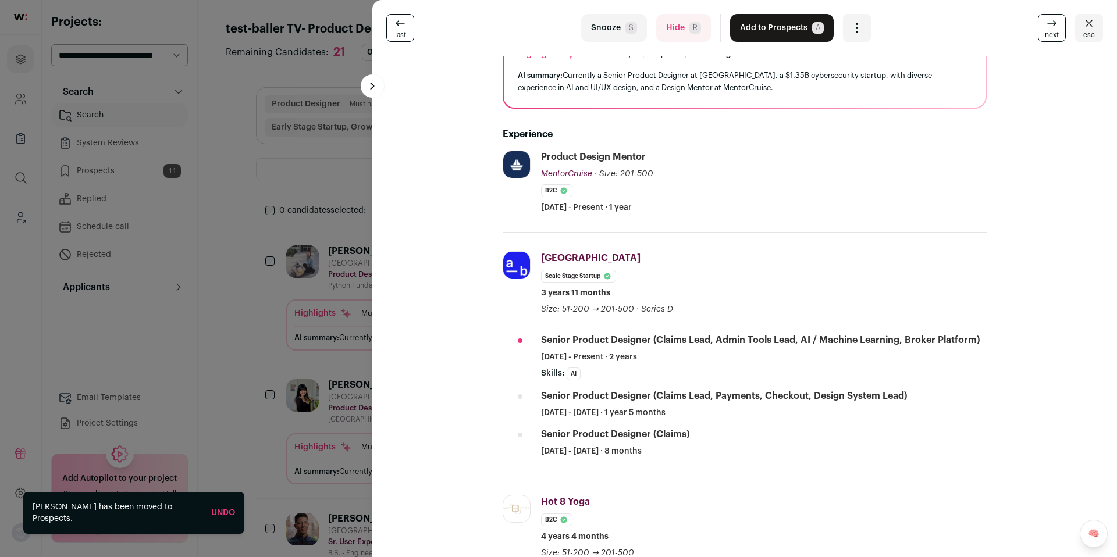
click at [748, 38] on button "Add to Prospects A" at bounding box center [782, 28] width 104 height 28
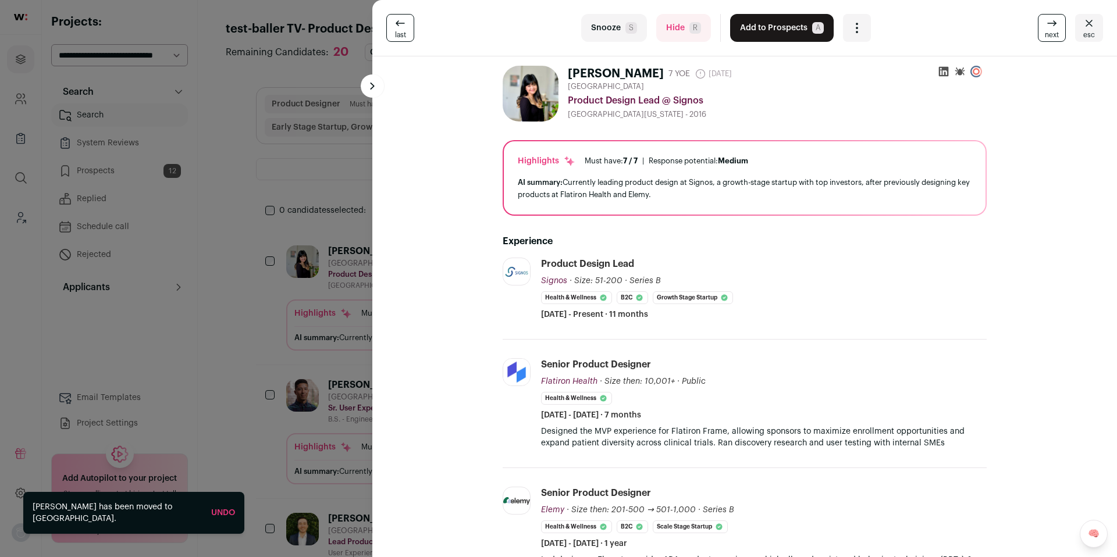
click at [764, 33] on button "Add to Prospects A" at bounding box center [782, 28] width 104 height 28
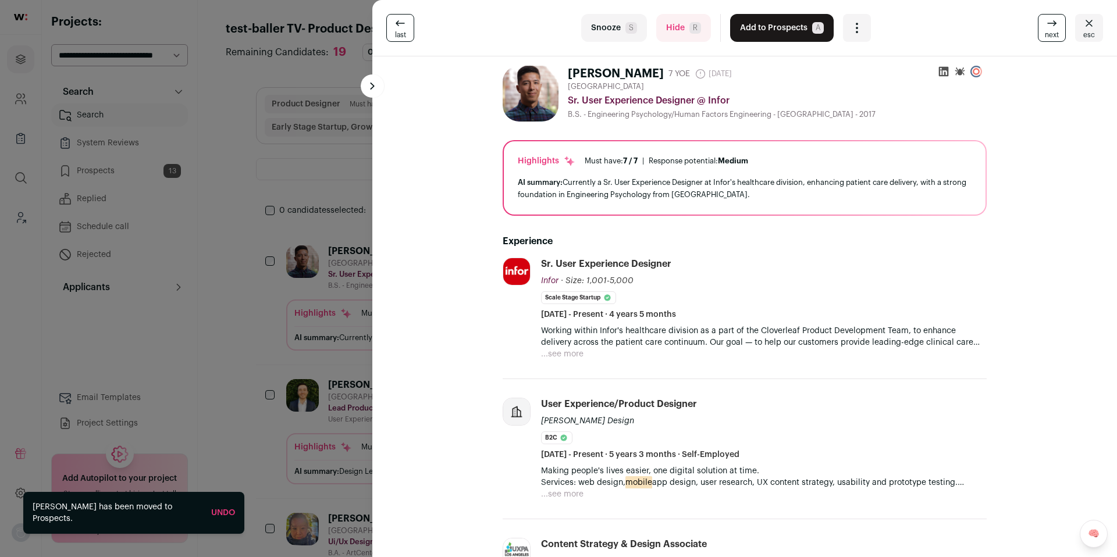
click at [276, 268] on div "last Snooze S Hide R Add to Prospects A Are you sure? Cuauhtémoc López is alrea…" at bounding box center [558, 278] width 1117 height 557
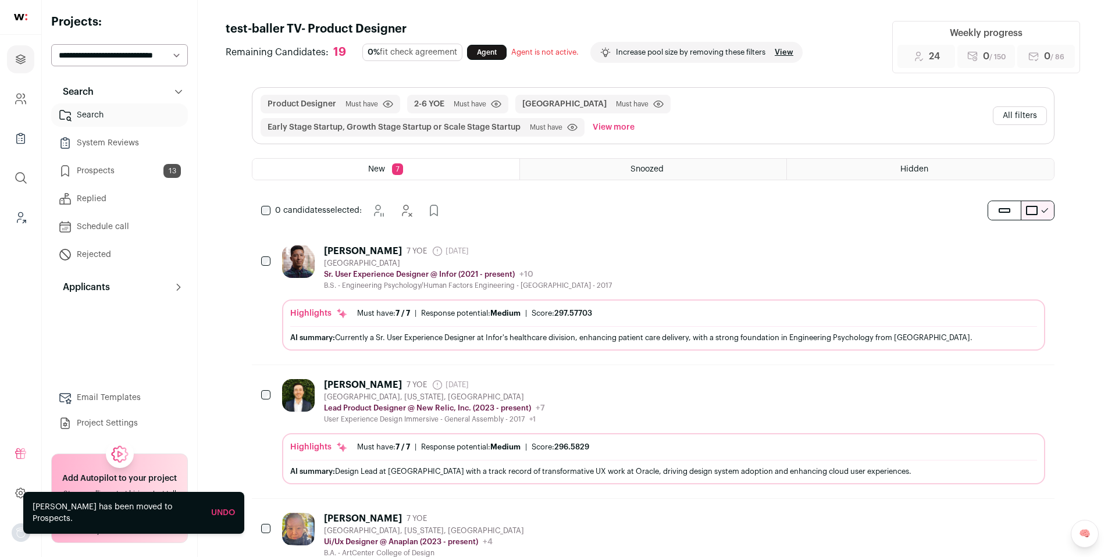
click at [145, 167] on link "Prospects 13" at bounding box center [119, 170] width 137 height 23
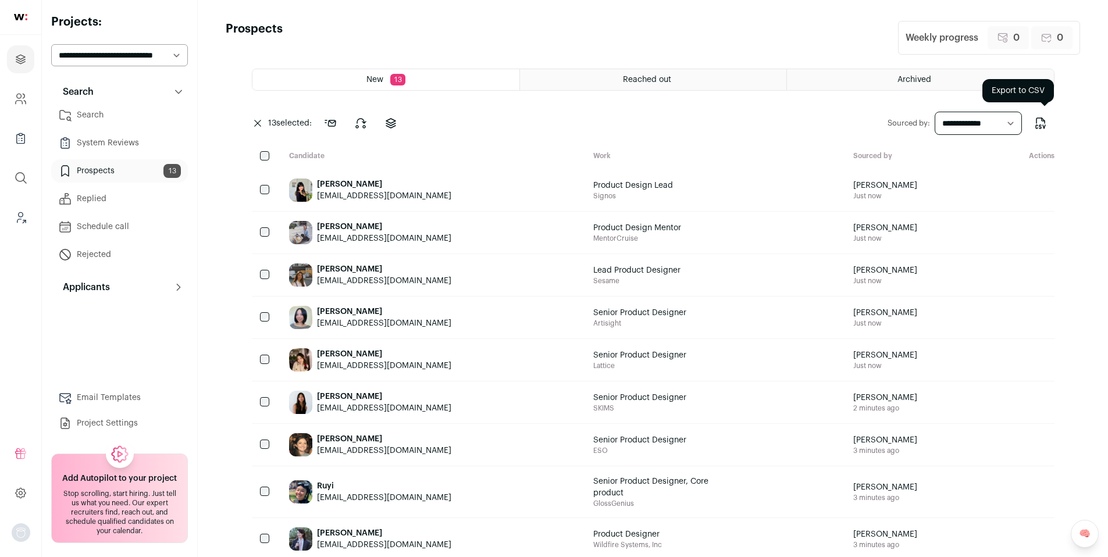
click at [1039, 124] on icon "Export to CSV" at bounding box center [1041, 123] width 14 height 14
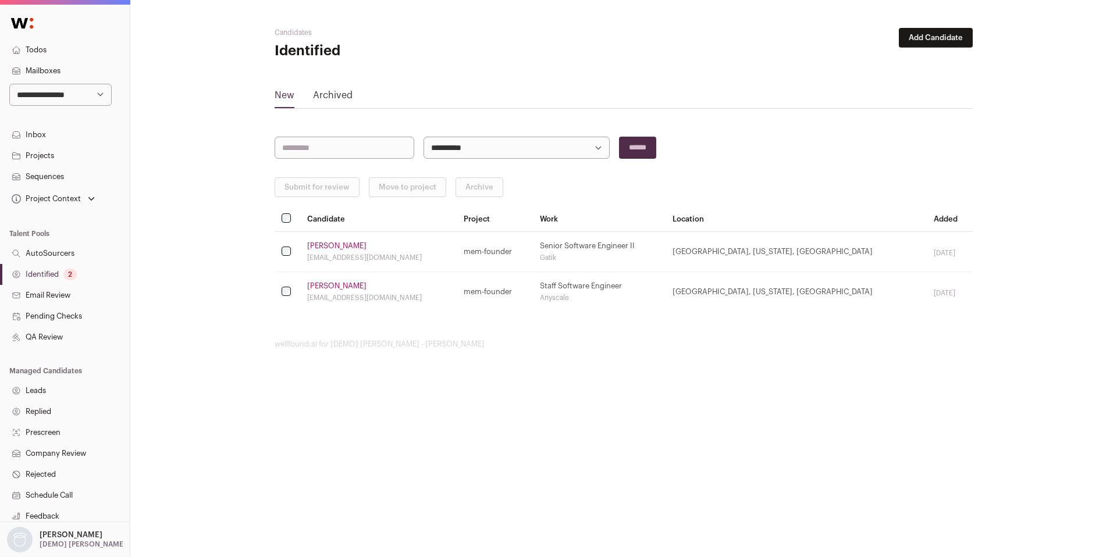
click at [76, 98] on select "**********" at bounding box center [60, 95] width 102 height 22
select select "***"
click at [9, 84] on select "**********" at bounding box center [60, 95] width 102 height 22
click at [49, 94] on select "**********" at bounding box center [60, 95] width 102 height 22
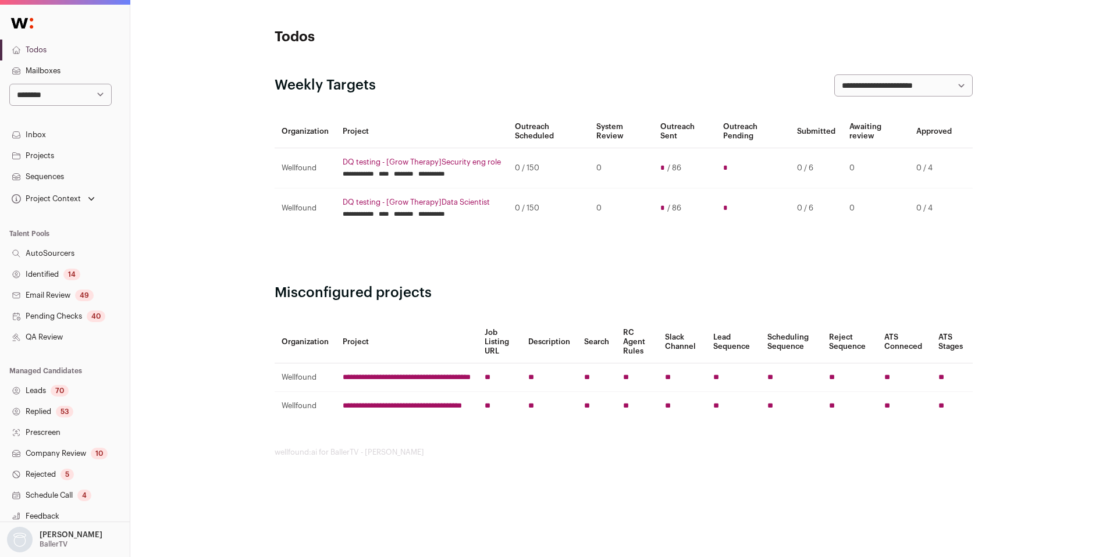
click at [52, 273] on link "Identified 14" at bounding box center [65, 274] width 130 height 21
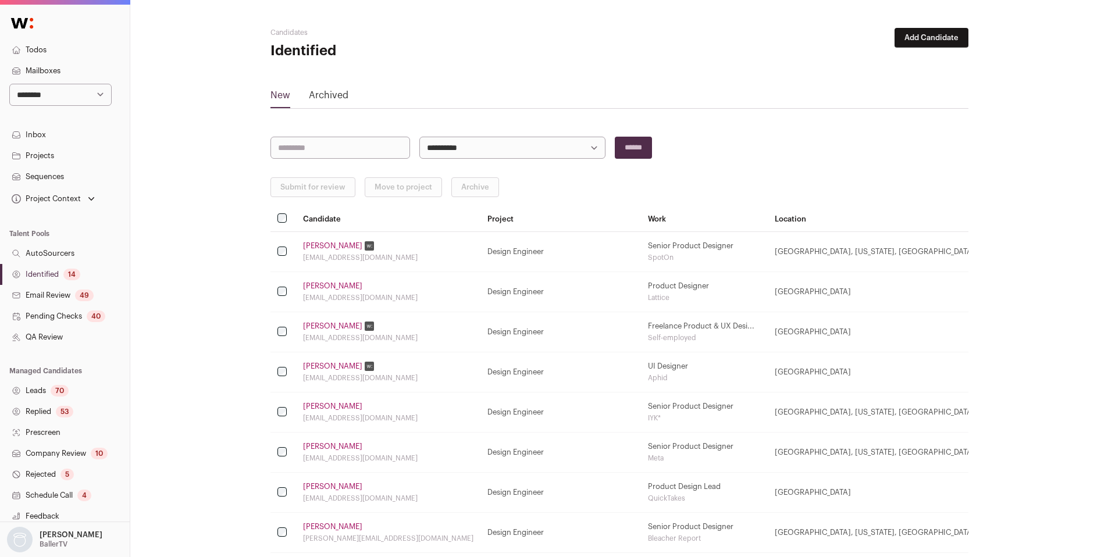
click at [922, 42] on button "Add Candidate" at bounding box center [932, 38] width 74 height 20
click at [891, 83] on link "From CSV file" at bounding box center [901, 82] width 140 height 19
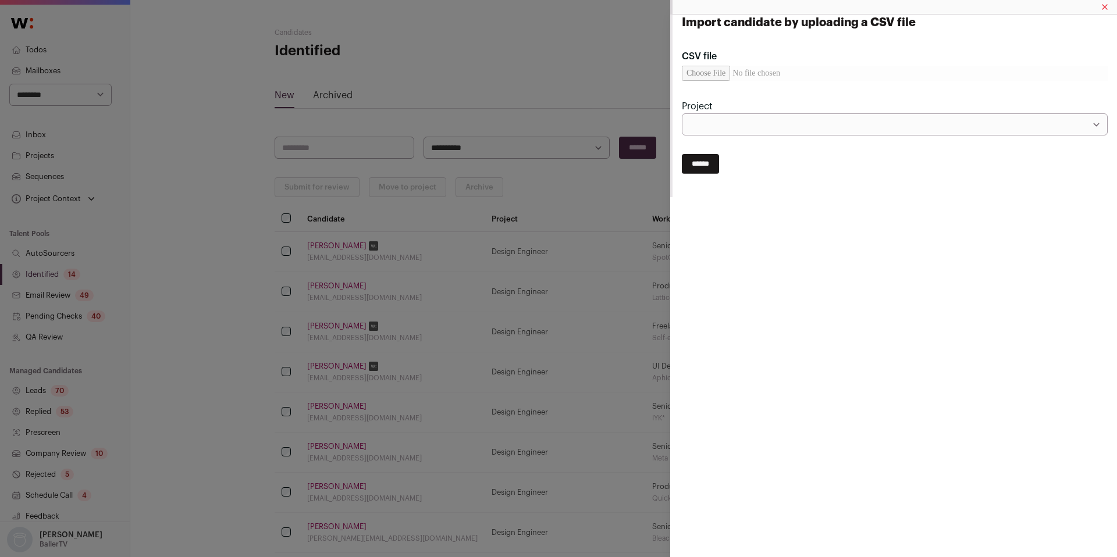
click at [730, 73] on input "CSV file" at bounding box center [895, 73] width 426 height 15
type input "**********"
click at [709, 115] on select "**********" at bounding box center [895, 124] width 426 height 22
select select "*****"
click at [682, 113] on select "**********" at bounding box center [895, 124] width 426 height 22
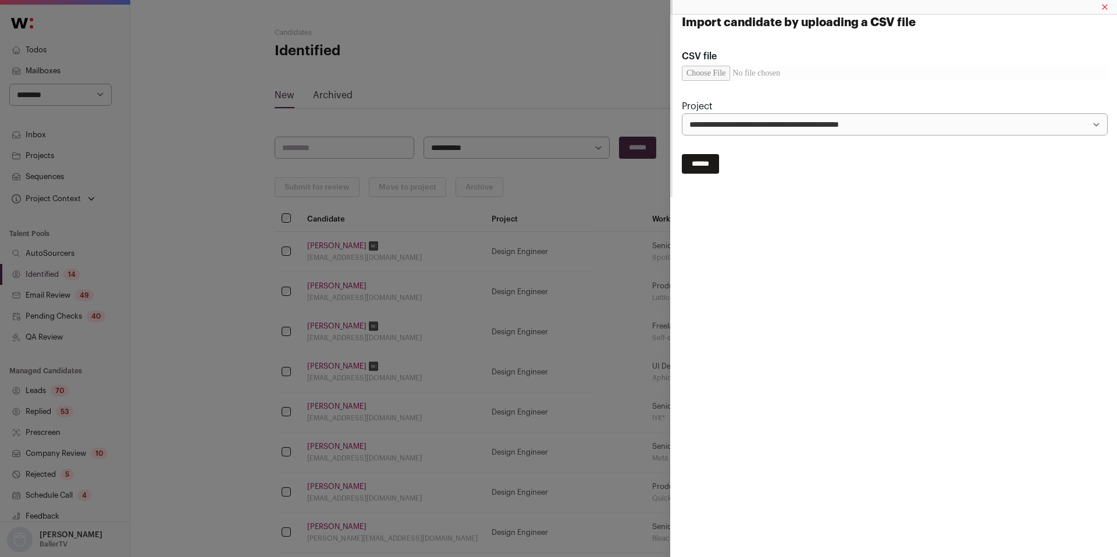
click at [707, 168] on input "******" at bounding box center [700, 164] width 37 height 20
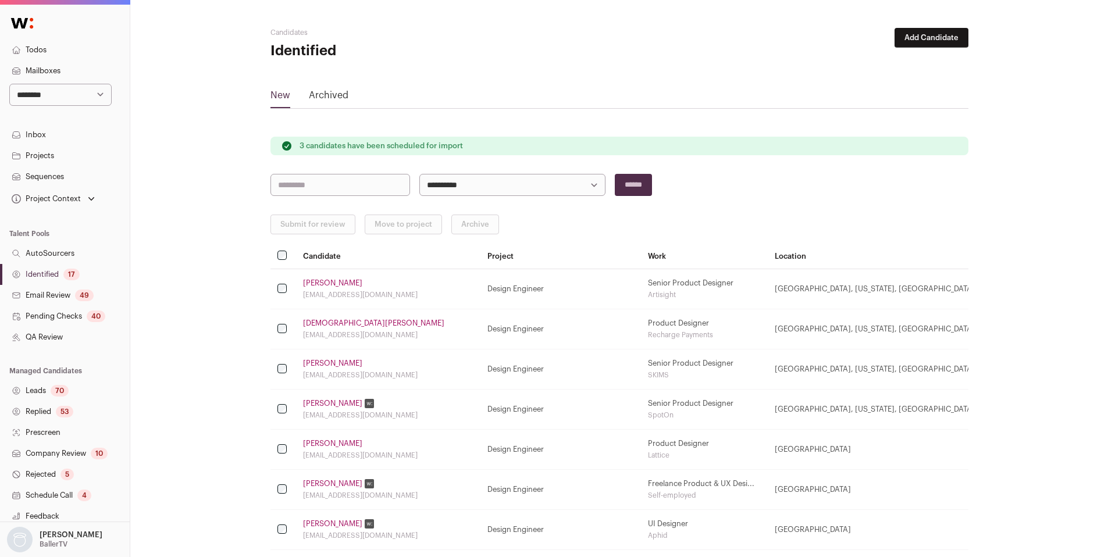
click at [56, 273] on link "Identified 17" at bounding box center [65, 274] width 130 height 21
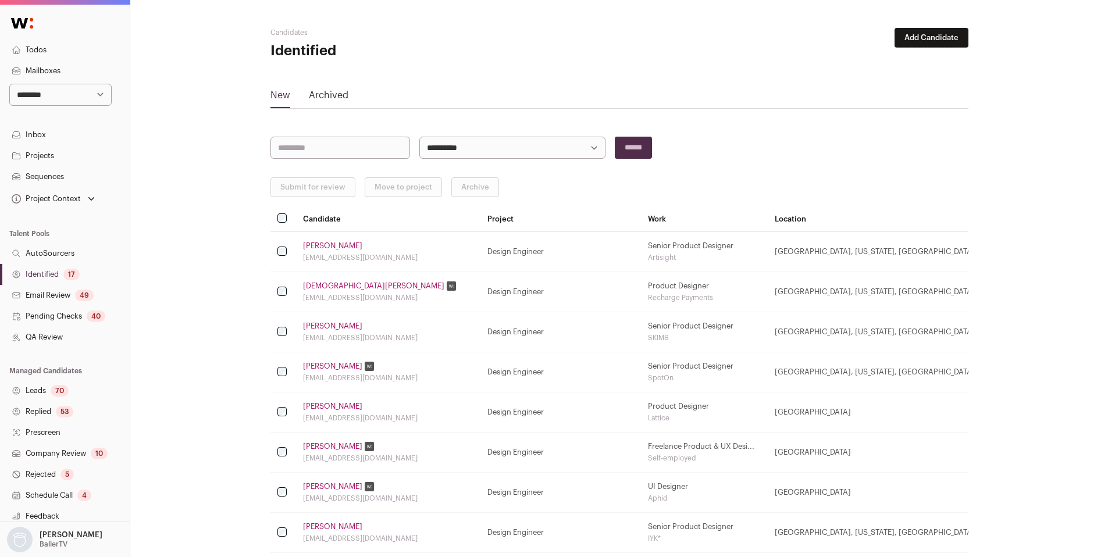
click at [557, 151] on select "**********" at bounding box center [513, 148] width 186 height 22
select select "*****"
click at [420, 137] on select "**********" at bounding box center [513, 148] width 186 height 22
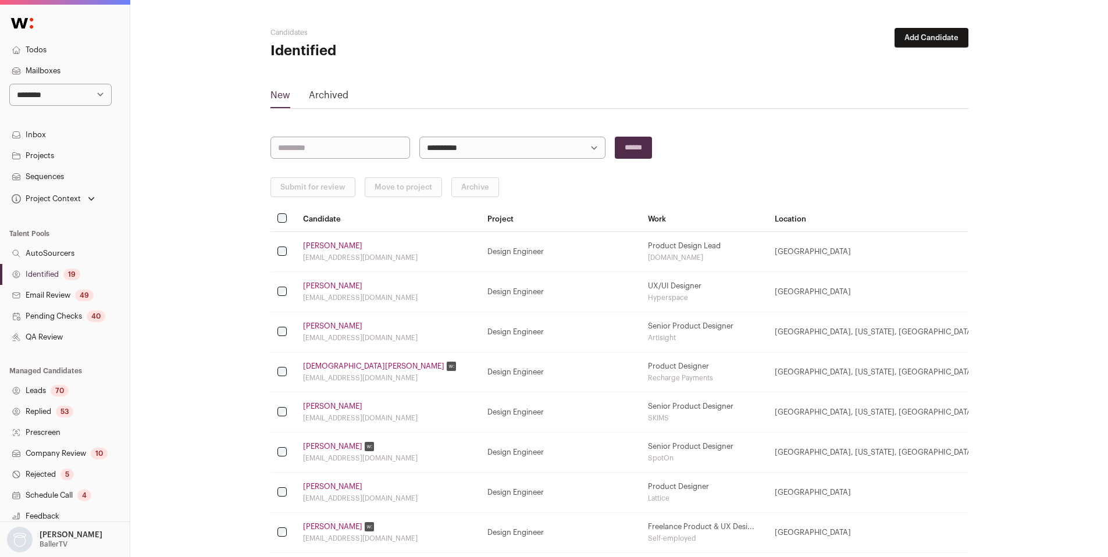
click at [71, 272] on div "19" at bounding box center [71, 275] width 17 height 12
click at [523, 159] on main "**********" at bounding box center [620, 530] width 698 height 1060
click at [523, 151] on select "**********" at bounding box center [513, 148] width 186 height 22
select select "*****"
click at [420, 137] on select "**********" at bounding box center [513, 148] width 186 height 22
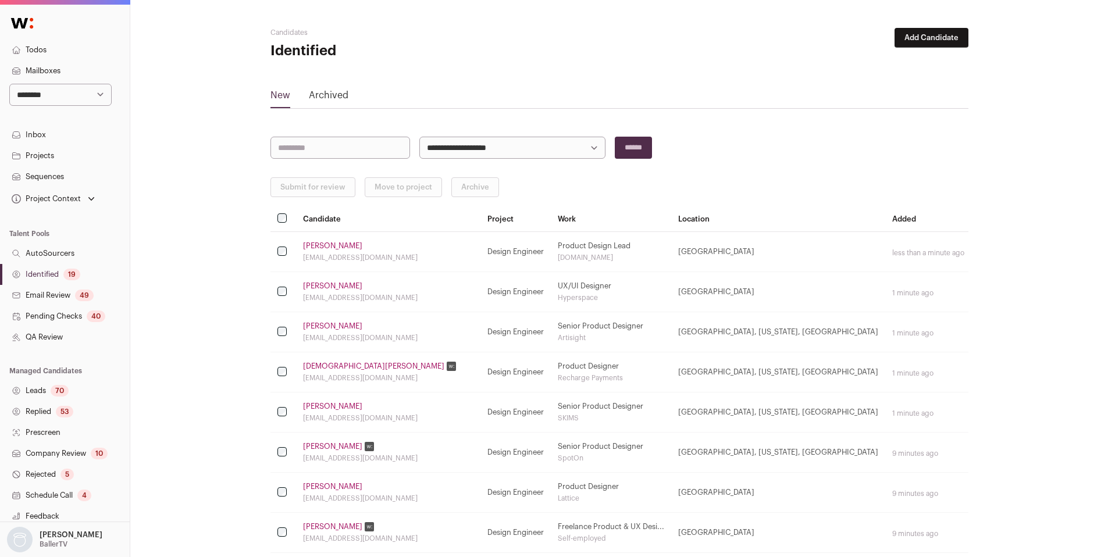
click at [43, 272] on link "Identified 19" at bounding box center [65, 274] width 130 height 21
select select "*****"
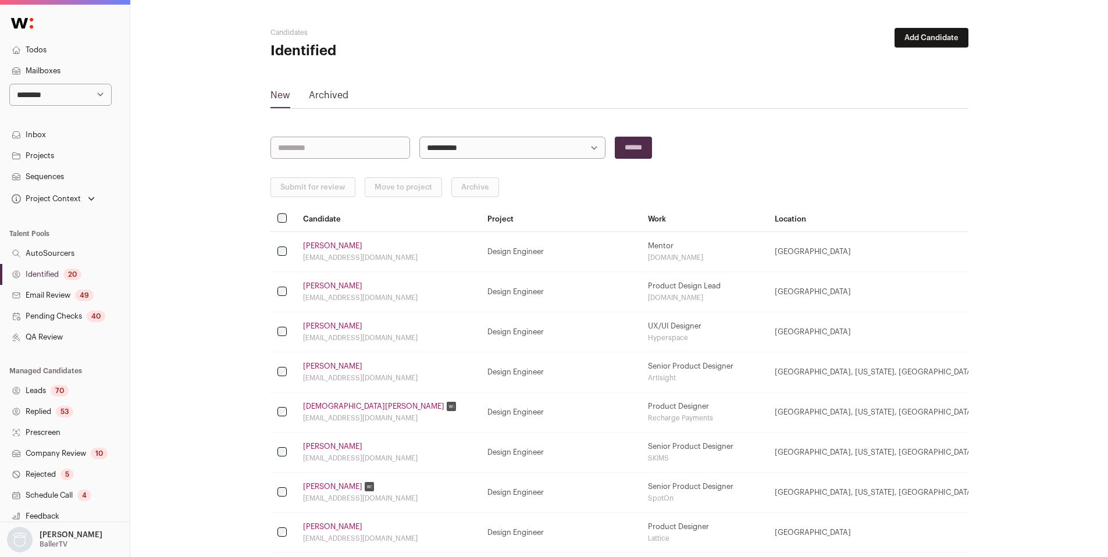
click at [453, 147] on select "**********" at bounding box center [513, 148] width 186 height 22
select select "*****"
click at [420, 137] on select "**********" at bounding box center [513, 148] width 186 height 22
click at [65, 272] on div "20" at bounding box center [72, 275] width 18 height 12
select select "*****"
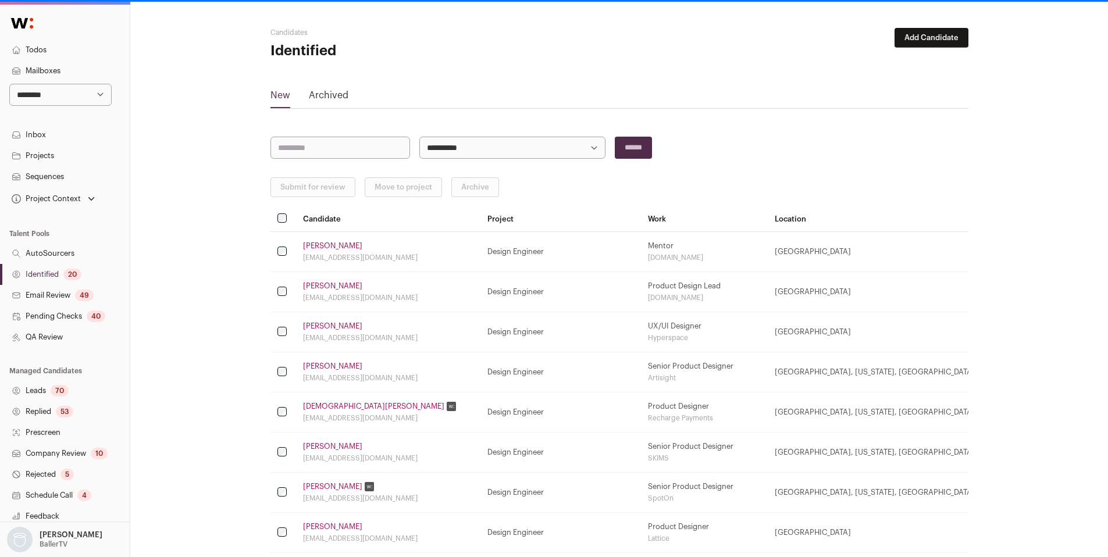
click at [472, 149] on select "**********" at bounding box center [513, 148] width 186 height 22
click at [65, 273] on div "20" at bounding box center [72, 275] width 18 height 12
select select "*****"
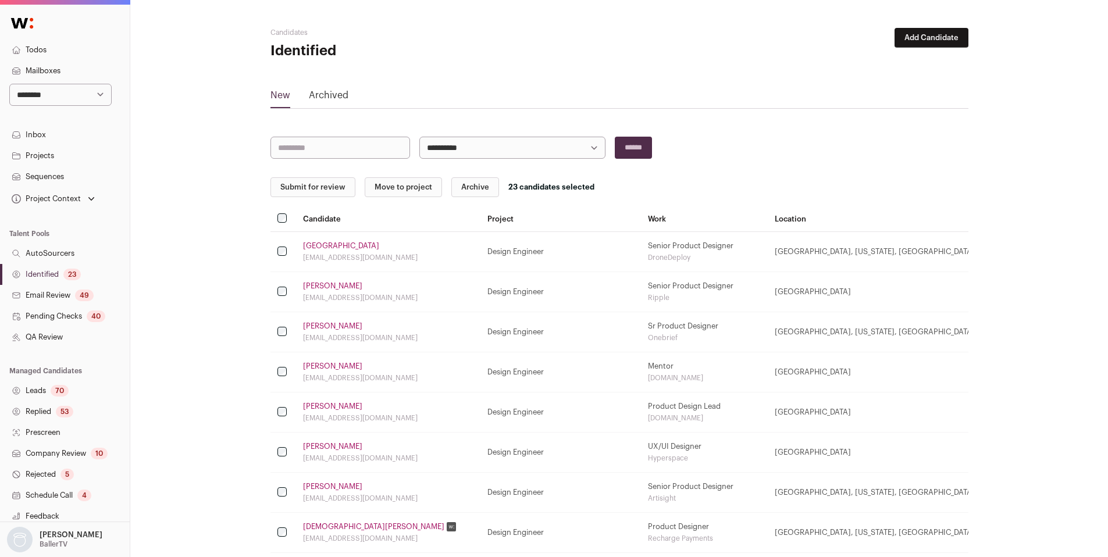
click at [305, 191] on button "Submit for review" at bounding box center [313, 187] width 85 height 20
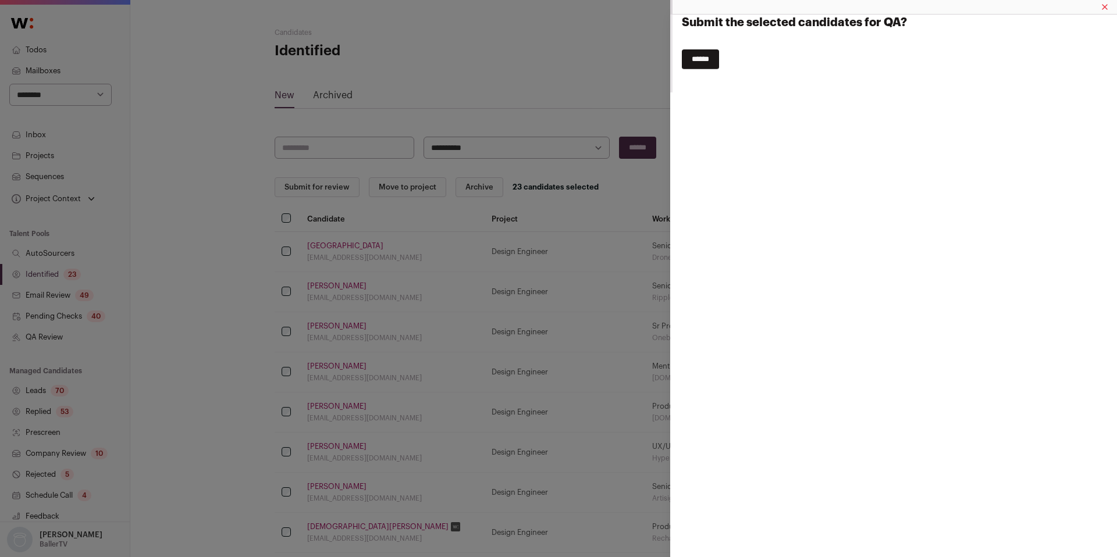
click at [687, 64] on input "******" at bounding box center [700, 59] width 37 height 20
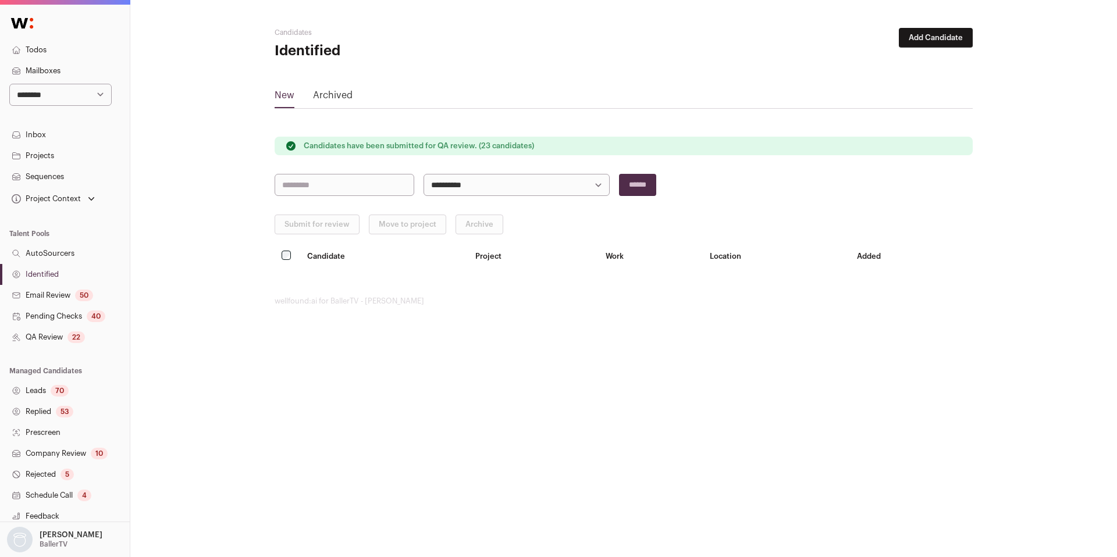
click at [38, 339] on link "QA Review 22" at bounding box center [65, 337] width 130 height 21
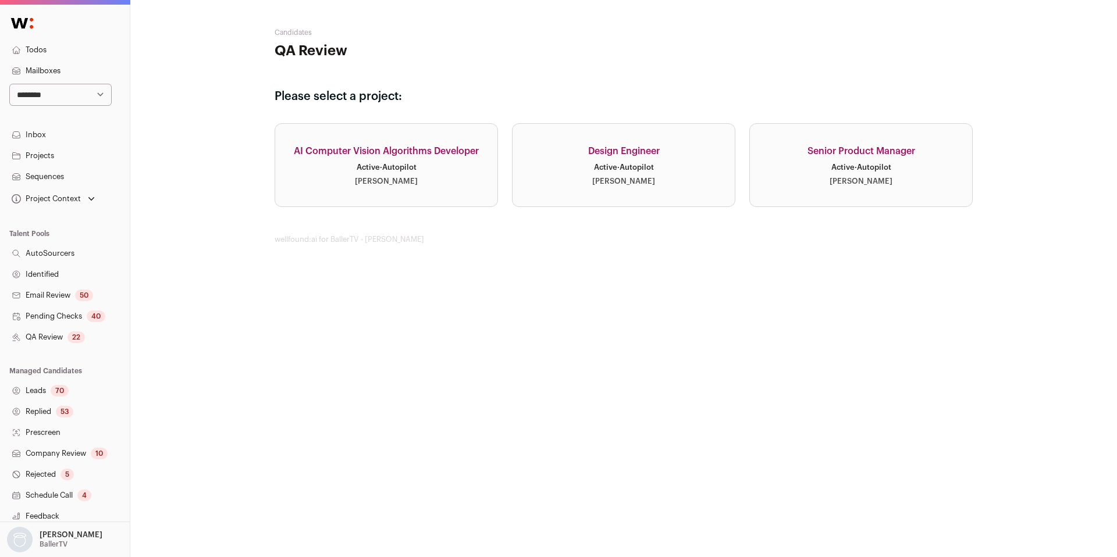
click at [425, 187] on link "AI Computer Vision Algorithms Developer Active · Autopilot [PERSON_NAME]" at bounding box center [386, 165] width 223 height 84
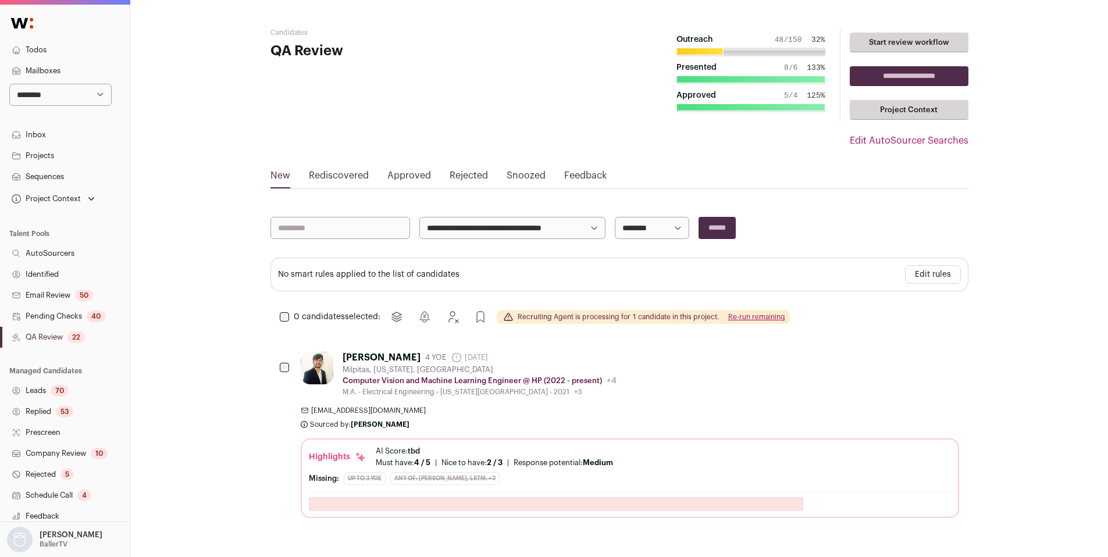
click at [418, 179] on link "Approved" at bounding box center [410, 178] width 44 height 19
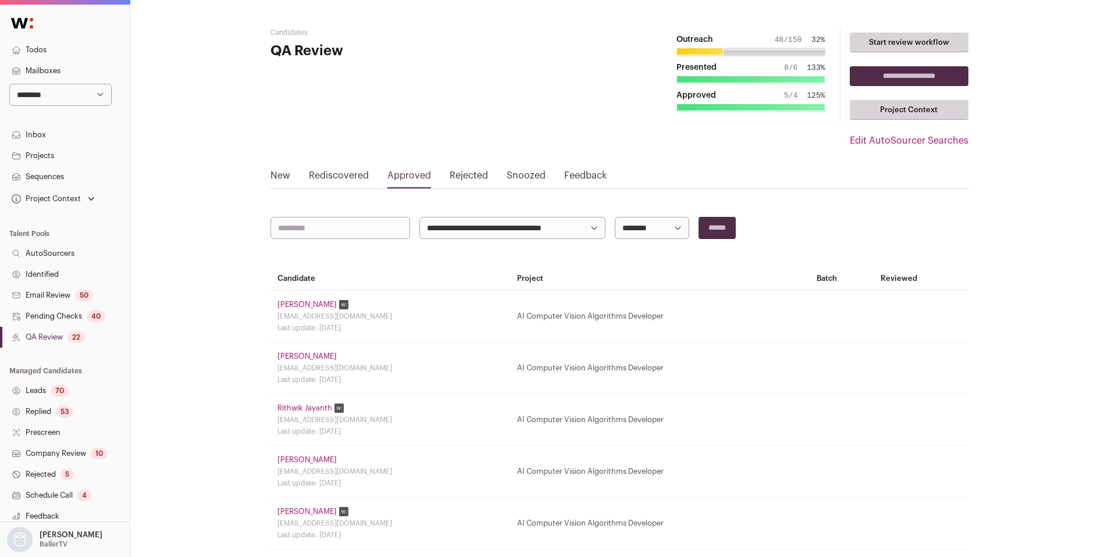
click at [64, 453] on link "Company Review 10" at bounding box center [65, 453] width 130 height 21
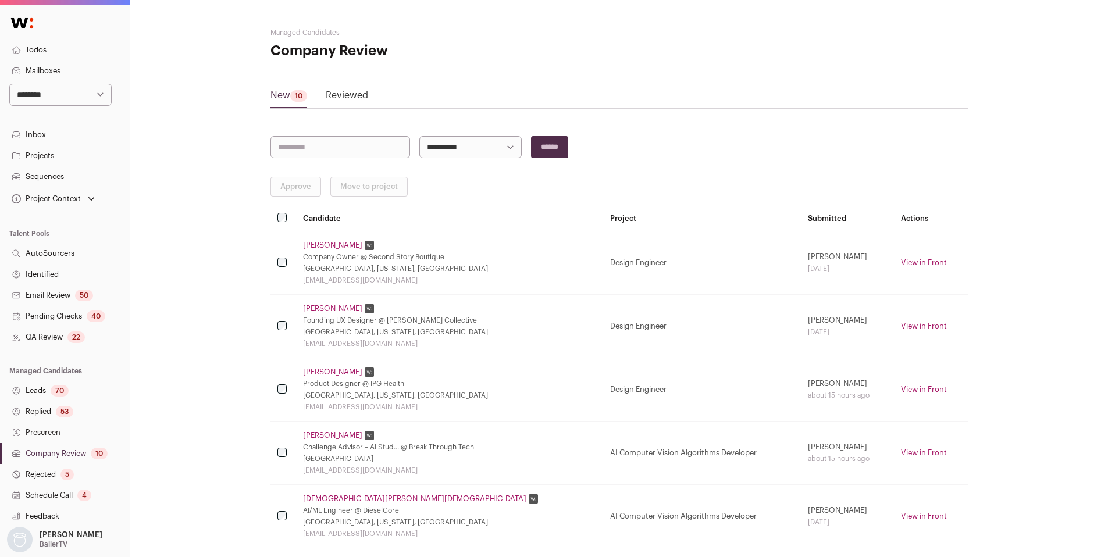
click at [341, 87] on main "**********" at bounding box center [620, 465] width 698 height 930
click at [341, 91] on link "Reviewed" at bounding box center [347, 97] width 42 height 19
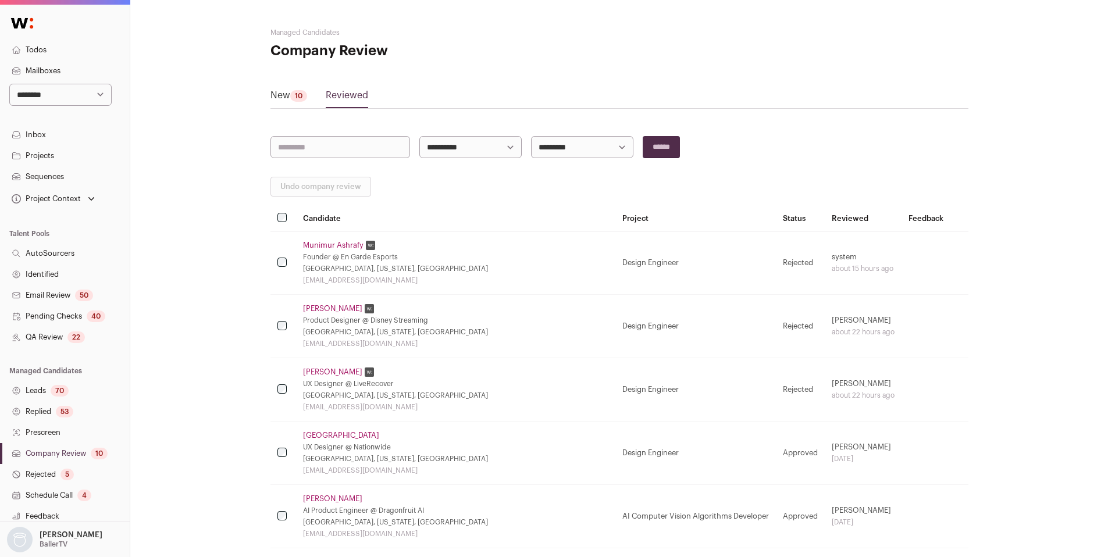
click at [286, 97] on link "New 10" at bounding box center [289, 97] width 37 height 19
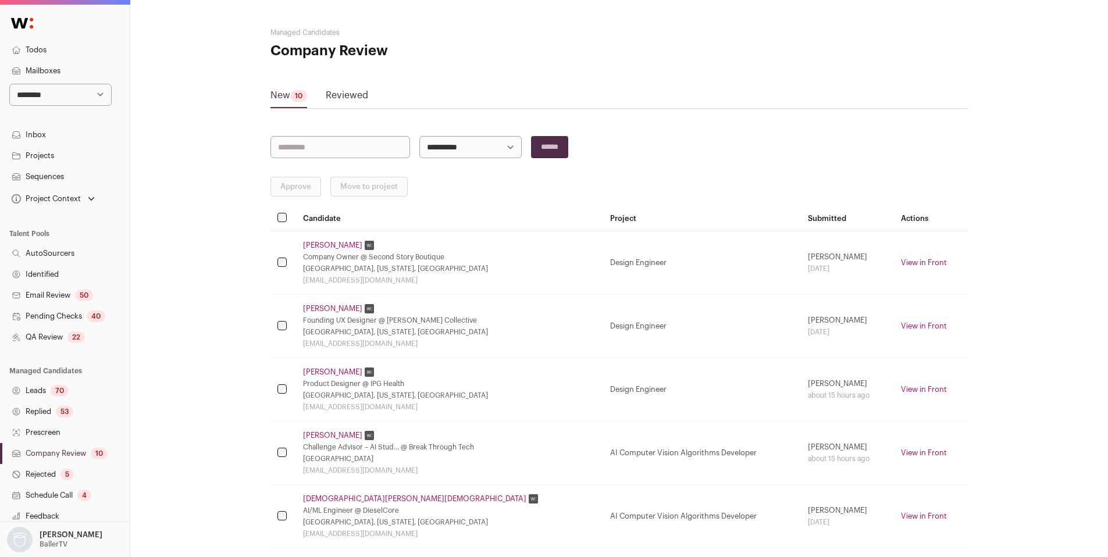
click at [328, 243] on link "[PERSON_NAME]" at bounding box center [332, 245] width 59 height 9
click at [326, 244] on link "[PERSON_NAME]" at bounding box center [332, 245] width 59 height 9
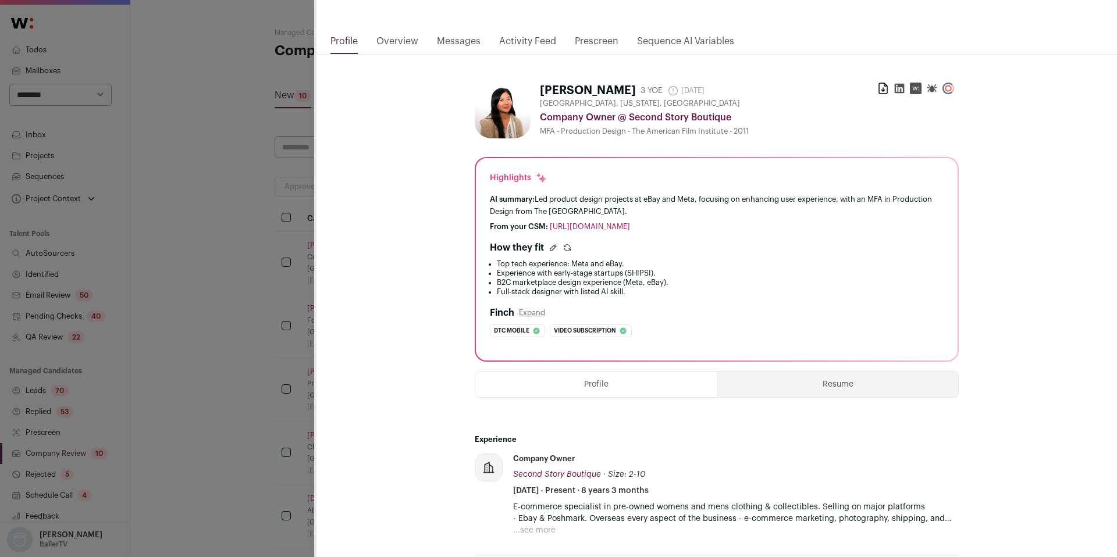
scroll to position [97, 0]
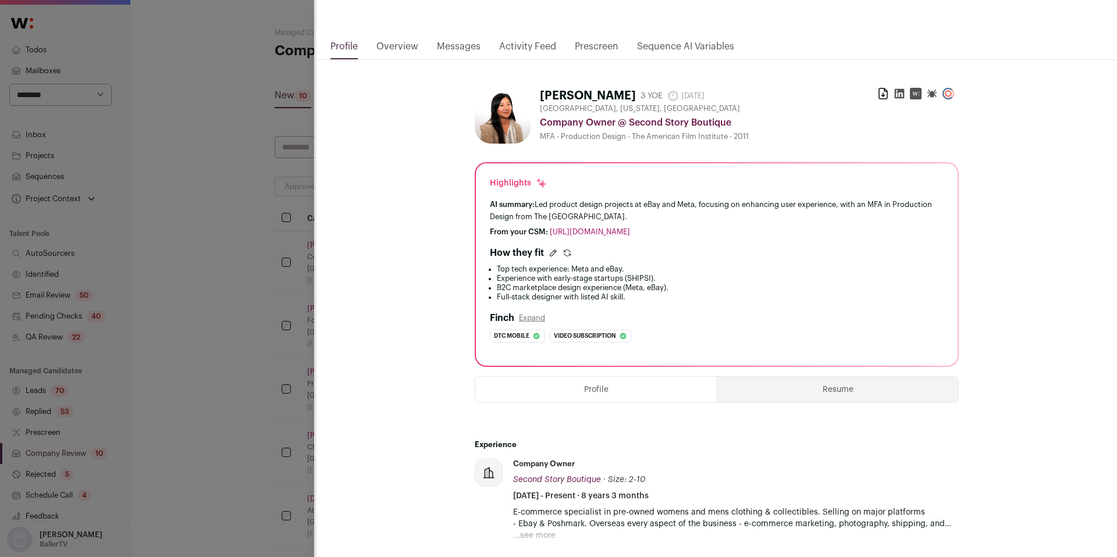
click at [539, 46] on link "Activity Feed" at bounding box center [527, 50] width 57 height 20
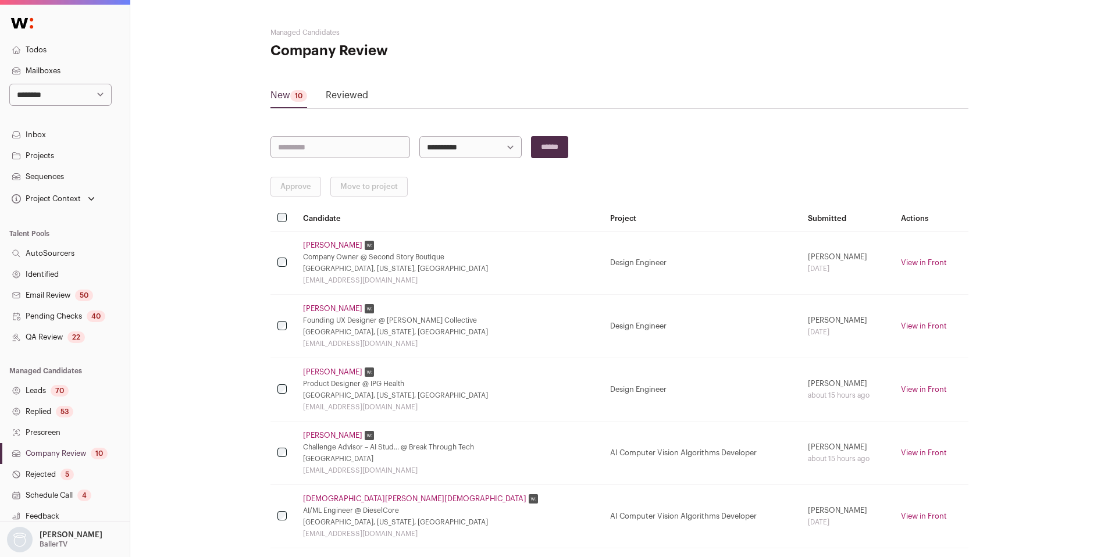
click at [326, 311] on link "[PERSON_NAME]" at bounding box center [332, 308] width 59 height 9
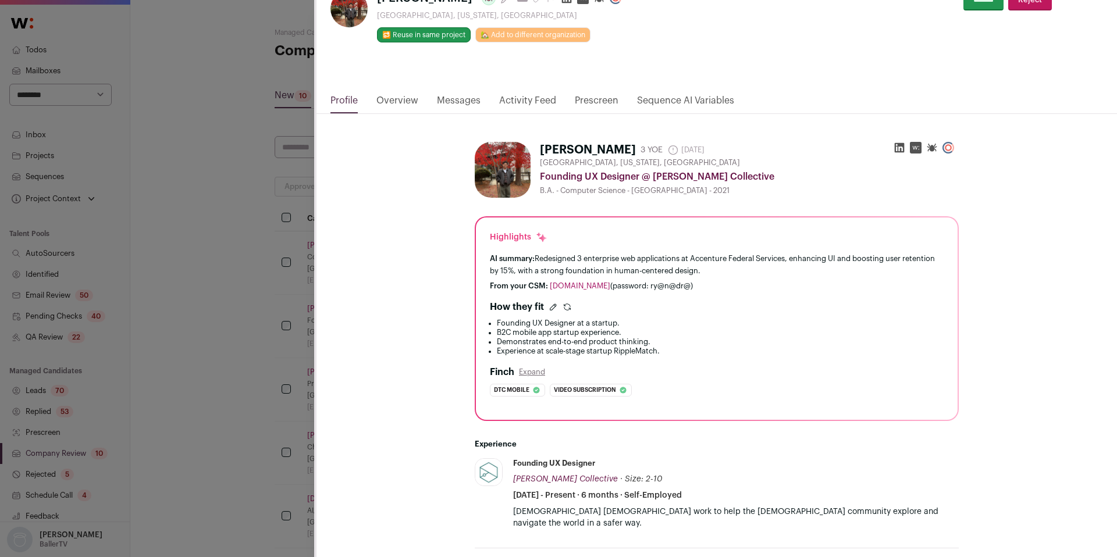
scroll to position [49, 0]
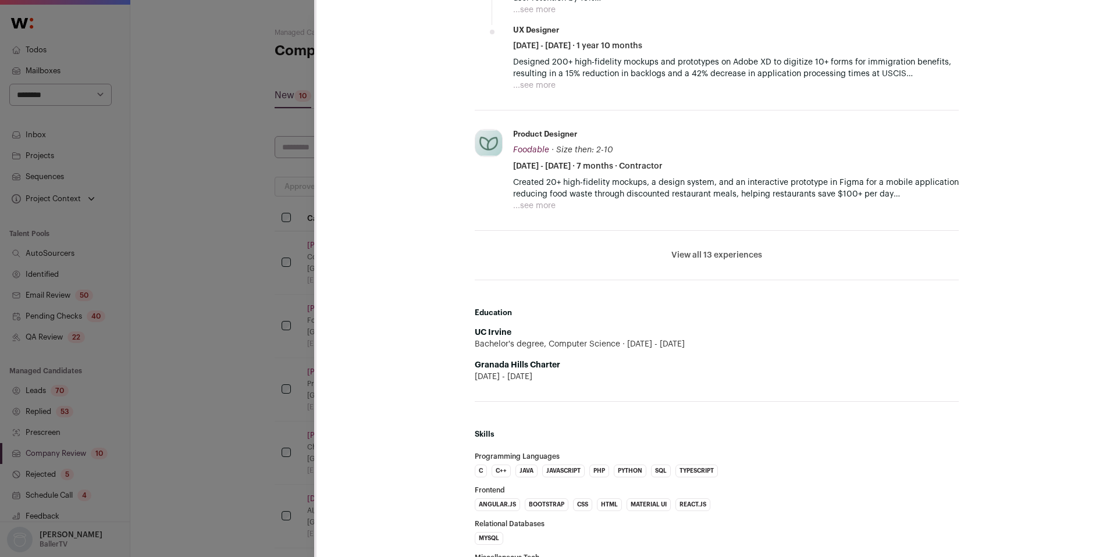
scroll to position [731, 0]
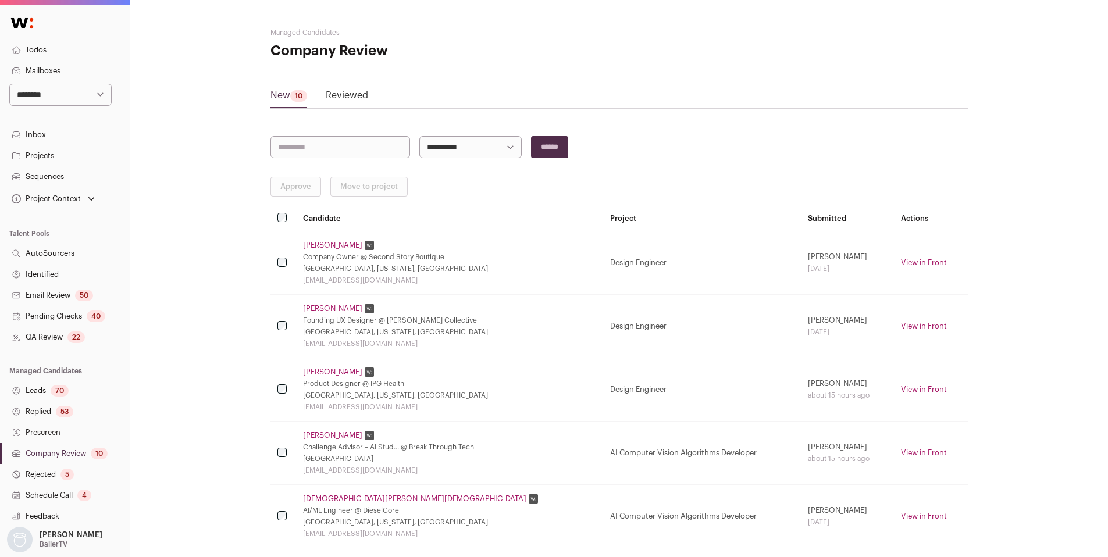
click at [358, 96] on link "Reviewed" at bounding box center [347, 97] width 42 height 19
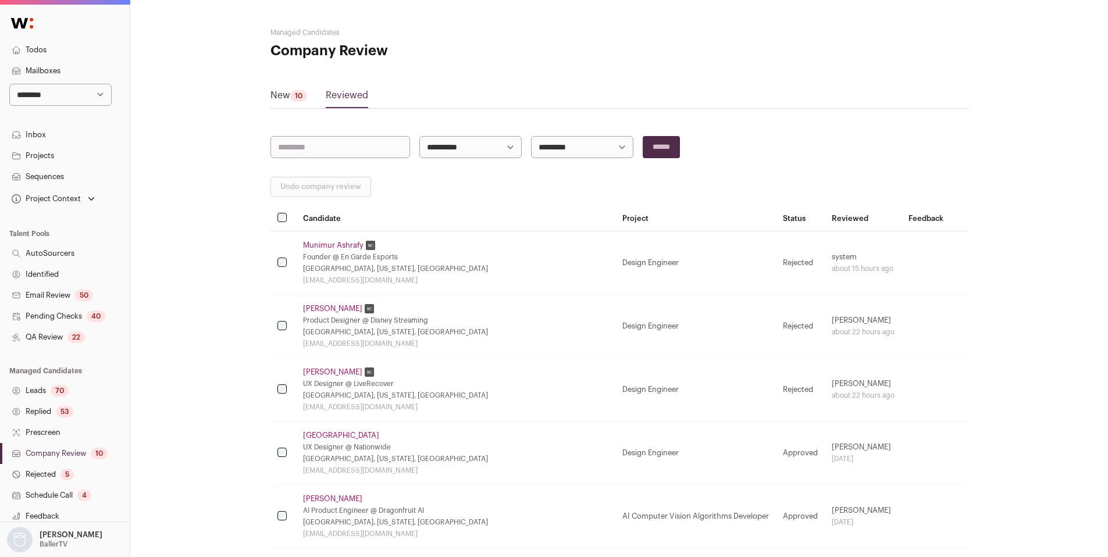
click at [326, 244] on link "Munimur Ashrafy" at bounding box center [333, 245] width 61 height 9
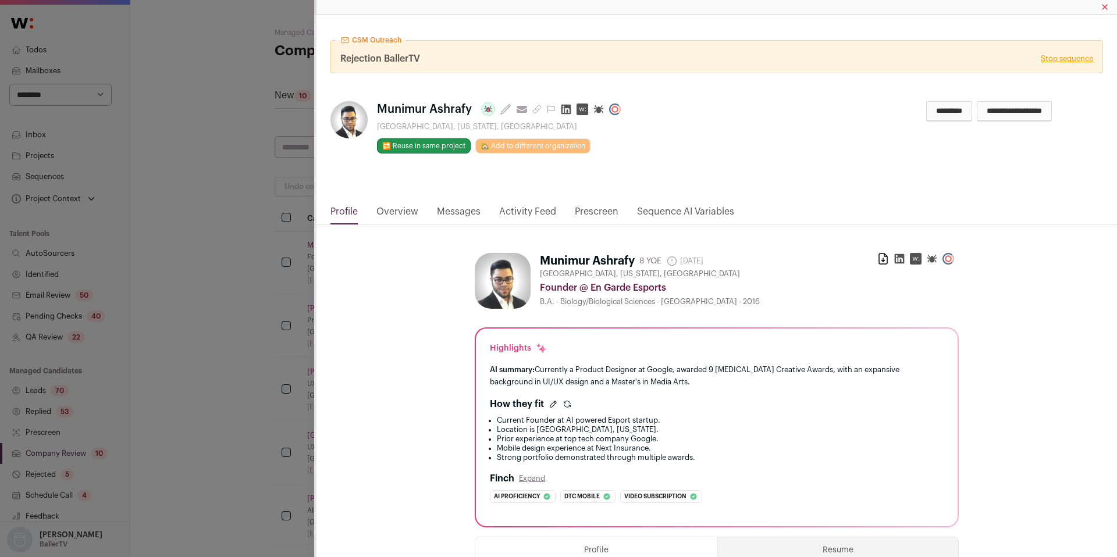
click at [518, 213] on link "Activity Feed" at bounding box center [527, 215] width 57 height 20
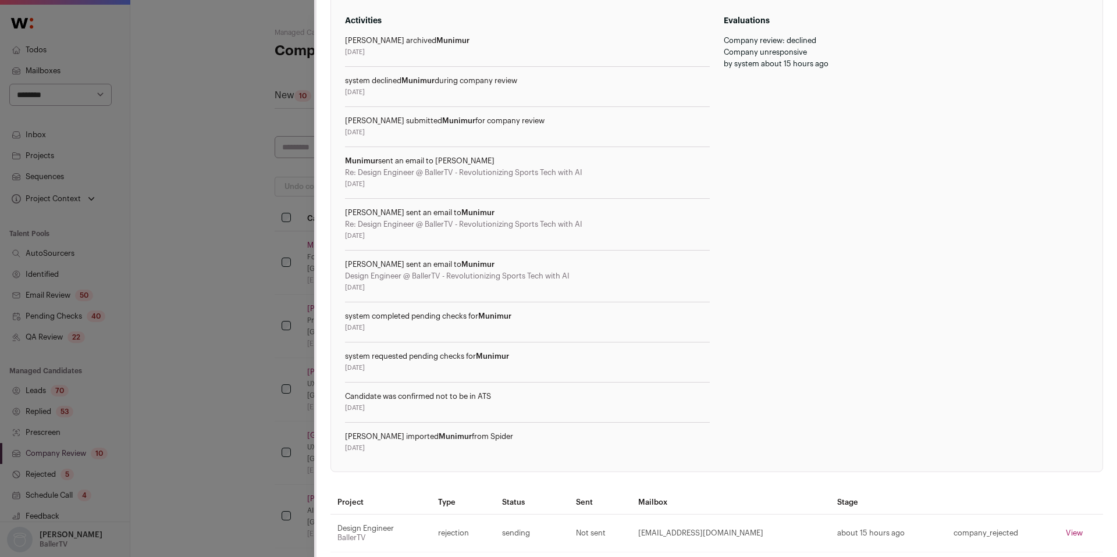
scroll to position [313, 0]
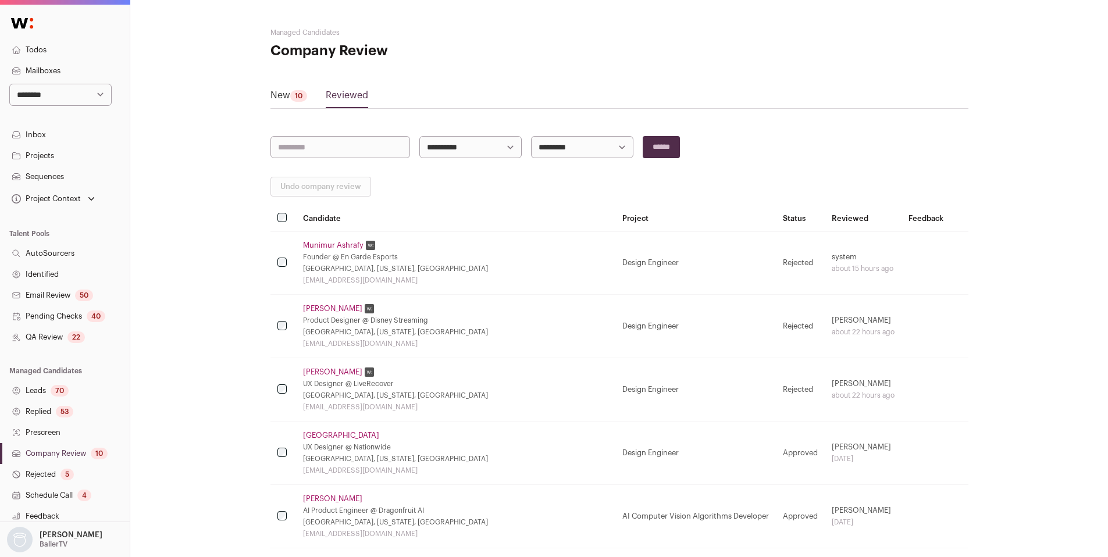
click at [326, 436] on link "[GEOGRAPHIC_DATA]" at bounding box center [341, 435] width 76 height 9
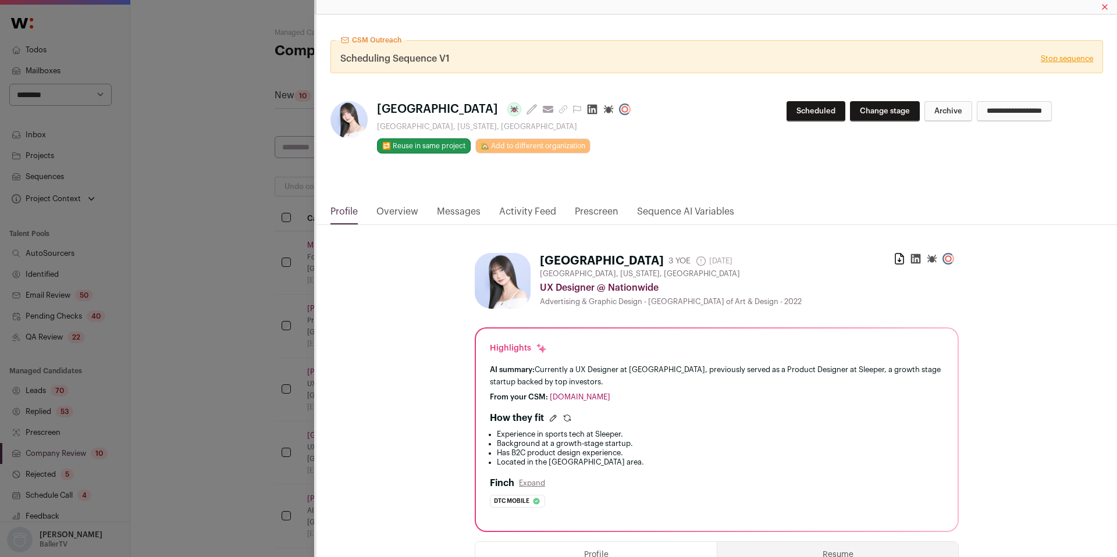
click at [521, 216] on link "Activity Feed" at bounding box center [527, 215] width 57 height 20
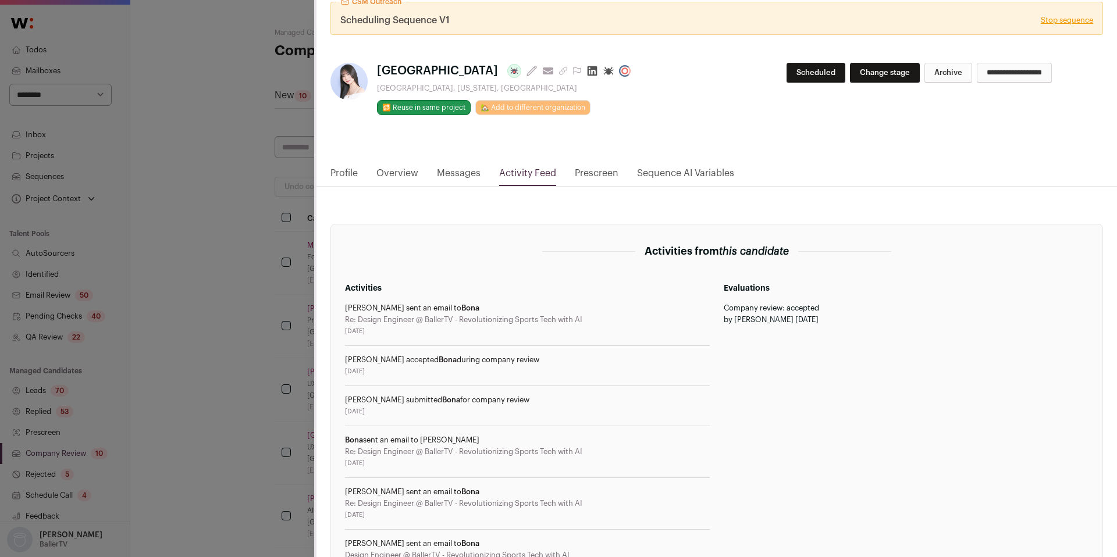
scroll to position [0, 0]
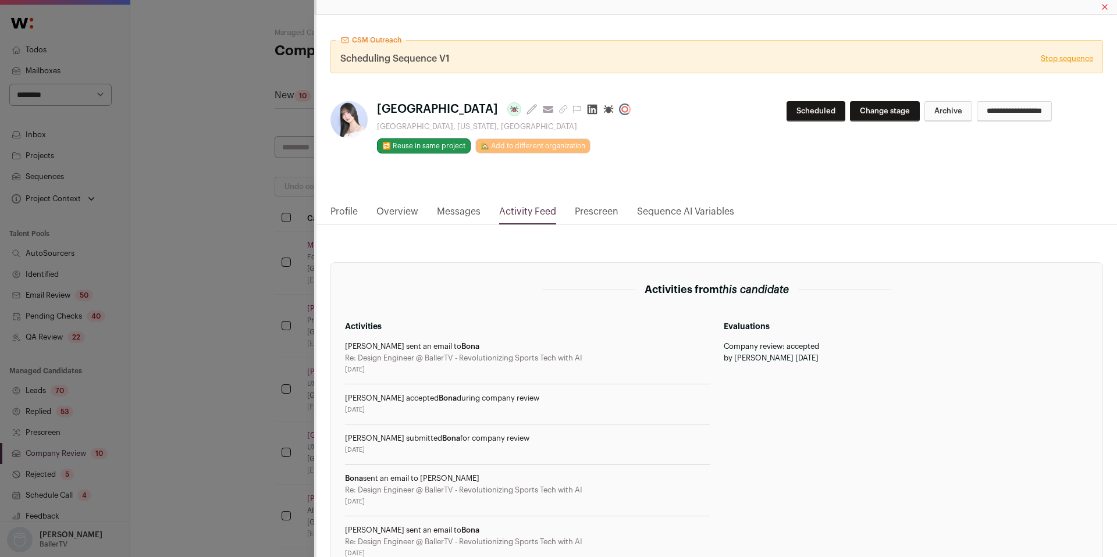
click at [356, 212] on link "Profile" at bounding box center [344, 215] width 27 height 20
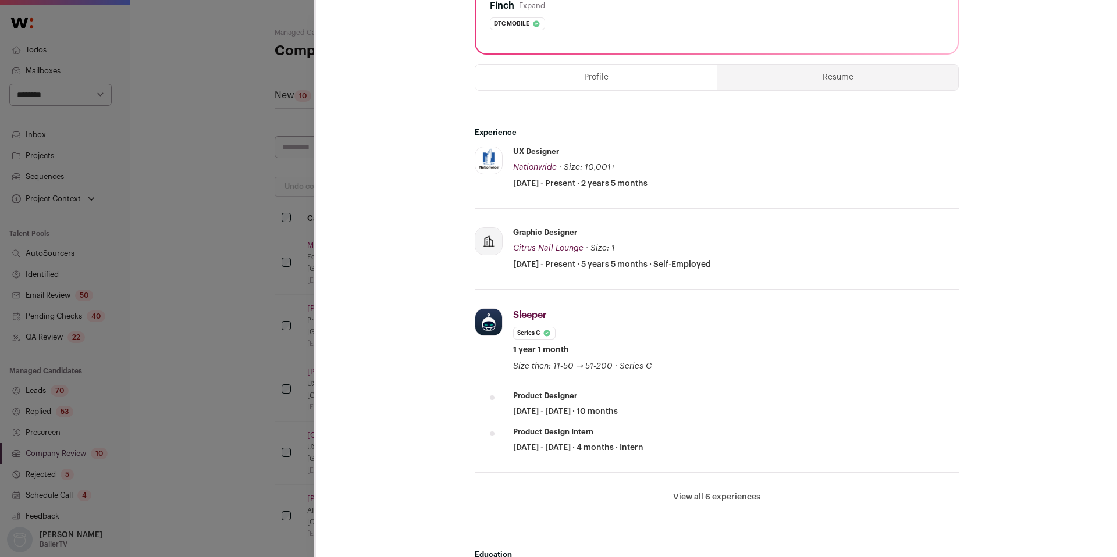
scroll to position [482, 0]
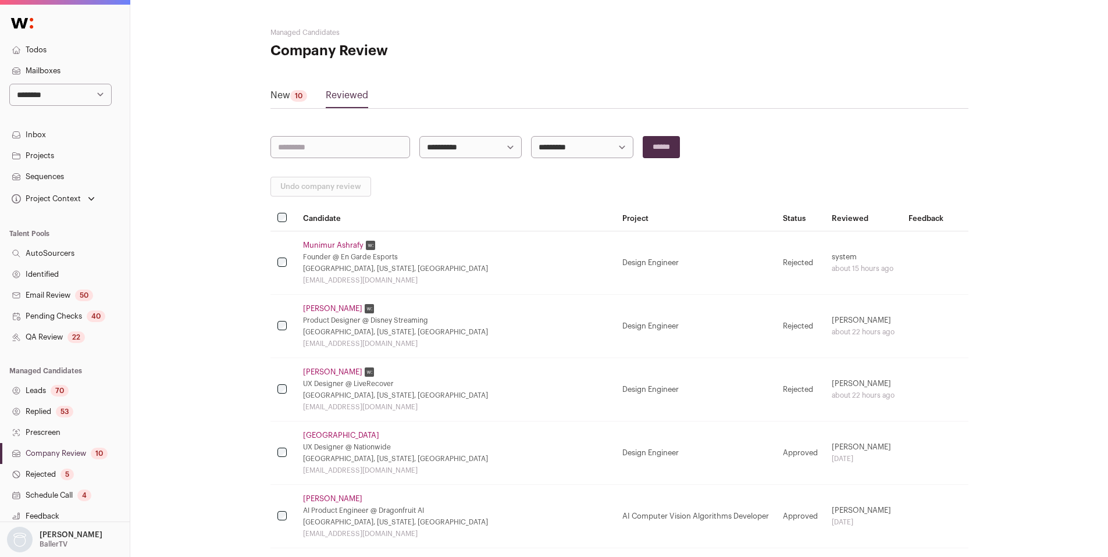
click at [318, 369] on link "[PERSON_NAME]" at bounding box center [332, 372] width 59 height 9
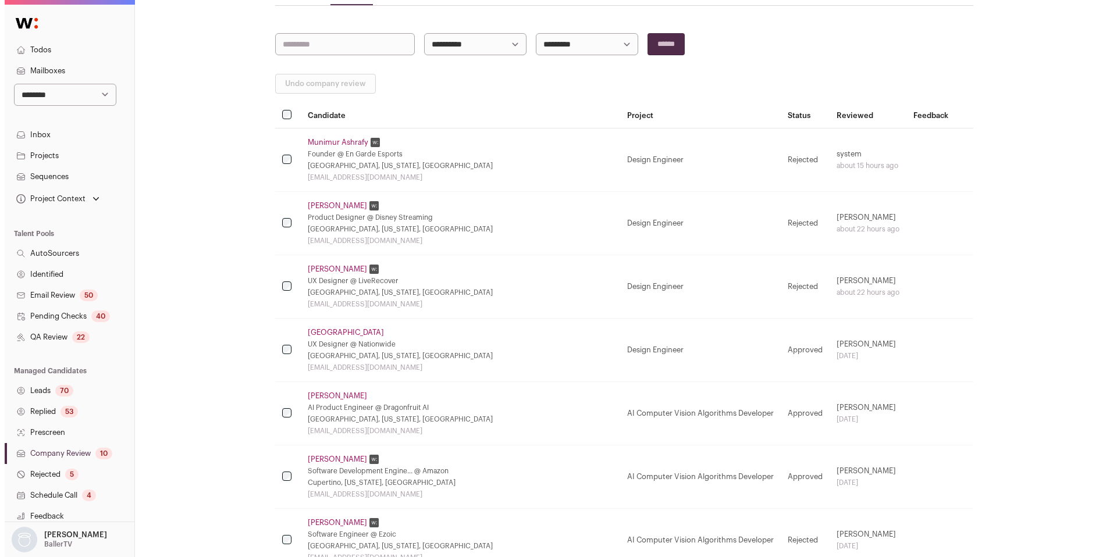
scroll to position [108, 0]
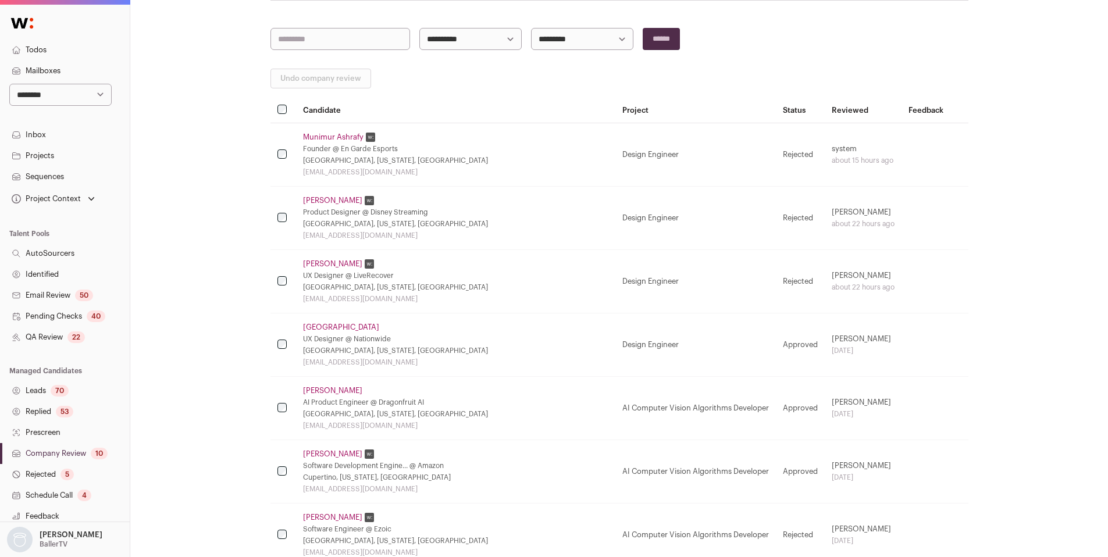
click at [339, 388] on link "[PERSON_NAME]" at bounding box center [332, 390] width 59 height 9
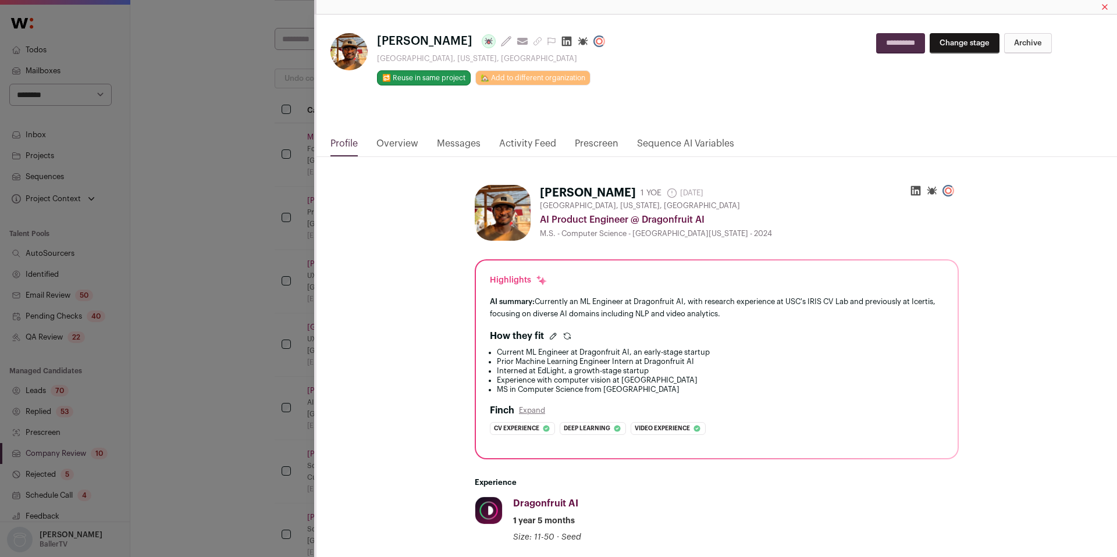
click at [520, 144] on link "Activity Feed" at bounding box center [527, 147] width 57 height 20
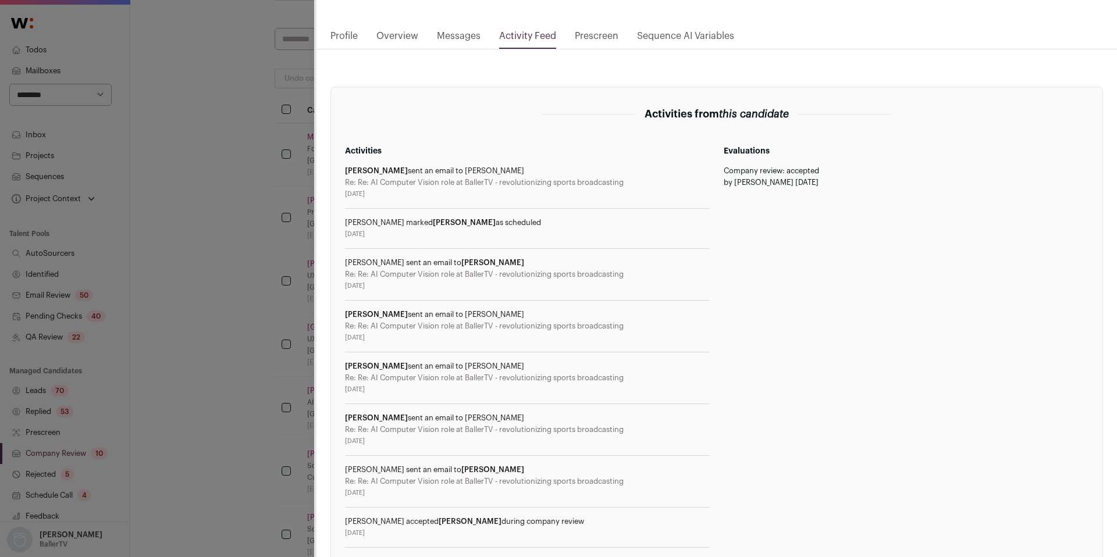
scroll to position [0, 0]
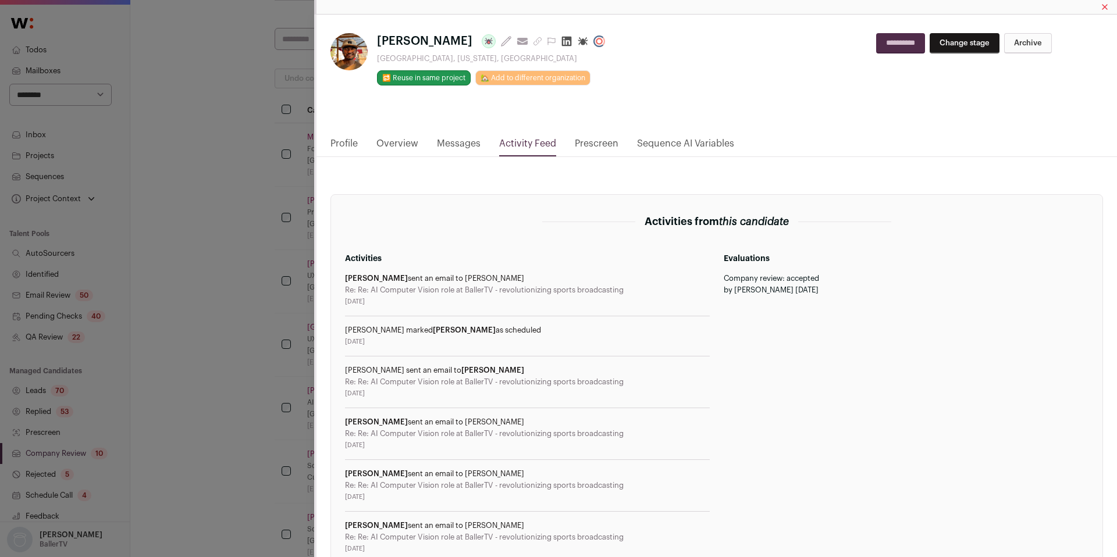
click at [340, 148] on link "Profile" at bounding box center [344, 147] width 27 height 20
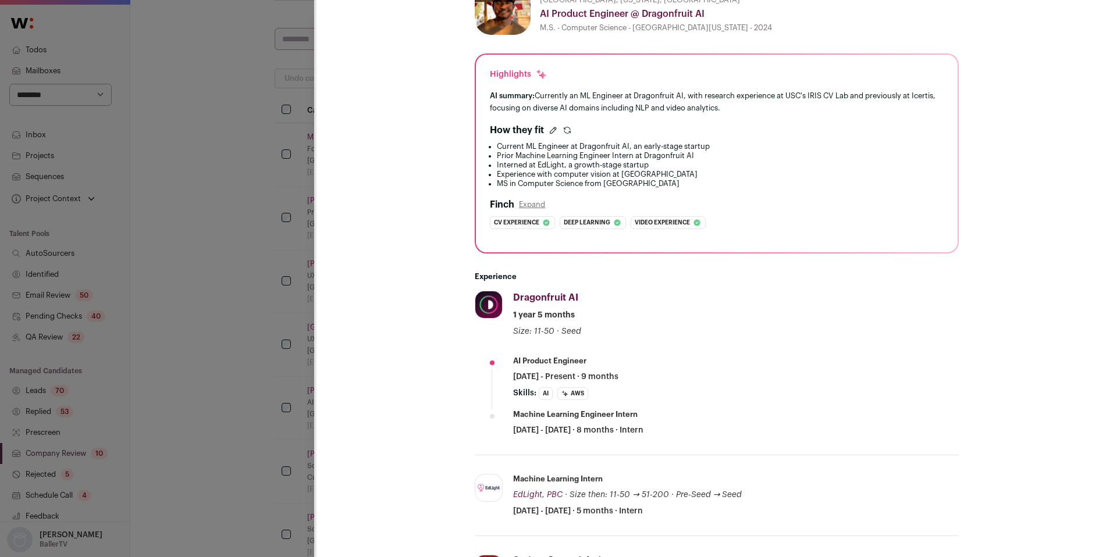
scroll to position [213, 0]
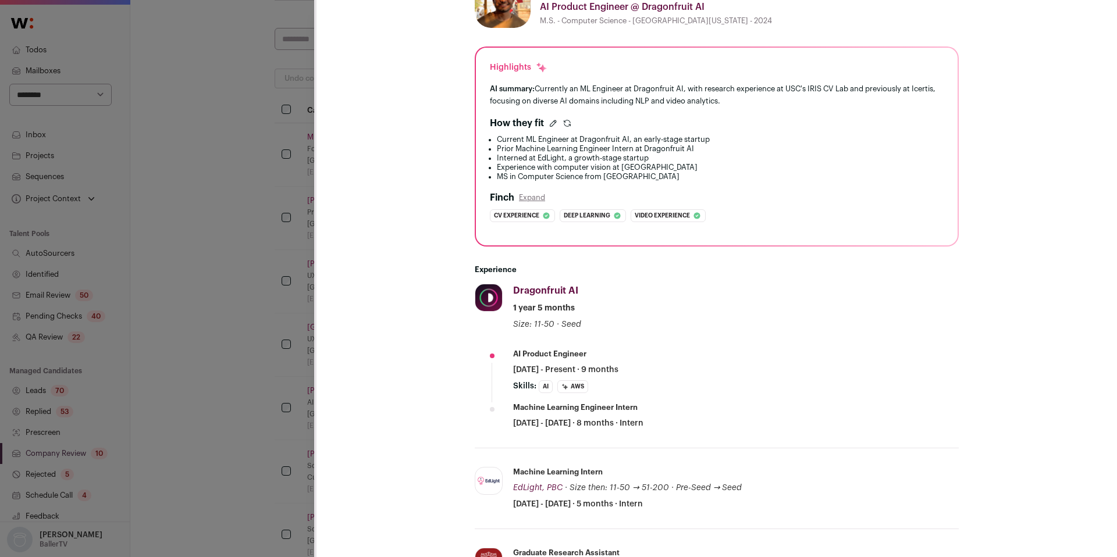
click at [526, 197] on button "Expand" at bounding box center [532, 197] width 26 height 9
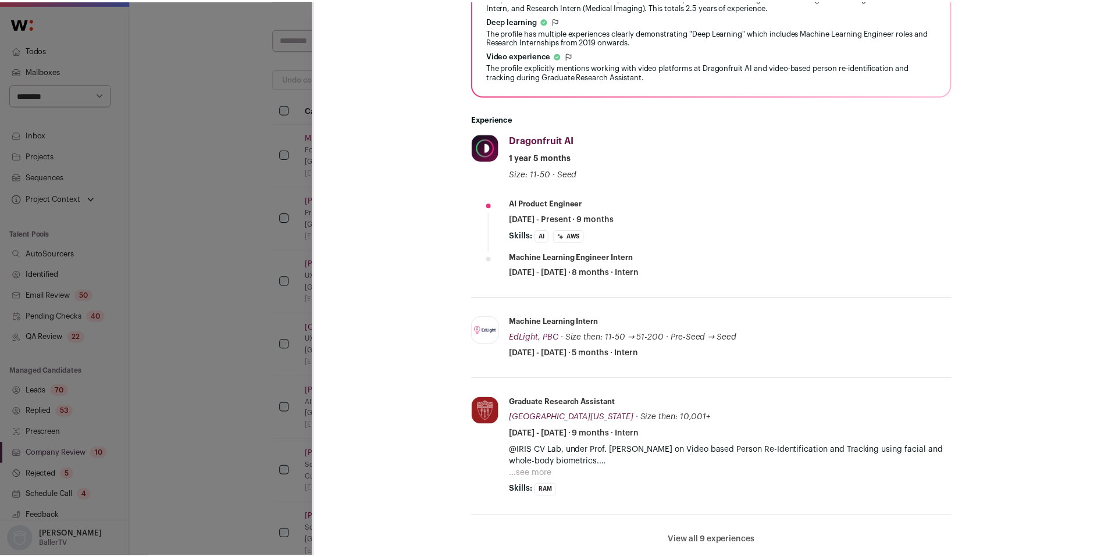
scroll to position [438, 0]
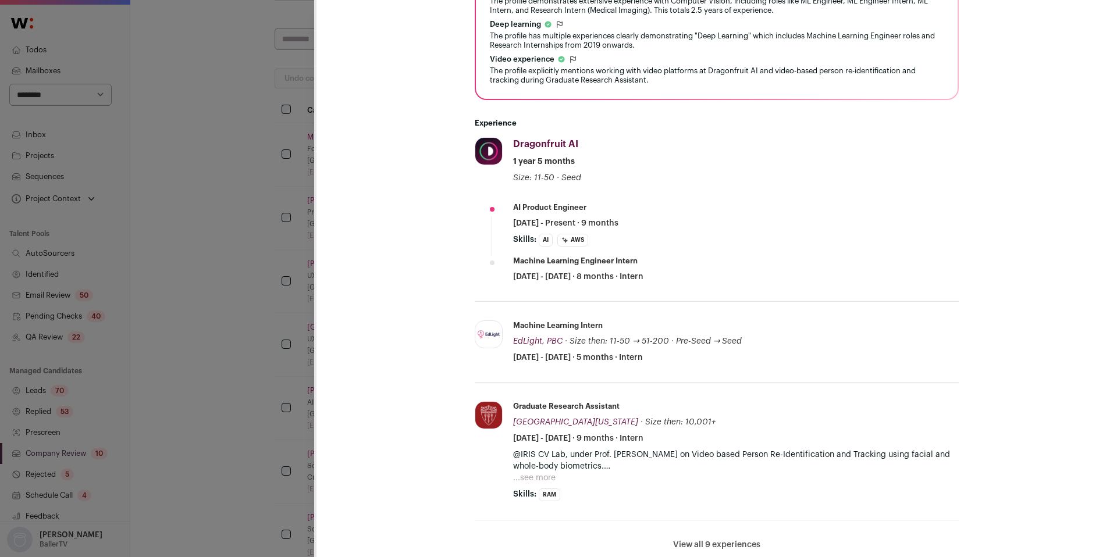
click at [104, 334] on div "[PERSON_NAME] Last update: [DATE] View most recent conversation in Front [GEOGR…" at bounding box center [558, 278] width 1117 height 557
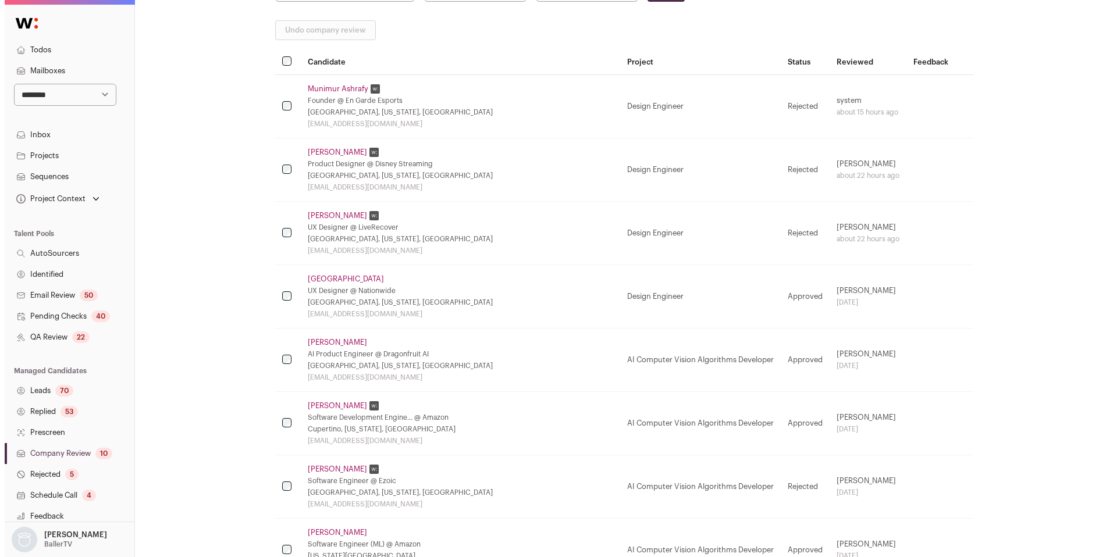
scroll to position [157, 0]
click at [329, 411] on td "[PERSON_NAME] Software Development Engine... @ Amazon [GEOGRAPHIC_DATA], [US_ST…" at bounding box center [455, 423] width 319 height 63
click at [329, 406] on link "[PERSON_NAME]" at bounding box center [332, 405] width 59 height 9
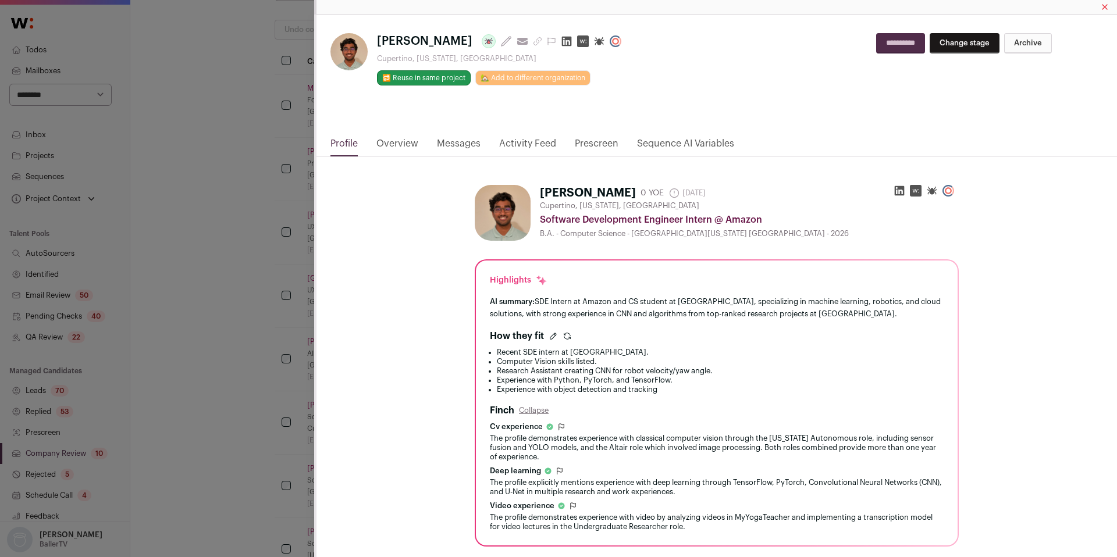
click at [527, 144] on link "Activity Feed" at bounding box center [527, 147] width 57 height 20
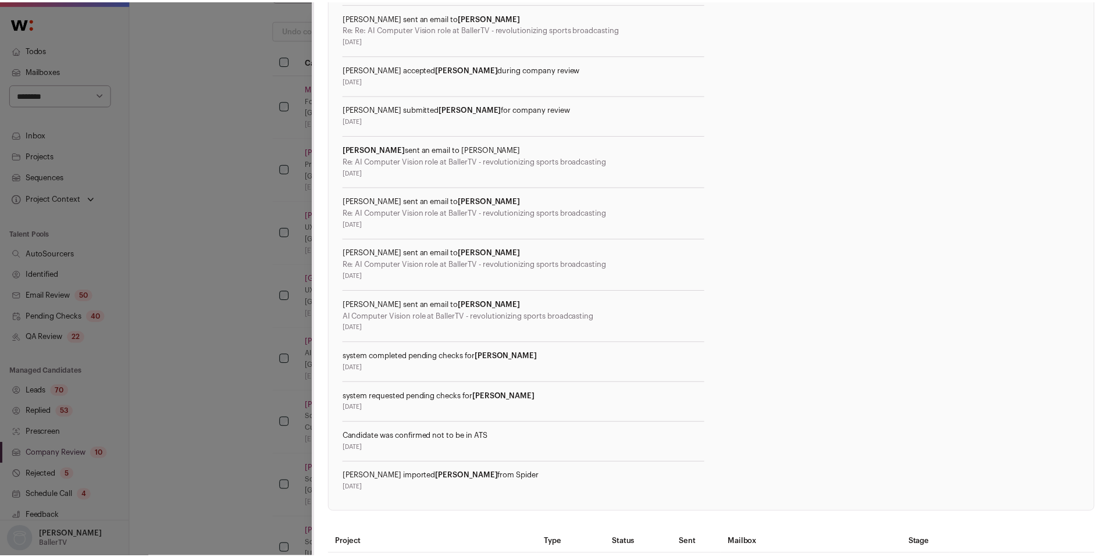
scroll to position [486, 0]
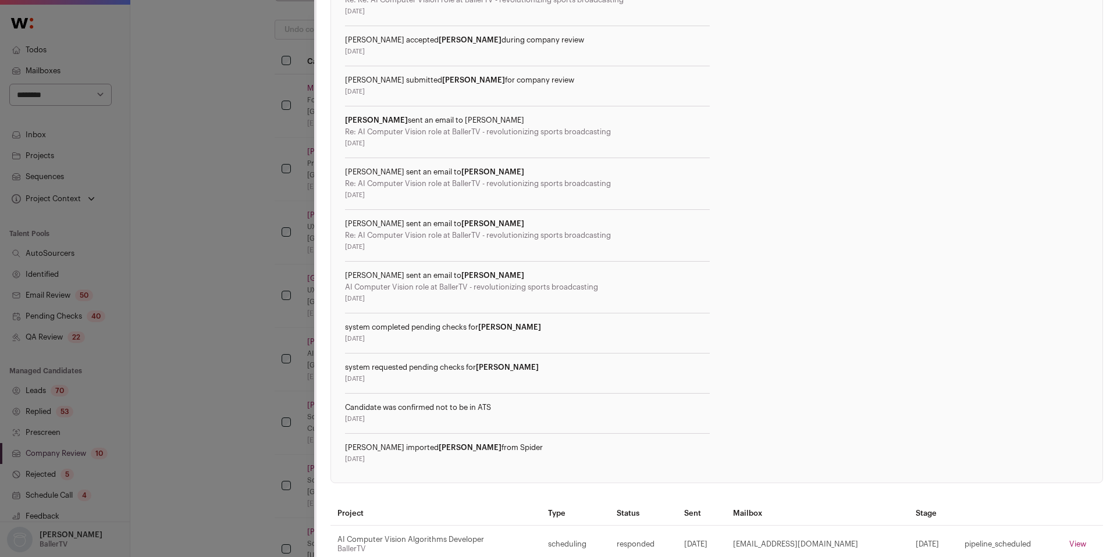
click at [262, 309] on div "[PERSON_NAME] Last update: [DATE] View most recent conversation in Front [GEOGR…" at bounding box center [558, 278] width 1117 height 557
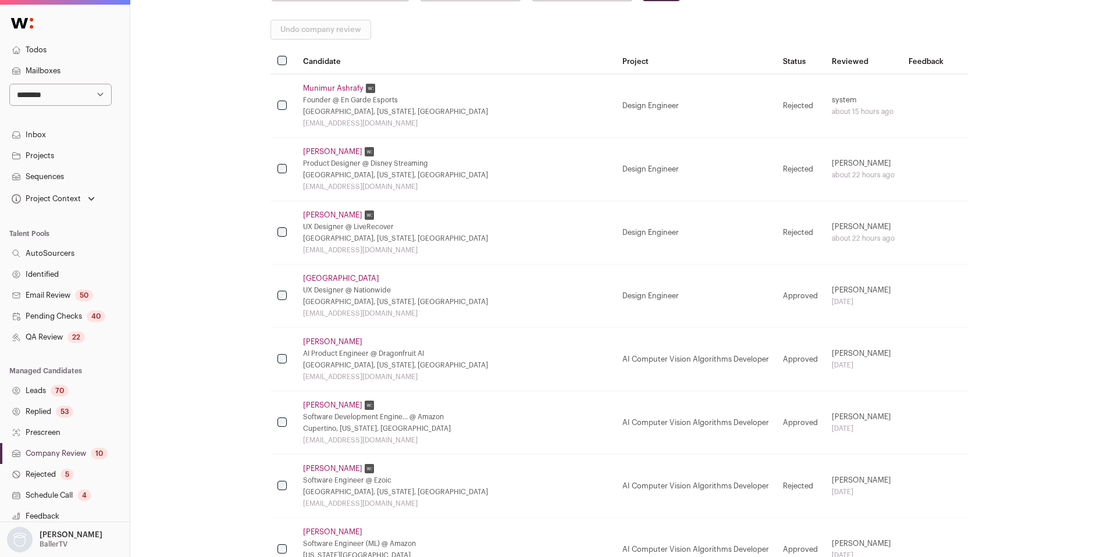
scroll to position [112, 0]
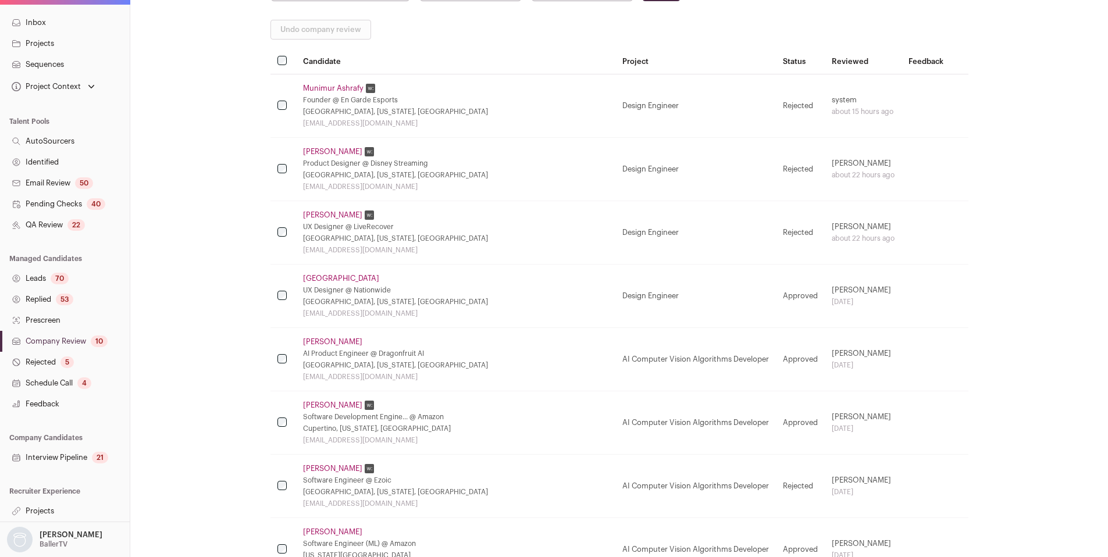
click at [65, 454] on link "Interview Pipeline 21" at bounding box center [65, 457] width 130 height 21
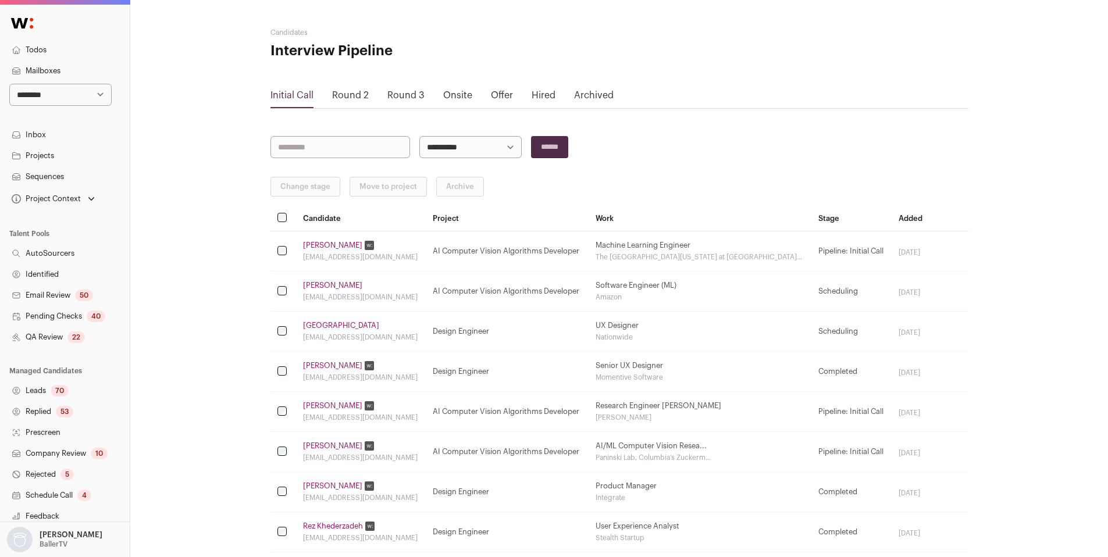
click at [323, 239] on td "[PERSON_NAME] [EMAIL_ADDRESS][DOMAIN_NAME]" at bounding box center [361, 252] width 130 height 40
click at [325, 247] on link "[PERSON_NAME]" at bounding box center [332, 245] width 59 height 9
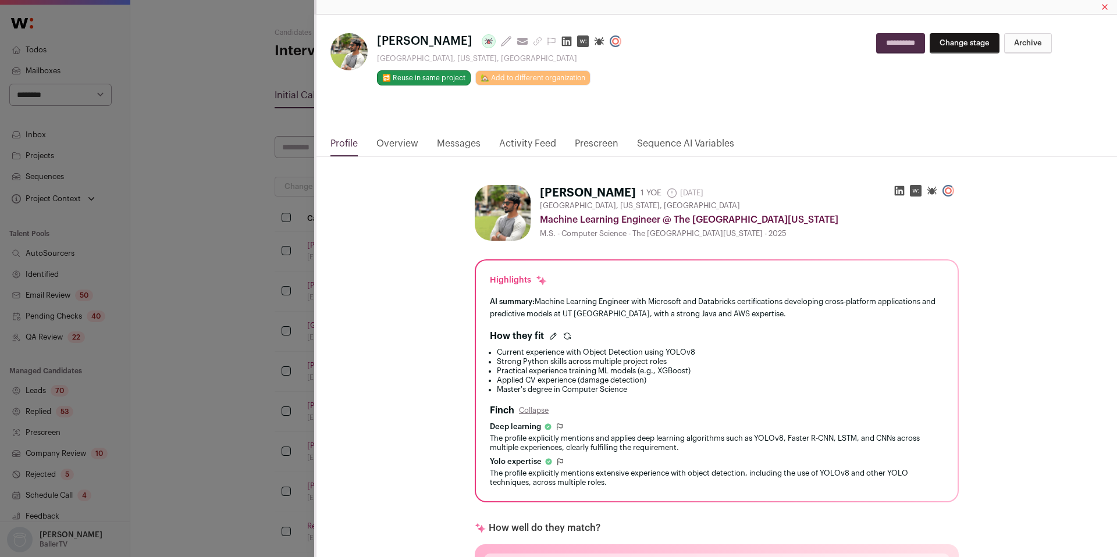
click at [522, 146] on link "Activity Feed" at bounding box center [527, 147] width 57 height 20
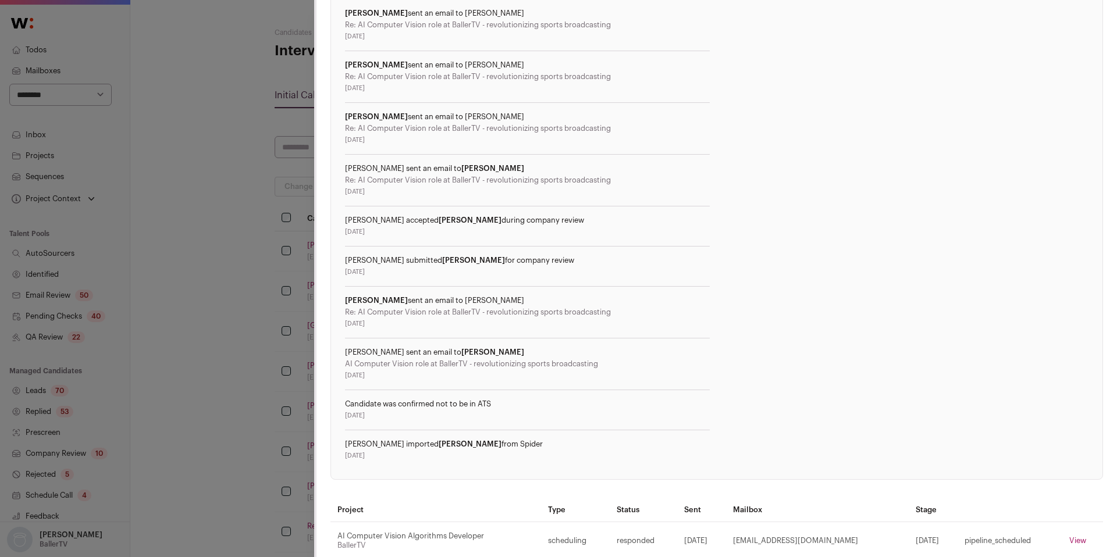
scroll to position [416, 0]
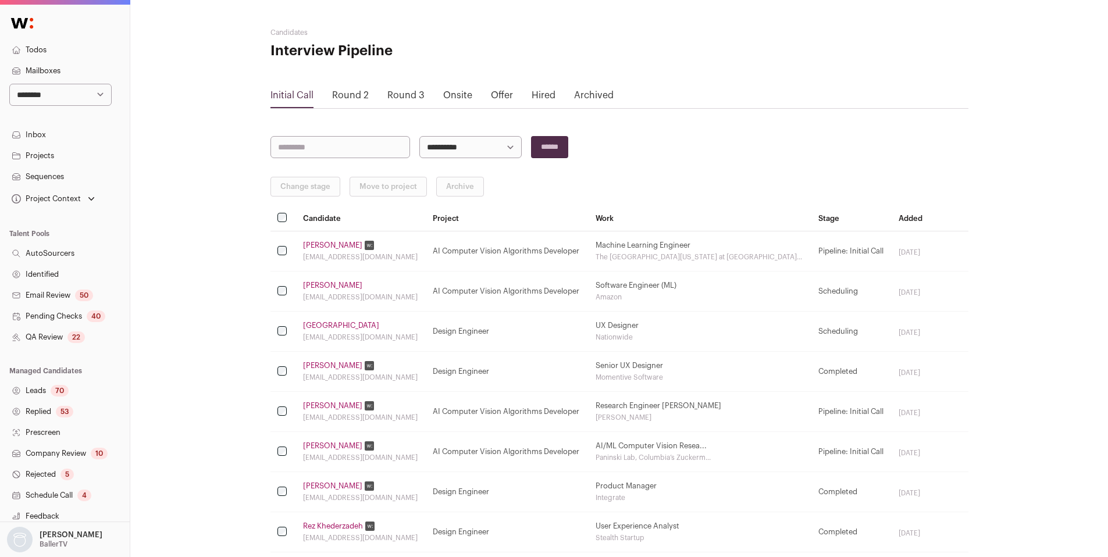
click at [326, 285] on link "[PERSON_NAME]" at bounding box center [332, 285] width 59 height 9
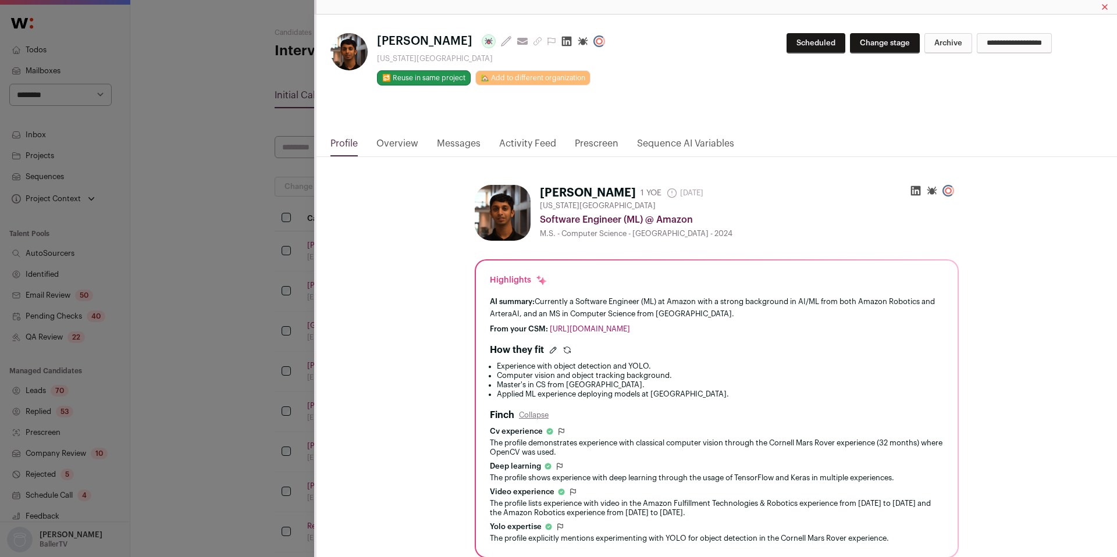
click at [518, 147] on link "Activity Feed" at bounding box center [527, 147] width 57 height 20
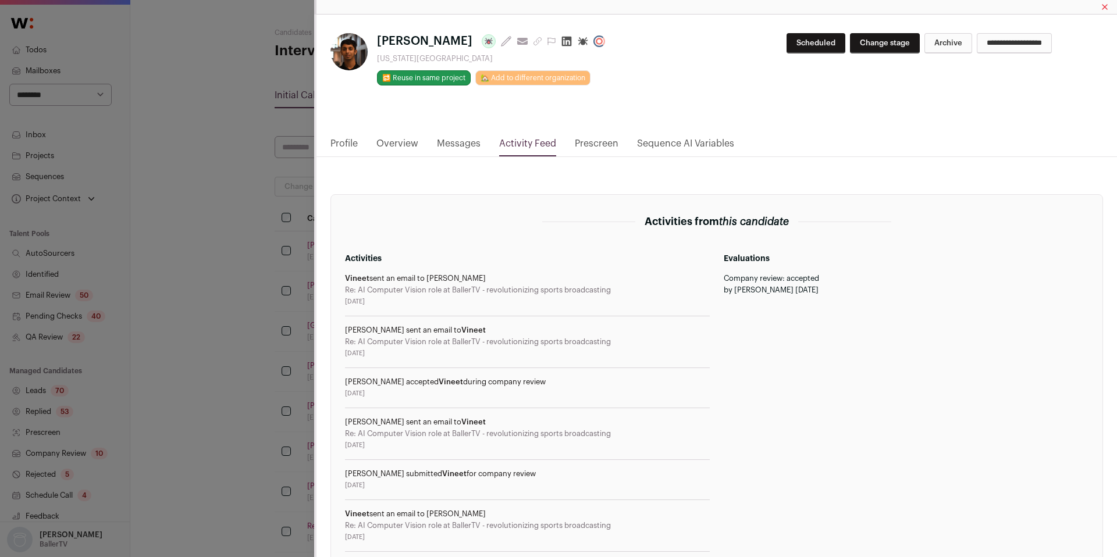
scroll to position [272, 0]
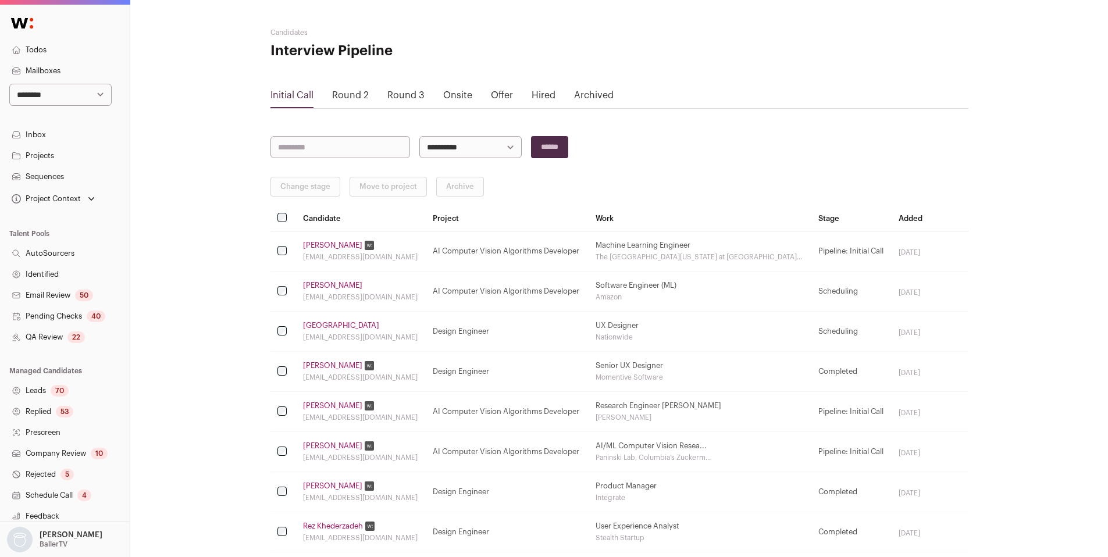
click at [315, 325] on link "[GEOGRAPHIC_DATA]" at bounding box center [341, 325] width 76 height 9
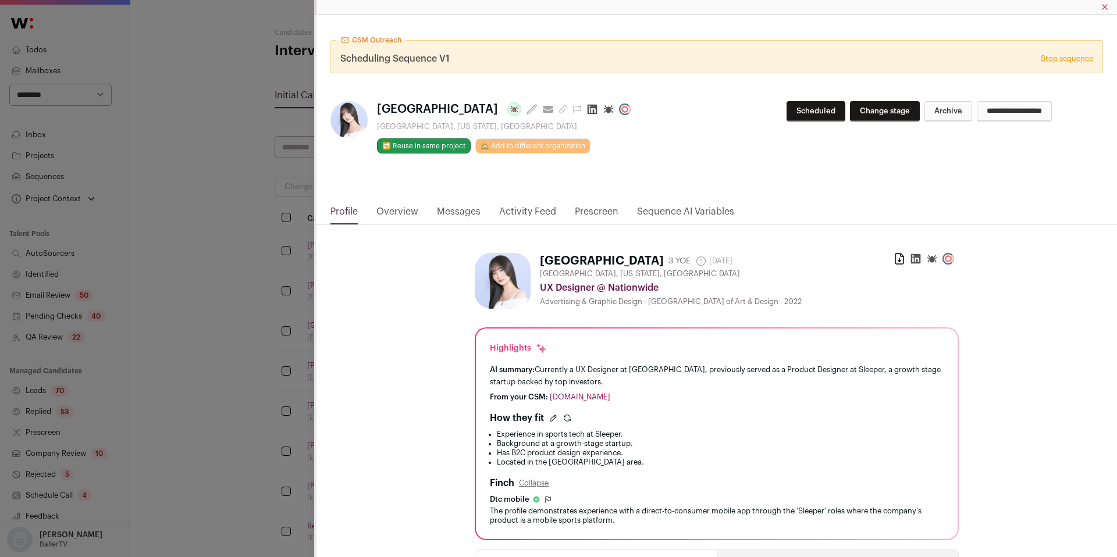
click at [532, 212] on link "Activity Feed" at bounding box center [527, 215] width 57 height 20
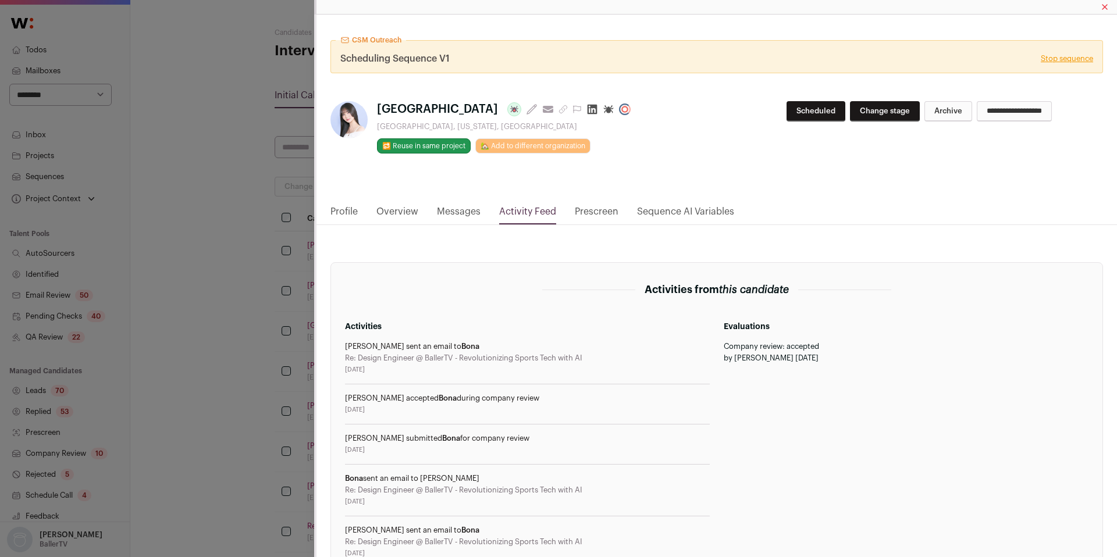
scroll to position [369, 0]
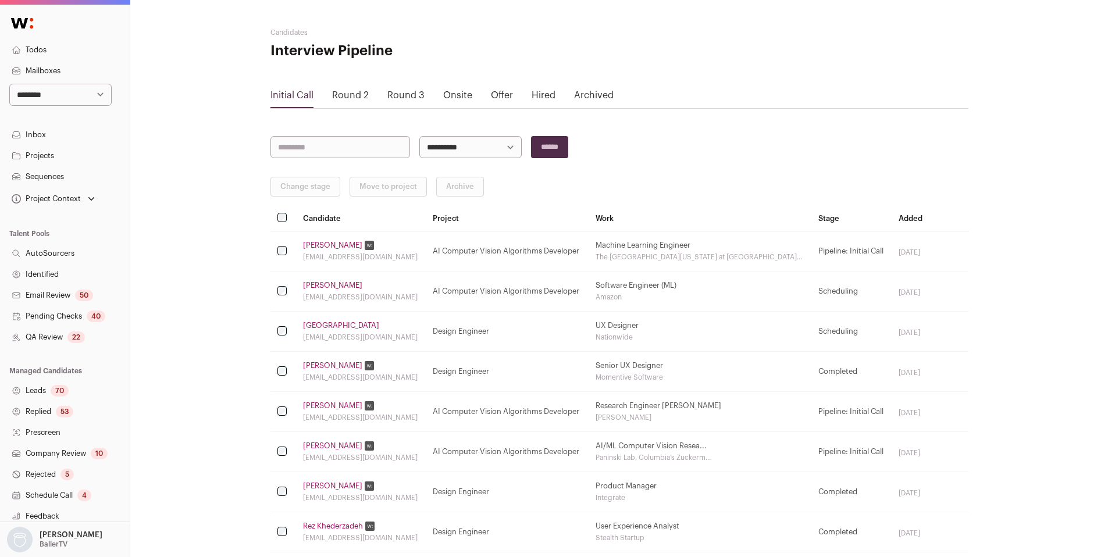
click at [329, 364] on link "[PERSON_NAME]" at bounding box center [332, 365] width 59 height 9
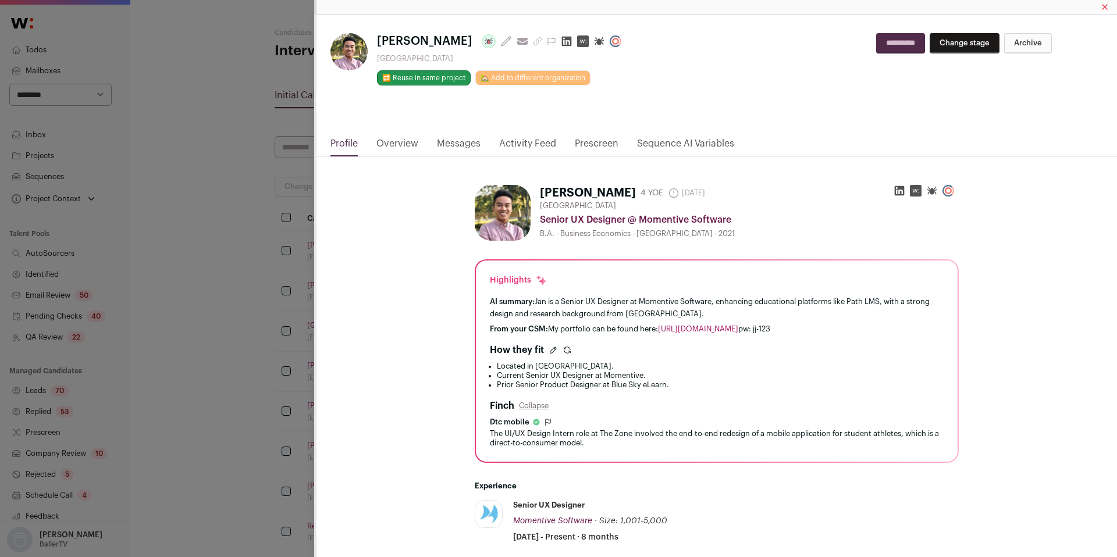
click at [527, 146] on link "Activity Feed" at bounding box center [527, 147] width 57 height 20
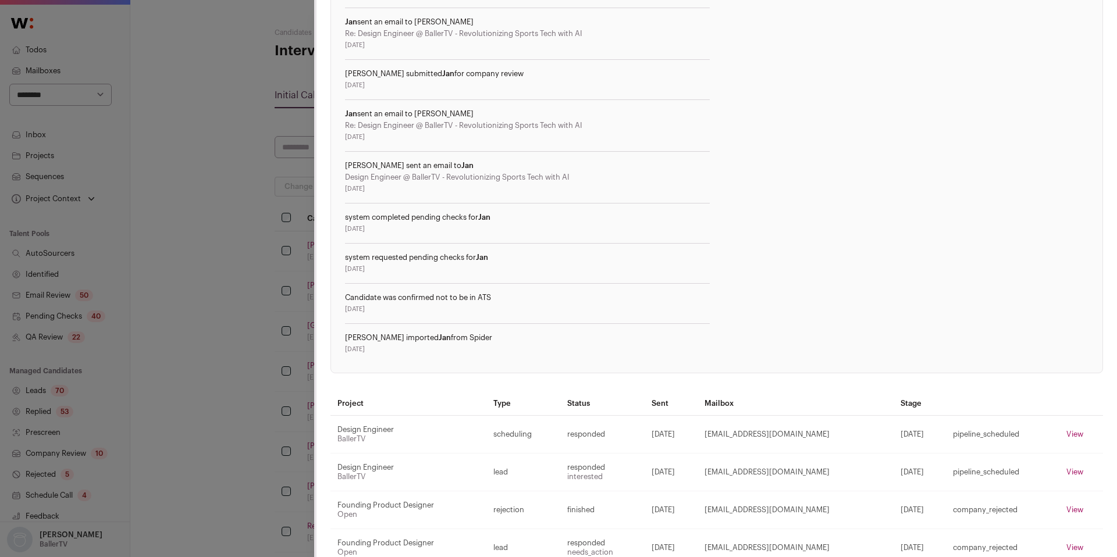
scroll to position [572, 0]
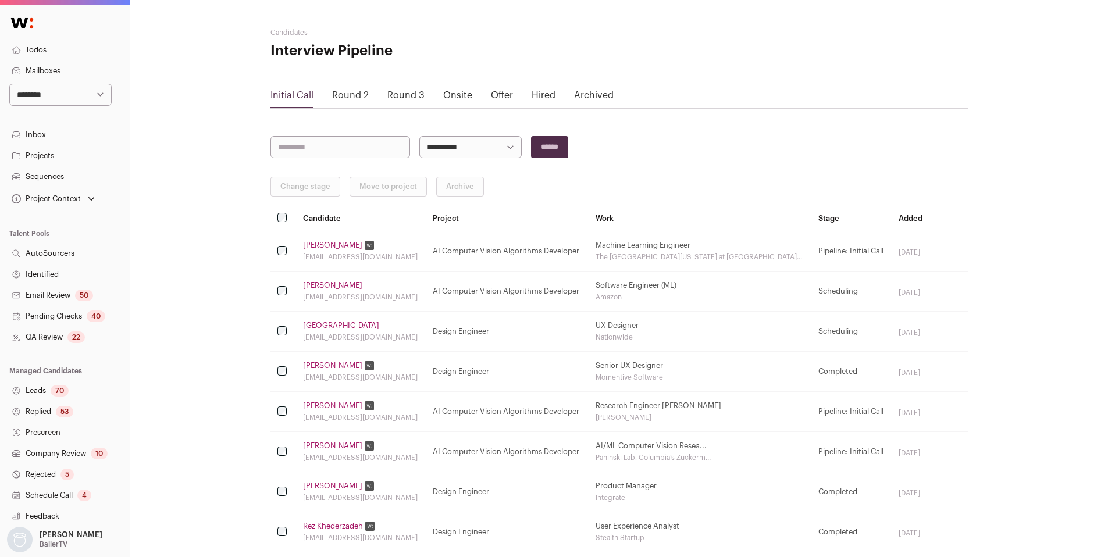
click at [318, 403] on link "[PERSON_NAME]" at bounding box center [332, 405] width 59 height 9
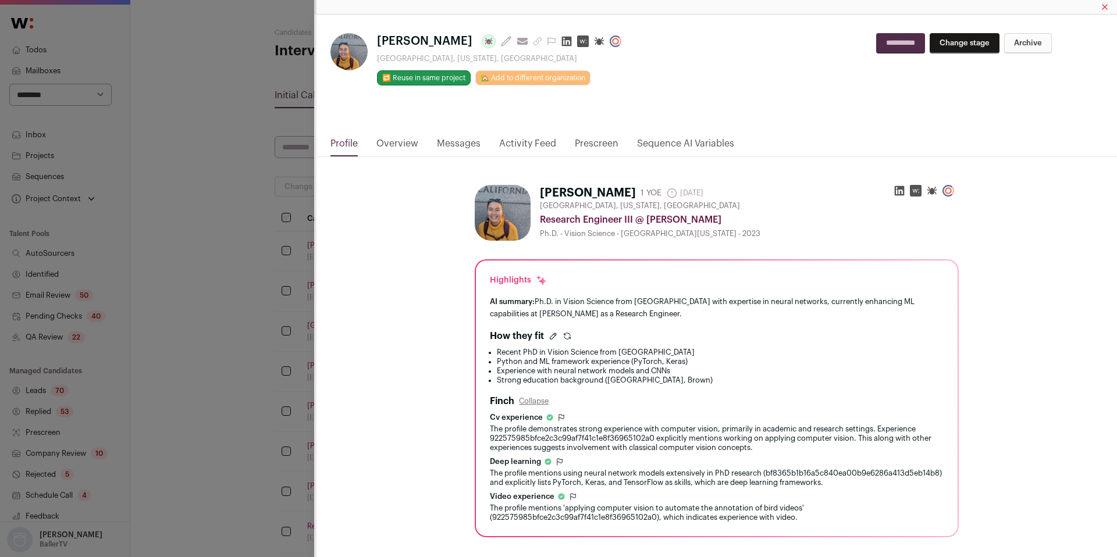
click at [527, 145] on link "Activity Feed" at bounding box center [527, 147] width 57 height 20
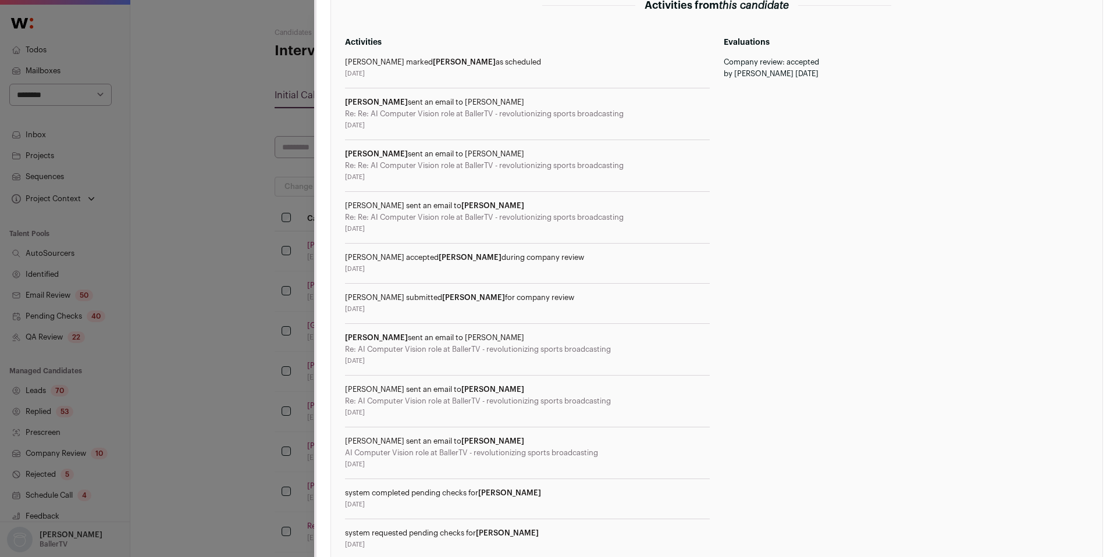
scroll to position [445, 0]
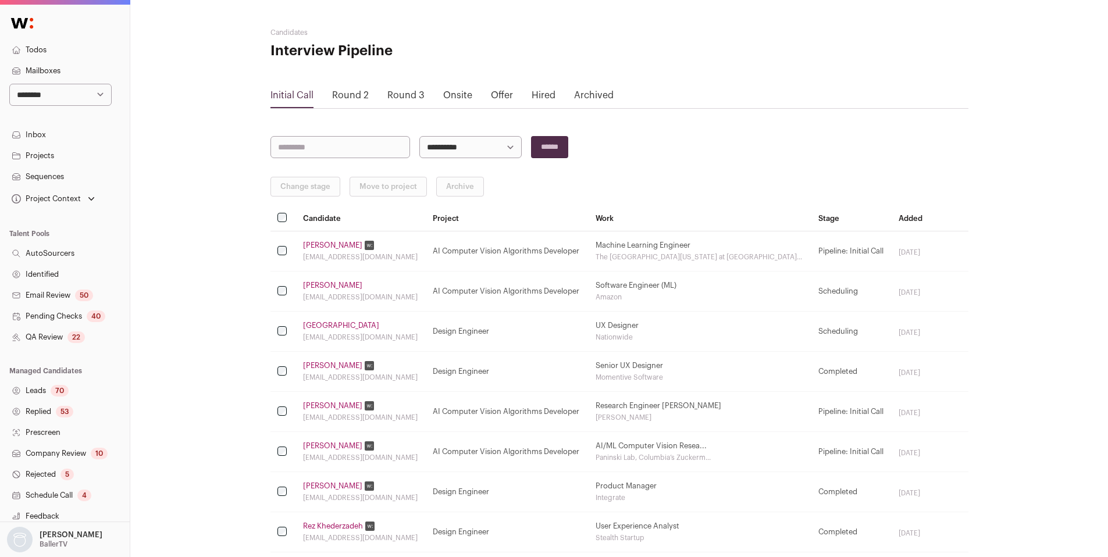
click at [330, 440] on td "[PERSON_NAME] [EMAIL_ADDRESS][DOMAIN_NAME]" at bounding box center [361, 452] width 130 height 40
click at [324, 447] on link "[PERSON_NAME]" at bounding box center [332, 446] width 59 height 9
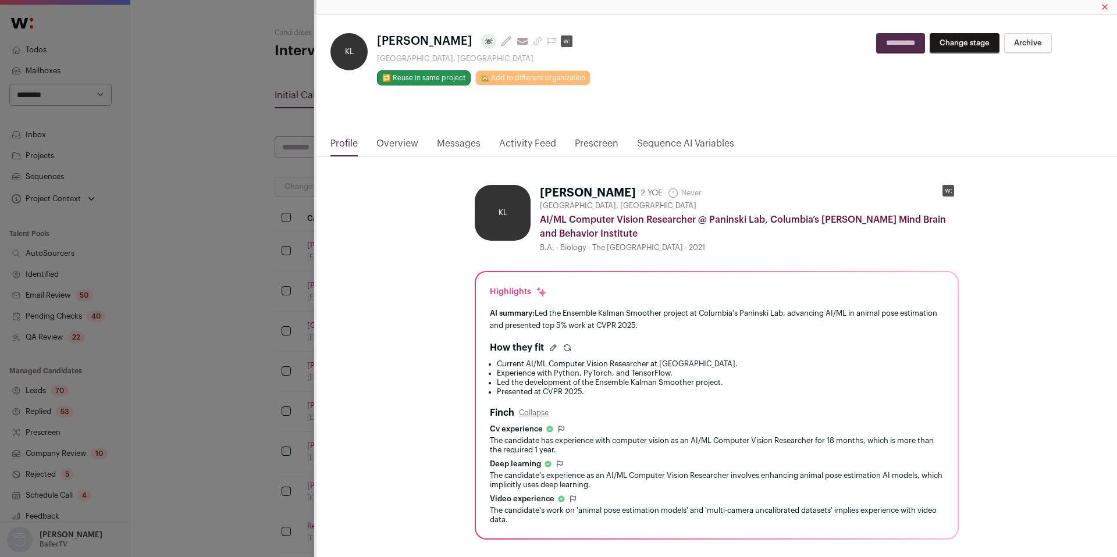
click at [525, 145] on link "Activity Feed" at bounding box center [527, 147] width 57 height 20
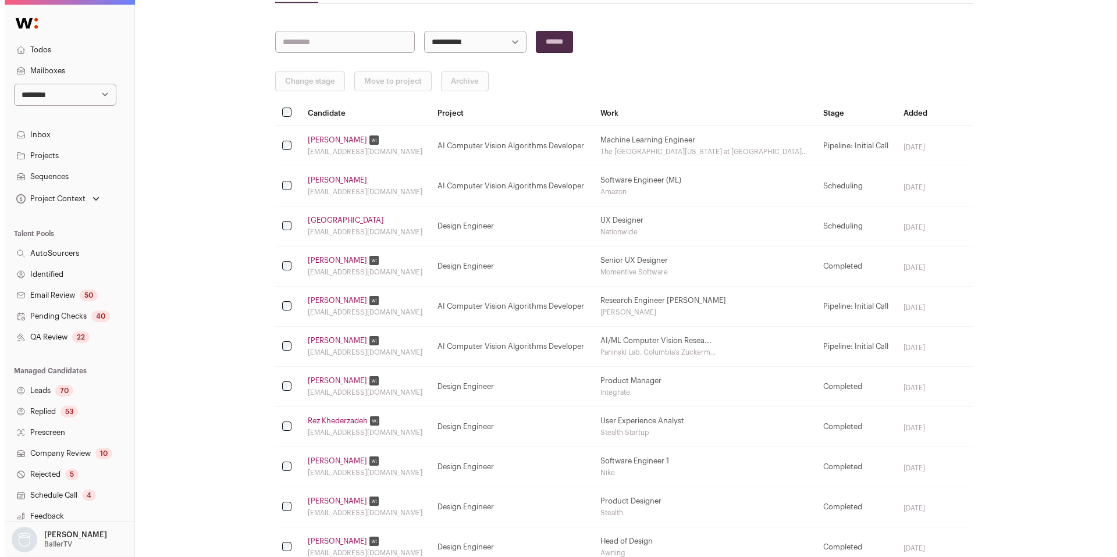
scroll to position [107, 0]
click at [328, 381] on link "[PERSON_NAME]" at bounding box center [332, 379] width 59 height 9
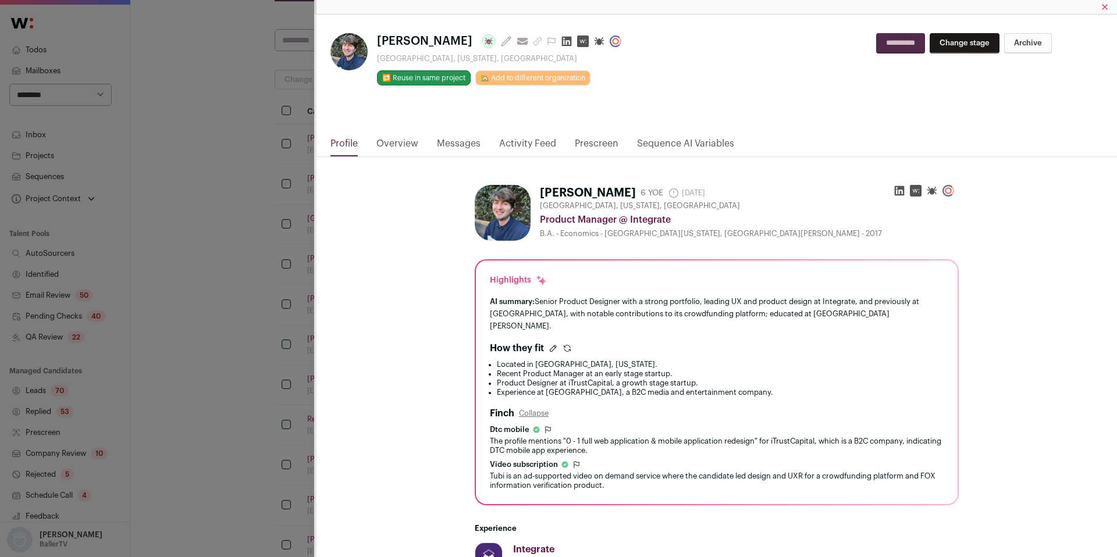
click at [526, 145] on link "Activity Feed" at bounding box center [527, 147] width 57 height 20
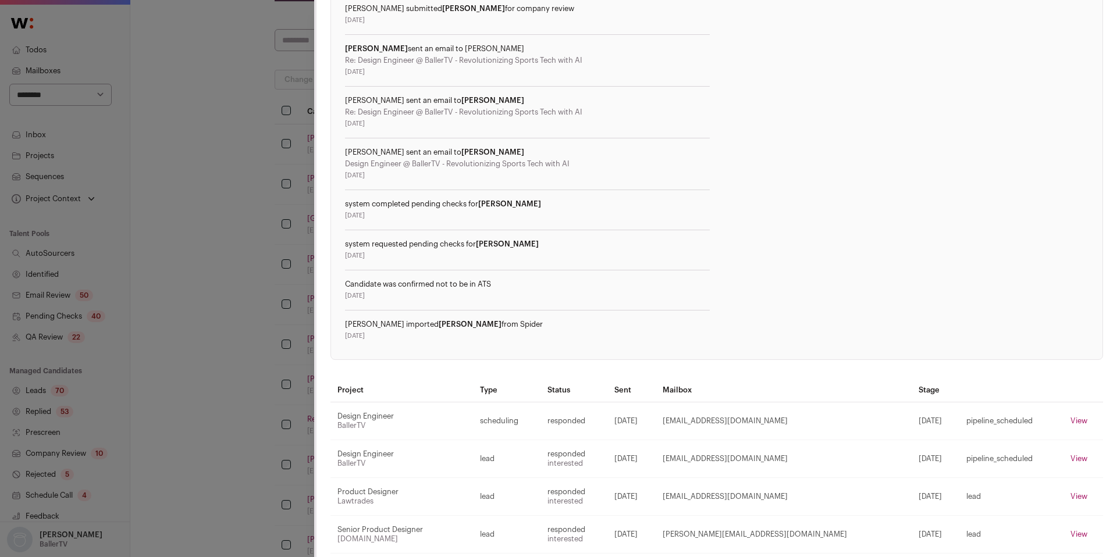
scroll to position [797, 0]
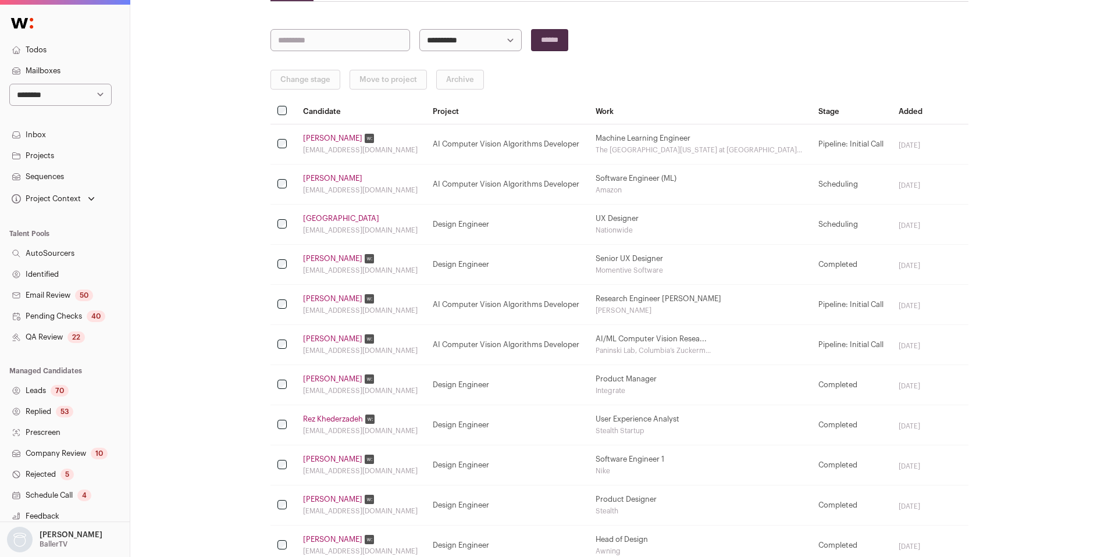
click at [335, 418] on link "Rez Khederzadeh" at bounding box center [333, 419] width 60 height 9
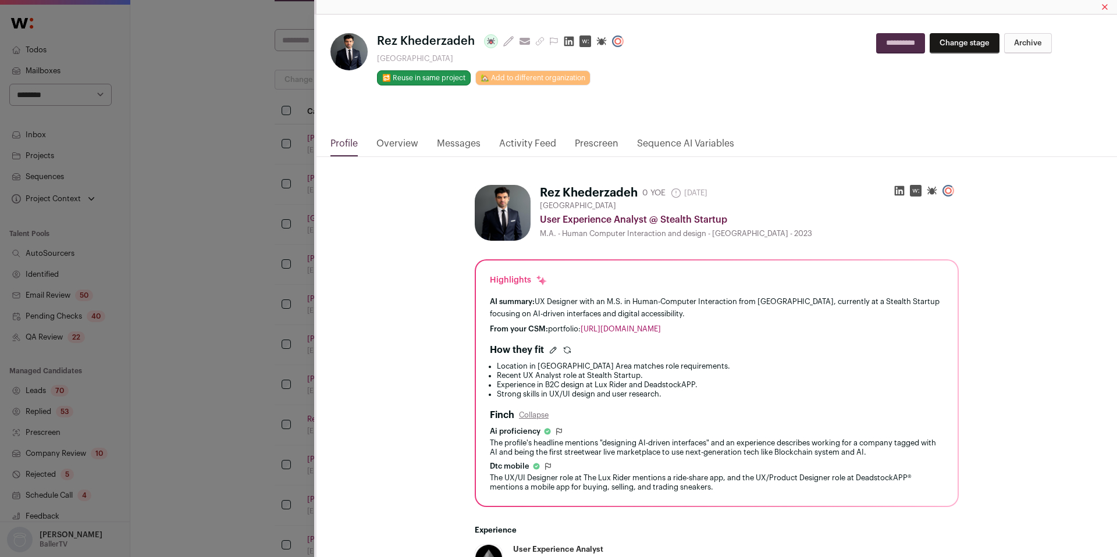
click at [525, 141] on link "Activity Feed" at bounding box center [527, 147] width 57 height 20
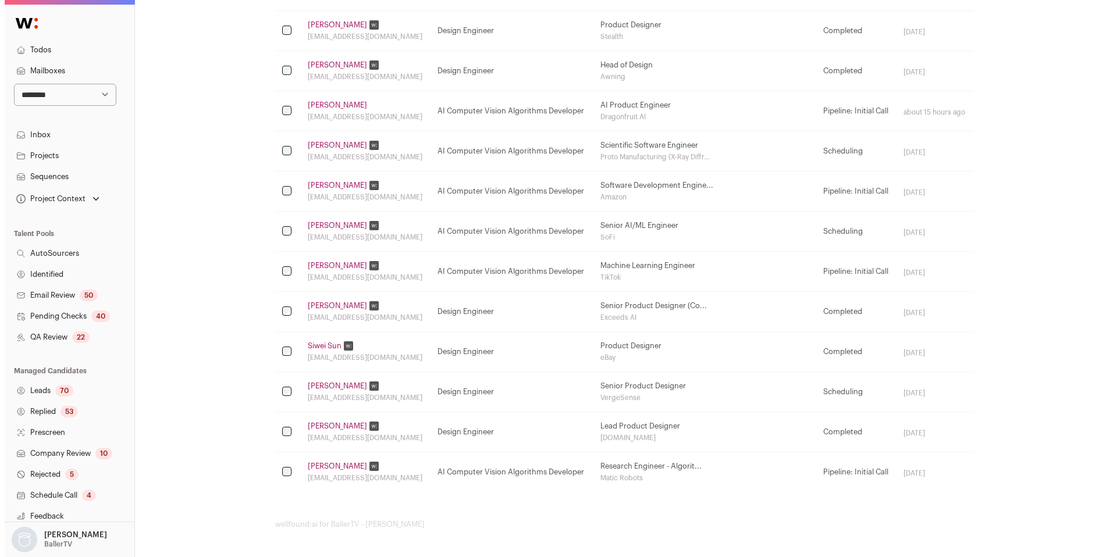
scroll to position [0, 0]
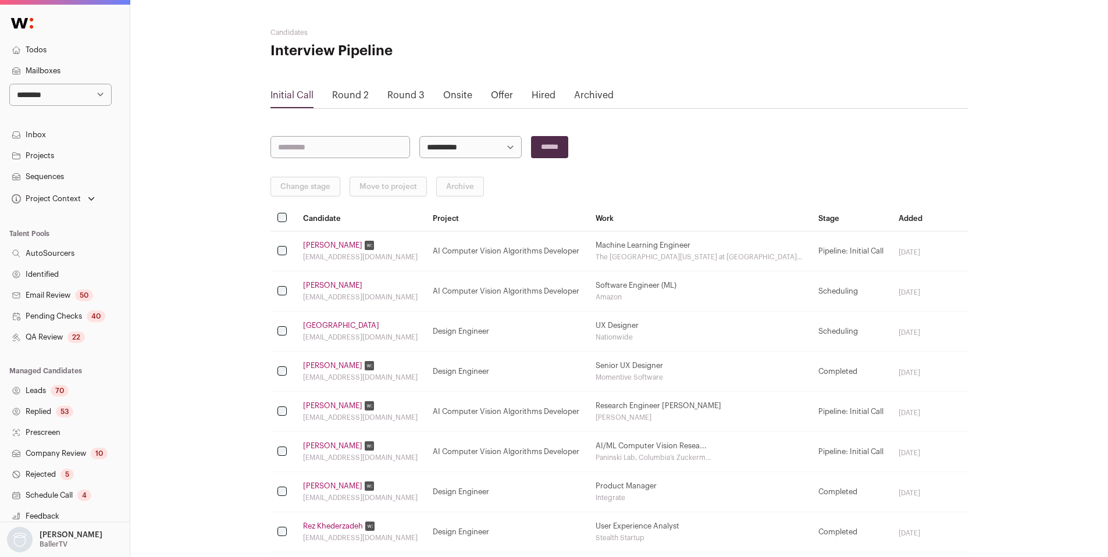
click at [358, 97] on link "Round 2" at bounding box center [350, 95] width 37 height 9
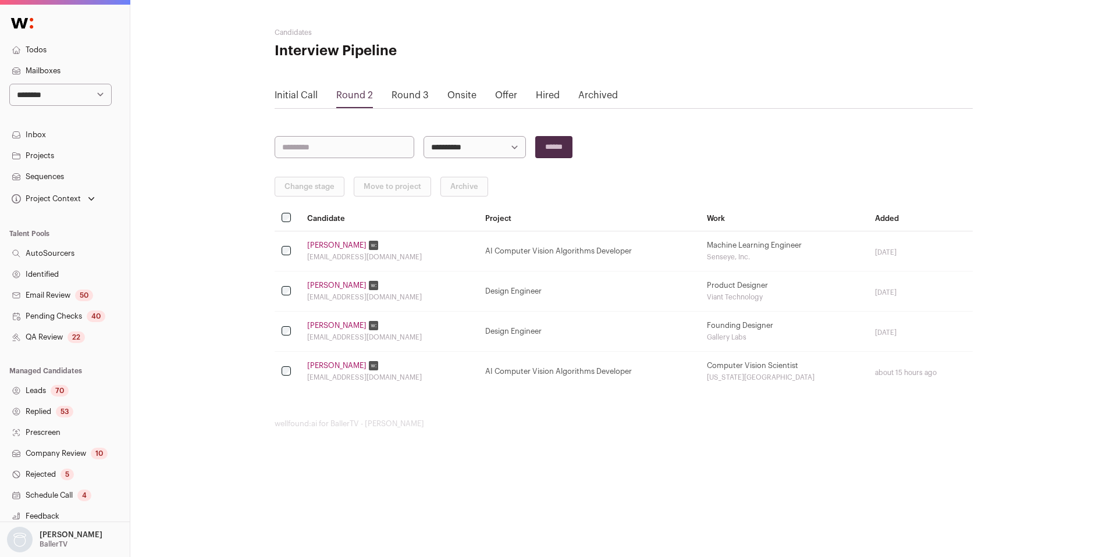
click at [322, 248] on link "[PERSON_NAME]" at bounding box center [336, 245] width 59 height 9
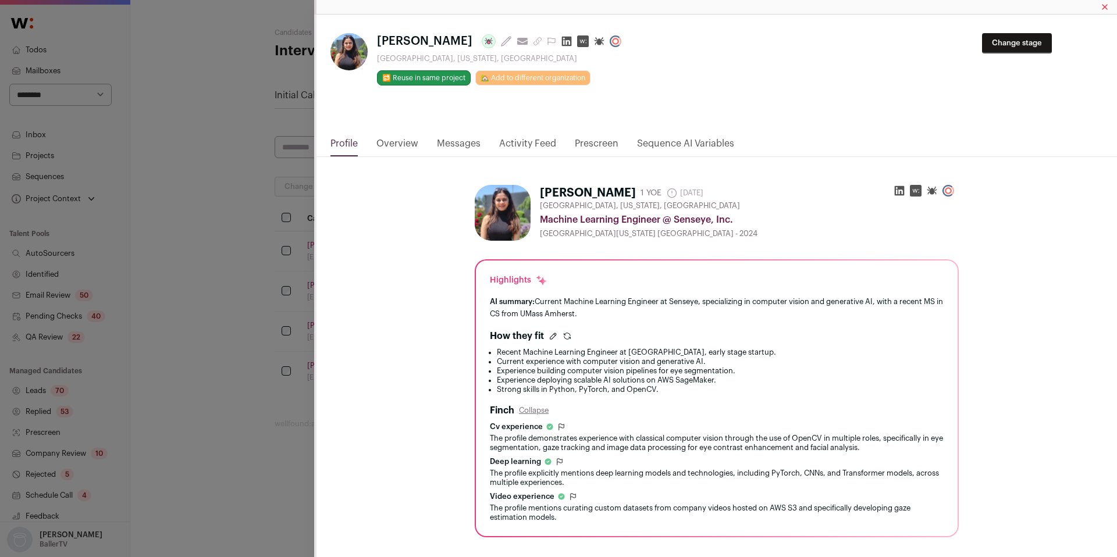
click at [530, 140] on link "Activity Feed" at bounding box center [527, 147] width 57 height 20
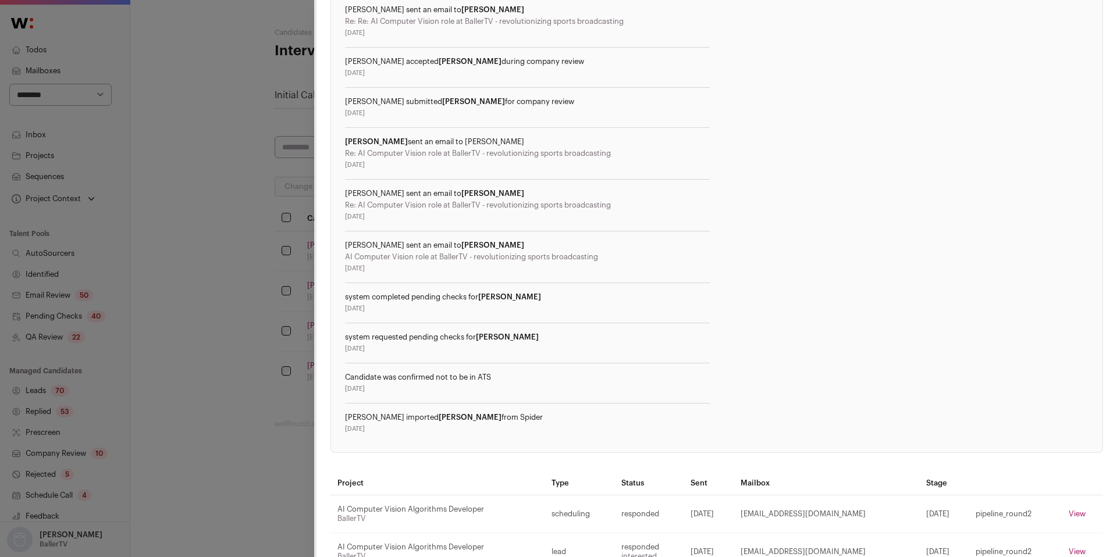
scroll to position [519, 0]
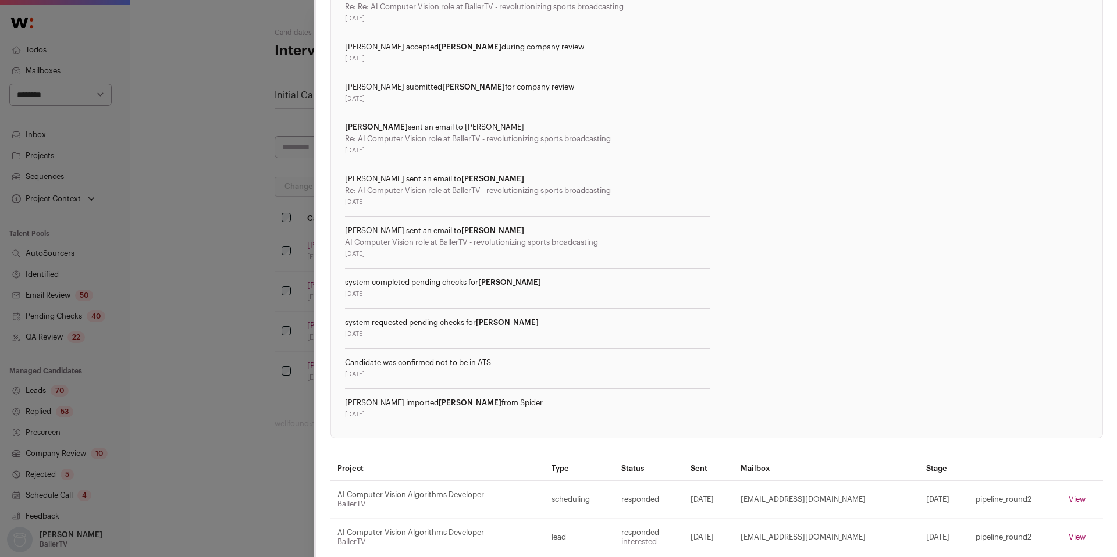
drag, startPoint x: 326, startPoint y: 355, endPoint x: 318, endPoint y: 344, distance: 14.1
click at [326, 355] on div "Activities from this candidate Activities [PERSON_NAME] moved [PERSON_NAME] to …" at bounding box center [717, 106] width 801 height 937
click at [211, 300] on div "[PERSON_NAME] Last update: [DATE] View most recent conversation in Front [GEOGR…" at bounding box center [558, 278] width 1117 height 557
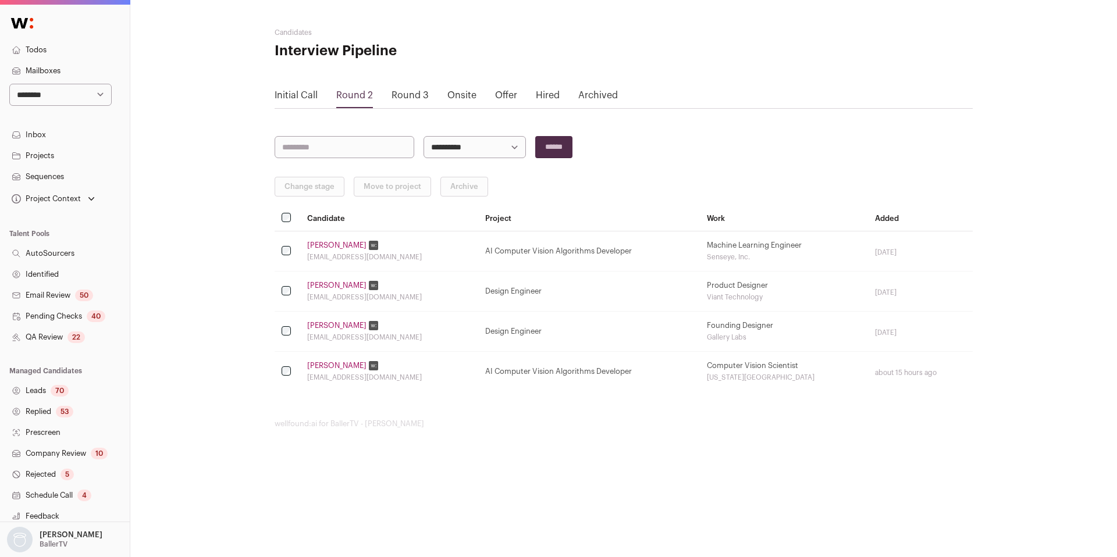
click at [324, 285] on link "[PERSON_NAME]" at bounding box center [336, 285] width 59 height 9
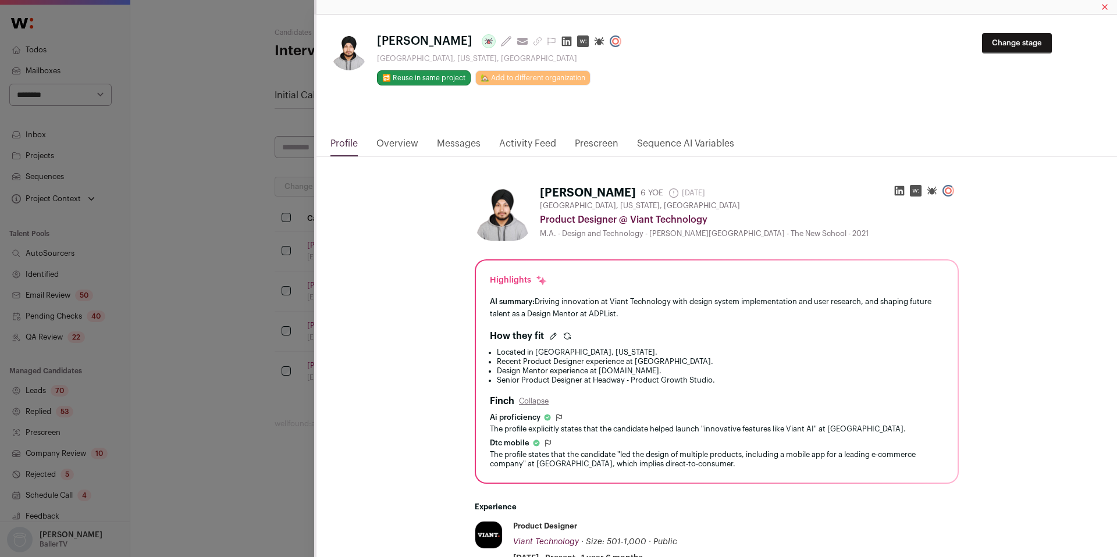
click at [523, 149] on link "Activity Feed" at bounding box center [527, 147] width 57 height 20
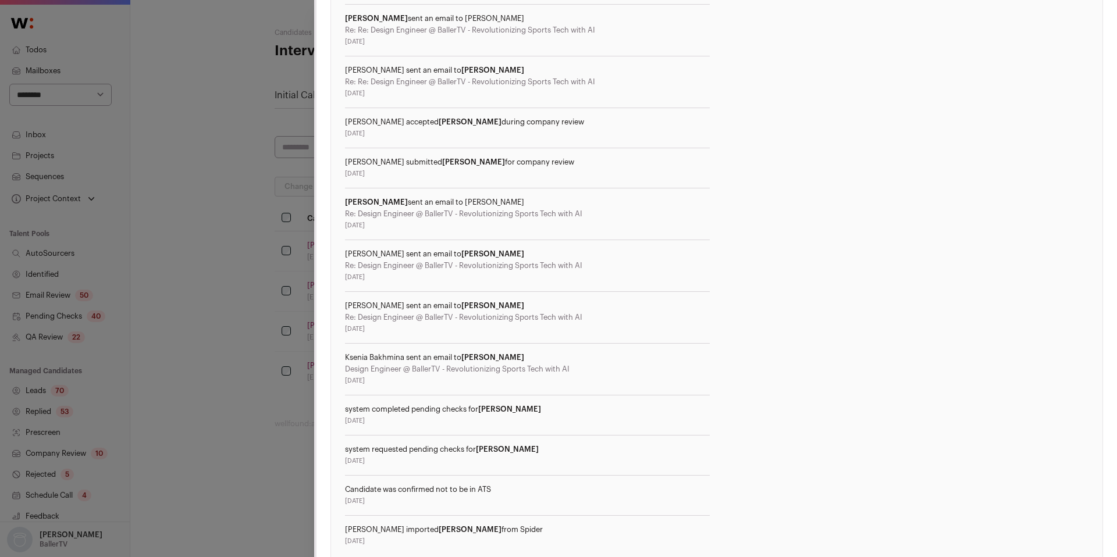
scroll to position [588, 0]
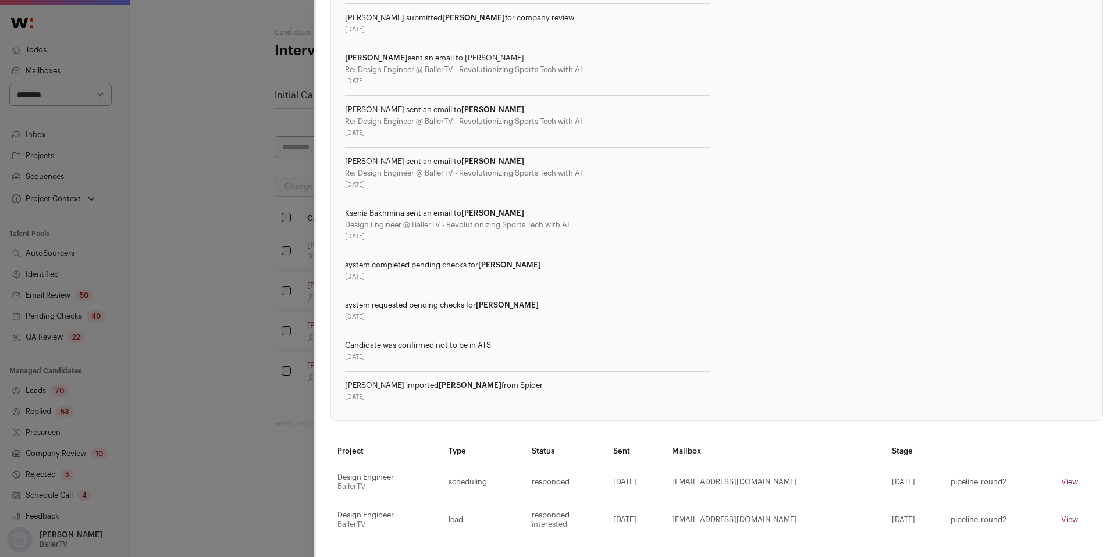
click at [282, 347] on div "[PERSON_NAME] Last update: [DATE] View most recent conversation in Front [GEOGR…" at bounding box center [558, 278] width 1117 height 557
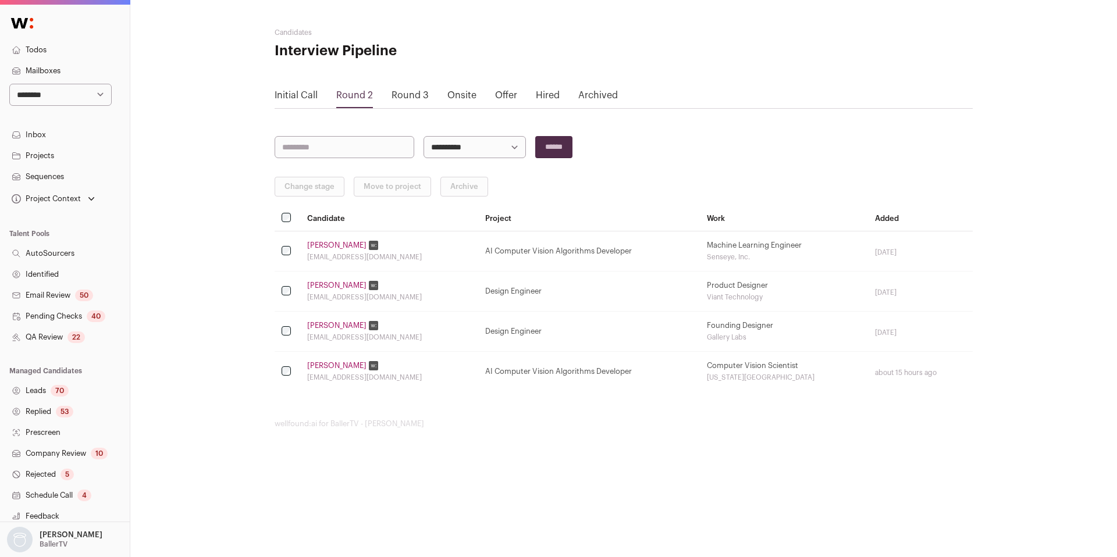
click at [326, 322] on link "[PERSON_NAME]" at bounding box center [336, 325] width 59 height 9
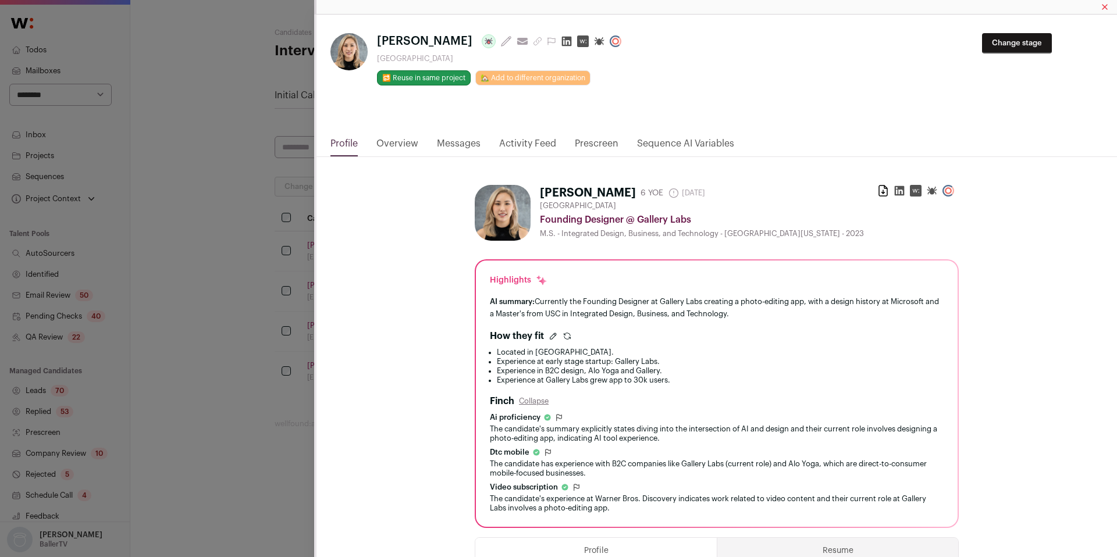
click at [520, 145] on link "Activity Feed" at bounding box center [527, 147] width 57 height 20
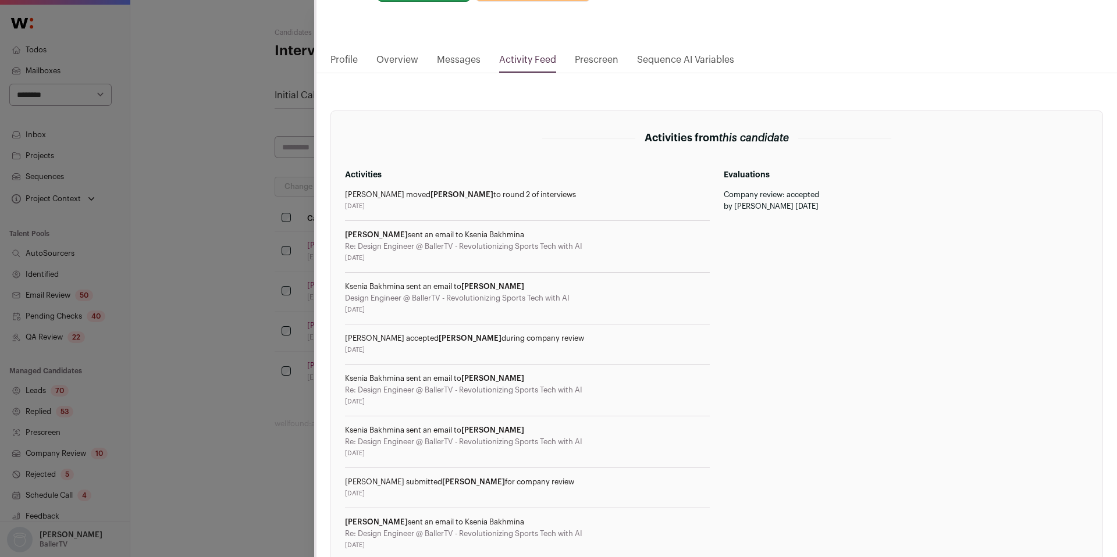
scroll to position [404, 0]
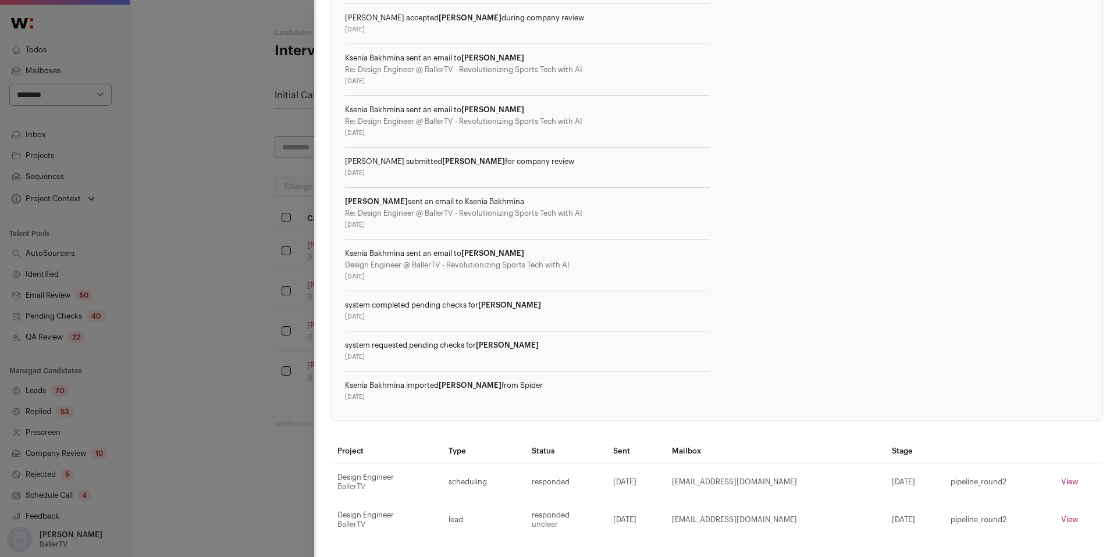
click at [273, 396] on div "[PERSON_NAME] Last update: [DATE] View most recent conversation in Front [GEOGR…" at bounding box center [558, 278] width 1117 height 557
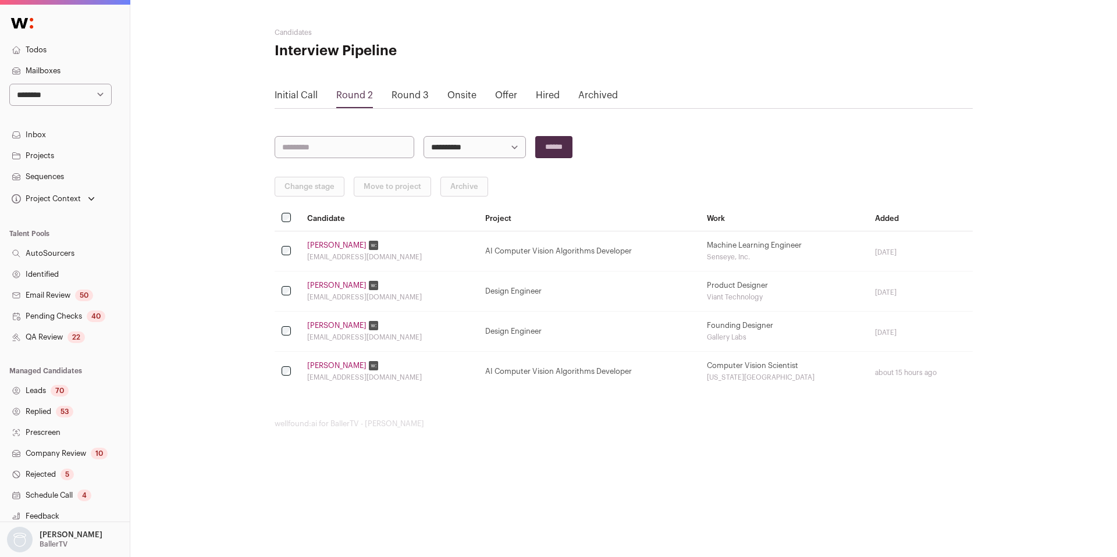
click at [349, 367] on link "[PERSON_NAME]" at bounding box center [336, 365] width 59 height 9
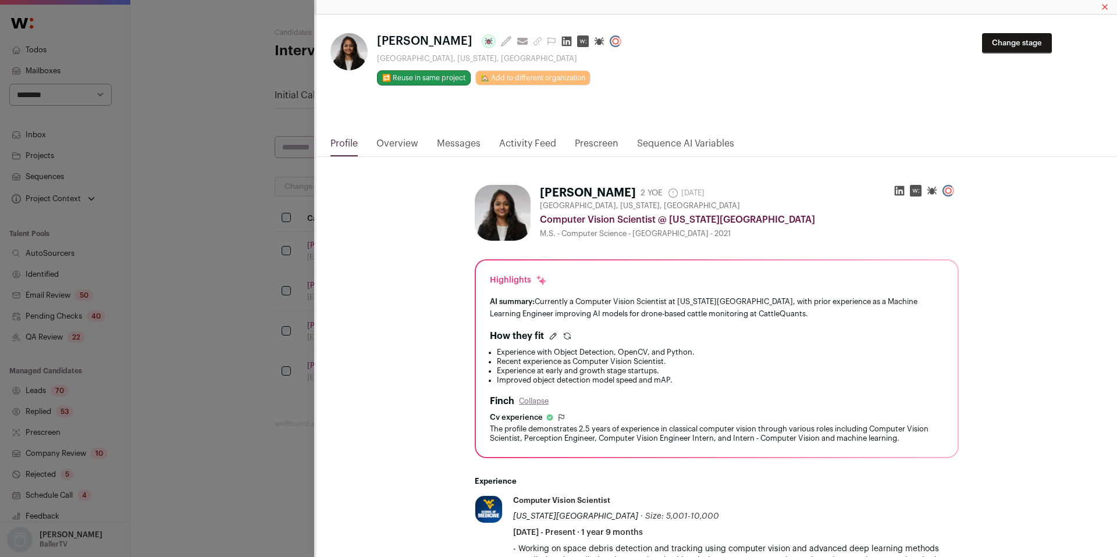
click at [516, 142] on link "Activity Feed" at bounding box center [527, 147] width 57 height 20
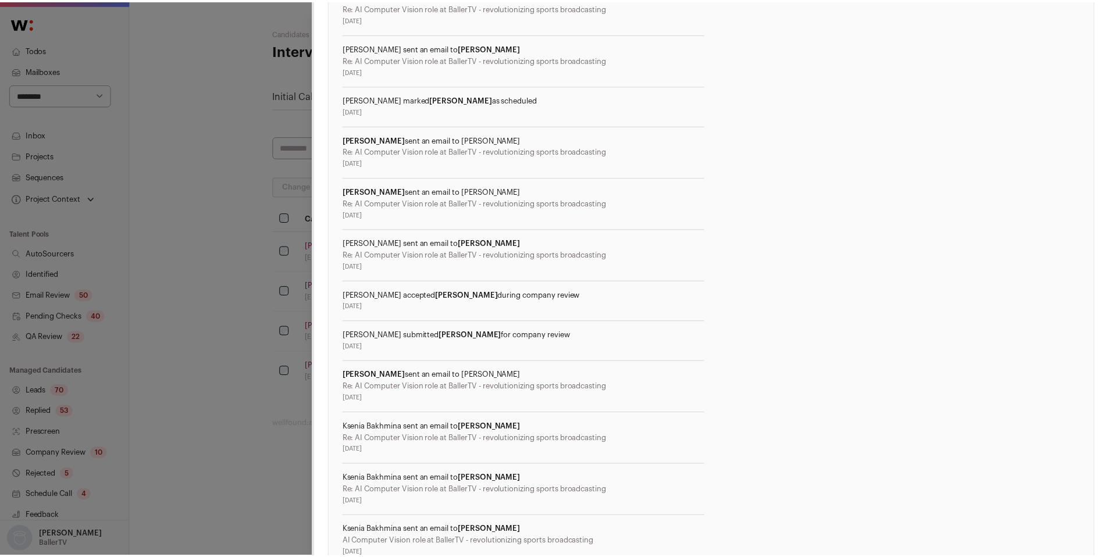
scroll to position [911, 0]
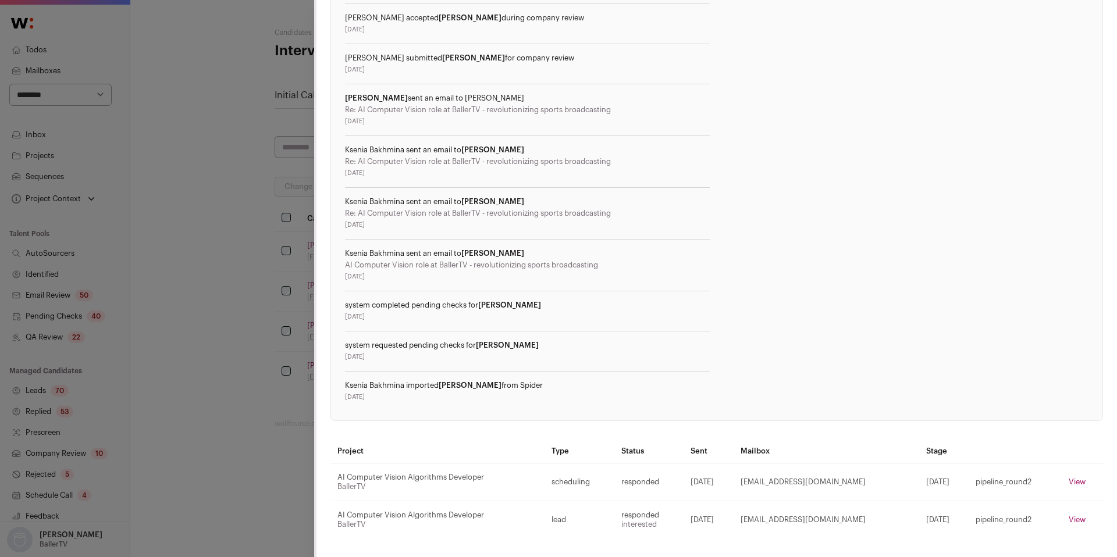
click at [264, 374] on div "[PERSON_NAME] Last update: [DATE] View most recent conversation in Front [GEOGR…" at bounding box center [558, 278] width 1117 height 557
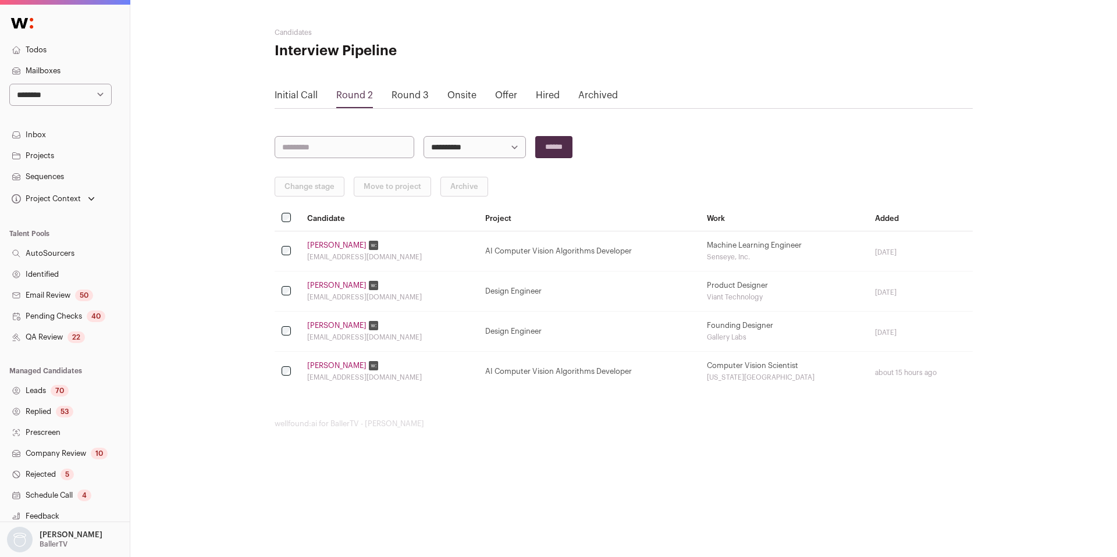
click at [417, 96] on link "Round 3" at bounding box center [410, 95] width 37 height 9
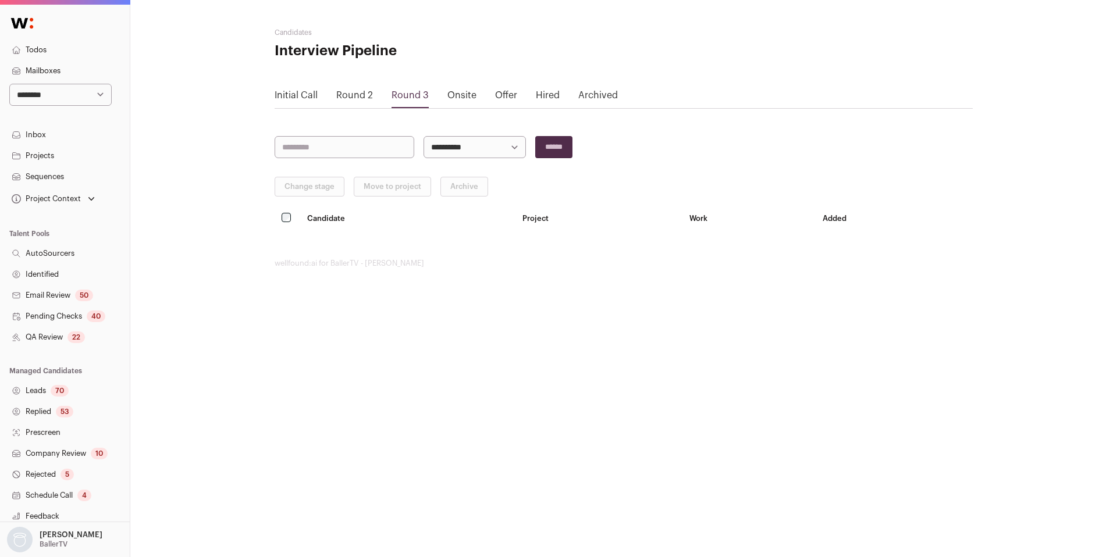
click at [458, 91] on link "Onsite" at bounding box center [461, 95] width 29 height 9
click at [503, 97] on link "Offer" at bounding box center [506, 95] width 22 height 9
click at [56, 334] on link "QA Review 22" at bounding box center [65, 337] width 130 height 21
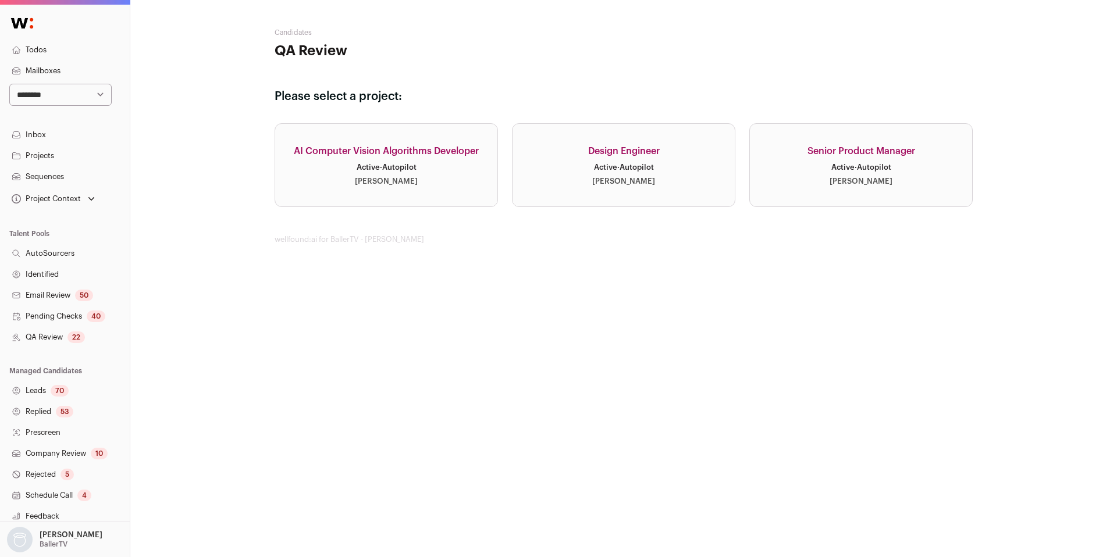
click at [455, 183] on link "AI Computer Vision Algorithms Developer Active · Autopilot [PERSON_NAME]" at bounding box center [386, 165] width 223 height 84
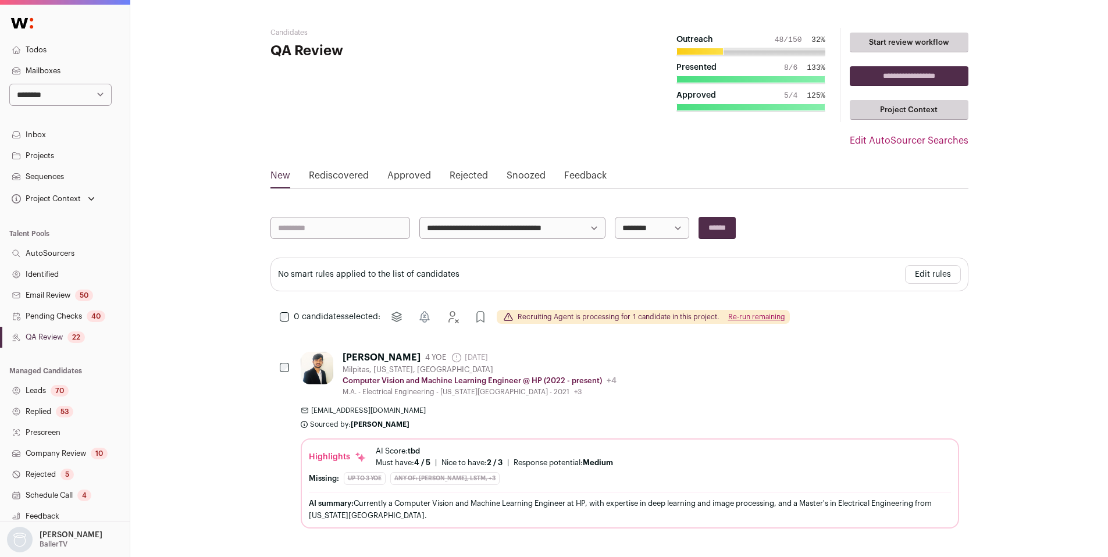
scroll to position [51, 0]
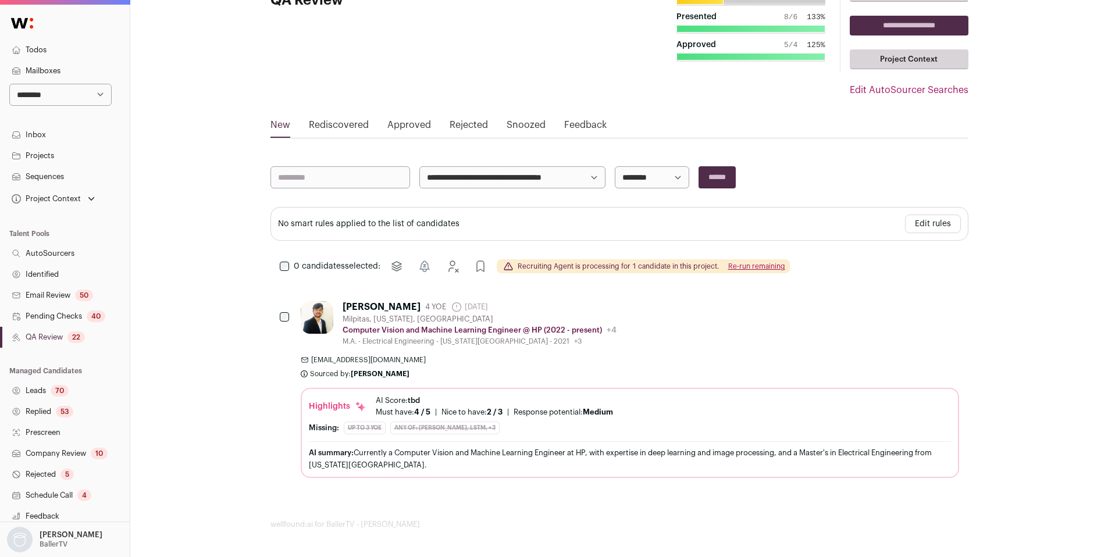
click at [957, 91] on link "Edit AutoSourcer Searches" at bounding box center [909, 90] width 119 height 14
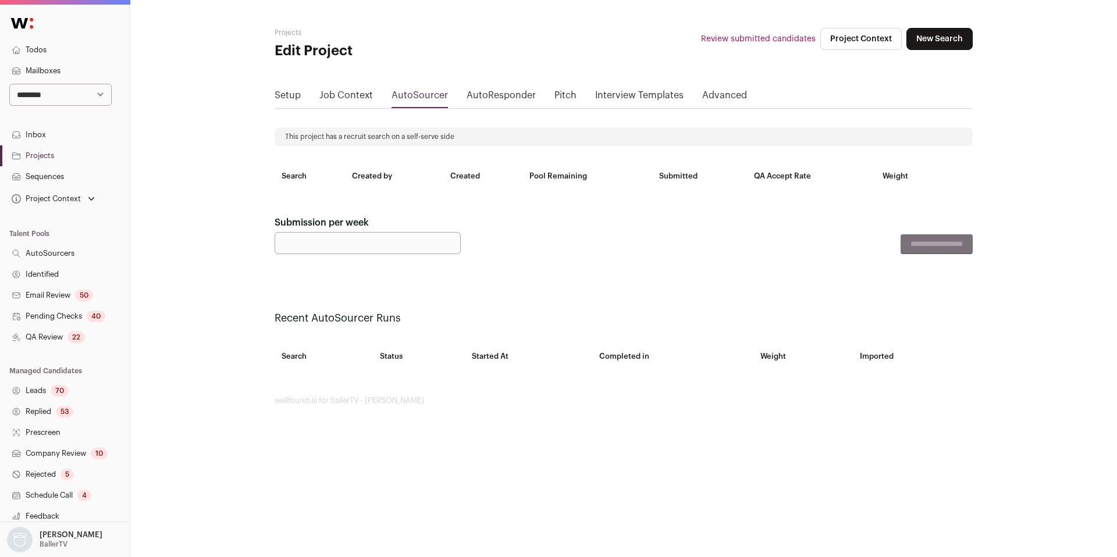
click at [358, 100] on link "Job Context" at bounding box center [346, 97] width 54 height 19
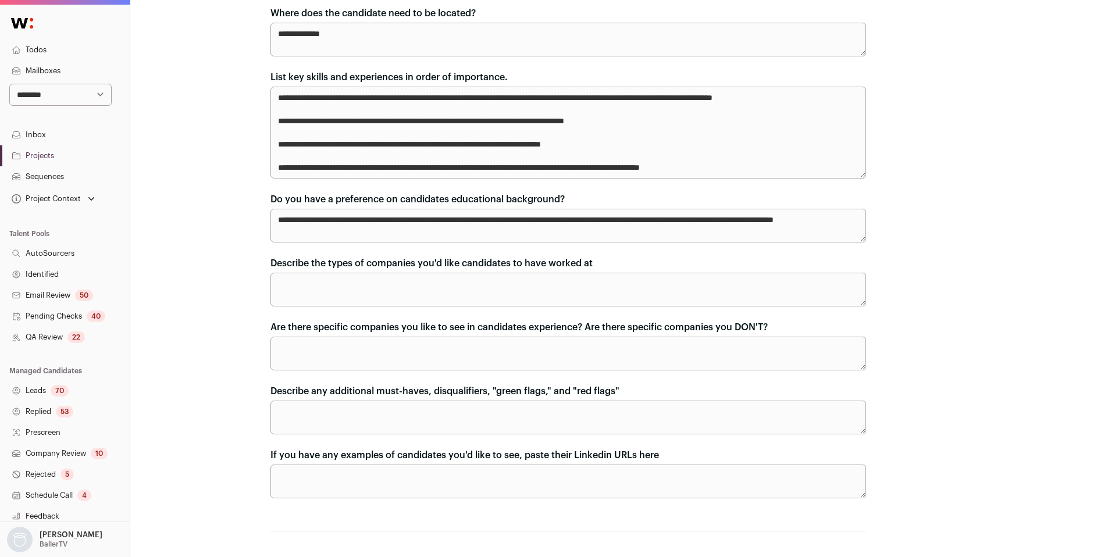
scroll to position [253, 0]
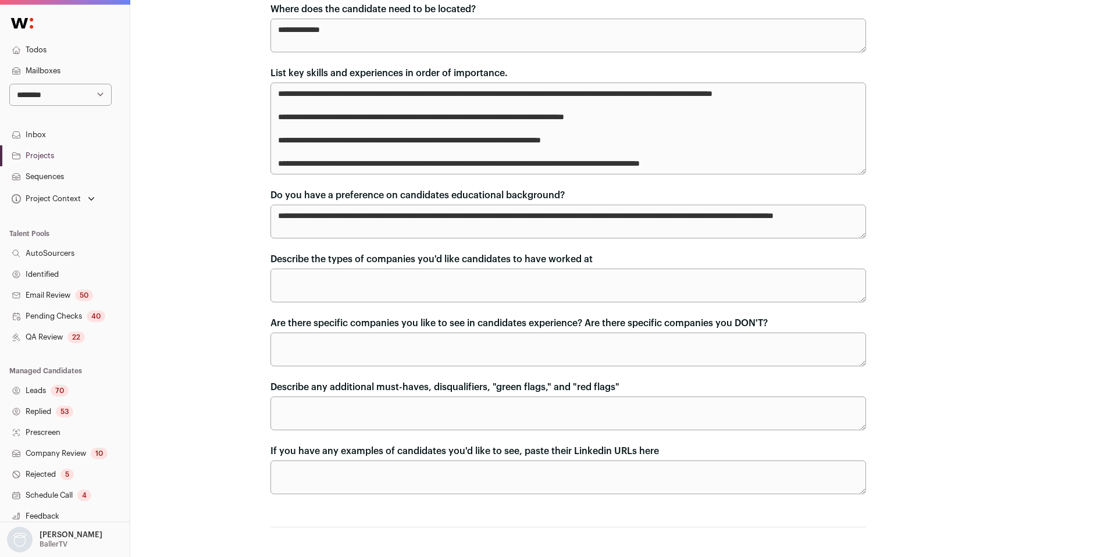
click at [50, 279] on link "Identified" at bounding box center [65, 274] width 130 height 21
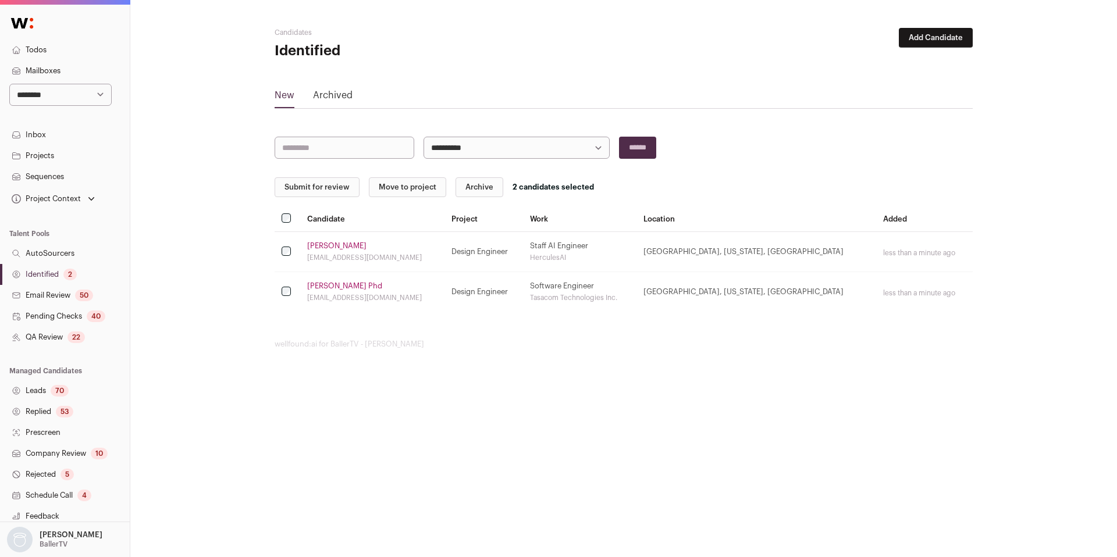
click at [471, 152] on select "**********" at bounding box center [517, 148] width 186 height 22
click at [421, 192] on button "Move to project" at bounding box center [407, 187] width 77 height 20
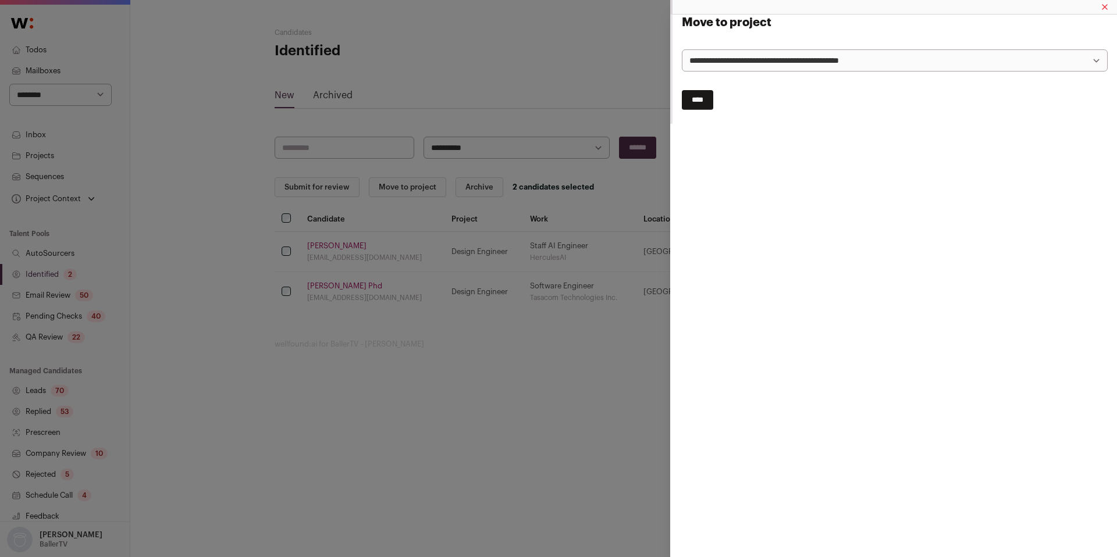
click at [722, 65] on select "**********" at bounding box center [895, 60] width 426 height 22
select select "*****"
click at [682, 49] on select "**********" at bounding box center [895, 60] width 426 height 22
click at [698, 104] on input "****" at bounding box center [697, 100] width 31 height 20
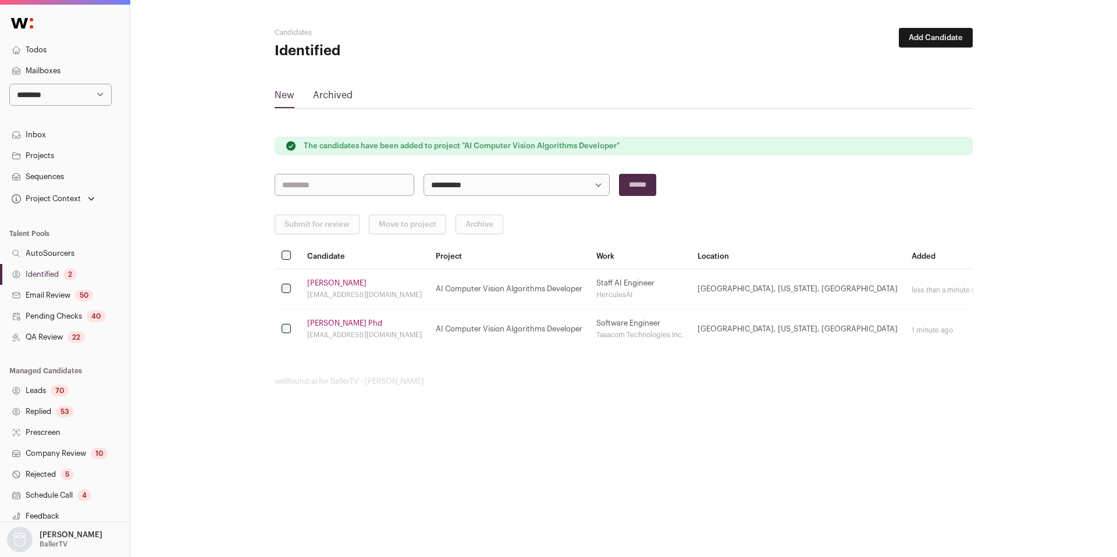
click at [47, 271] on link "Identified 2" at bounding box center [65, 274] width 130 height 21
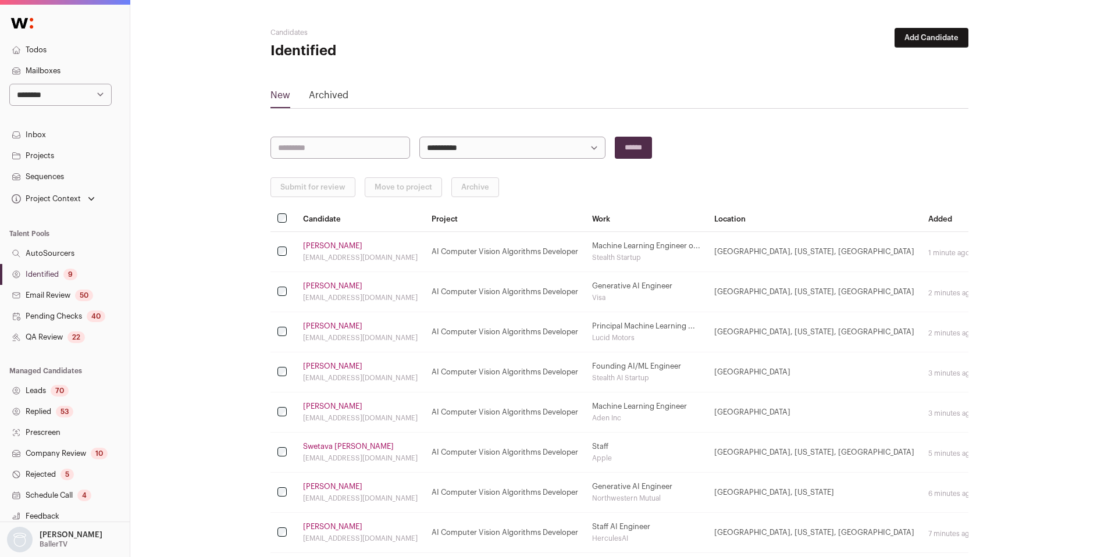
click at [51, 277] on link "Identified 9" at bounding box center [65, 274] width 130 height 21
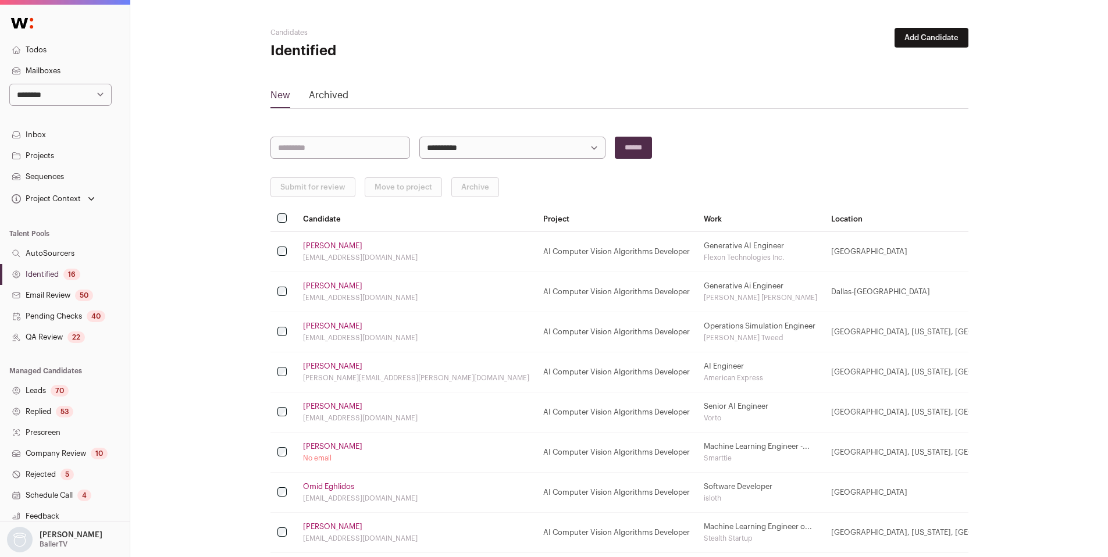
click at [62, 271] on link "Identified 16" at bounding box center [65, 274] width 130 height 21
click at [51, 271] on link "Identified 22" at bounding box center [65, 274] width 130 height 21
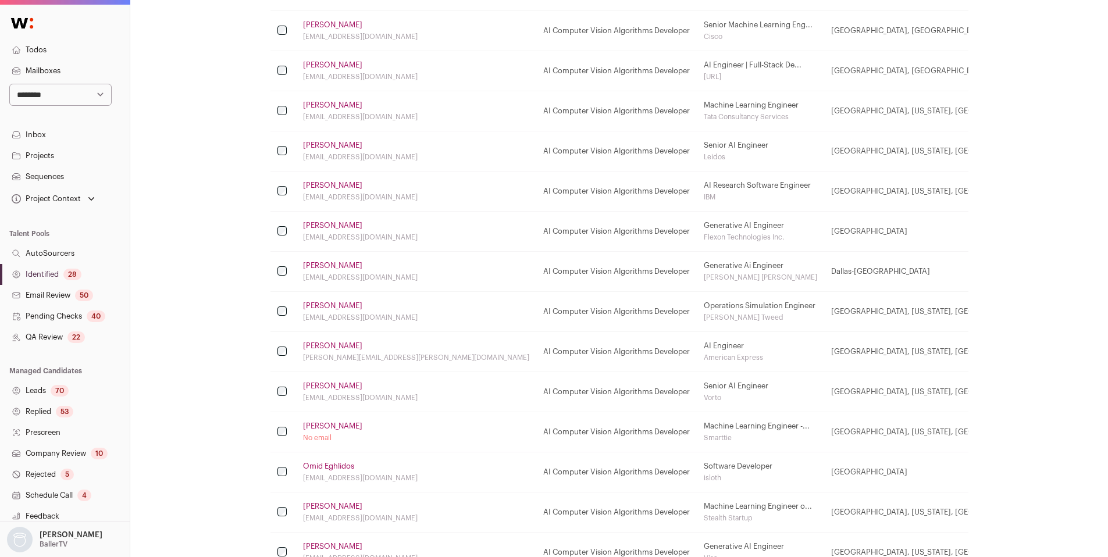
scroll to position [539, 0]
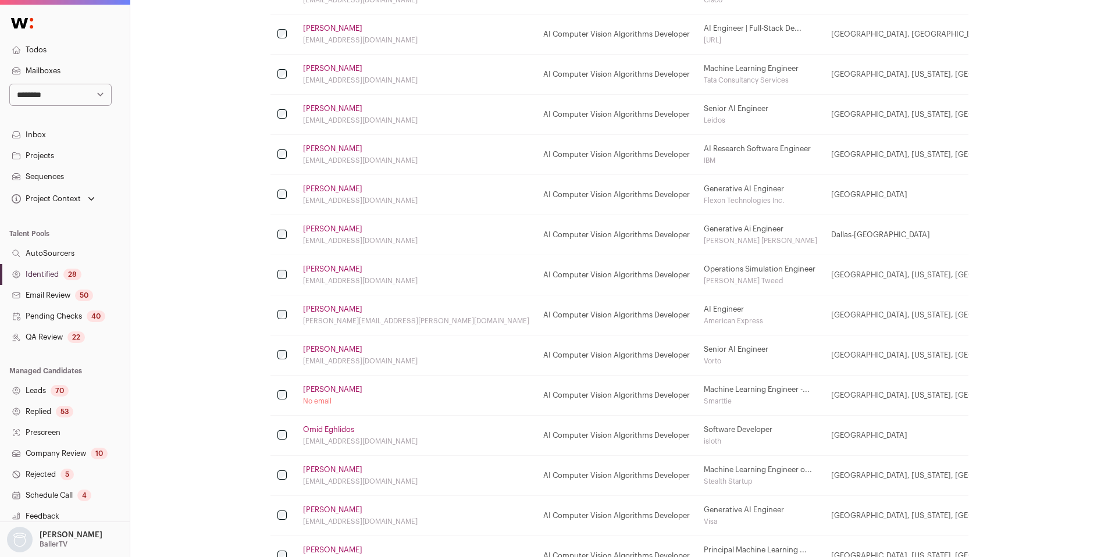
click at [326, 306] on link "[PERSON_NAME]" at bounding box center [332, 309] width 59 height 9
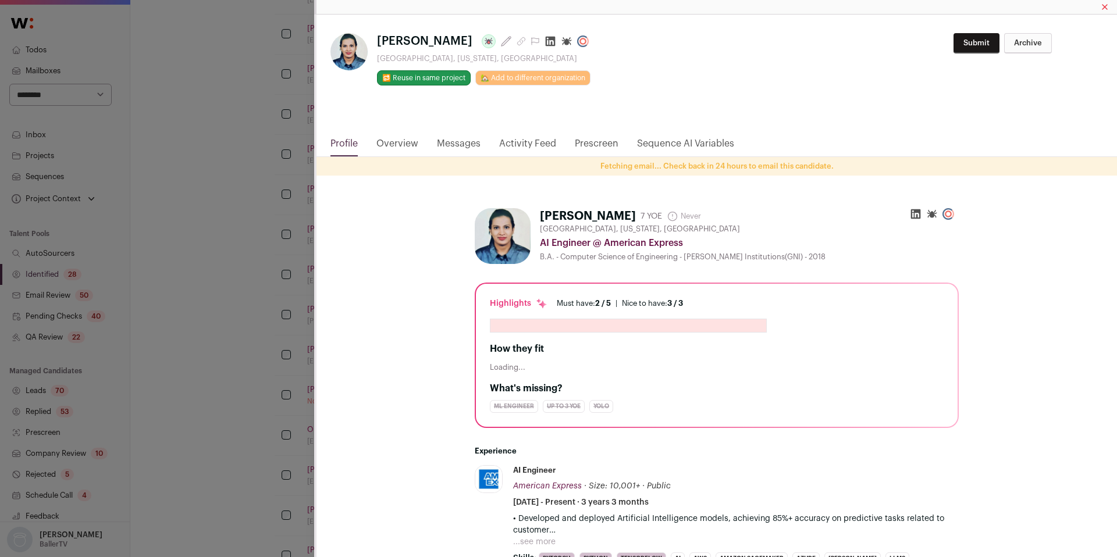
click at [546, 38] on icon "Close modal via background" at bounding box center [551, 42] width 10 height 10
click at [269, 229] on div "**********" at bounding box center [558, 278] width 1117 height 557
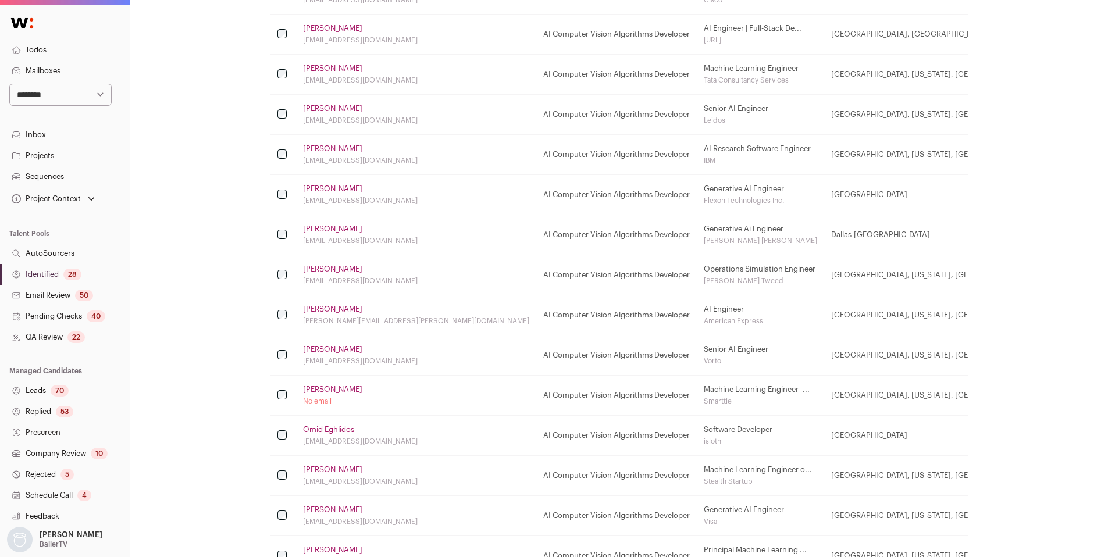
click at [339, 386] on link "[PERSON_NAME]" at bounding box center [332, 389] width 59 height 9
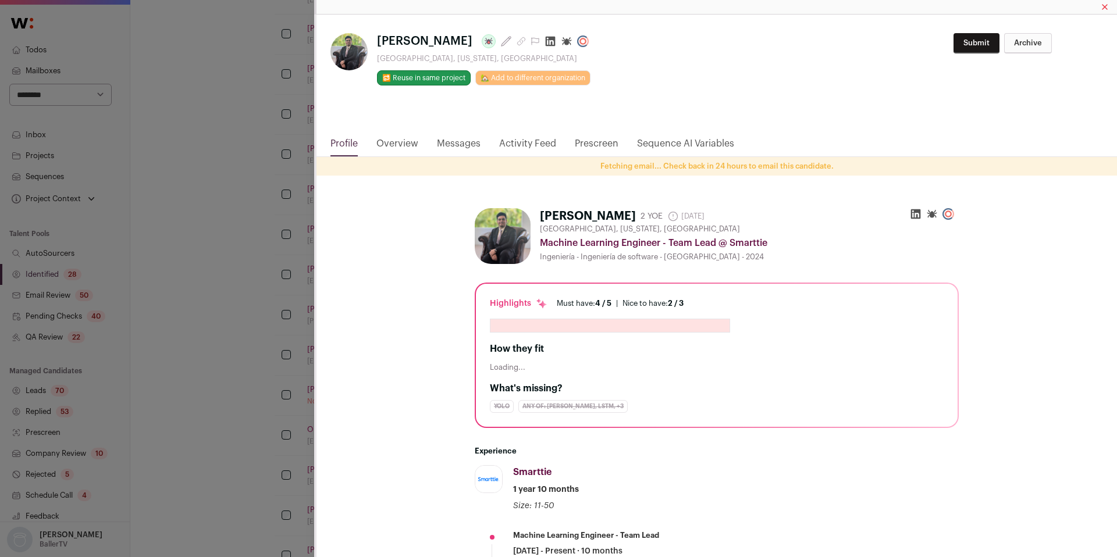
click at [545, 42] on icon "Close modal via background" at bounding box center [551, 41] width 12 height 12
click at [229, 309] on div "**********" at bounding box center [558, 278] width 1117 height 557
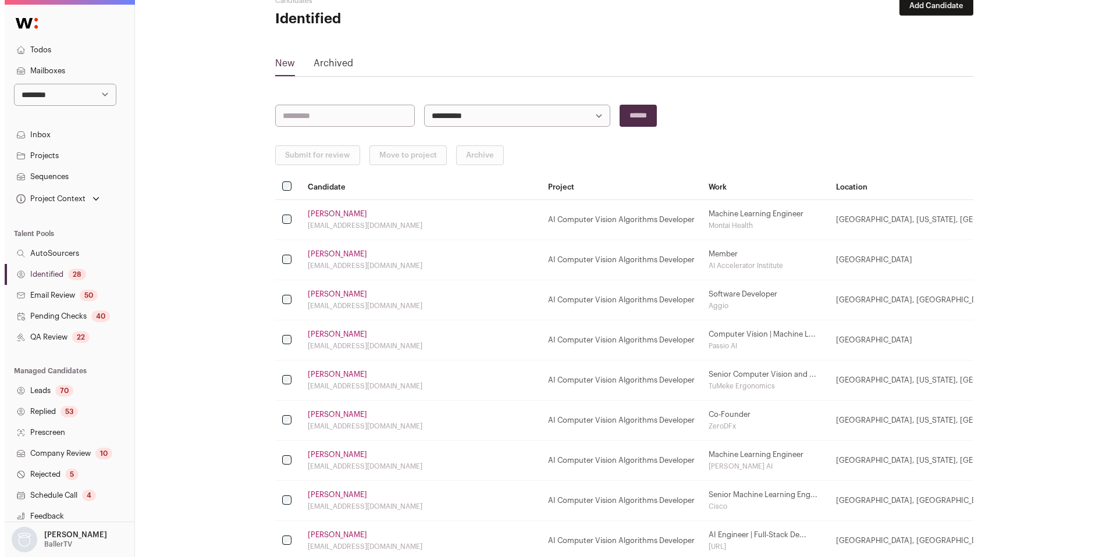
scroll to position [26, 0]
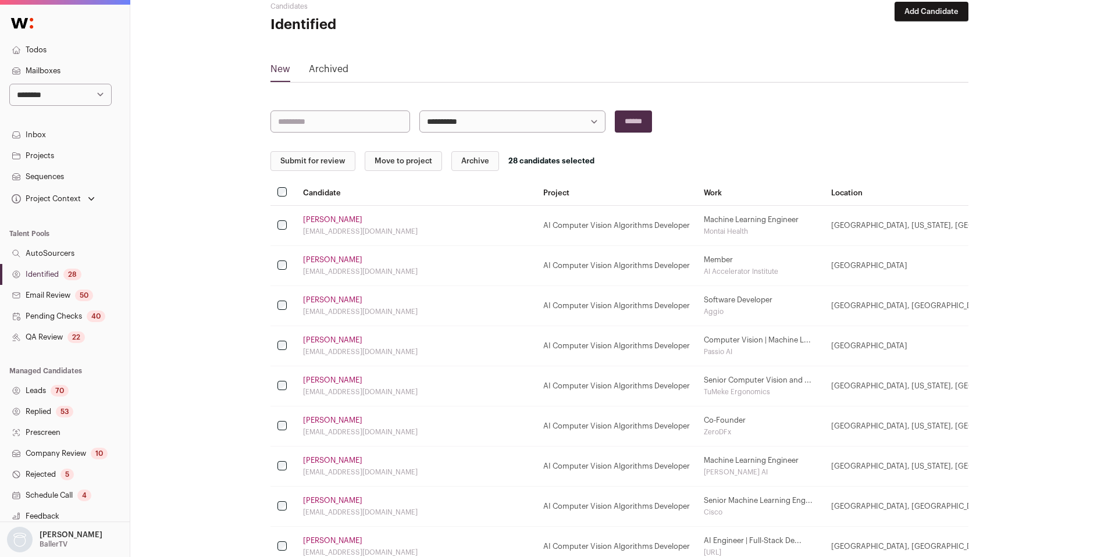
click at [296, 165] on button "Submit for review" at bounding box center [313, 161] width 85 height 20
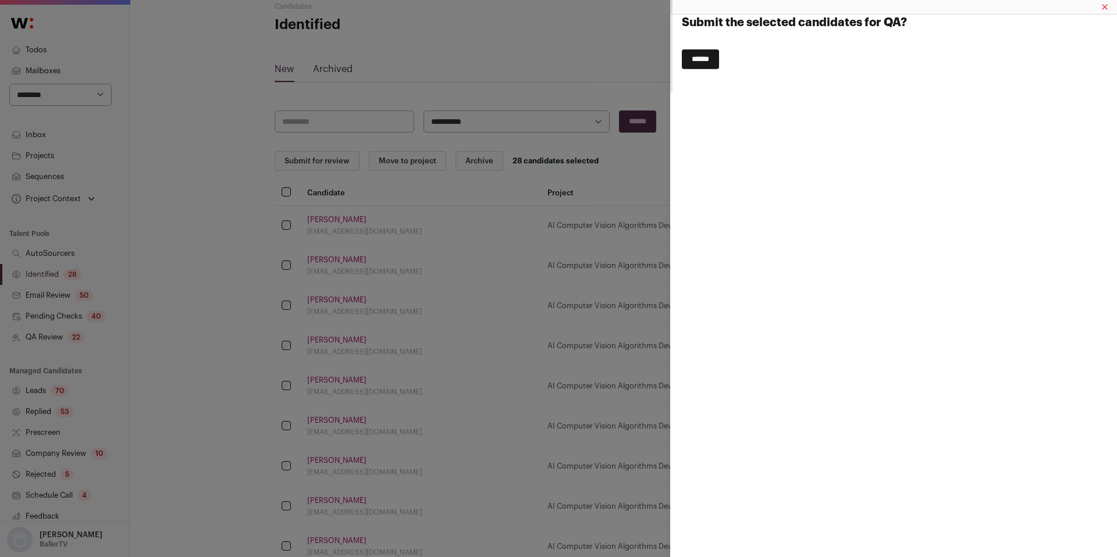
click at [703, 50] on input "******" at bounding box center [700, 59] width 37 height 20
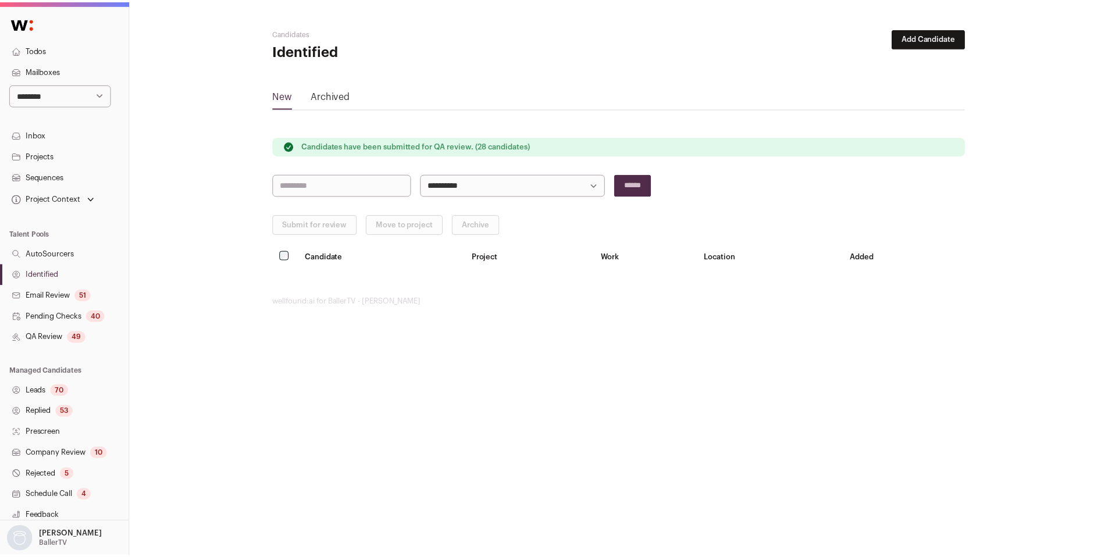
scroll to position [0, 0]
click at [52, 340] on link "QA Review 49" at bounding box center [65, 337] width 130 height 21
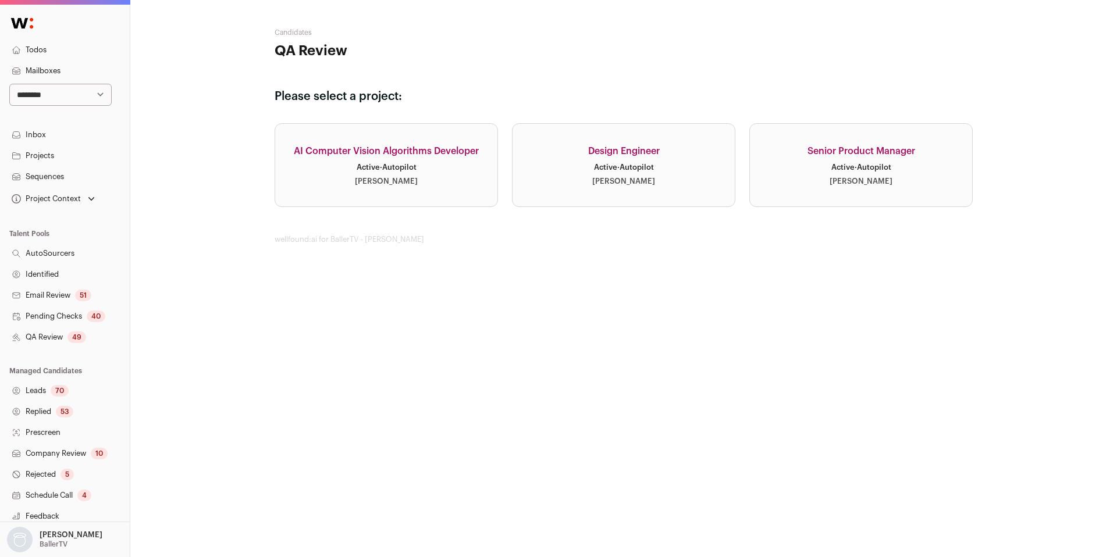
click at [897, 166] on link "Senior Product Manager Active · Autopilot [PERSON_NAME]" at bounding box center [860, 165] width 223 height 84
click at [400, 174] on link "AI Computer Vision Algorithms Developer Active · Autopilot [PERSON_NAME]" at bounding box center [386, 165] width 223 height 84
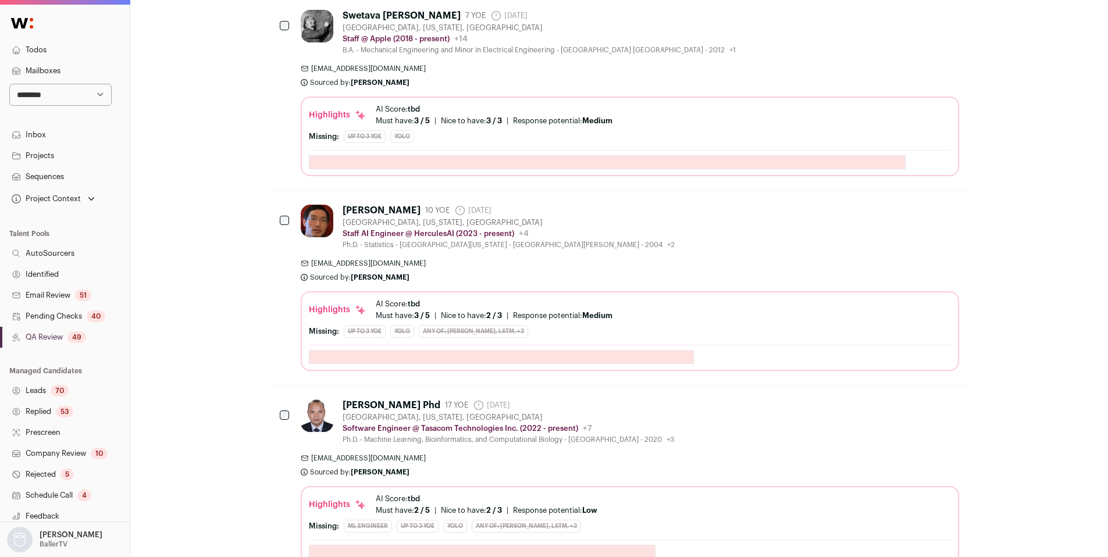
scroll to position [3783, 0]
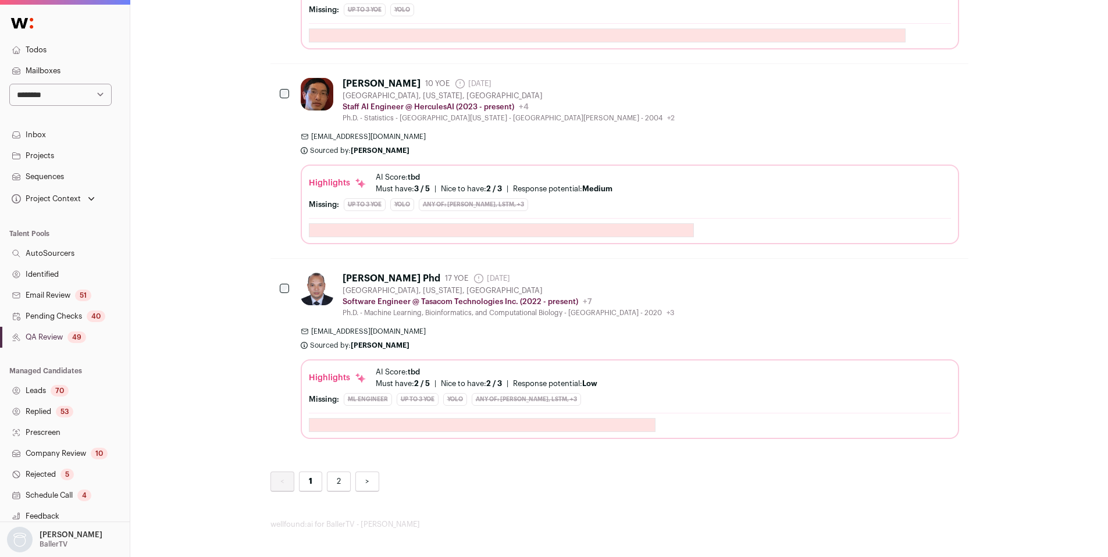
click at [338, 479] on link "2" at bounding box center [339, 482] width 24 height 20
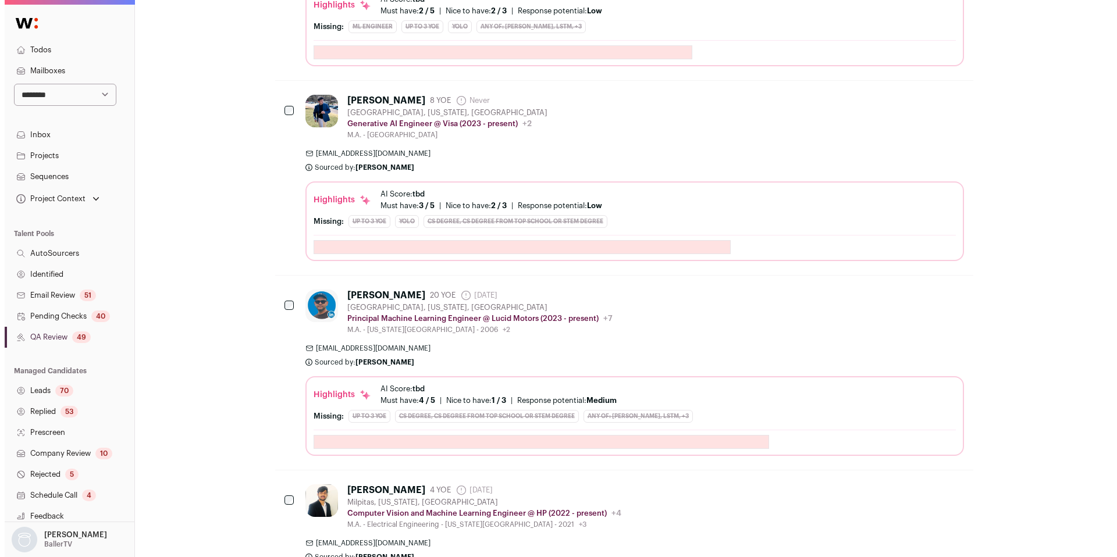
scroll to position [1465, 0]
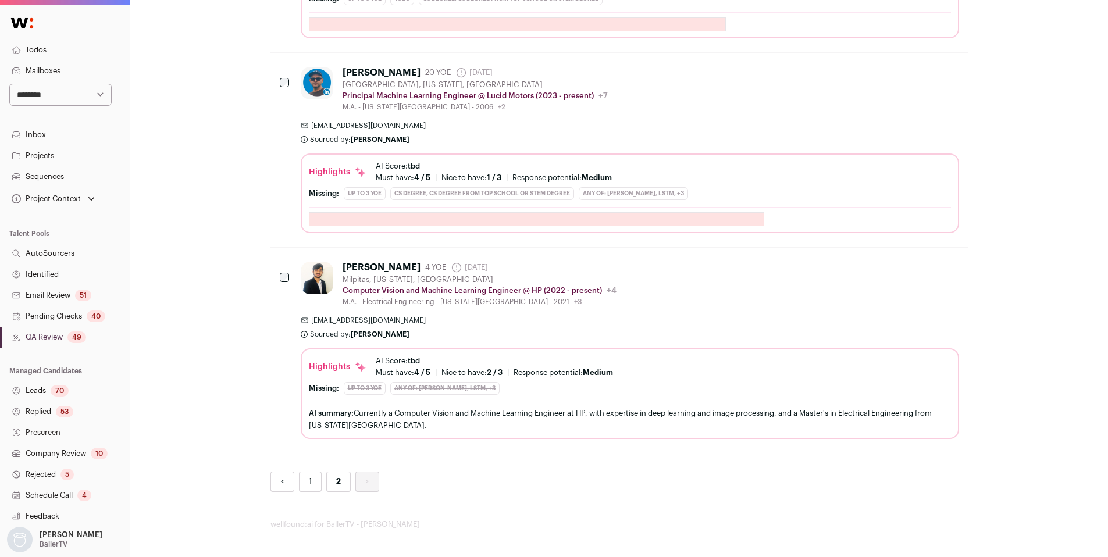
click at [421, 374] on span "4 / 5" at bounding box center [422, 373] width 16 height 8
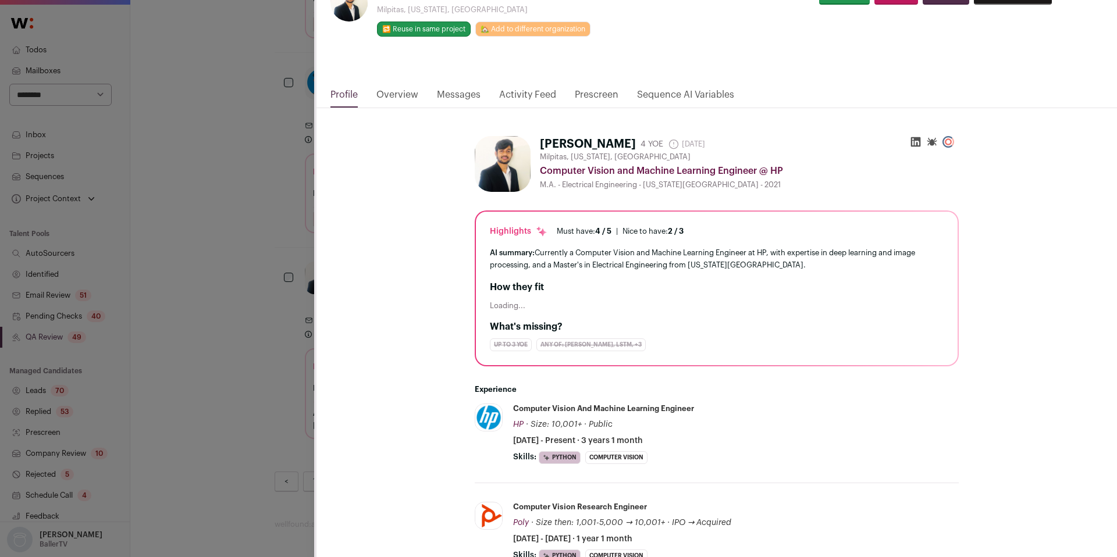
scroll to position [0, 0]
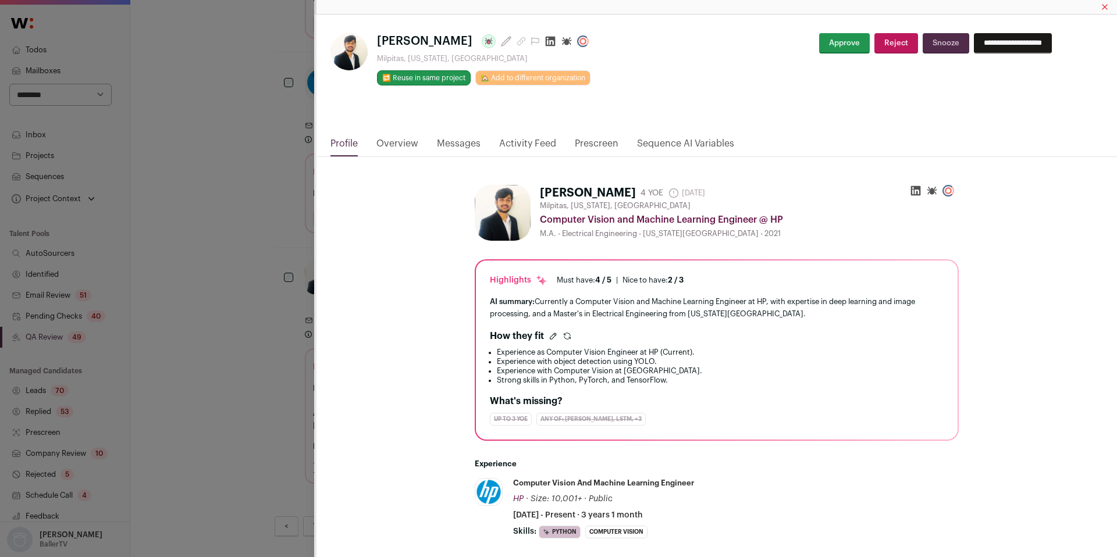
click at [549, 336] on icon "Close modal via background" at bounding box center [553, 336] width 9 height 9
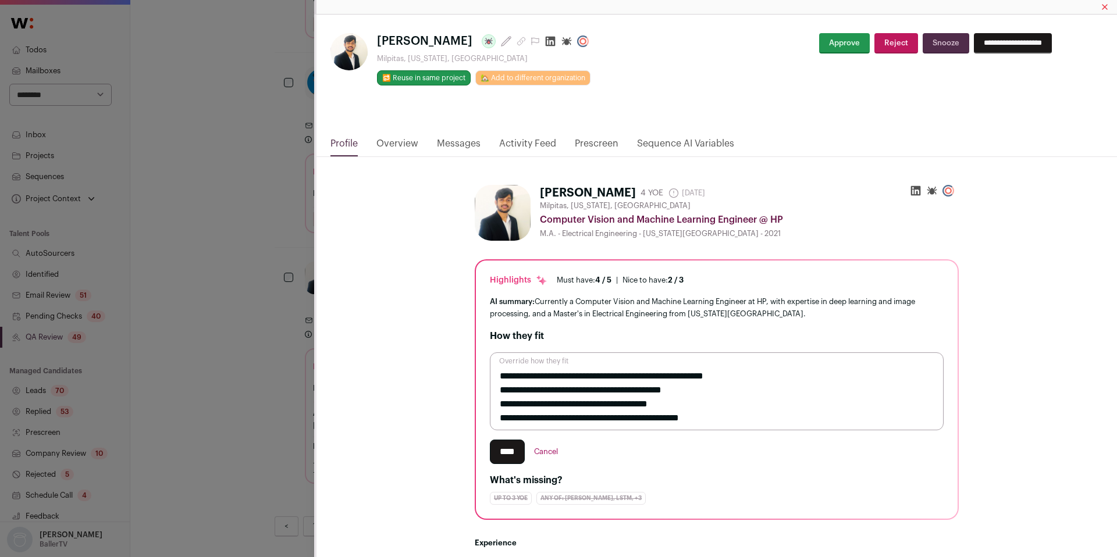
click at [545, 337] on div "How they fit" at bounding box center [717, 336] width 454 height 14
click at [555, 454] on button "Cancel" at bounding box center [546, 452] width 24 height 24
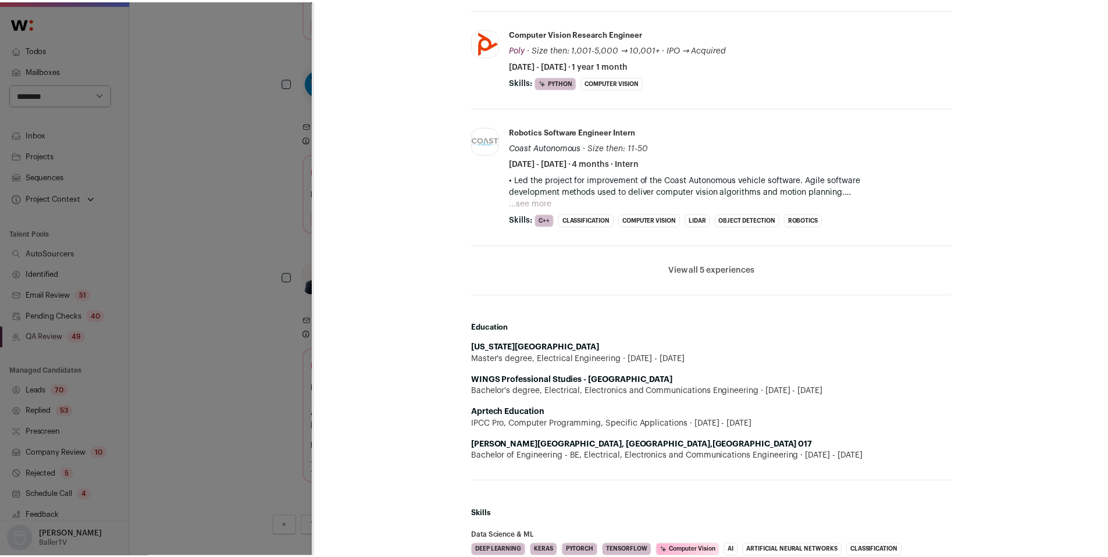
scroll to position [550, 0]
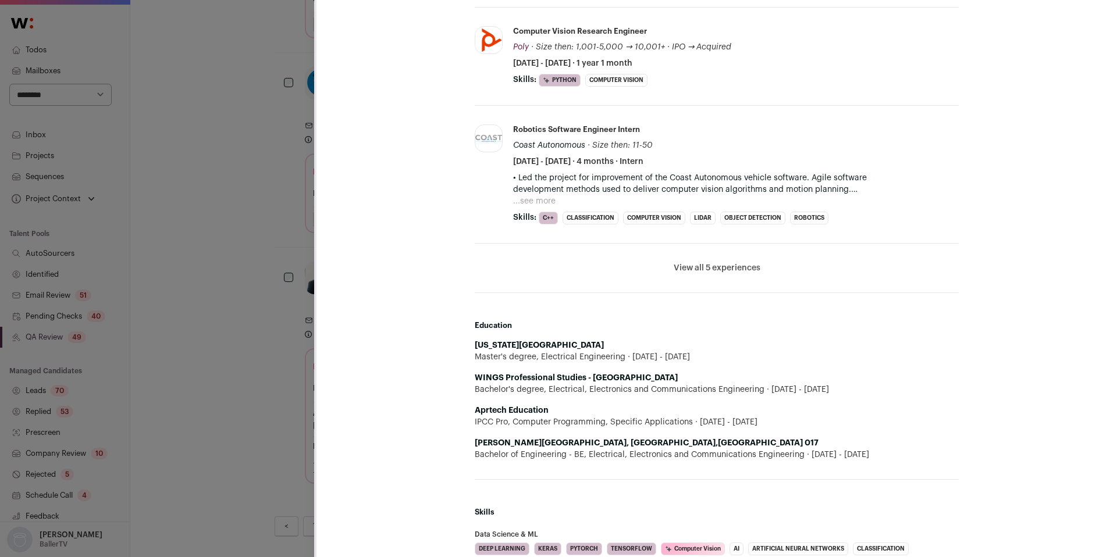
click at [208, 411] on div "[PERSON_NAME] Last update: [DATE] [GEOGRAPHIC_DATA], [US_STATE], [GEOGRAPHIC_DA…" at bounding box center [558, 278] width 1117 height 557
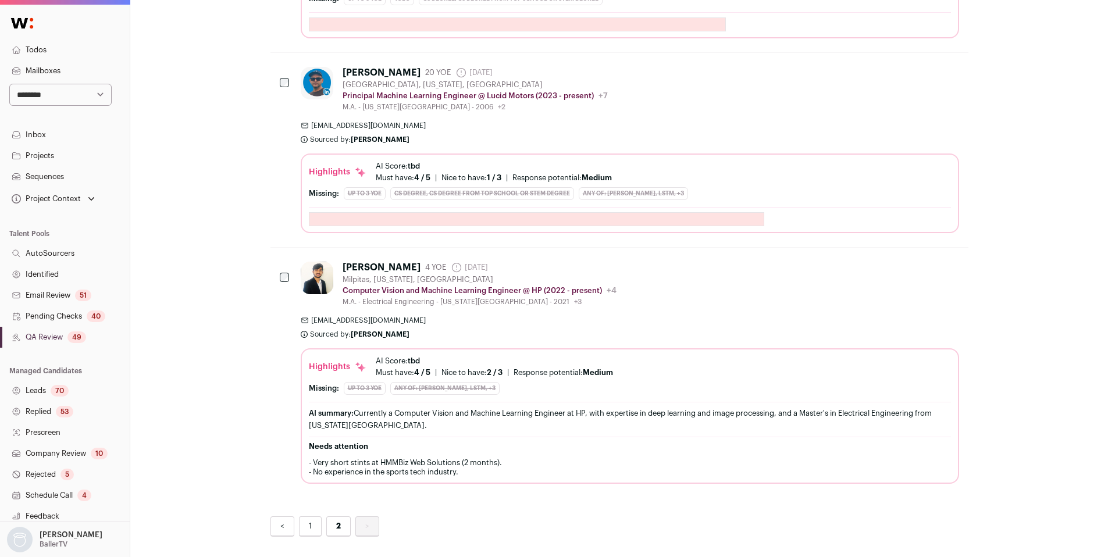
click at [303, 535] on link "1" at bounding box center [310, 527] width 23 height 20
click at [312, 527] on link "1" at bounding box center [310, 527] width 23 height 20
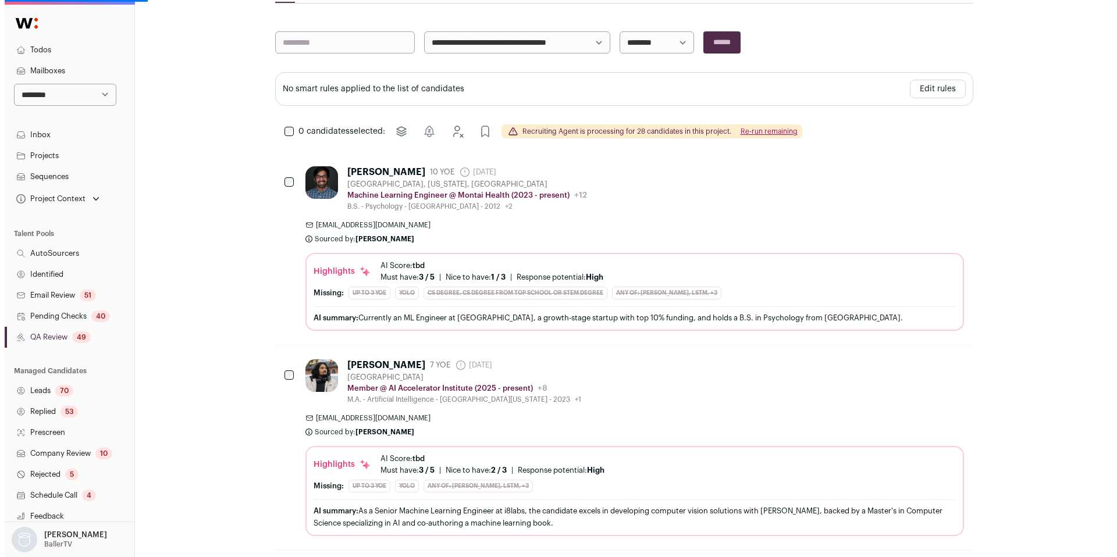
scroll to position [188, 0]
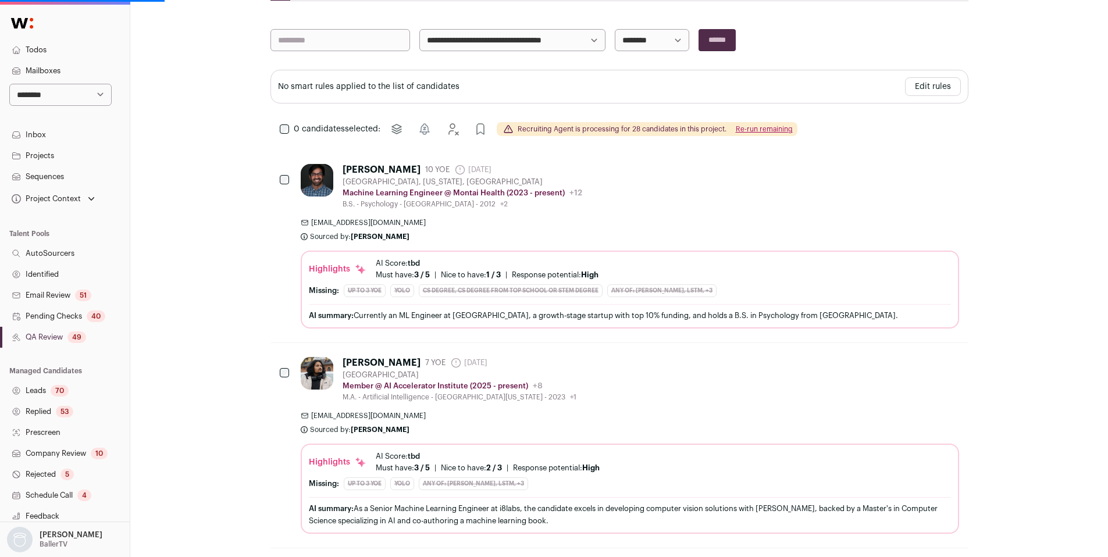
click at [414, 276] on span "3 / 5" at bounding box center [422, 275] width 16 height 8
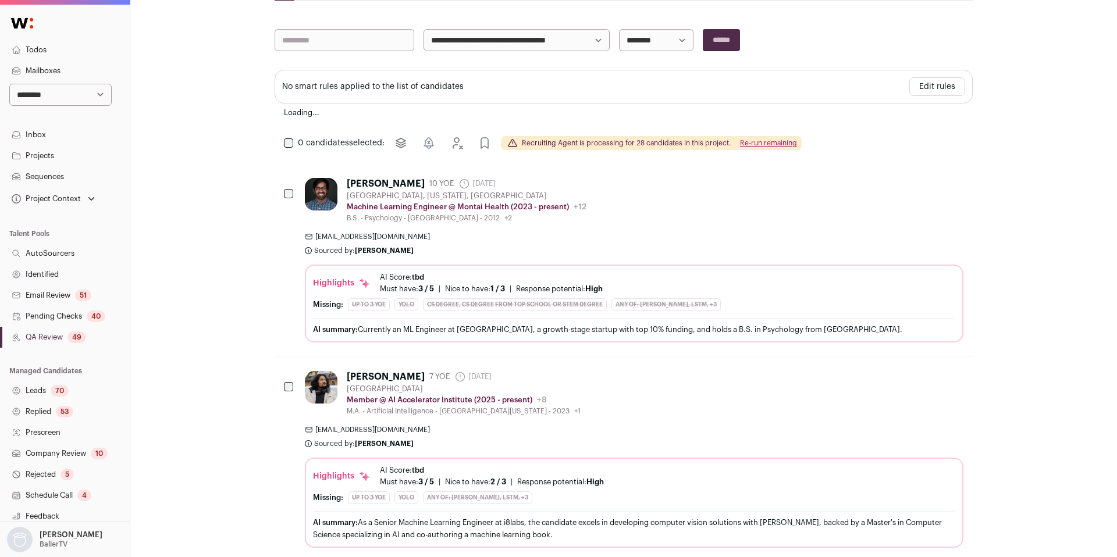
scroll to position [0, 0]
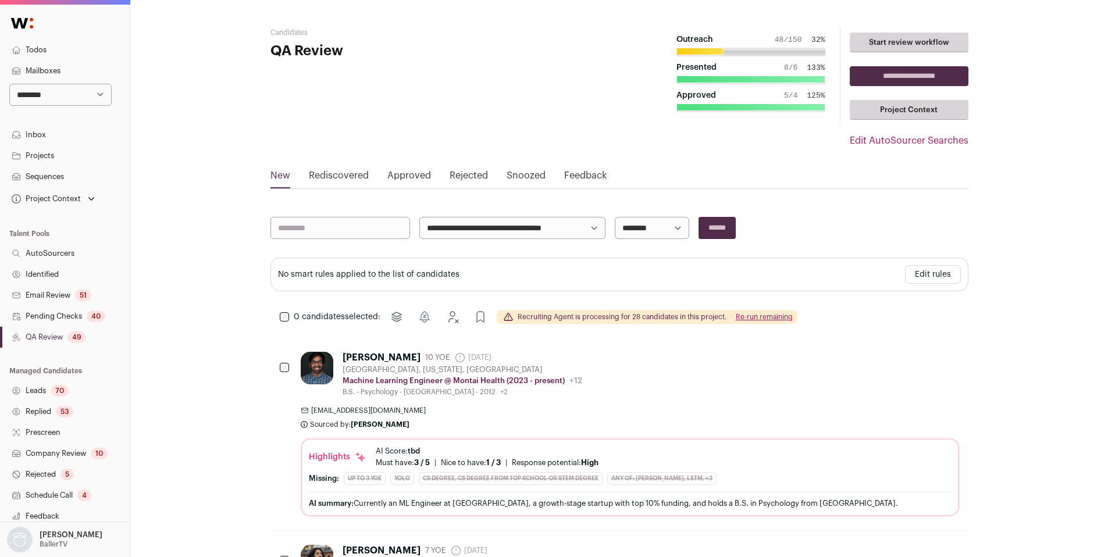
click at [474, 420] on div "[EMAIL_ADDRESS][DOMAIN_NAME] Sourced by: [PERSON_NAME] Sourced 3 minutes ago" at bounding box center [630, 417] width 659 height 23
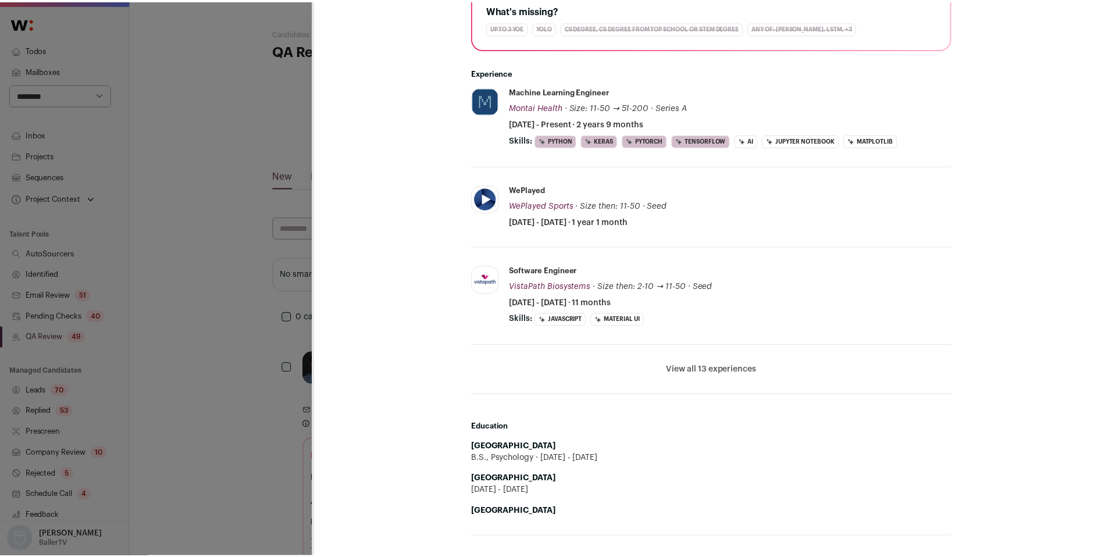
scroll to position [395, 0]
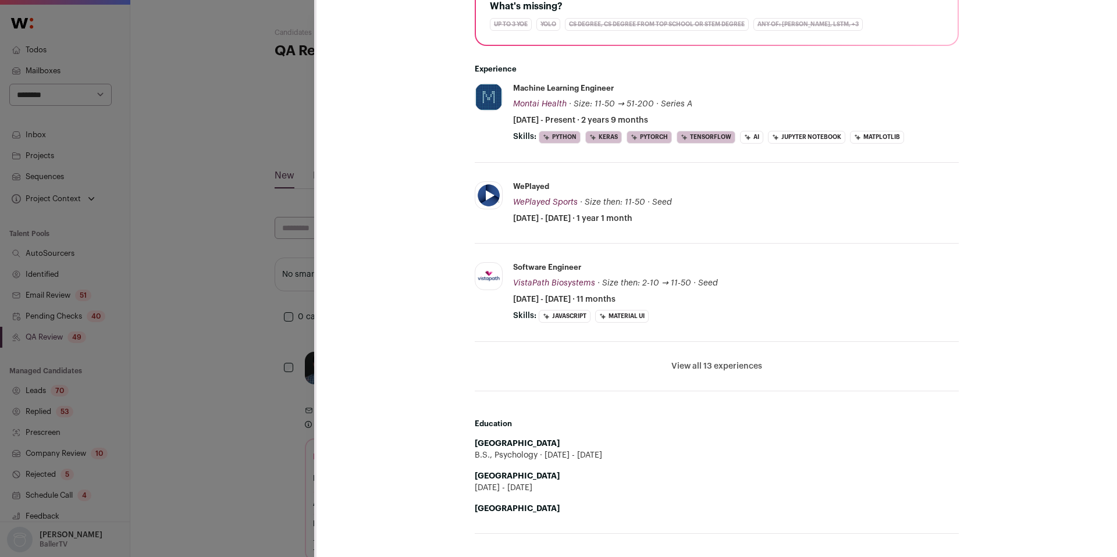
click at [240, 417] on div "[PERSON_NAME] Last update: [DATE] [GEOGRAPHIC_DATA], [US_STATE], [GEOGRAPHIC_DA…" at bounding box center [558, 278] width 1117 height 557
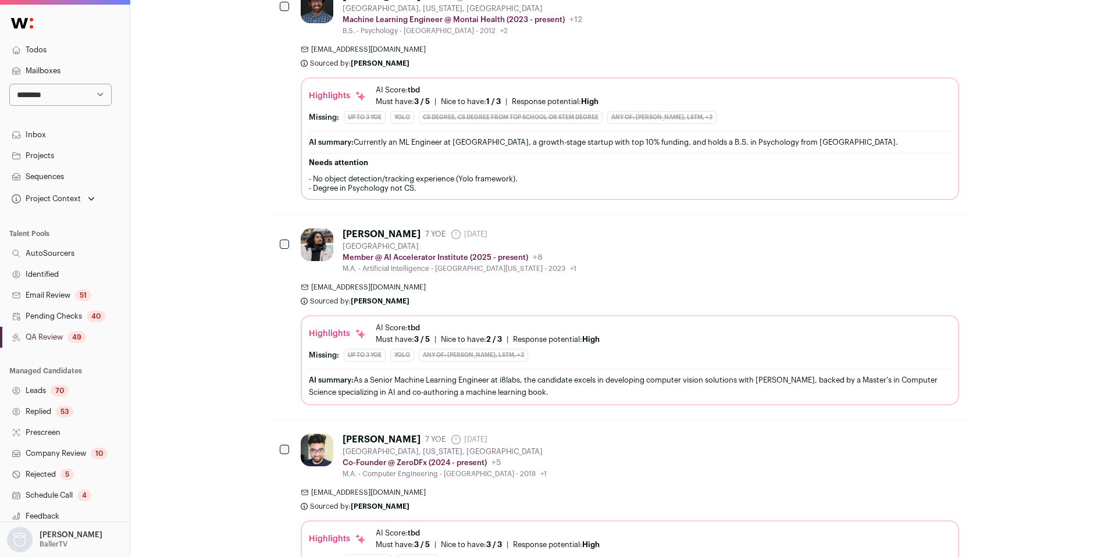
scroll to position [371, 0]
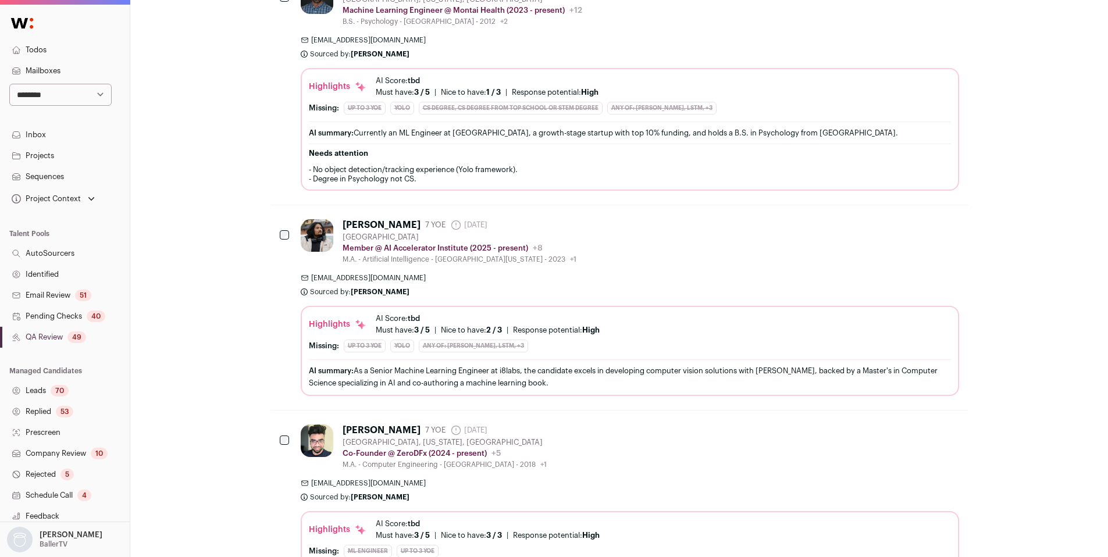
click at [556, 272] on div "[PERSON_NAME] 7 YOE [DATE] Admin only. The last time the profile was scraped. […" at bounding box center [630, 307] width 659 height 177
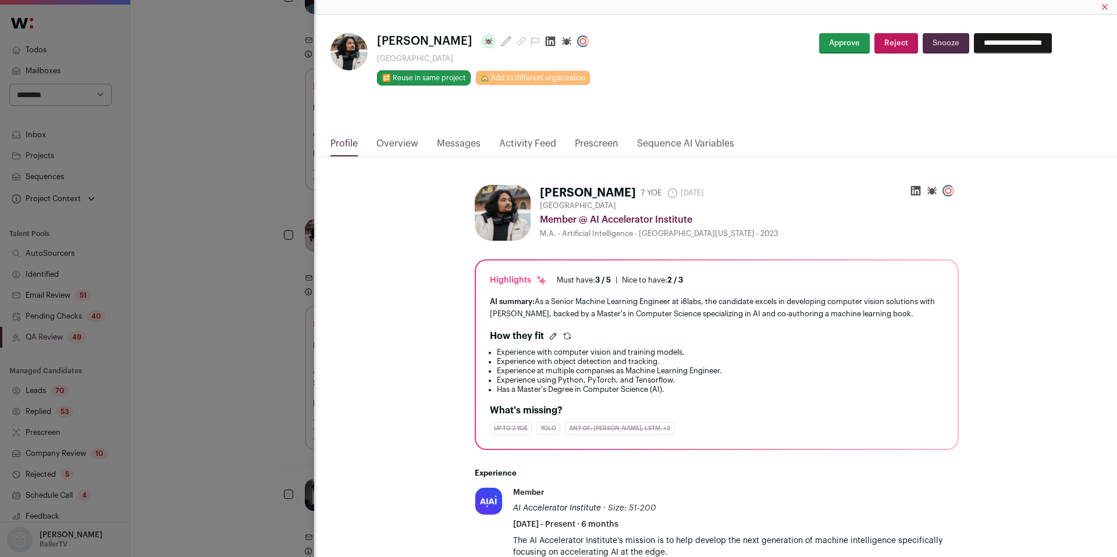
click at [233, 460] on div "**********" at bounding box center [558, 278] width 1117 height 557
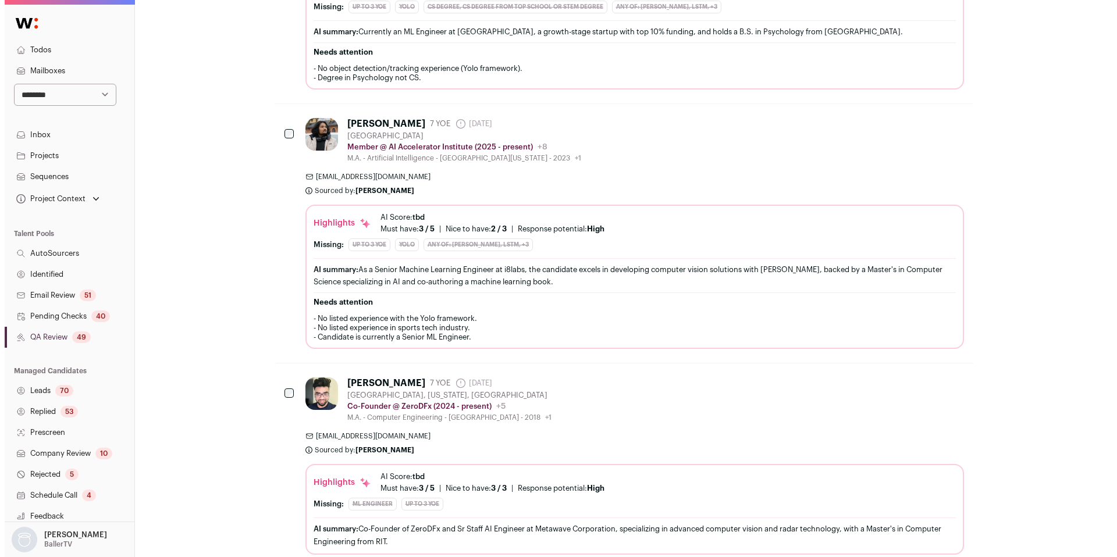
scroll to position [478, 0]
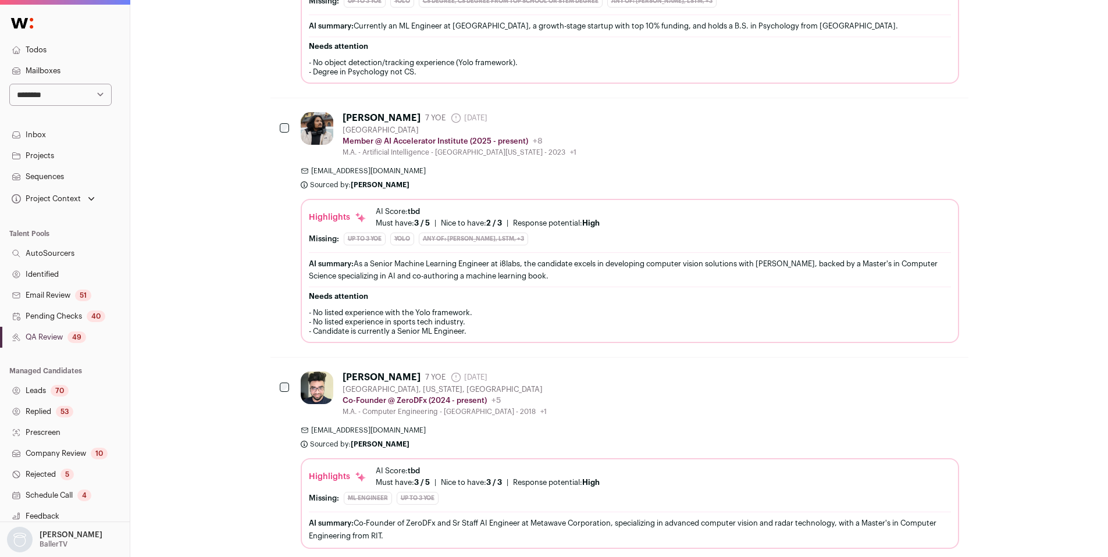
click at [630, 410] on div "[PERSON_NAME] 7 YOE [DATE] Admin only. The last time the profile was scraped. […" at bounding box center [630, 394] width 659 height 45
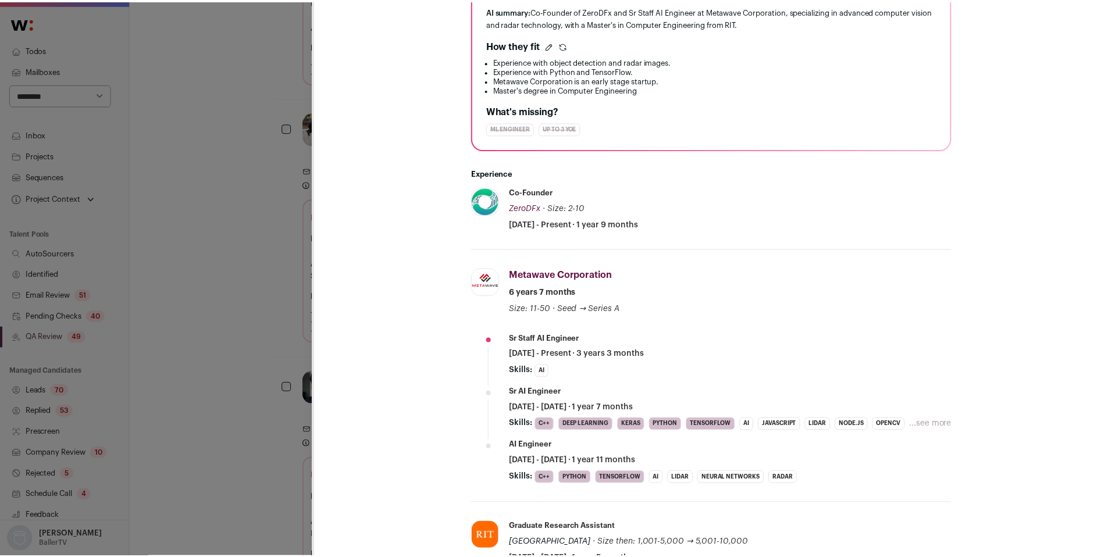
scroll to position [321, 0]
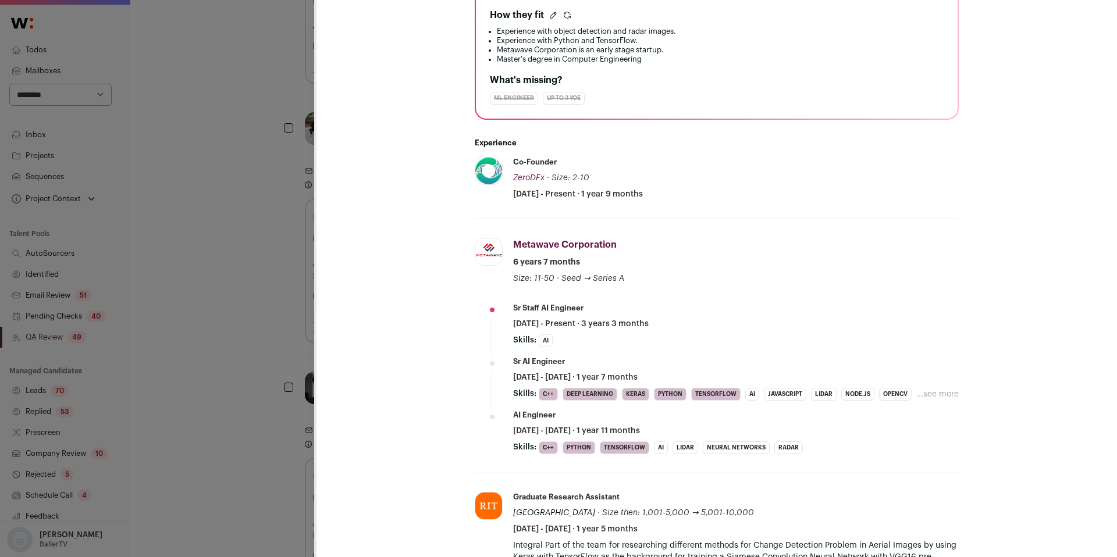
click at [274, 354] on div "[PERSON_NAME] Last update: [DATE] [GEOGRAPHIC_DATA], [US_STATE], [GEOGRAPHIC_DA…" at bounding box center [558, 278] width 1117 height 557
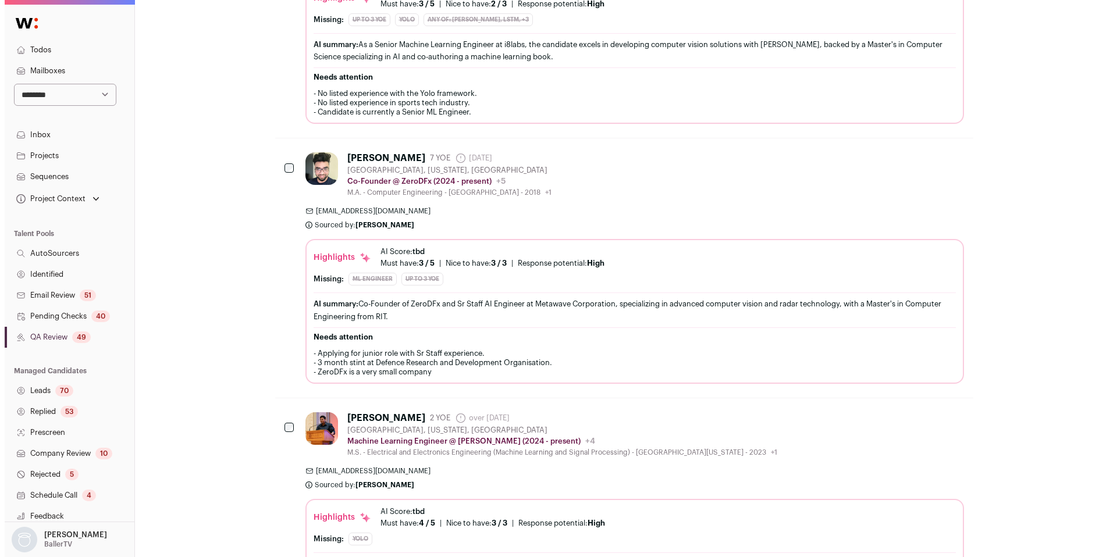
scroll to position [701, 0]
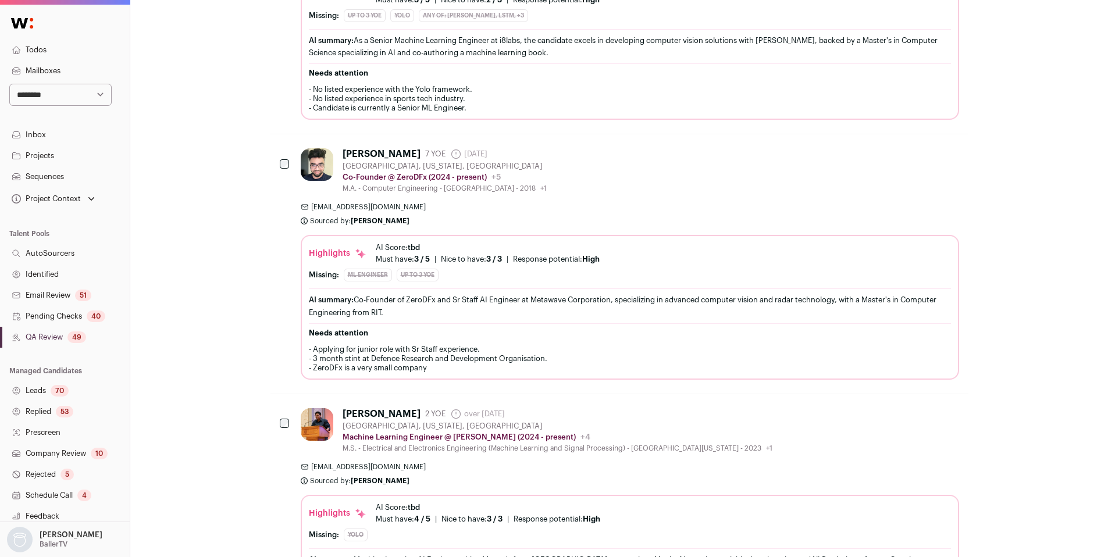
click at [651, 457] on div "[PERSON_NAME] 2 YOE over [DATE] Admin only. The last time the profile was scrap…" at bounding box center [630, 496] width 659 height 177
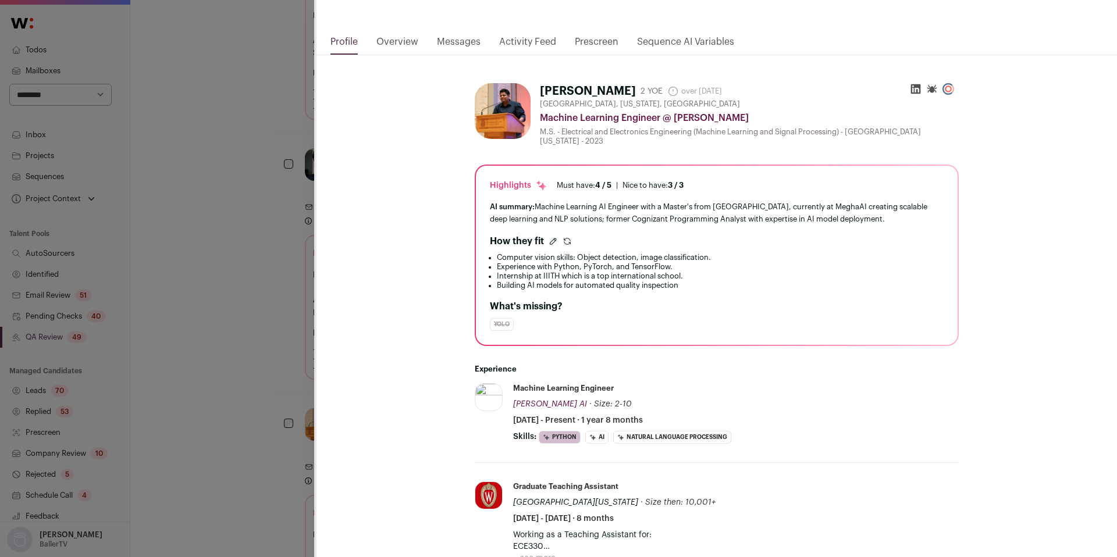
scroll to position [0, 0]
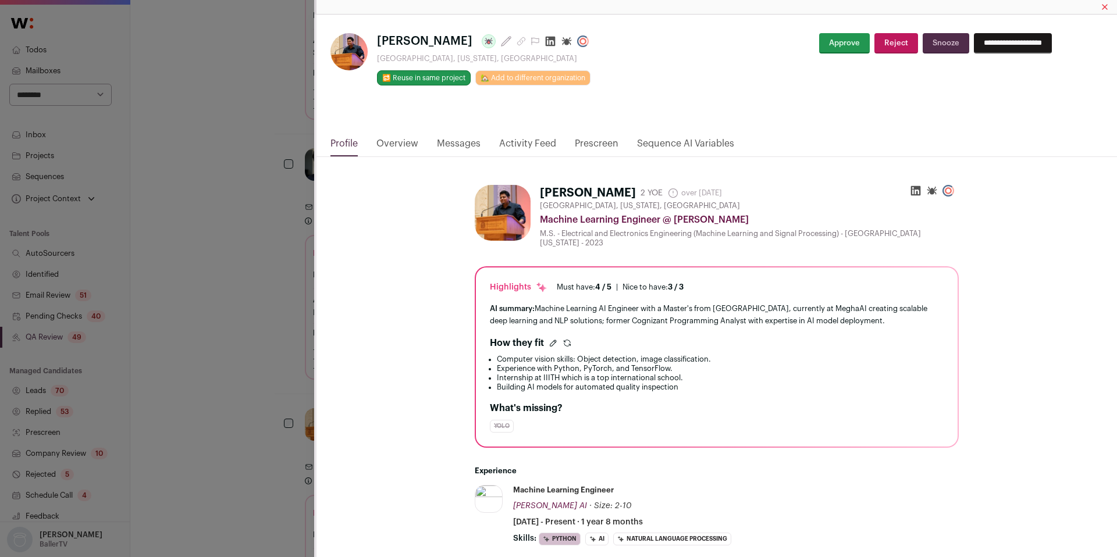
click at [556, 42] on icon "Close modal via background" at bounding box center [551, 41] width 12 height 12
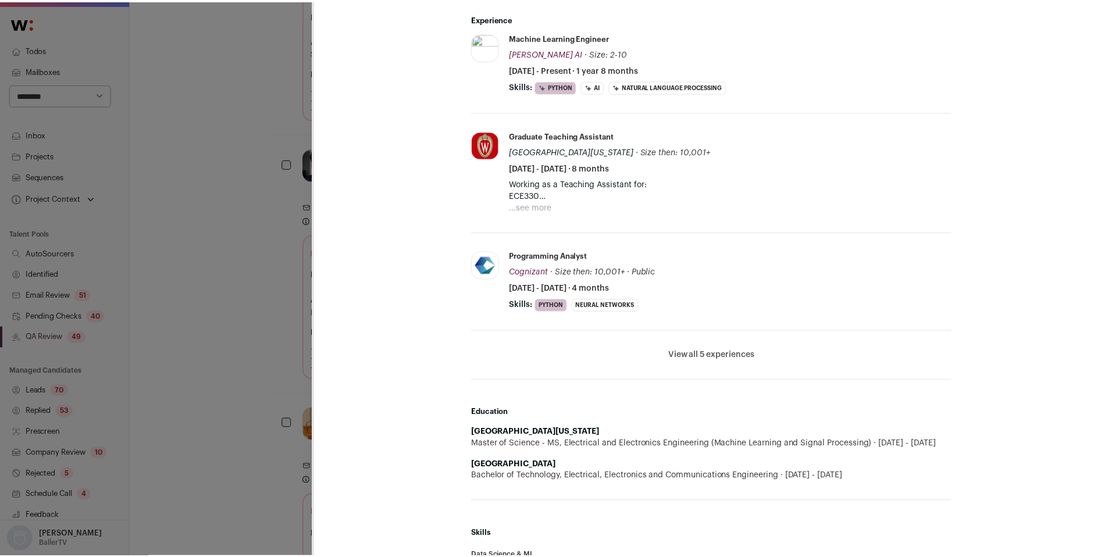
scroll to position [459, 0]
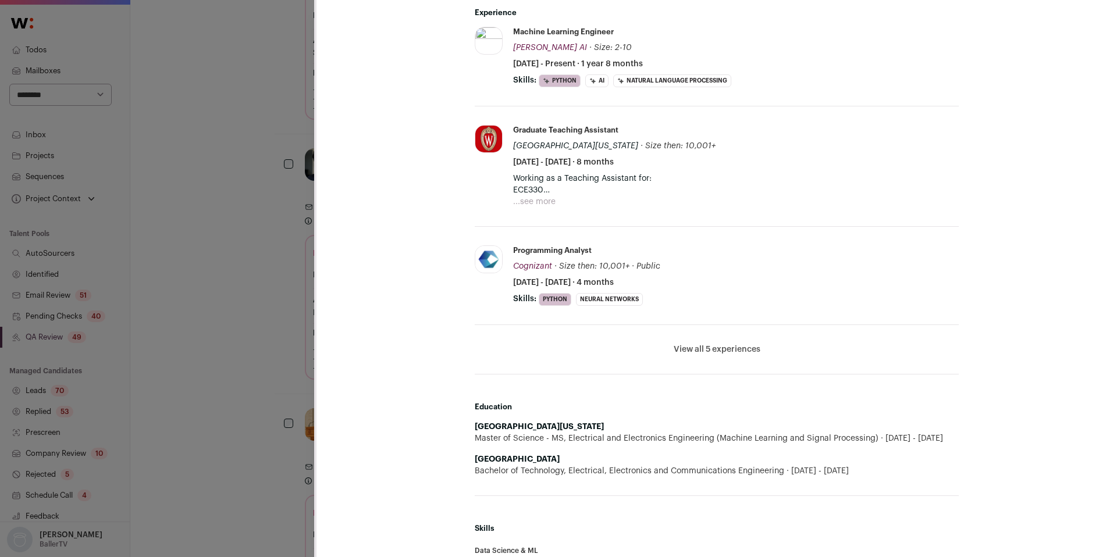
click at [289, 372] on div "[PERSON_NAME] Last update: [DATE] [GEOGRAPHIC_DATA], [US_STATE], [GEOGRAPHIC_DA…" at bounding box center [558, 278] width 1117 height 557
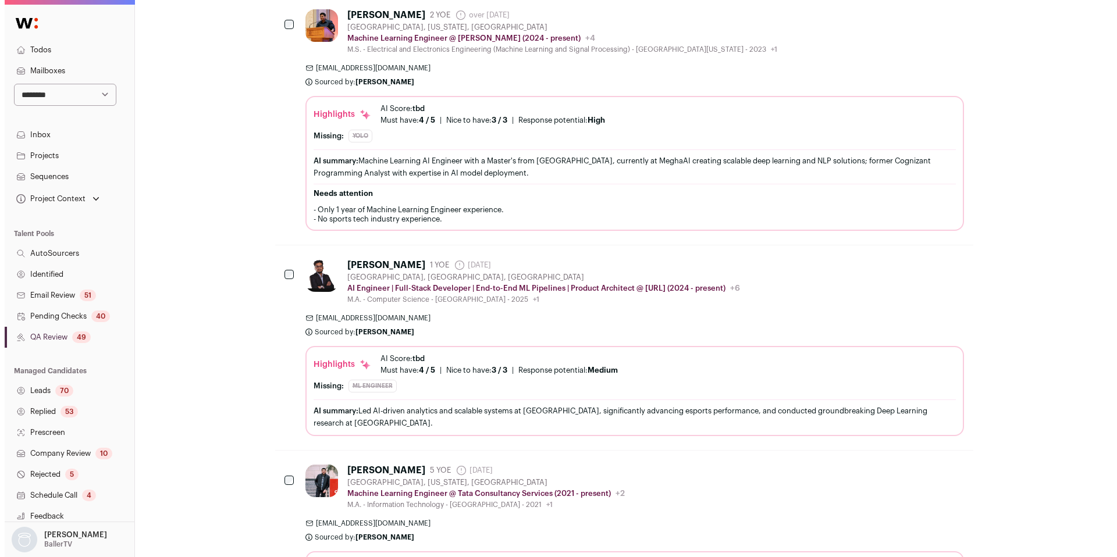
scroll to position [1122, 0]
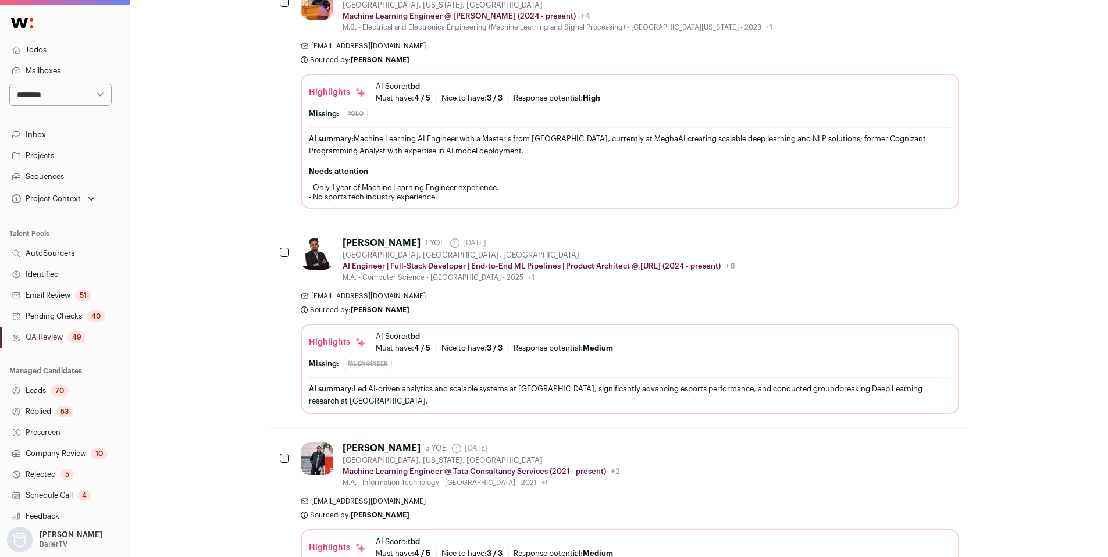
click at [666, 303] on div "[EMAIL_ADDRESS][DOMAIN_NAME] Sourced by: [PERSON_NAME] Sourced 11 minutes ago" at bounding box center [630, 303] width 659 height 23
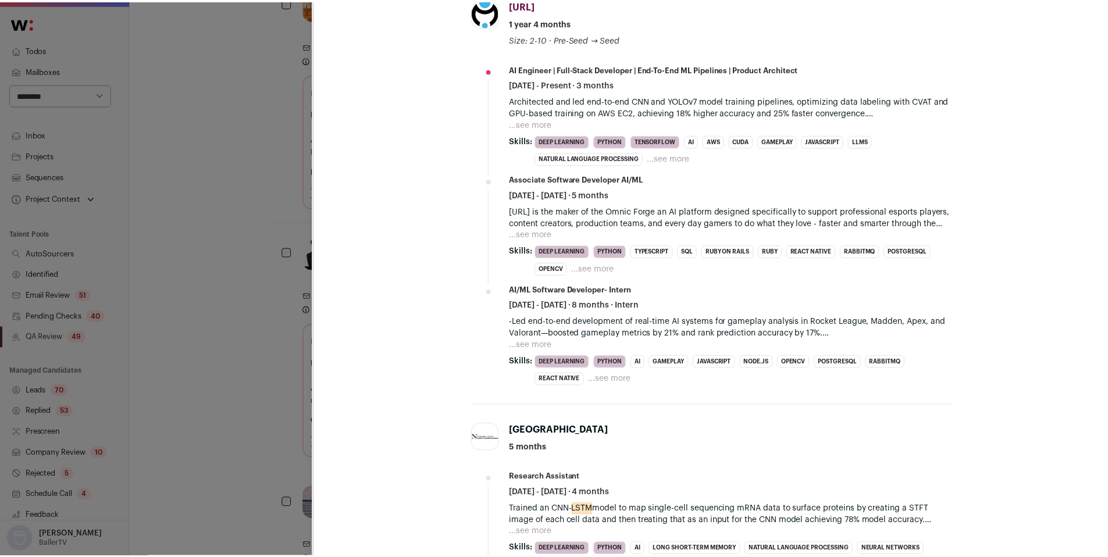
scroll to position [484, 0]
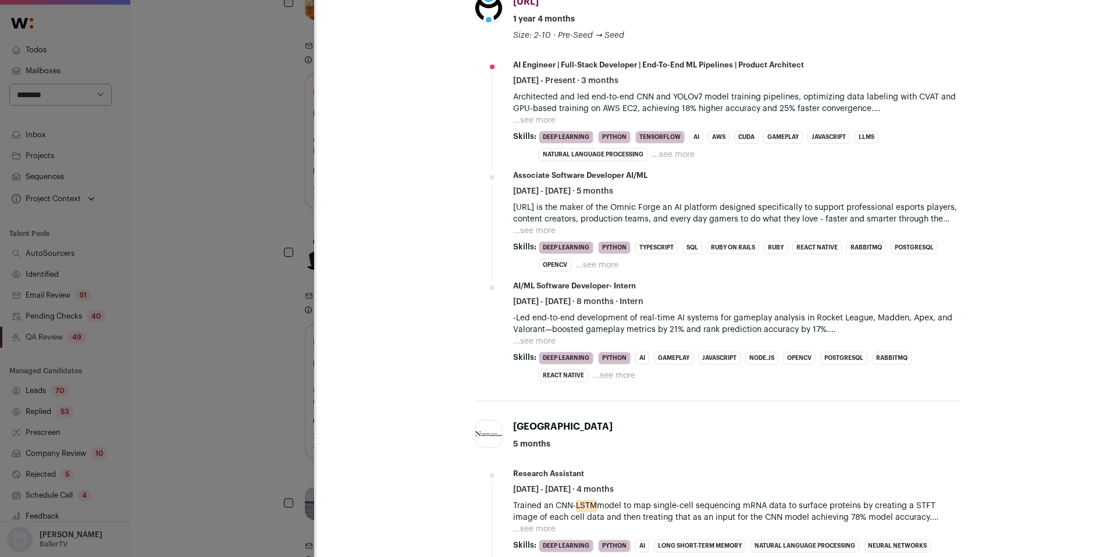
click at [204, 389] on div "**********" at bounding box center [558, 278] width 1117 height 557
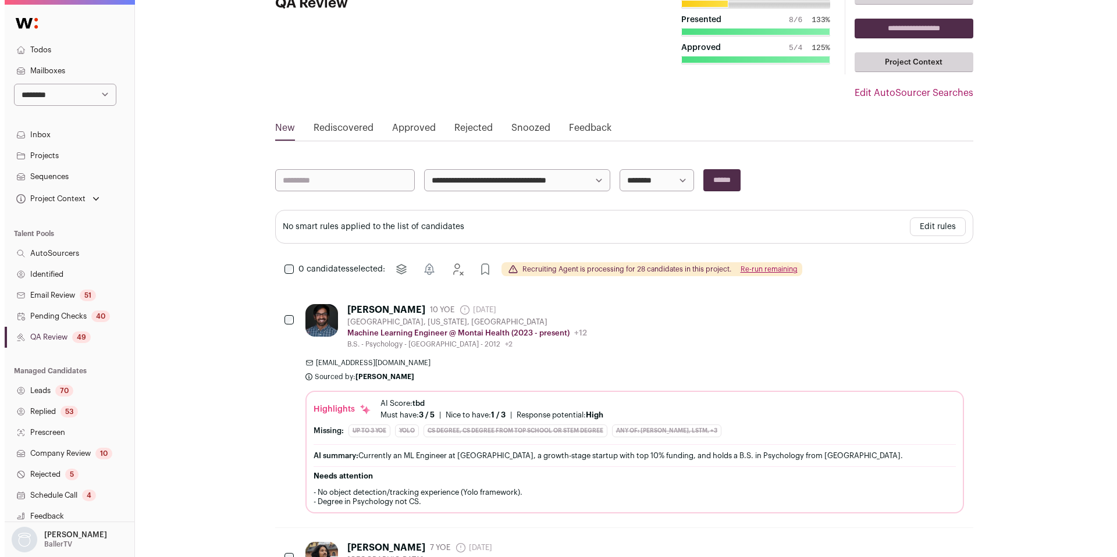
scroll to position [45, 0]
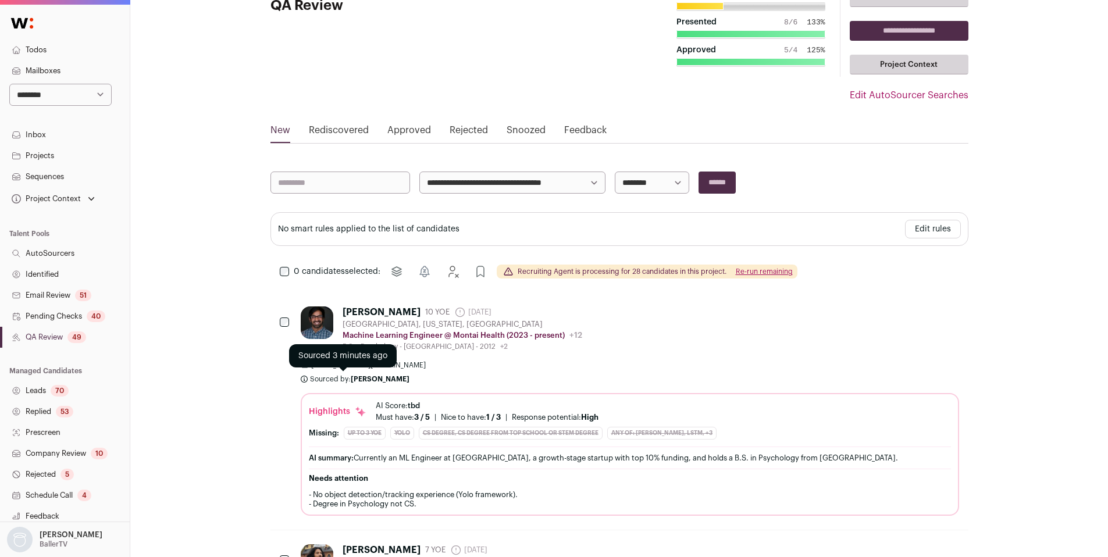
click at [383, 380] on b "[PERSON_NAME]" at bounding box center [380, 379] width 59 height 7
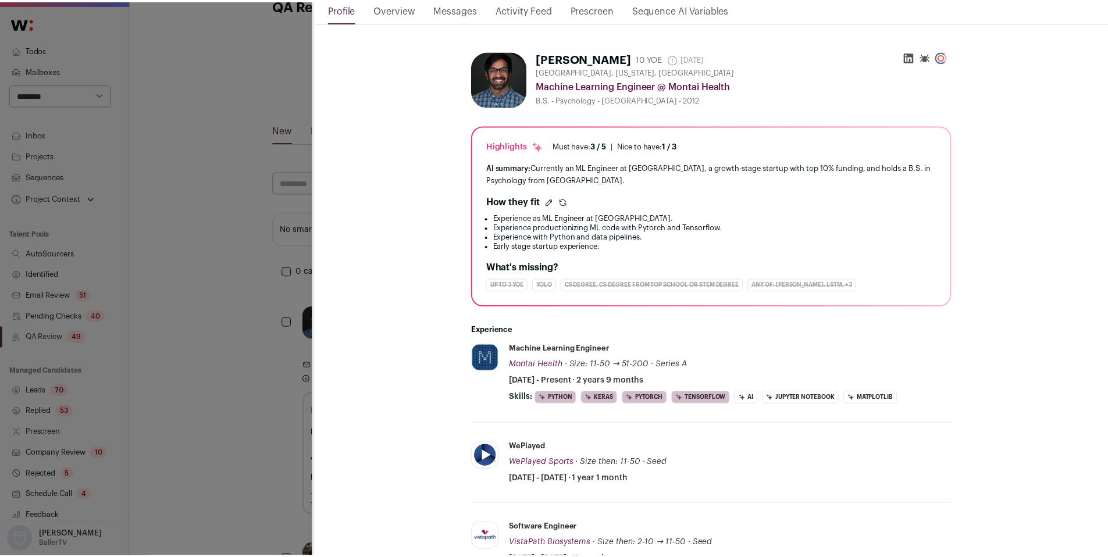
scroll to position [131, 0]
